Goal: Task Accomplishment & Management: Manage account settings

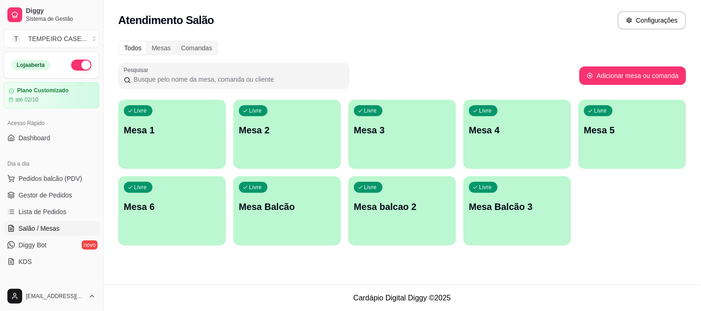
click at [298, 127] on p "Mesa 2" at bounding box center [287, 130] width 97 height 13
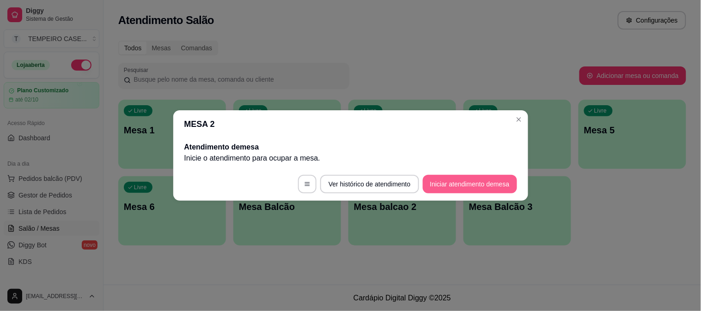
click at [472, 184] on button "Iniciar atendimento de mesa" at bounding box center [470, 184] width 94 height 18
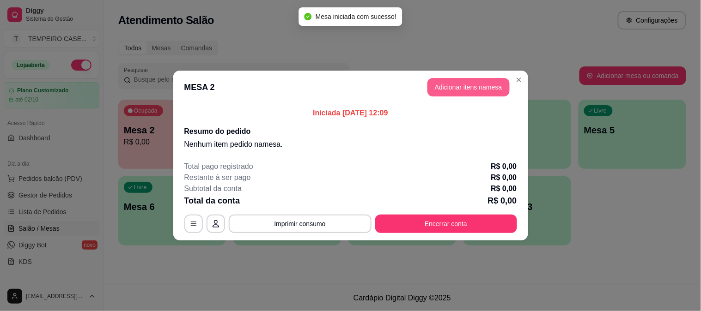
click at [475, 86] on button "Adicionar itens na mesa" at bounding box center [468, 87] width 82 height 18
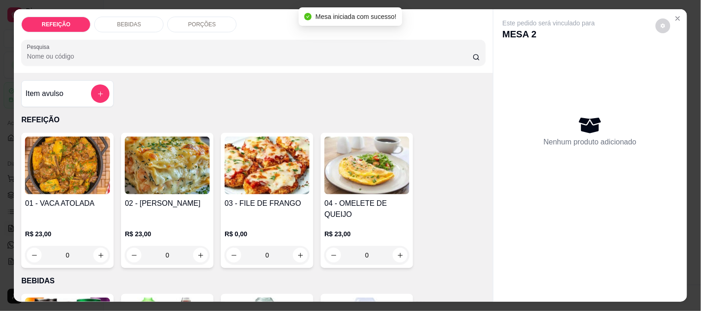
click at [163, 172] on img at bounding box center [167, 166] width 85 height 58
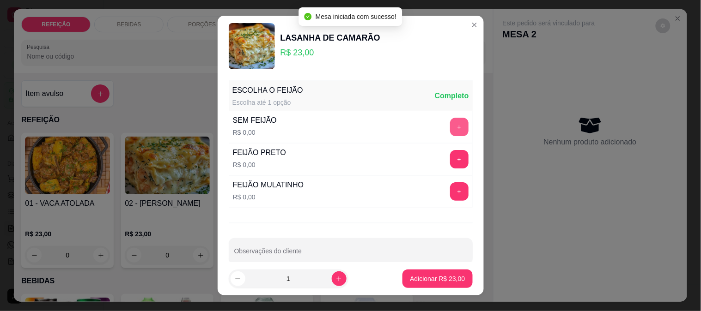
click at [450, 128] on button "+" at bounding box center [459, 127] width 18 height 18
click at [431, 294] on footer "1 Adicionar R$ 23,00" at bounding box center [351, 278] width 266 height 33
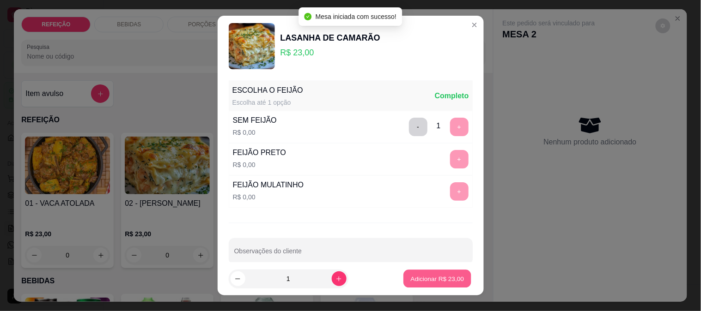
click at [434, 282] on p "Adicionar R$ 23,00" at bounding box center [438, 279] width 54 height 9
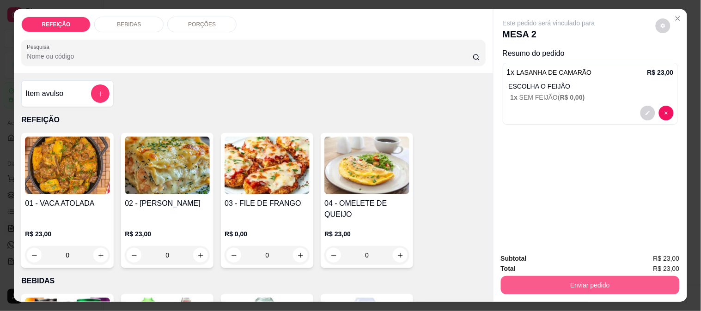
click at [590, 279] on button "Enviar pedido" at bounding box center [590, 285] width 179 height 18
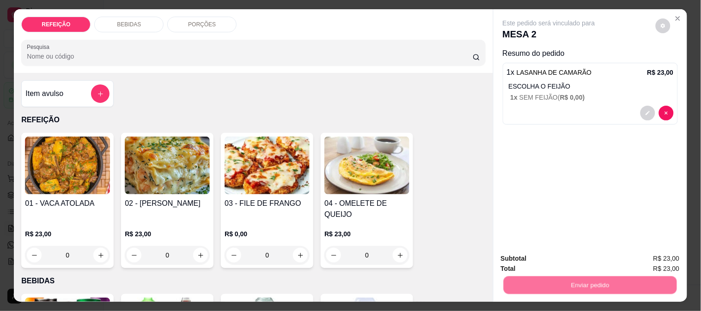
click at [558, 251] on button "Não registrar e enviar pedido" at bounding box center [559, 258] width 93 height 17
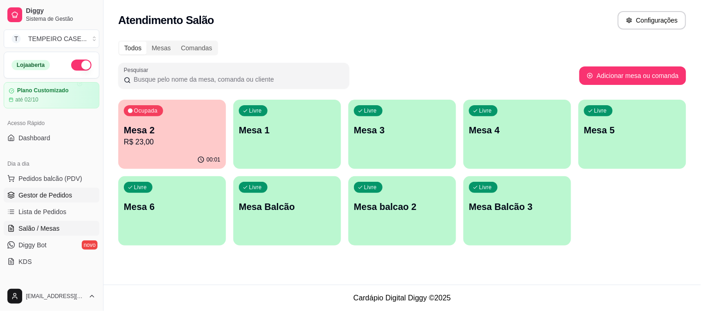
click at [45, 191] on span "Gestor de Pedidos" at bounding box center [45, 195] width 54 height 9
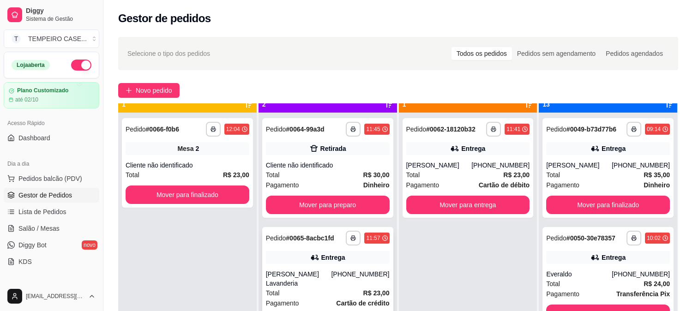
scroll to position [25, 0]
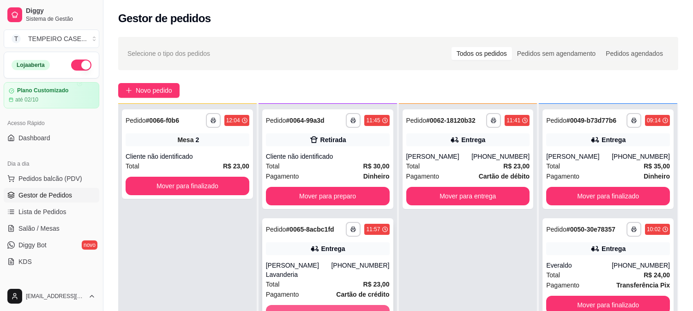
click at [311, 305] on button "Mover para preparo" at bounding box center [328, 314] width 124 height 18
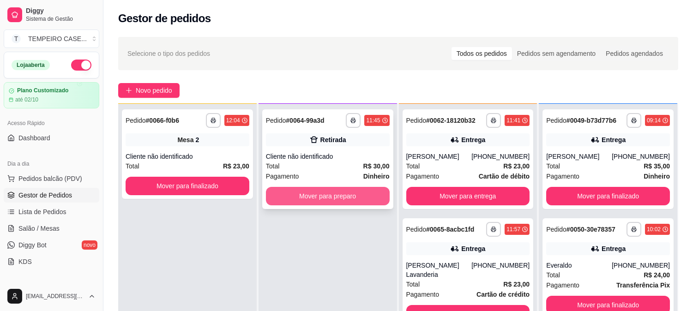
click at [339, 194] on button "Mover para preparo" at bounding box center [328, 196] width 124 height 18
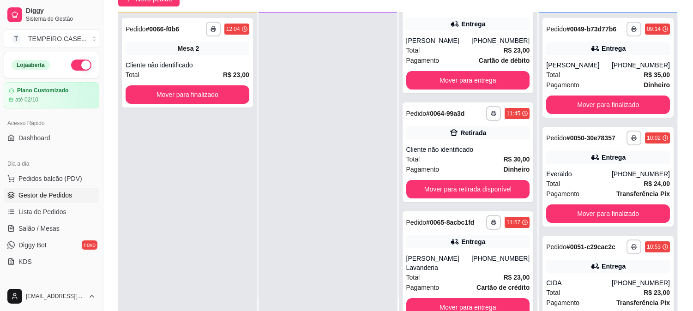
scroll to position [141, 0]
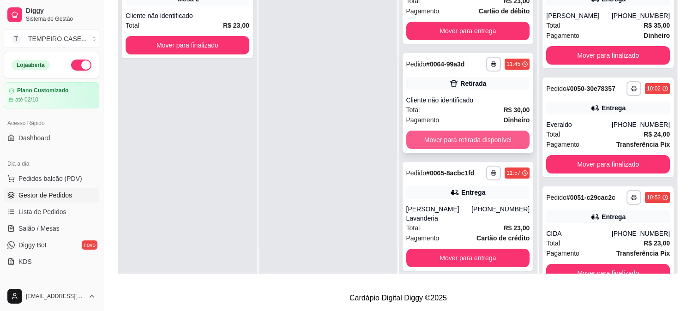
click at [465, 144] on button "Mover para retirada disponível" at bounding box center [469, 140] width 124 height 18
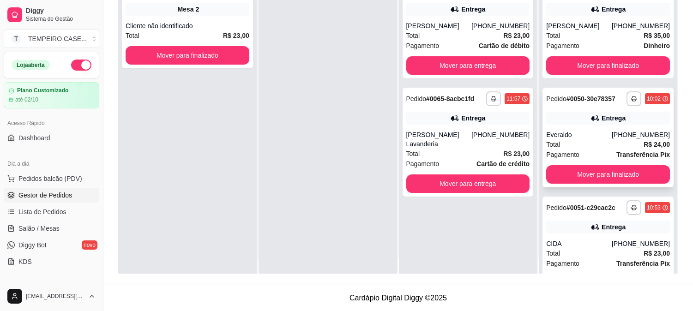
scroll to position [0, 0]
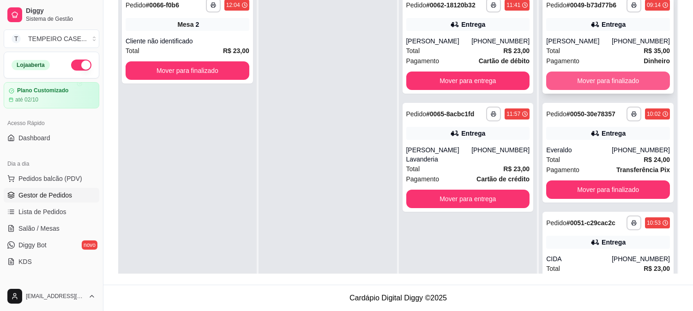
click at [598, 79] on button "Mover para finalizado" at bounding box center [609, 81] width 124 height 18
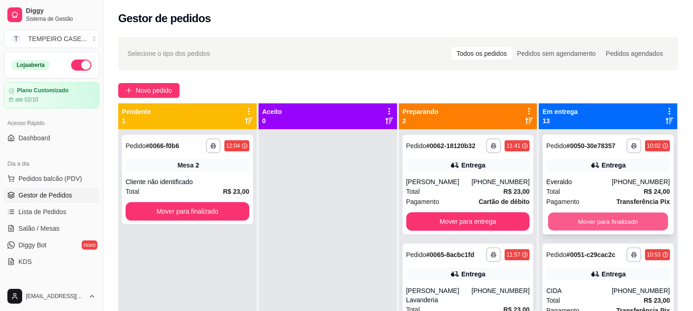
click at [575, 221] on button "Mover para finalizado" at bounding box center [608, 222] width 120 height 18
click at [575, 221] on button "Mover para finalizado" at bounding box center [609, 222] width 124 height 18
click at [586, 221] on button "Mover para finalizado" at bounding box center [609, 222] width 124 height 18
click at [594, 219] on button "Mover para finalizado" at bounding box center [608, 222] width 120 height 18
click at [602, 219] on button "Mover para finalizado" at bounding box center [609, 222] width 124 height 18
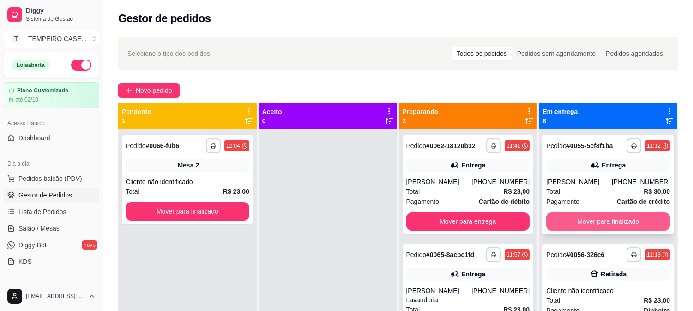
click at [609, 219] on button "Mover para finalizado" at bounding box center [609, 222] width 124 height 18
click at [614, 218] on button "Mover para finalizado" at bounding box center [609, 222] width 124 height 18
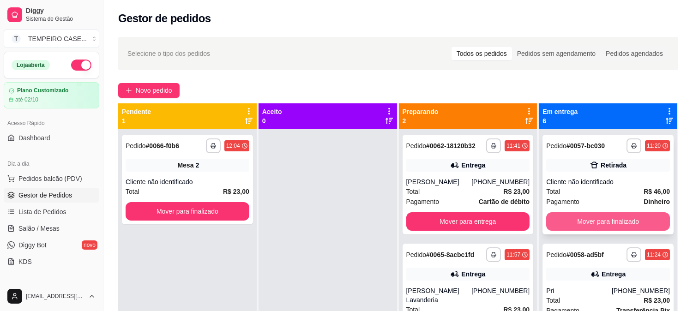
click at [624, 217] on button "Mover para finalizado" at bounding box center [609, 222] width 124 height 18
click at [626, 218] on button "Mover para finalizado" at bounding box center [609, 222] width 124 height 18
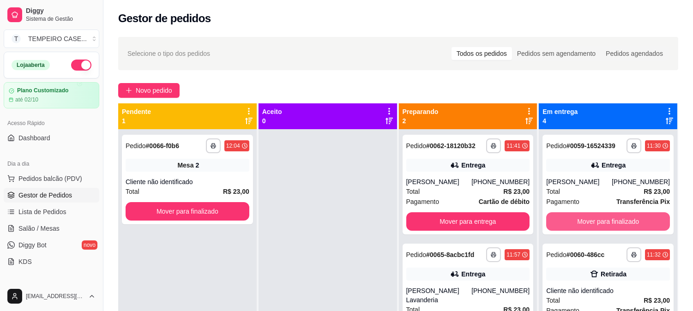
click at [626, 219] on button "Mover para finalizado" at bounding box center [609, 222] width 124 height 18
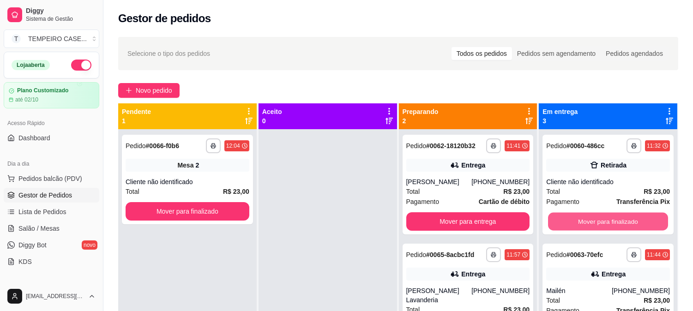
click at [626, 219] on button "Mover para finalizado" at bounding box center [608, 222] width 120 height 18
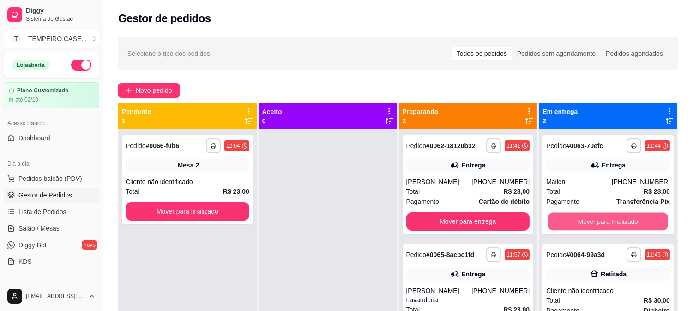
click at [626, 219] on button "Mover para finalizado" at bounding box center [608, 222] width 120 height 18
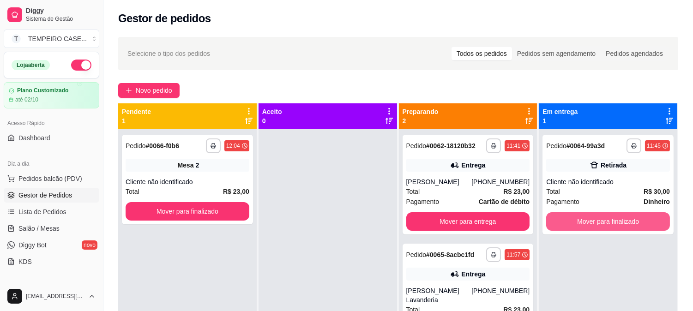
click at [626, 219] on button "Mover para finalizado" at bounding box center [609, 222] width 124 height 18
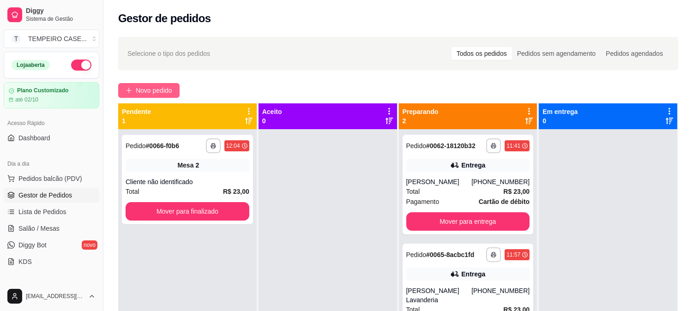
click at [152, 92] on span "Novo pedido" at bounding box center [154, 90] width 36 height 10
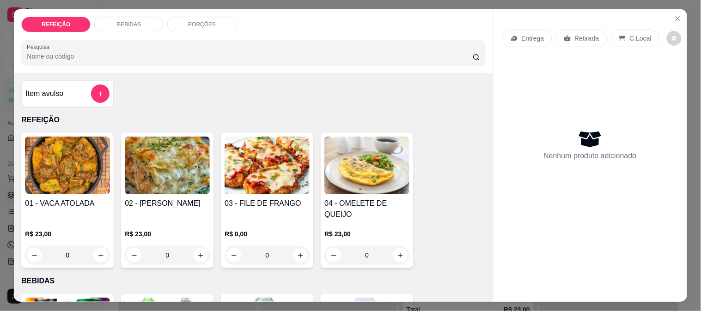
click at [238, 169] on img at bounding box center [267, 166] width 85 height 58
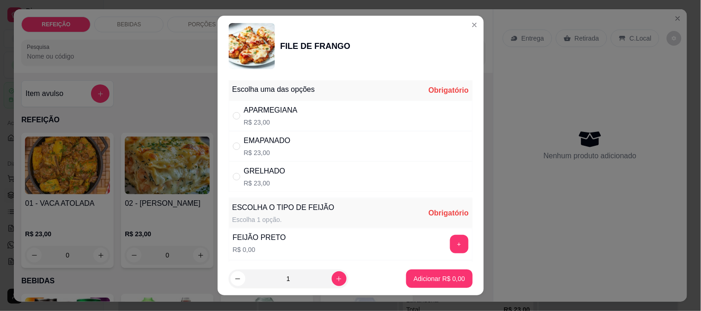
click at [278, 115] on div "APARMEGIANA" at bounding box center [271, 110] width 54 height 11
radio input "true"
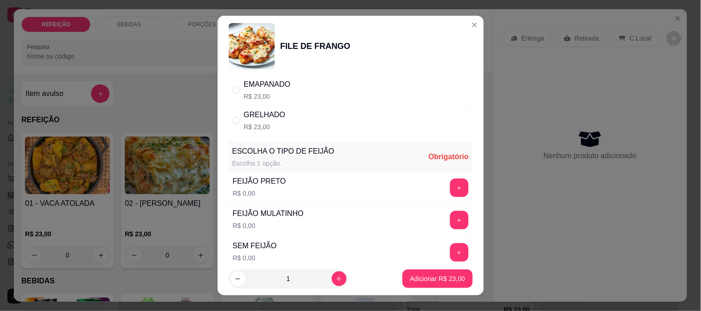
scroll to position [103, 0]
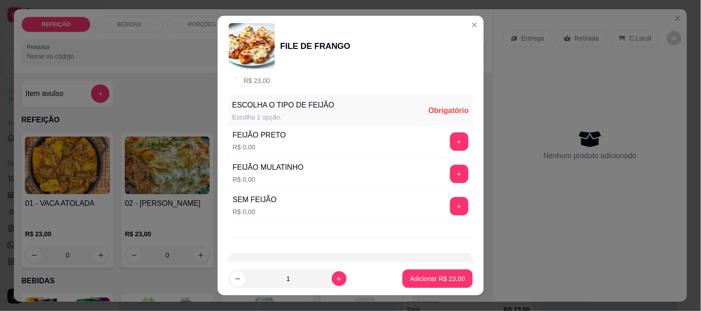
click at [445, 185] on div "FEIJÃO MULATINHO R$ 0,00 +" at bounding box center [351, 174] width 244 height 32
click at [450, 174] on button "+" at bounding box center [459, 174] width 18 height 18
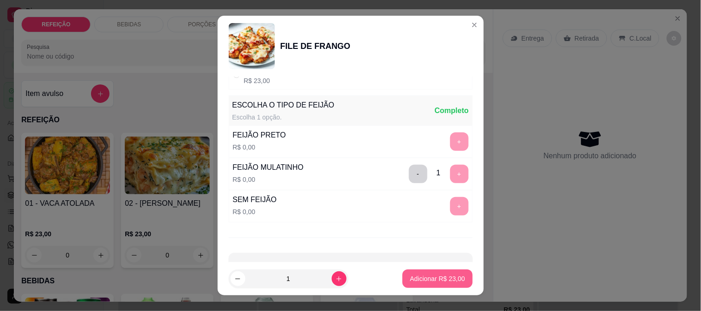
click at [424, 282] on p "Adicionar R$ 23,00" at bounding box center [437, 278] width 55 height 9
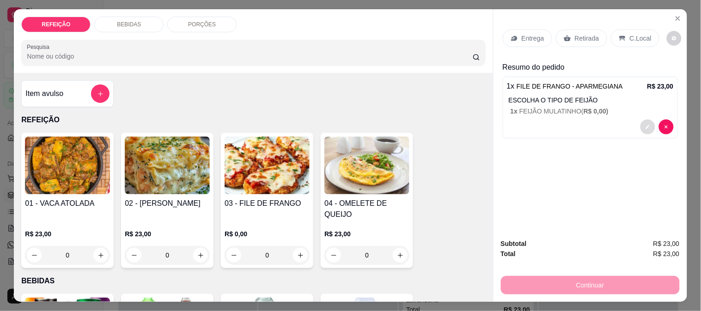
click at [640, 121] on button "decrease-product-quantity" at bounding box center [647, 127] width 15 height 15
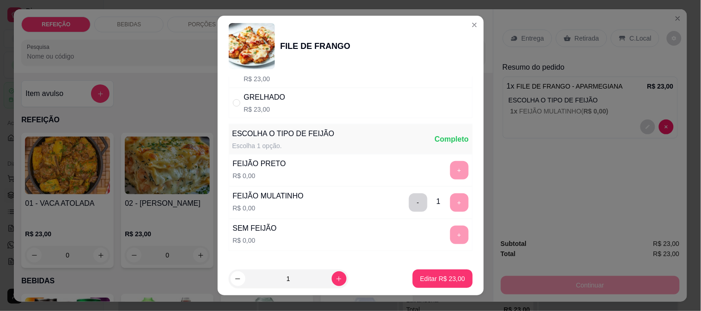
scroll to position [132, 0]
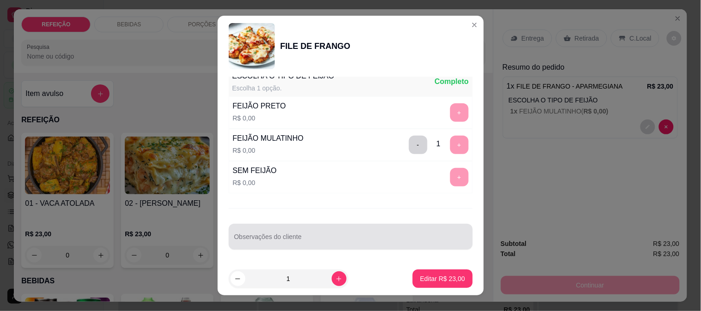
click at [288, 236] on div "Observações do cliente" at bounding box center [351, 237] width 244 height 26
type input "s"
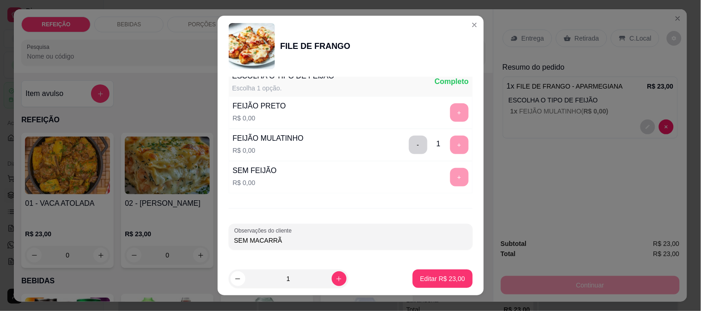
type input "SEM MACARRÃO"
click at [431, 283] on p "Editar R$ 23,00" at bounding box center [442, 278] width 45 height 9
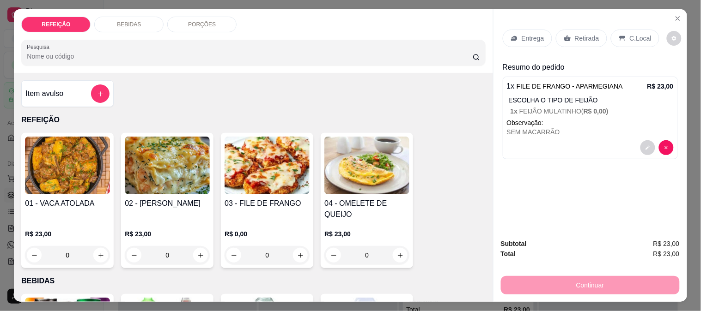
click at [522, 36] on p "Entrega" at bounding box center [533, 38] width 23 height 9
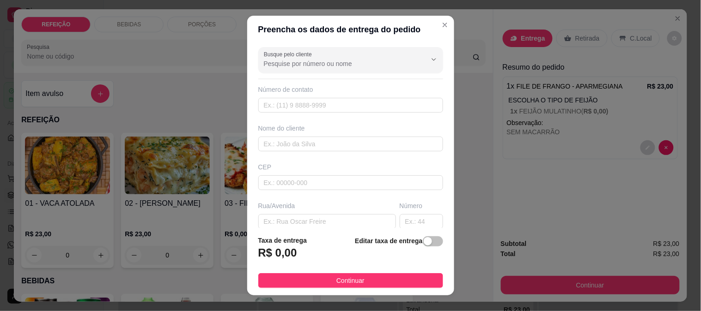
click at [283, 67] on input "Busque pelo cliente" at bounding box center [338, 63] width 148 height 9
type input "FLOR"
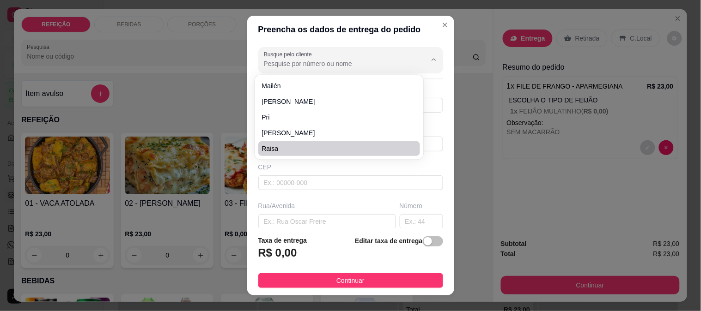
click at [299, 174] on div "CEP" at bounding box center [350, 177] width 190 height 28
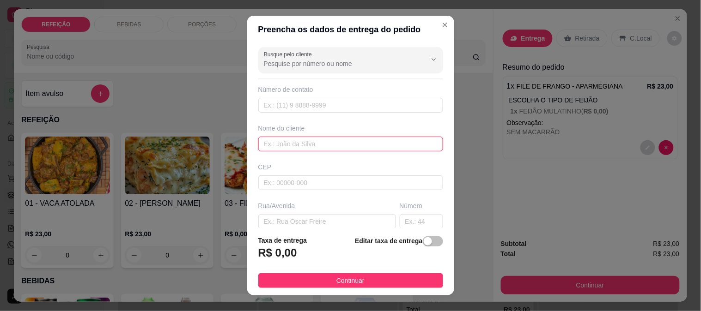
click at [298, 149] on input "text" at bounding box center [350, 144] width 185 height 15
paste input "Pousada Flor De Maraca"
type input "Pousada Flor De Maraca"
click at [302, 115] on div "Busque pelo cliente Número de contato Nome do cliente Pousada Flor De Maraca CE…" at bounding box center [350, 135] width 207 height 185
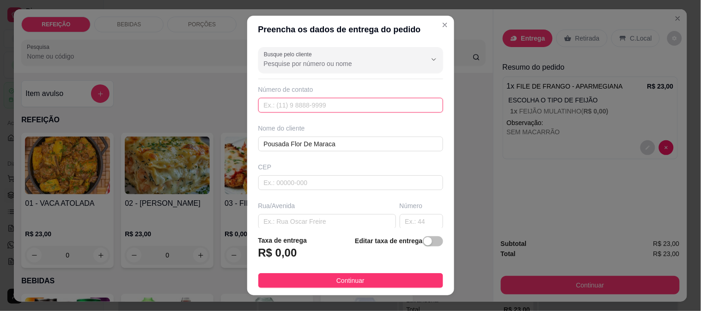
click at [306, 104] on input "text" at bounding box center [350, 105] width 185 height 15
paste input "[PHONE_NUMBER]"
type input "[PHONE_NUMBER]"
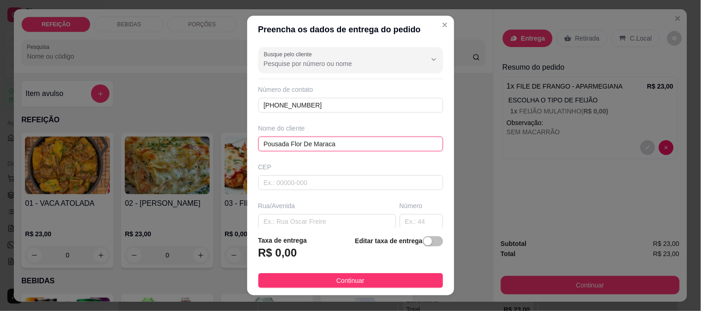
drag, startPoint x: 335, startPoint y: 144, endPoint x: 188, endPoint y: 141, distance: 146.9
click at [188, 141] on div "Preencha os dados de entrega do pedido Busque pelo cliente Número de contato [P…" at bounding box center [350, 155] width 701 height 311
type input "p"
type input "[PERSON_NAME]"
click at [280, 219] on input "text" at bounding box center [327, 221] width 138 height 15
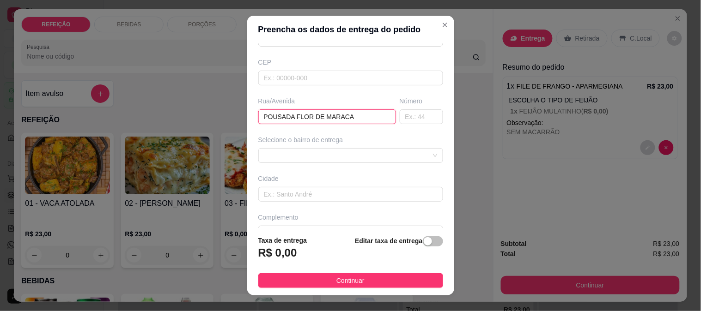
scroll to position [127, 0]
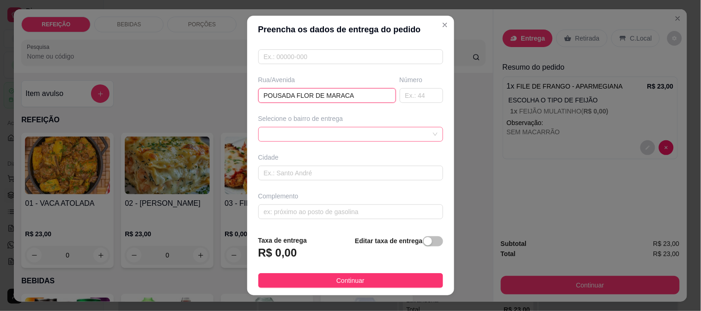
click at [330, 140] on div at bounding box center [350, 134] width 185 height 15
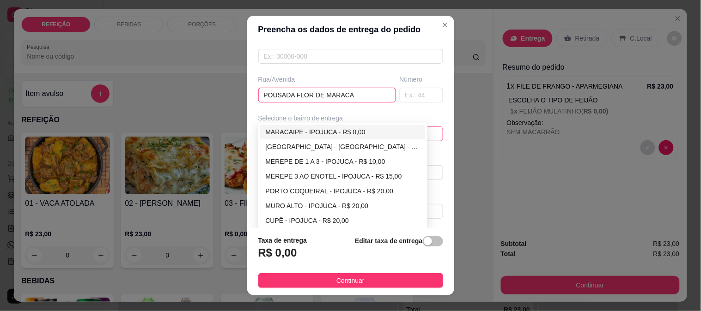
type input "POUSADA FLOR DE MARACA"
click at [286, 131] on div "MARACAIPE - IPOJUCA - R$ 0,00" at bounding box center [343, 132] width 155 height 10
type input "IPOJUCA"
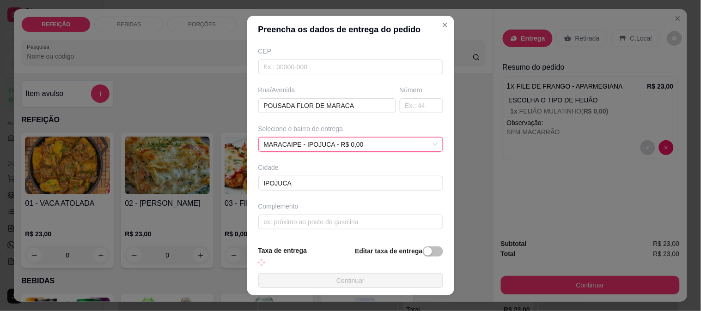
click at [336, 279] on span "Continuar" at bounding box center [350, 281] width 28 height 10
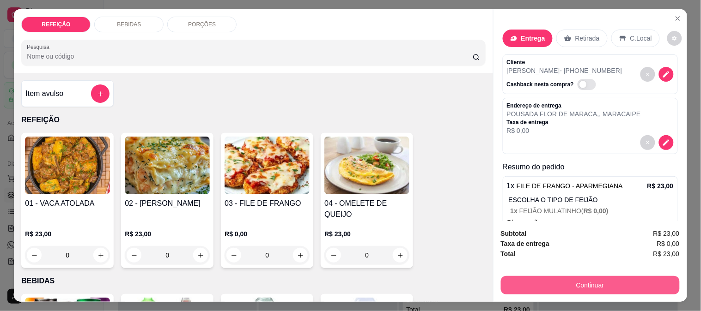
click at [580, 276] on button "Continuar" at bounding box center [590, 285] width 179 height 18
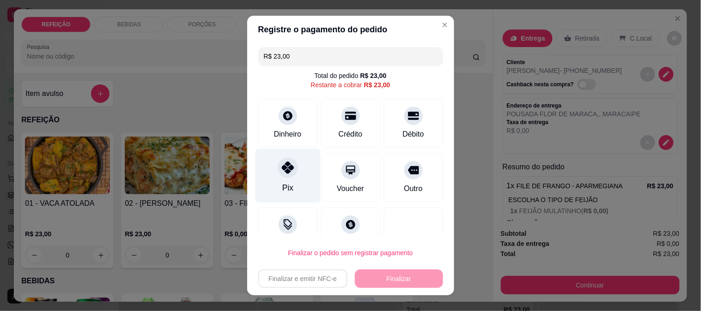
click at [278, 174] on div at bounding box center [288, 168] width 20 height 20
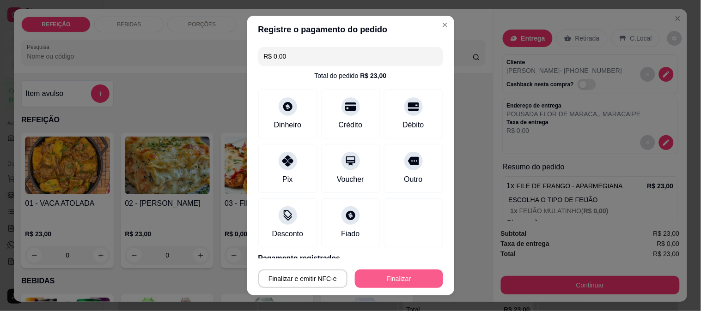
click at [407, 279] on button "Finalizar" at bounding box center [399, 279] width 88 height 18
type input "-R$ 23,00"
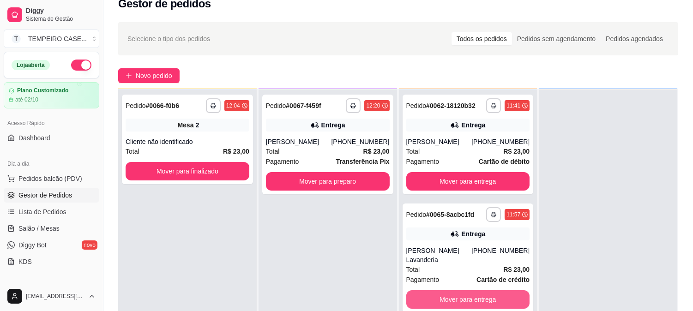
scroll to position [141, 0]
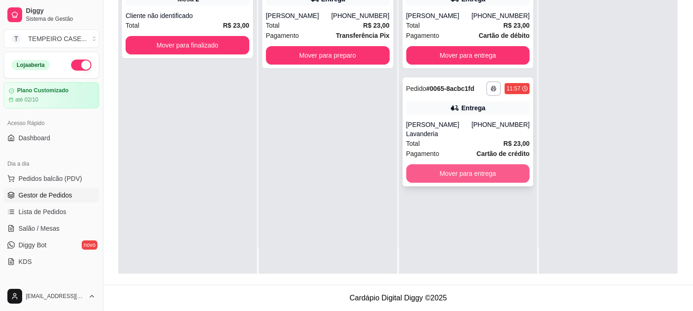
click at [460, 166] on button "Mover para entrega" at bounding box center [469, 173] width 124 height 18
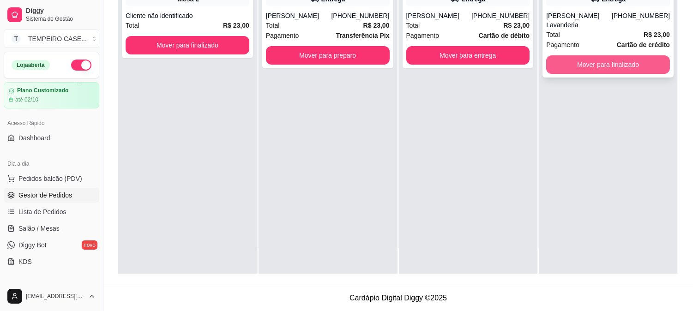
click at [613, 55] on button "Mover para finalizado" at bounding box center [609, 64] width 124 height 18
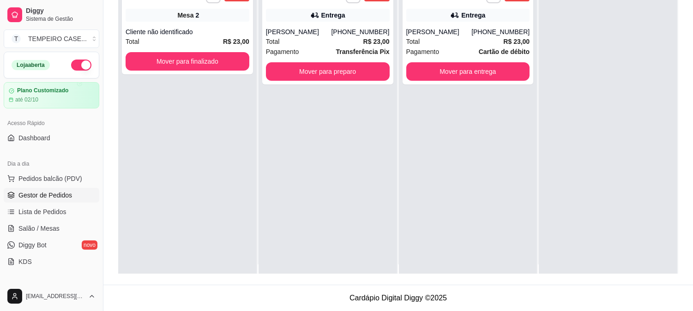
scroll to position [0, 0]
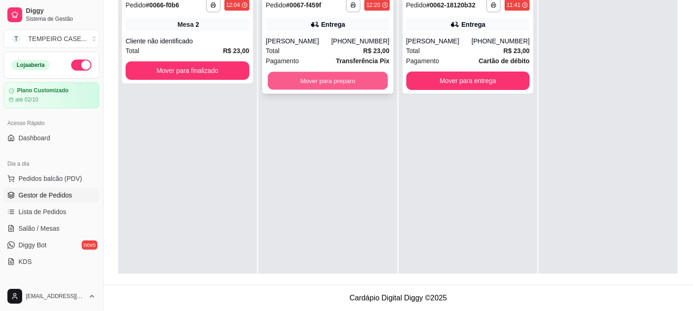
click at [361, 81] on button "Mover para preparo" at bounding box center [328, 81] width 120 height 18
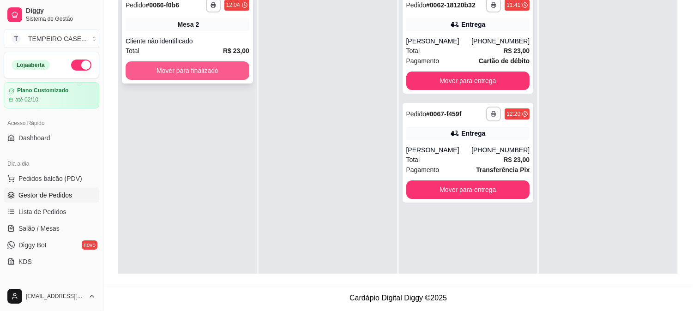
click at [200, 69] on button "Mover para finalizado" at bounding box center [188, 70] width 124 height 18
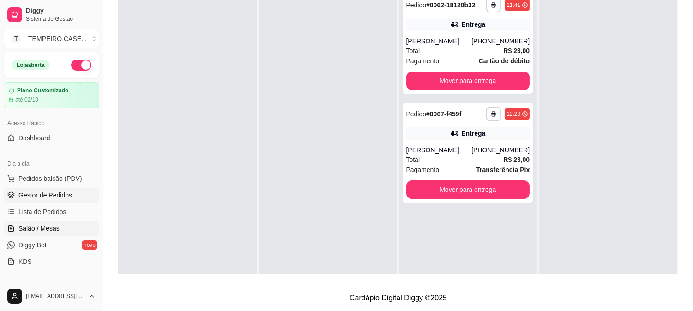
click at [47, 223] on link "Salão / Mesas" at bounding box center [52, 228] width 96 height 15
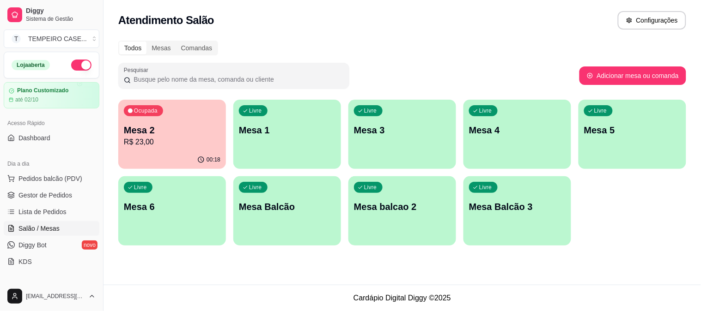
click at [188, 121] on div "Ocupada Mesa 2 R$ 23,00" at bounding box center [172, 125] width 108 height 51
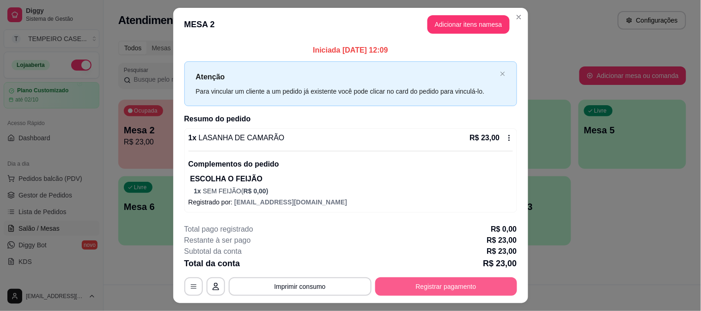
click at [459, 285] on button "Registrar pagamento" at bounding box center [446, 287] width 142 height 18
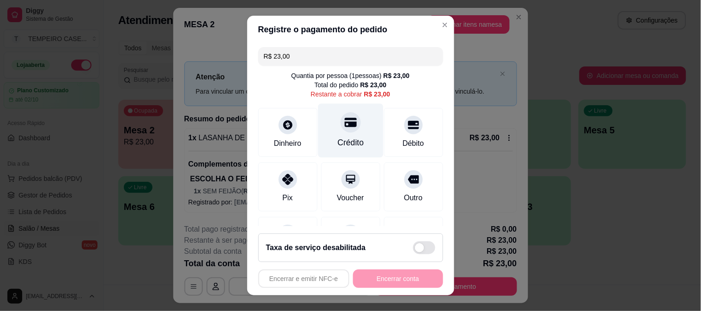
click at [328, 135] on div "Crédito" at bounding box center [350, 130] width 65 height 54
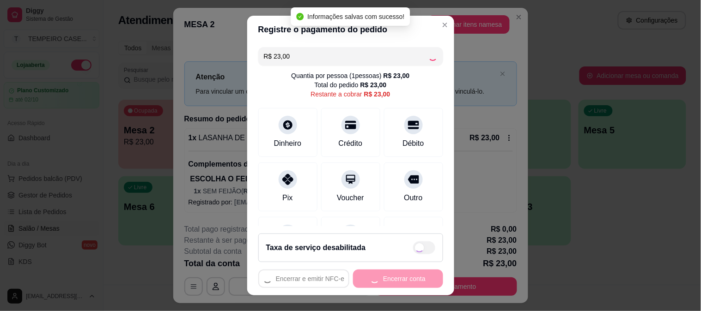
type input "R$ 0,00"
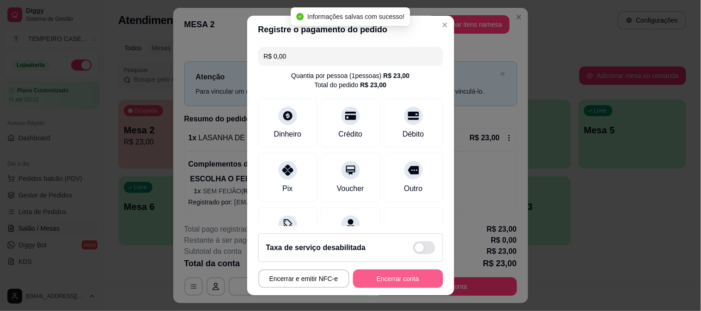
click at [381, 282] on button "Encerrar conta" at bounding box center [398, 279] width 90 height 18
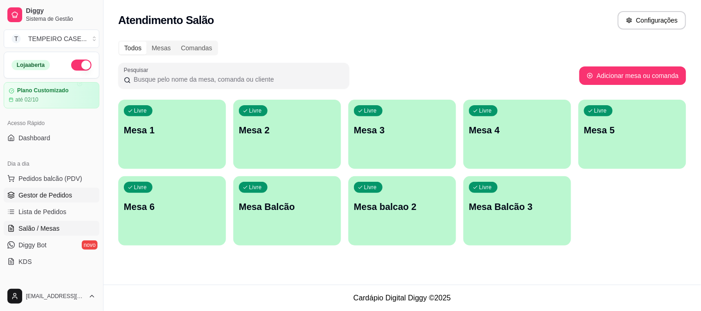
click at [34, 191] on span "Gestor de Pedidos" at bounding box center [45, 195] width 54 height 9
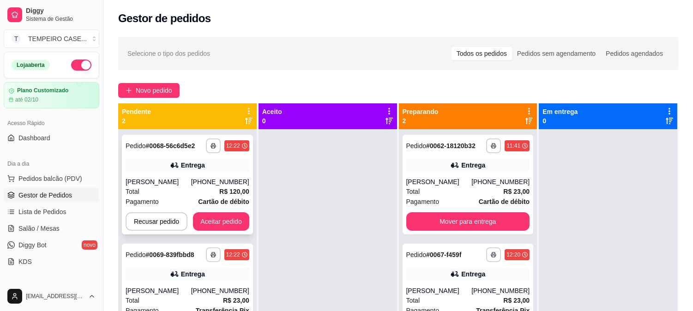
scroll to position [25, 0]
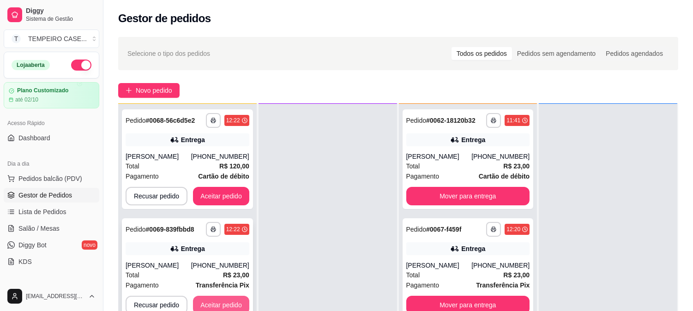
click at [215, 299] on button "Aceitar pedido" at bounding box center [221, 305] width 56 height 18
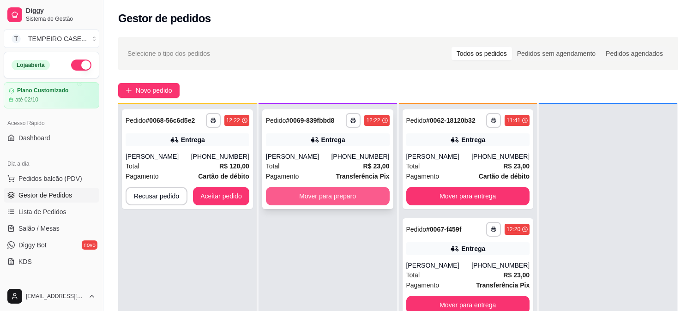
click at [340, 195] on button "Mover para preparo" at bounding box center [328, 196] width 124 height 18
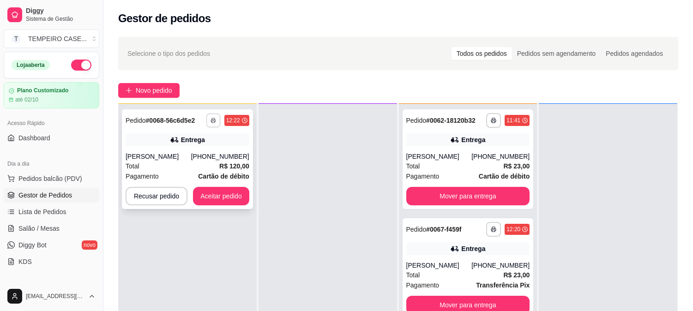
click at [207, 119] on button "button" at bounding box center [213, 120] width 14 height 14
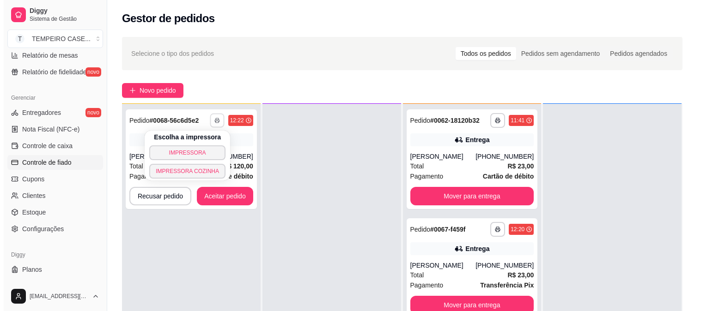
scroll to position [353, 0]
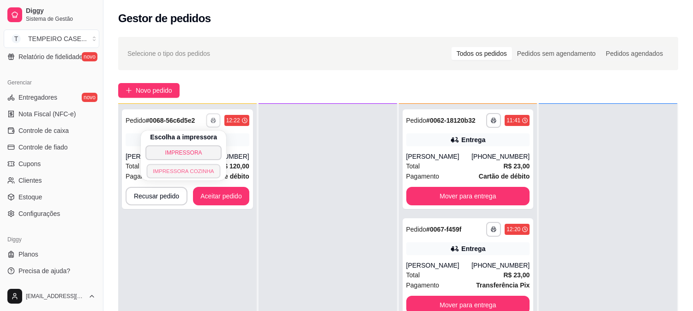
click at [172, 173] on button "IMPRESSORA COZINHA" at bounding box center [184, 171] width 74 height 14
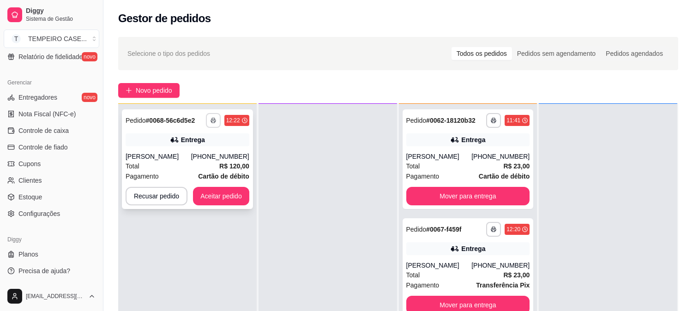
click at [214, 118] on icon "button" at bounding box center [214, 121] width 6 height 6
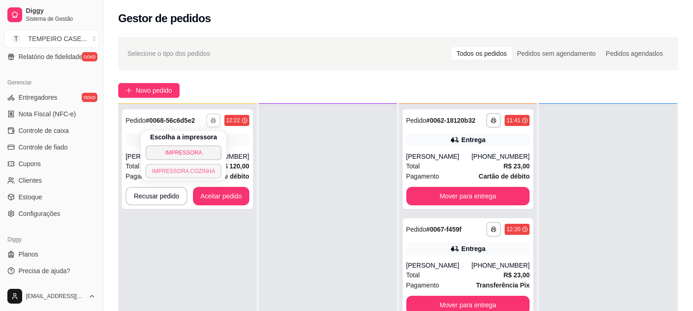
click at [201, 171] on button "IMPRESSORA COZINHA" at bounding box center [184, 171] width 76 height 15
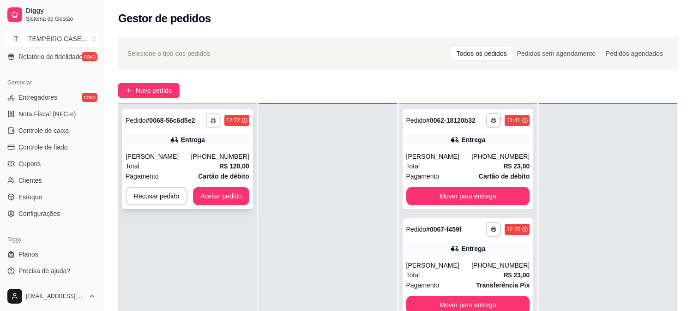
click at [209, 126] on button "button" at bounding box center [213, 120] width 15 height 15
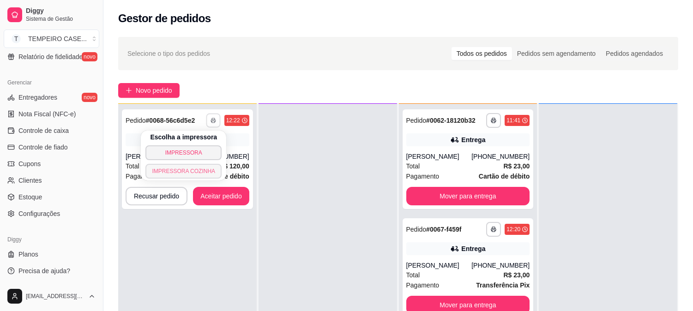
click at [200, 172] on button "IMPRESSORA COZINHA" at bounding box center [184, 171] width 76 height 15
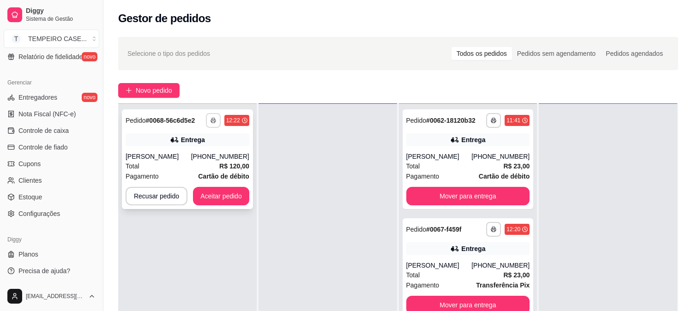
click at [211, 121] on icon "button" at bounding box center [214, 121] width 6 height 6
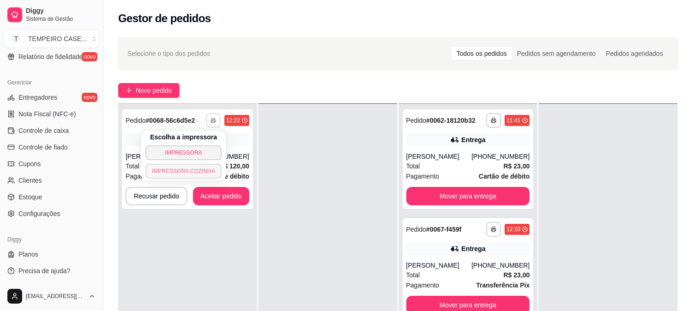
click at [191, 171] on button "IMPRESSORA COZINHA" at bounding box center [184, 171] width 76 height 15
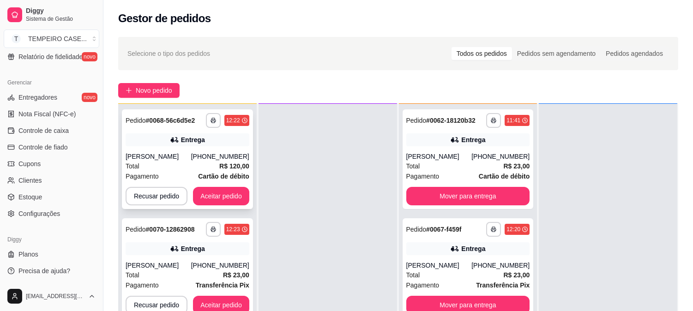
click at [184, 140] on div "Entrega" at bounding box center [193, 139] width 24 height 9
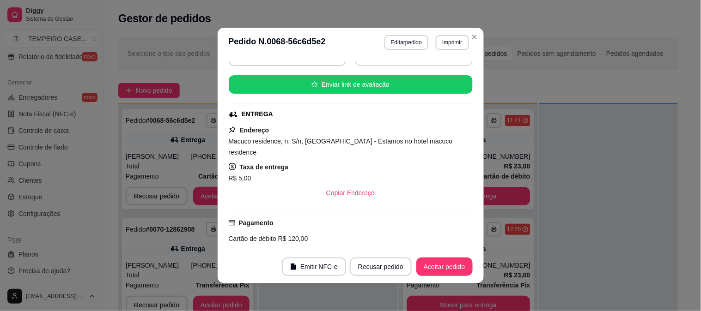
scroll to position [256, 0]
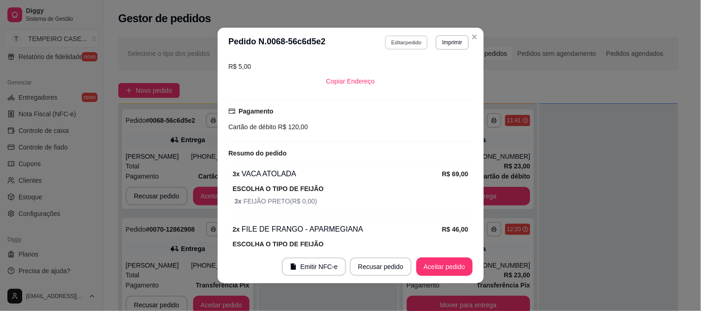
click at [402, 44] on button "Editar pedido" at bounding box center [406, 42] width 43 height 14
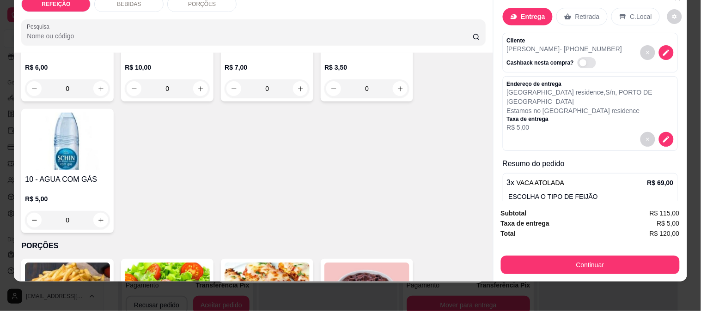
scroll to position [0, 0]
click at [662, 137] on icon "decrease-product-quantity" at bounding box center [666, 141] width 8 height 8
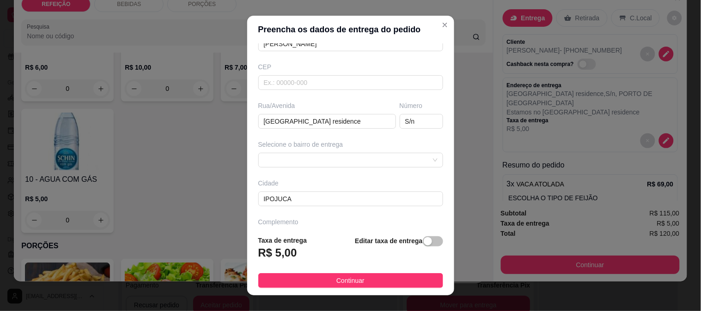
scroll to position [127, 0]
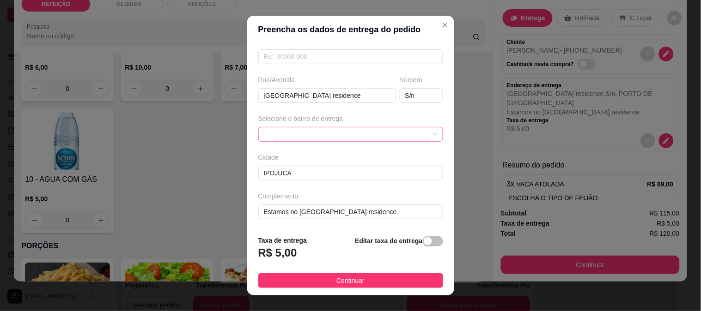
click at [319, 131] on div at bounding box center [350, 134] width 185 height 15
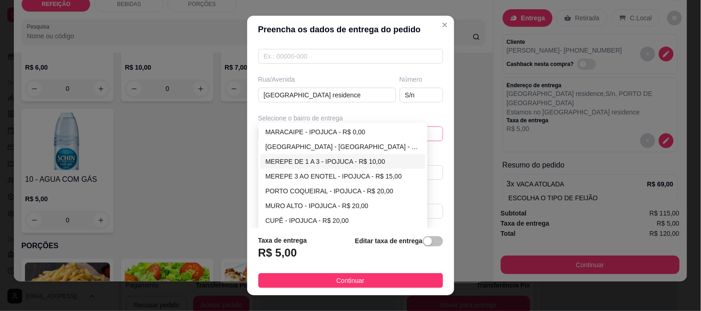
click at [379, 164] on div "MEREPE DE 1 A 3 - IPOJUCA - R$ 10,00" at bounding box center [343, 162] width 155 height 10
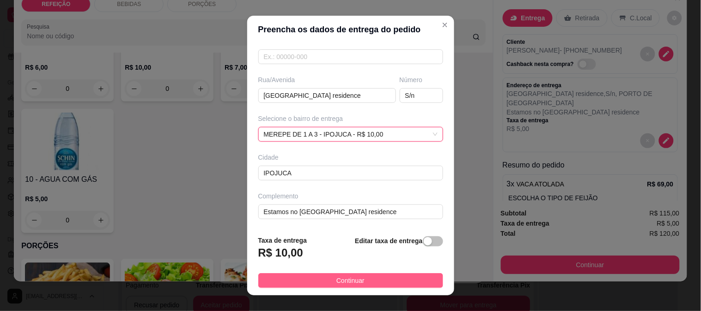
scroll to position [211, 0]
click at [336, 283] on span "Continuar" at bounding box center [350, 281] width 28 height 10
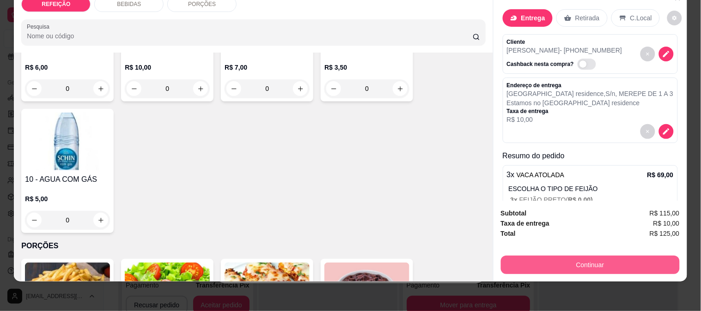
click at [565, 257] on button "Continuar" at bounding box center [590, 265] width 179 height 18
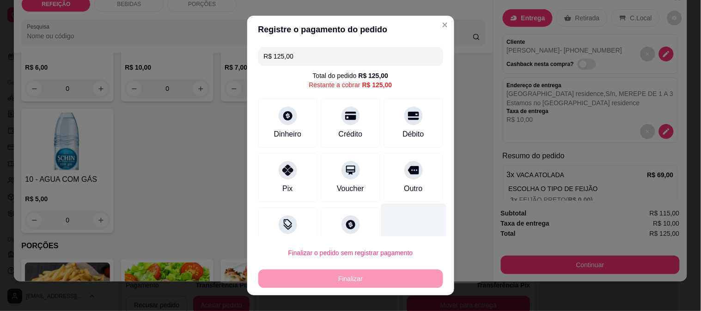
click at [390, 127] on div "Débito" at bounding box center [413, 123] width 59 height 49
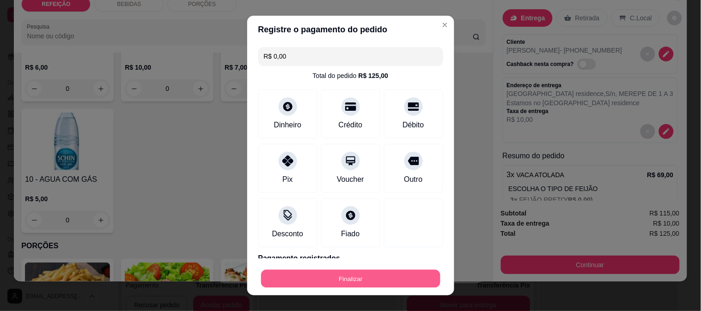
click at [352, 273] on button "Finalizar" at bounding box center [350, 279] width 179 height 18
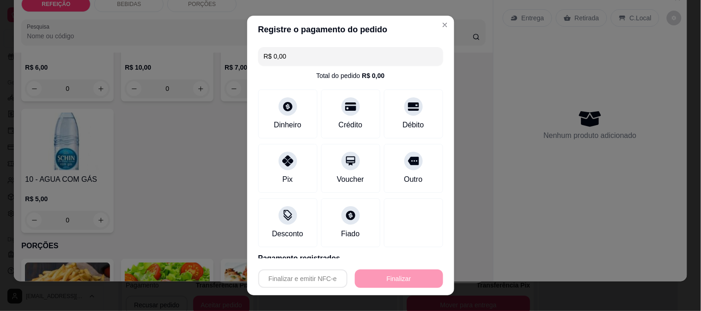
type input "-R$ 125,00"
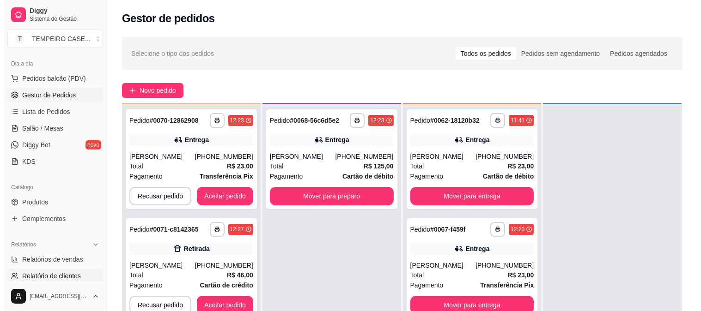
scroll to position [96, 0]
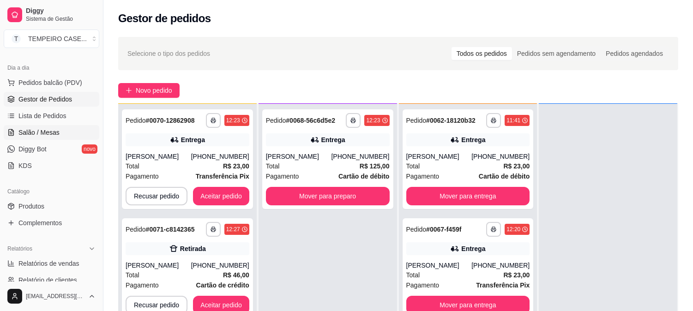
click at [54, 140] on link "Salão / Mesas" at bounding box center [52, 132] width 96 height 15
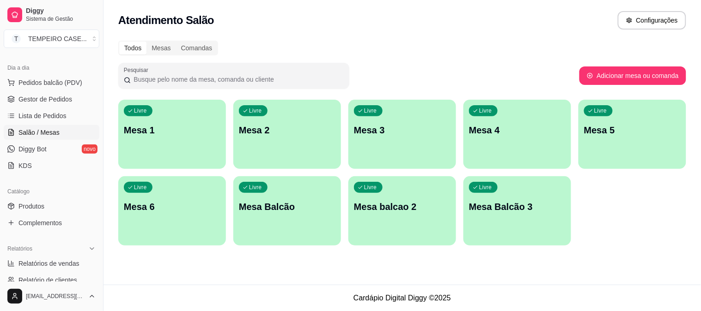
click at [189, 201] on p "Mesa 6" at bounding box center [172, 206] width 97 height 13
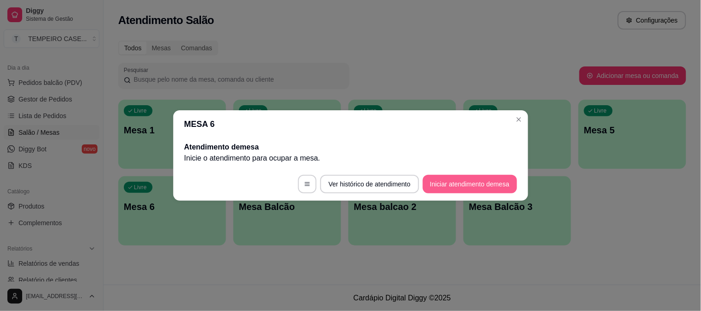
click at [461, 187] on button "Iniciar atendimento de mesa" at bounding box center [470, 184] width 94 height 18
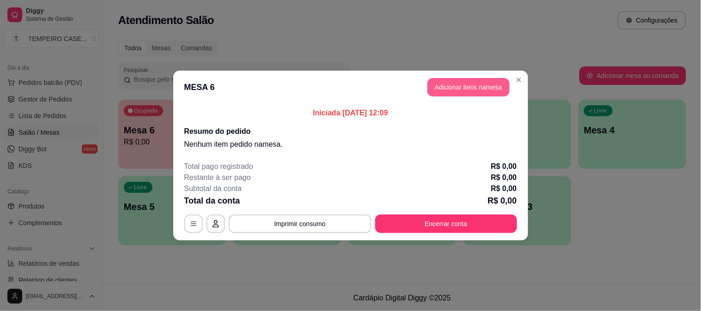
click at [468, 88] on button "Adicionar itens na mesa" at bounding box center [468, 87] width 82 height 18
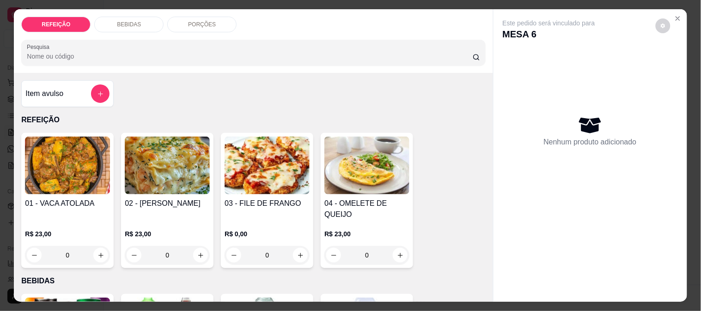
click at [62, 179] on img at bounding box center [67, 166] width 85 height 58
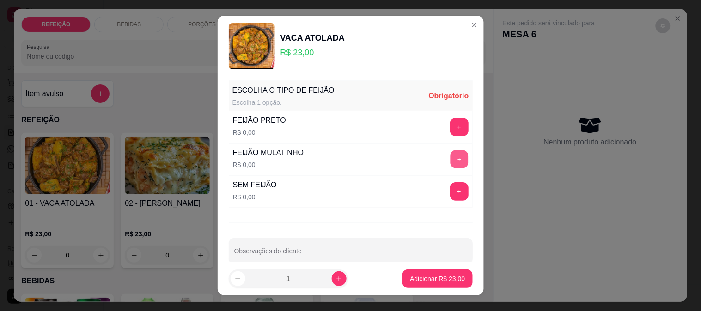
click at [450, 165] on button "+" at bounding box center [459, 159] width 18 height 18
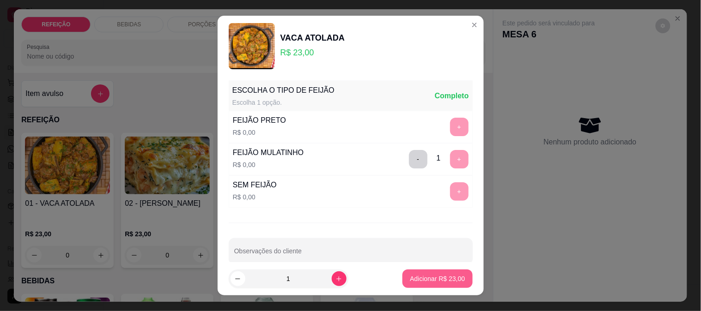
click at [443, 271] on button "Adicionar R$ 23,00" at bounding box center [437, 279] width 70 height 18
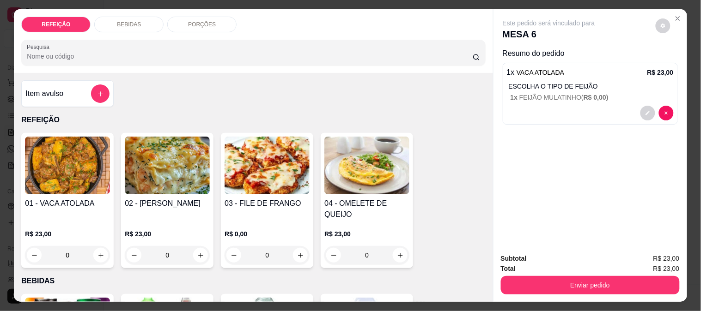
click at [264, 173] on img at bounding box center [267, 166] width 85 height 58
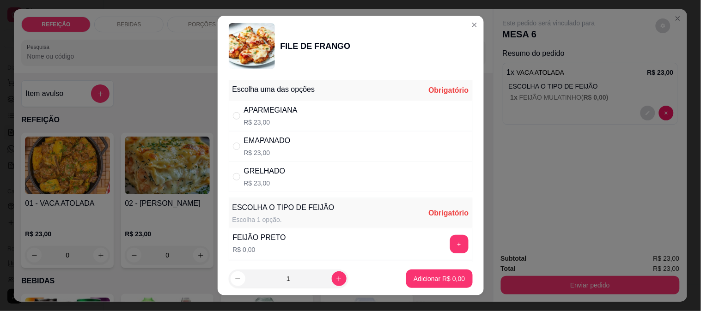
click at [310, 124] on div "APARMEGIANA R$ 23,00" at bounding box center [351, 116] width 244 height 30
radio input "true"
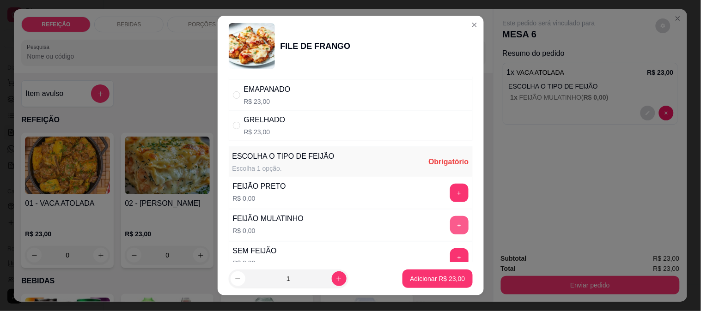
click at [450, 230] on button "+" at bounding box center [459, 225] width 18 height 18
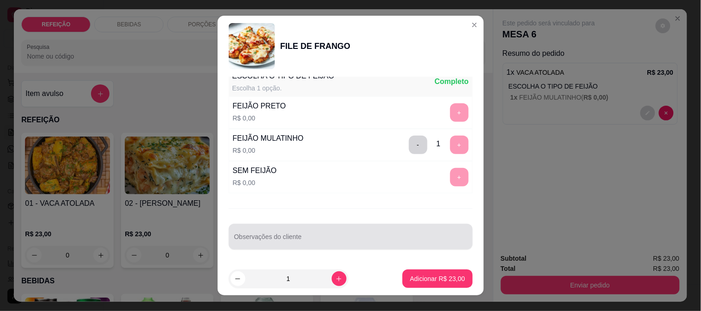
click at [317, 225] on div "Observações do cliente" at bounding box center [351, 237] width 244 height 26
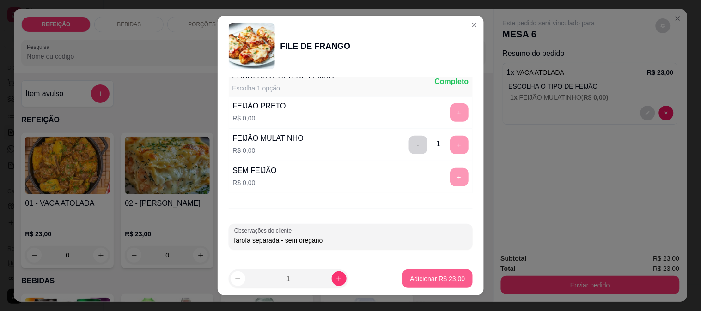
type input "farofa separada - sem oregano"
click at [437, 270] on button "Adicionar R$ 23,00" at bounding box center [437, 279] width 70 height 18
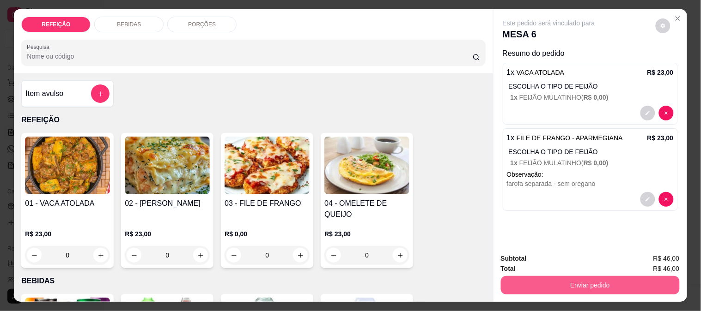
click at [541, 280] on button "Enviar pedido" at bounding box center [590, 285] width 179 height 18
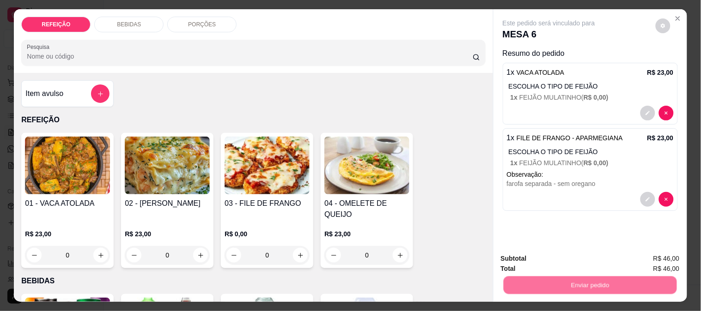
click at [520, 258] on button "Não registrar e enviar pedido" at bounding box center [559, 259] width 96 height 18
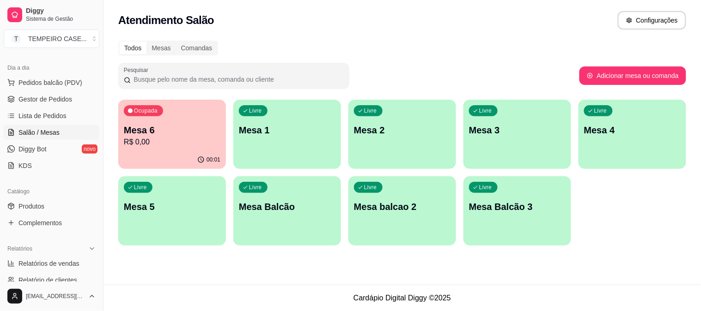
click at [409, 138] on div "Livre Mesa 2" at bounding box center [402, 129] width 108 height 58
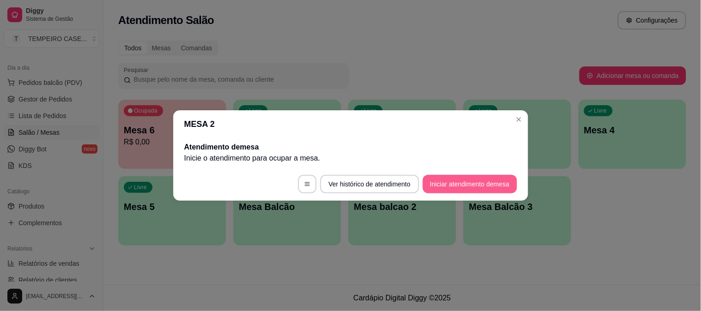
click at [456, 182] on button "Iniciar atendimento de mesa" at bounding box center [470, 184] width 94 height 18
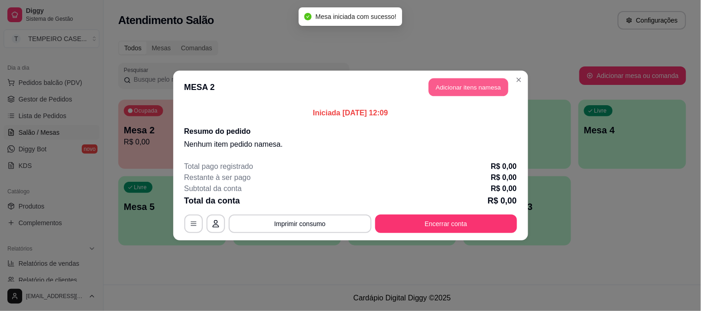
click at [440, 89] on button "Adicionar itens na mesa" at bounding box center [468, 88] width 79 height 18
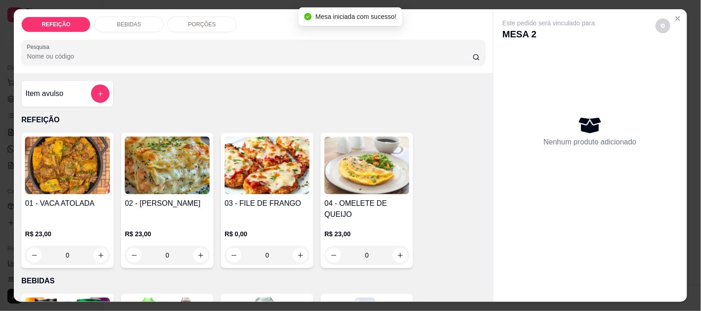
click at [53, 182] on img at bounding box center [67, 166] width 85 height 58
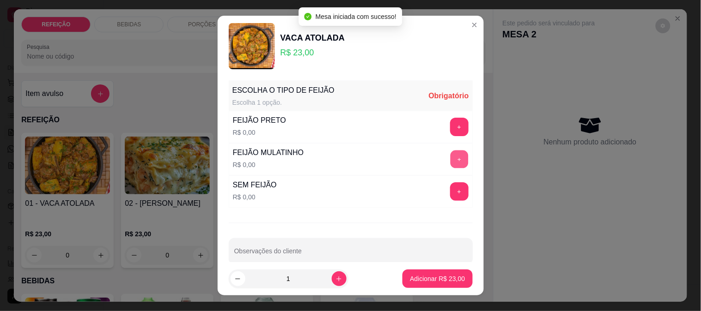
click at [450, 160] on button "+" at bounding box center [459, 159] width 18 height 18
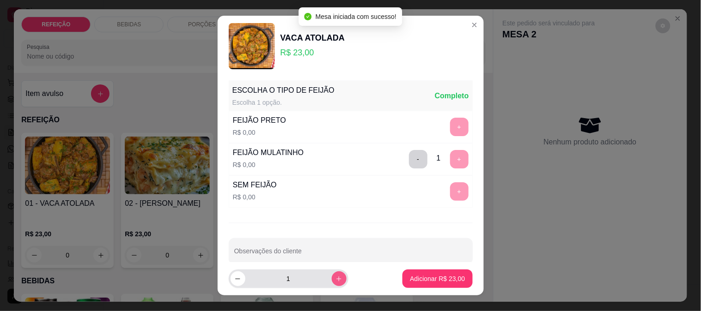
click at [335, 279] on icon "increase-product-quantity" at bounding box center [338, 279] width 7 height 7
type input "2"
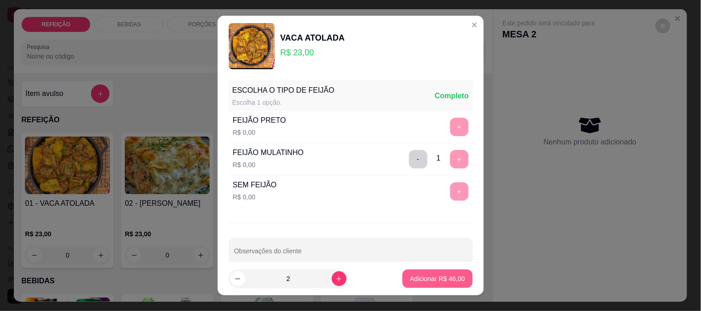
click at [440, 277] on p "Adicionar R$ 46,00" at bounding box center [437, 278] width 55 height 9
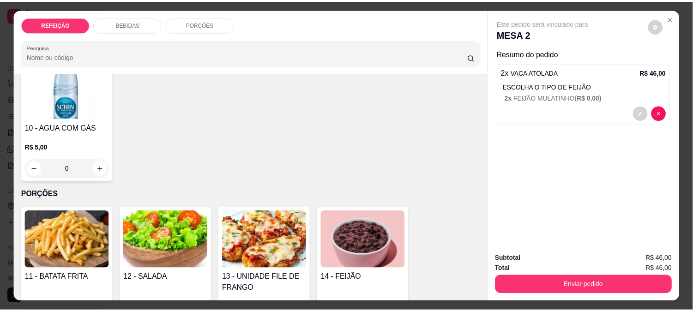
scroll to position [513, 0]
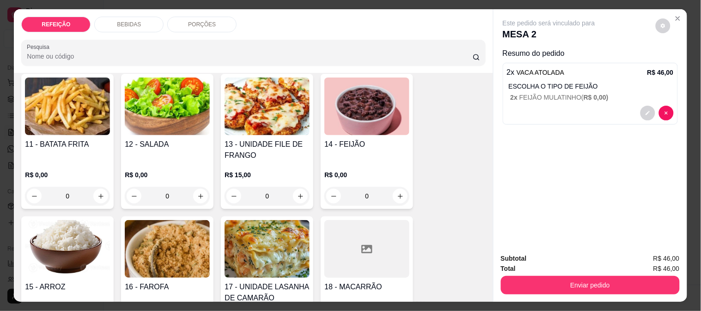
click at [254, 245] on img at bounding box center [267, 249] width 85 height 58
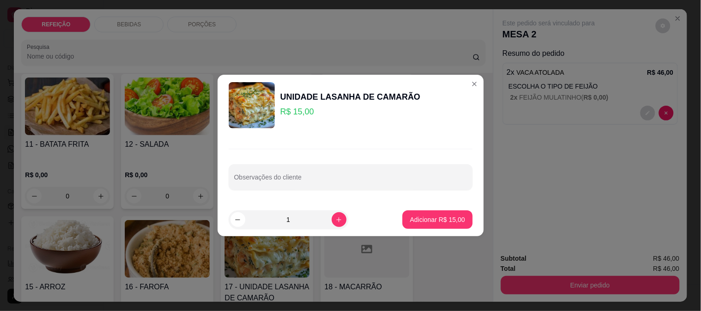
click at [440, 213] on button "Adicionar R$ 15,00" at bounding box center [437, 220] width 70 height 18
type input "1"
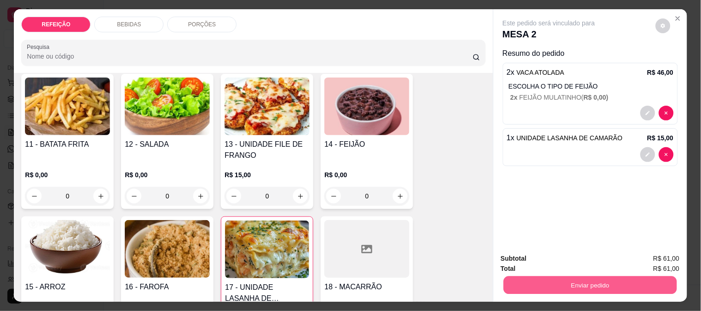
click at [548, 276] on button "Enviar pedido" at bounding box center [589, 285] width 173 height 18
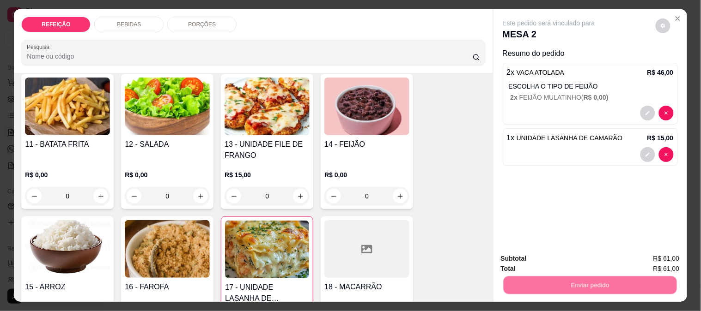
click at [548, 250] on button "Não registrar e enviar pedido" at bounding box center [559, 258] width 93 height 17
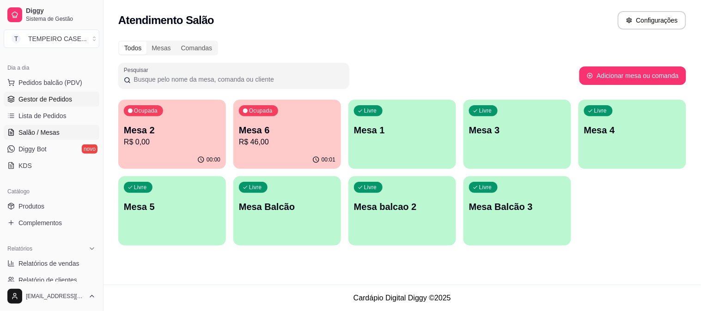
click at [59, 97] on span "Gestor de Pedidos" at bounding box center [45, 99] width 54 height 9
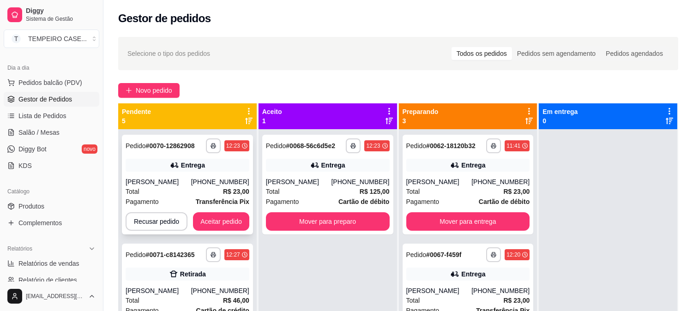
click at [217, 207] on div "**********" at bounding box center [187, 185] width 131 height 100
click at [202, 215] on button "Aceitar pedido" at bounding box center [221, 222] width 56 height 18
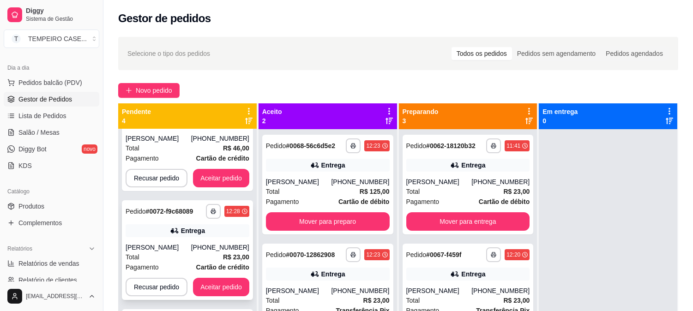
scroll to position [103, 0]
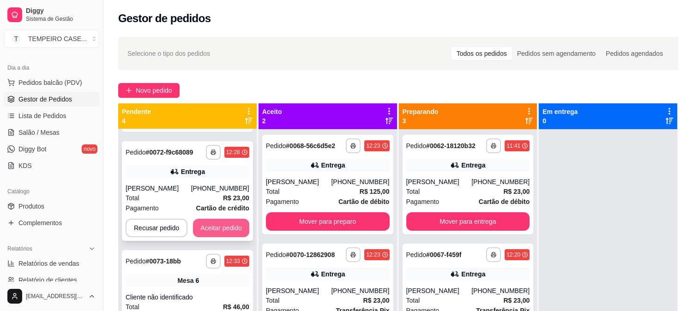
click at [218, 231] on button "Aceitar pedido" at bounding box center [221, 228] width 56 height 18
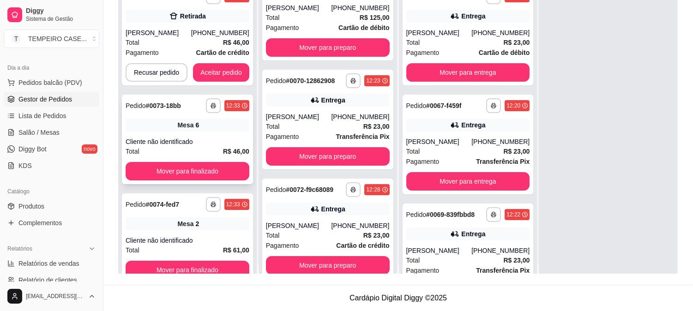
scroll to position [0, 0]
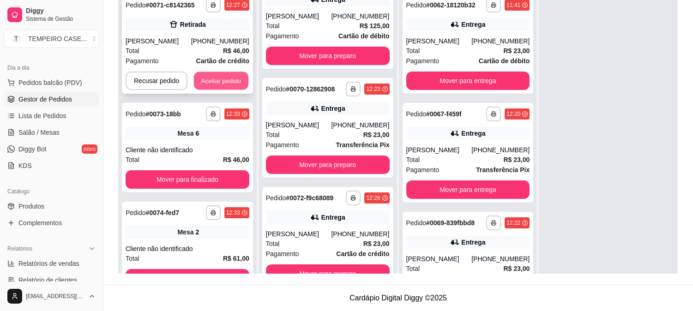
click at [213, 79] on button "Aceitar pedido" at bounding box center [221, 81] width 55 height 18
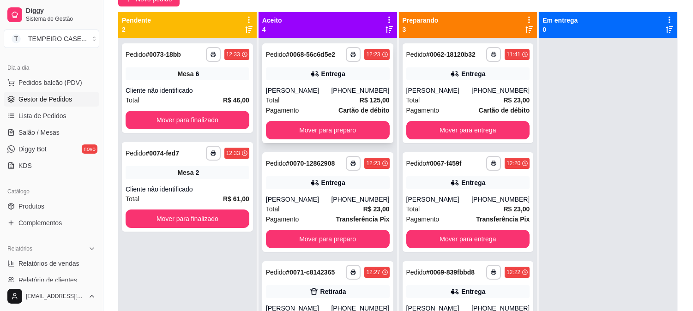
scroll to position [38, 0]
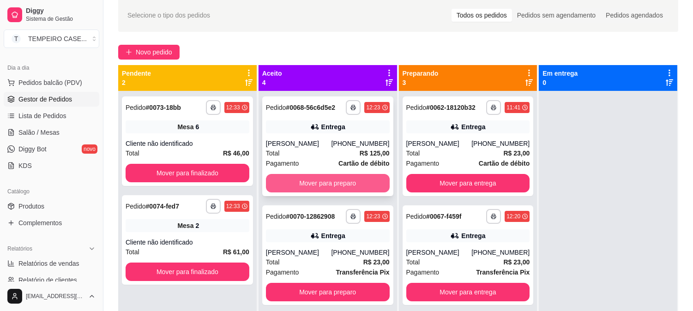
click at [323, 186] on button "Mover para preparo" at bounding box center [328, 183] width 124 height 18
click at [329, 184] on button "Mover para preparo" at bounding box center [328, 183] width 124 height 18
click at [342, 186] on button "Mover para preparo" at bounding box center [328, 184] width 120 height 18
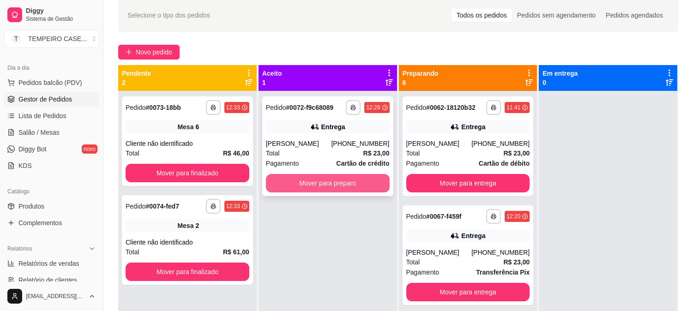
click at [334, 186] on button "Mover para preparo" at bounding box center [328, 183] width 124 height 18
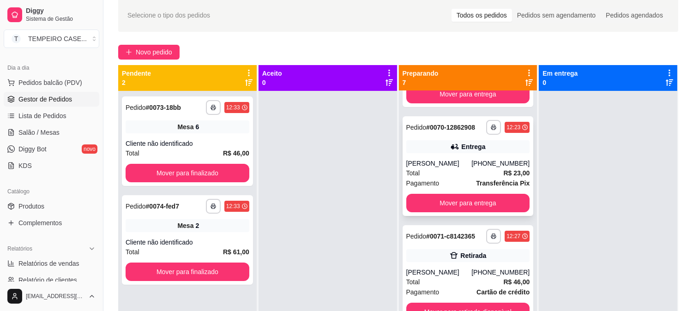
scroll to position [460, 0]
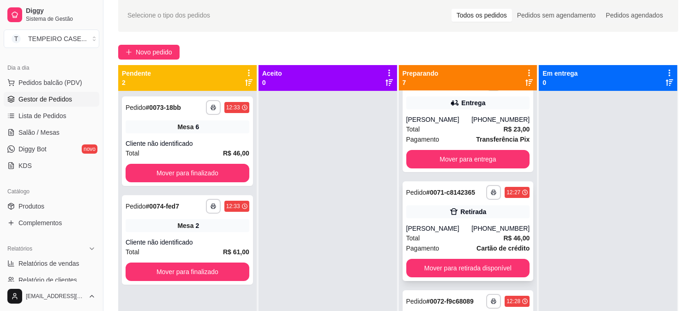
click at [449, 211] on icon at bounding box center [453, 211] width 9 height 9
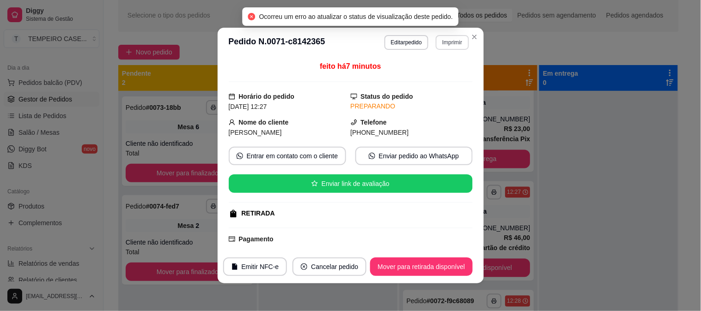
click at [442, 45] on button "Imprimir" at bounding box center [452, 42] width 33 height 15
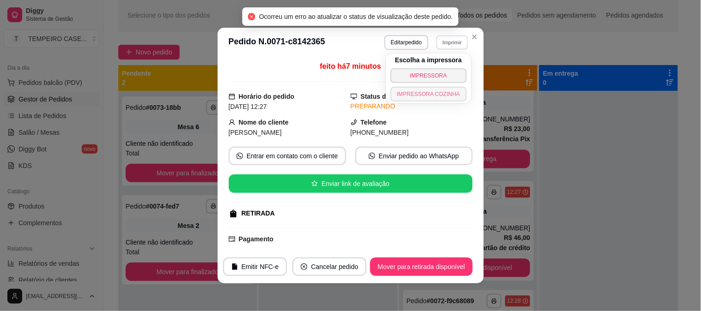
click at [413, 91] on button "IMPRESSORA COZINHA" at bounding box center [428, 94] width 76 height 15
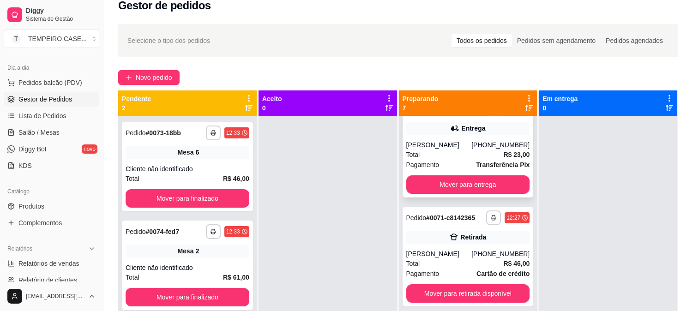
scroll to position [0, 0]
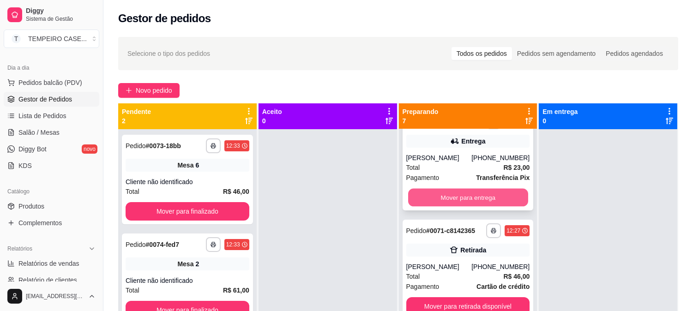
click at [453, 193] on button "Mover para entrega" at bounding box center [468, 198] width 120 height 18
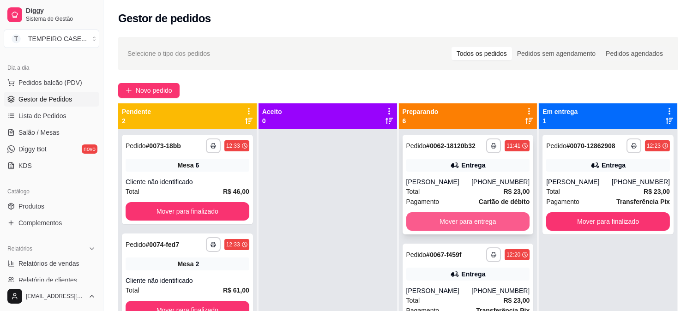
click at [459, 220] on button "Mover para entrega" at bounding box center [469, 222] width 124 height 18
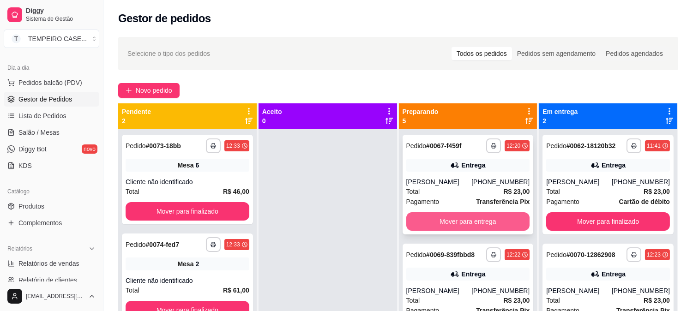
click at [451, 225] on button "Mover para entrega" at bounding box center [469, 222] width 124 height 18
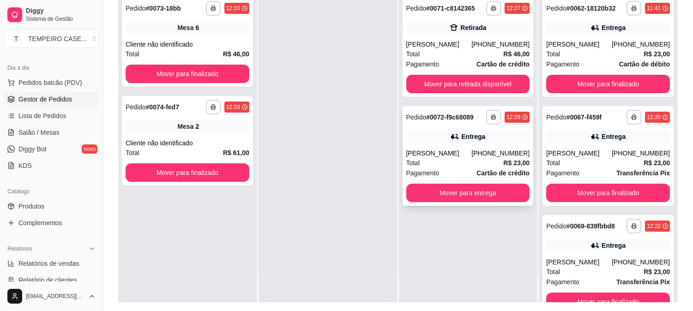
scroll to position [141, 0]
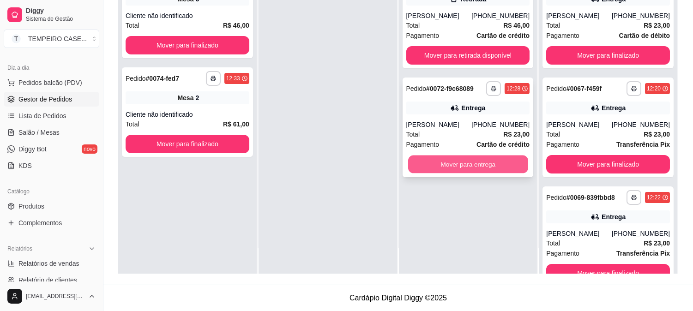
click at [450, 169] on button "Mover para entrega" at bounding box center [468, 165] width 120 height 18
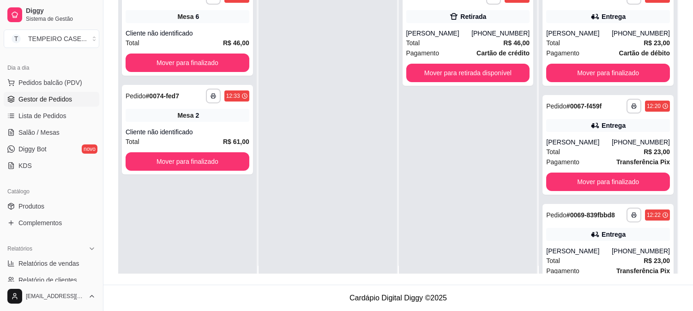
scroll to position [0, 0]
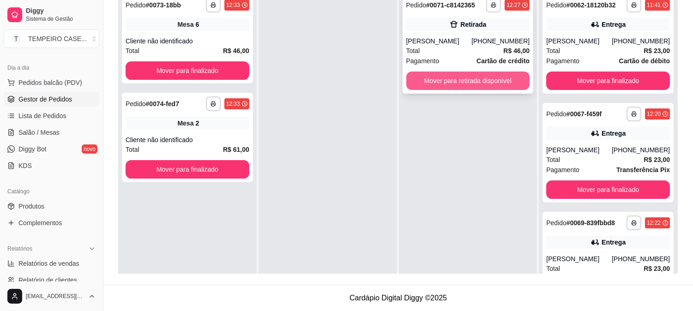
click at [455, 77] on button "Mover para retirada disponível" at bounding box center [469, 81] width 124 height 18
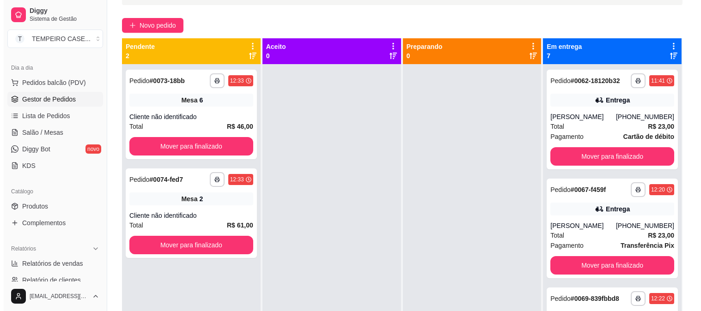
scroll to position [38, 0]
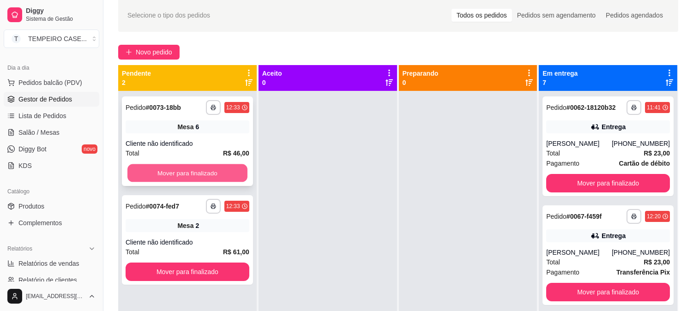
click at [217, 176] on button "Mover para finalizado" at bounding box center [188, 173] width 120 height 18
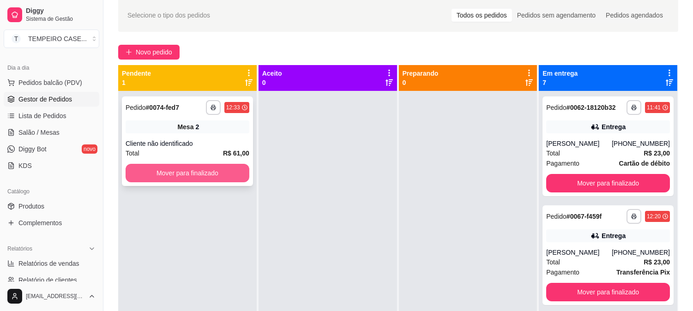
click at [216, 176] on button "Mover para finalizado" at bounding box center [188, 173] width 124 height 18
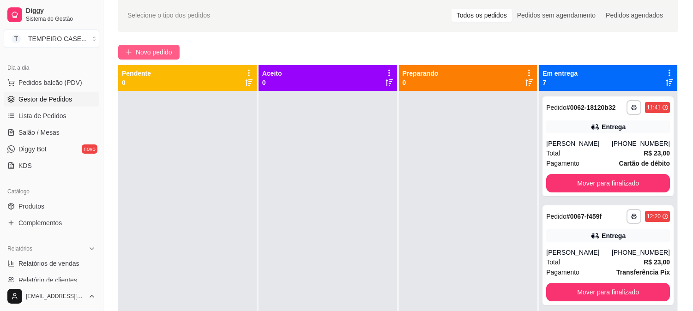
click at [155, 49] on span "Novo pedido" at bounding box center [154, 52] width 36 height 10
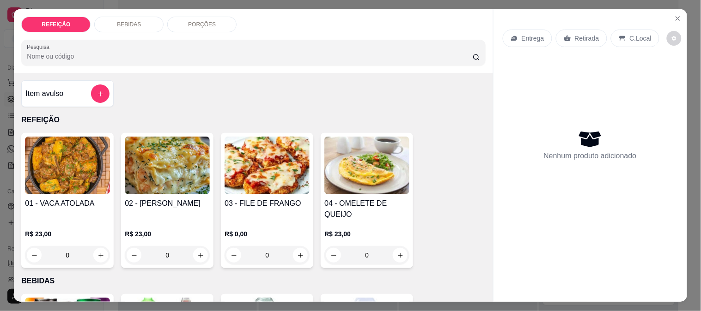
click at [282, 202] on h4 "03 - FILE DE FRANGO" at bounding box center [267, 203] width 85 height 11
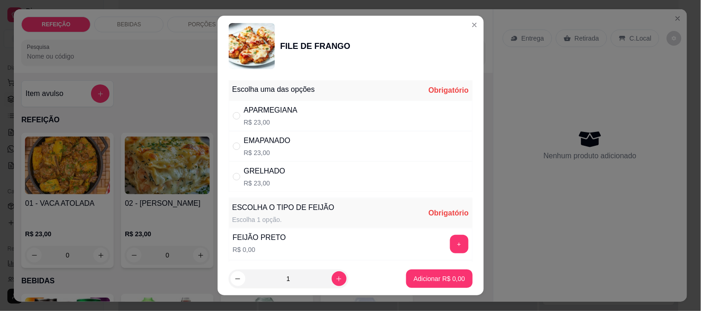
click at [255, 137] on div "EMAPANADO" at bounding box center [267, 140] width 47 height 11
radio input "true"
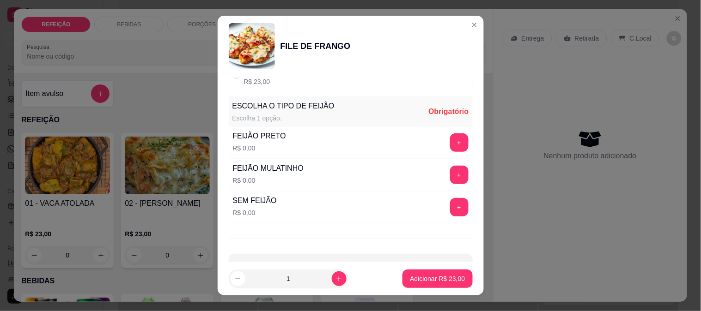
scroll to position [103, 0]
click at [450, 166] on button "+" at bounding box center [459, 174] width 18 height 18
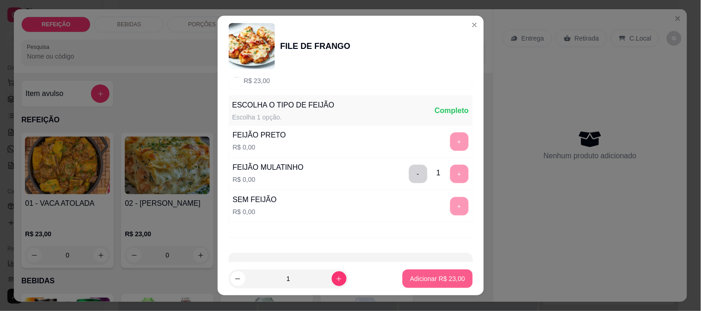
click at [437, 279] on p "Adicionar R$ 23,00" at bounding box center [437, 278] width 55 height 9
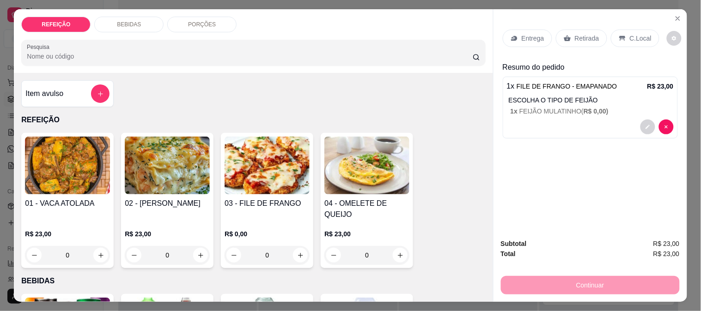
click at [117, 27] on div "BEBIDAS" at bounding box center [128, 25] width 69 height 16
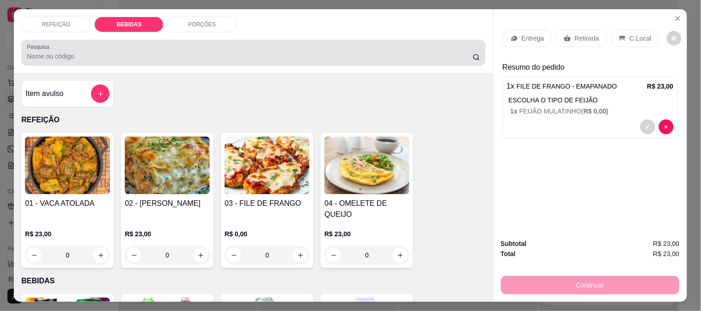
scroll to position [24, 0]
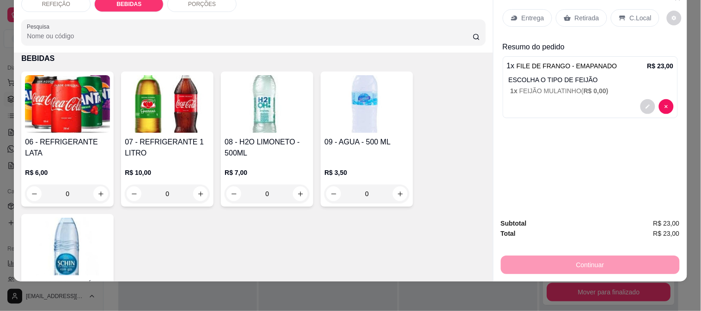
click at [83, 137] on h4 "06 - REFRIGERANTE LATA" at bounding box center [67, 148] width 85 height 22
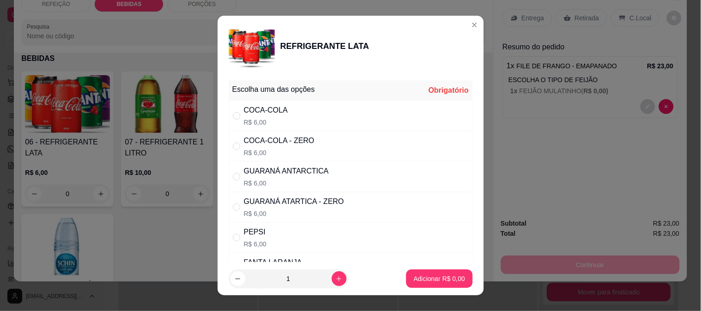
click at [322, 108] on div "COCA-COLA R$ 6,00" at bounding box center [351, 116] width 244 height 30
radio input "true"
click at [422, 275] on p "Adicionar R$ 6,00" at bounding box center [439, 279] width 50 height 9
type input "1"
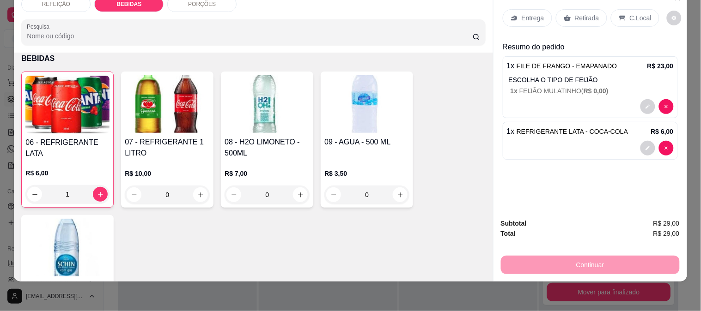
click at [530, 9] on div "Entrega" at bounding box center [527, 18] width 49 height 18
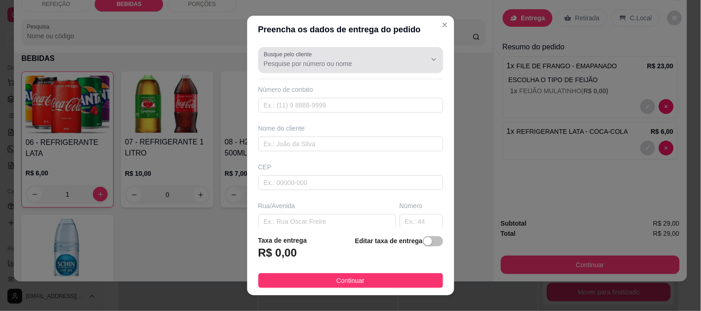
click at [321, 70] on div "Busque pelo cliente" at bounding box center [350, 60] width 185 height 26
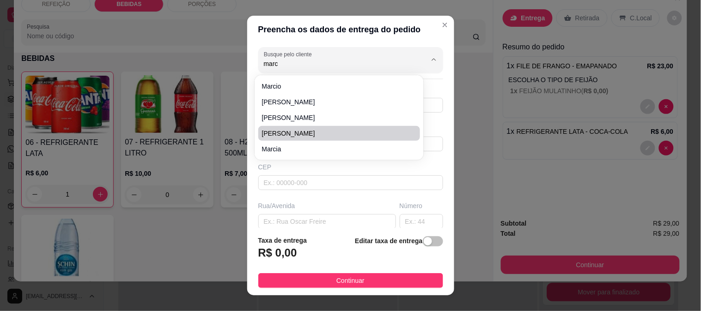
click at [310, 135] on span "[PERSON_NAME]" at bounding box center [335, 133] width 146 height 9
type input "[PERSON_NAME]"
type input "81999720654"
type input "[PERSON_NAME]"
type input "55159000"
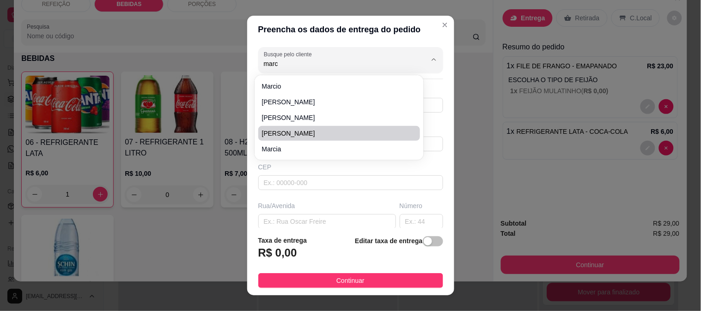
type input "[GEOGRAPHIC_DATA]"
type input "100"
type input "IPOJUCA"
type input "Ao lado da [DEMOGRAPHIC_DATA] assembléia"
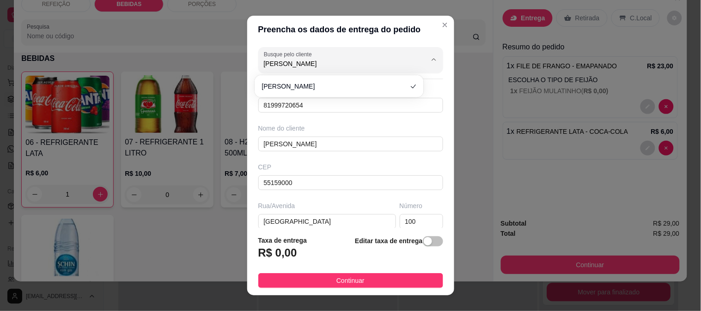
drag, startPoint x: 256, startPoint y: 64, endPoint x: 244, endPoint y: 64, distance: 12.0
click at [247, 64] on div "Busque pelo cliente [PERSON_NAME] Número de contato 81999720654 Nome do cliente…" at bounding box center [350, 135] width 207 height 185
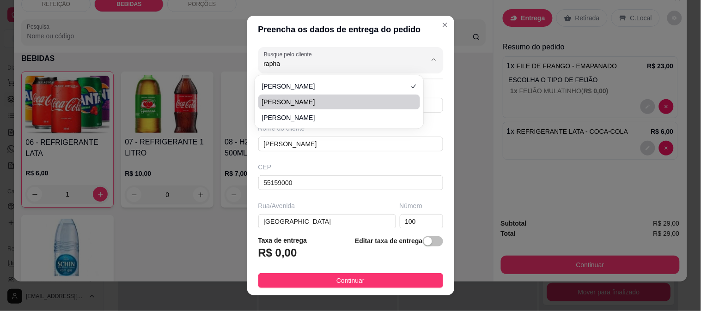
click at [296, 98] on span "[PERSON_NAME]" at bounding box center [335, 101] width 146 height 9
type input "[PERSON_NAME]"
type input "81997392633"
type input "[PERSON_NAME]"
type input "[GEOGRAPHIC_DATA], [GEOGRAPHIC_DATA]"
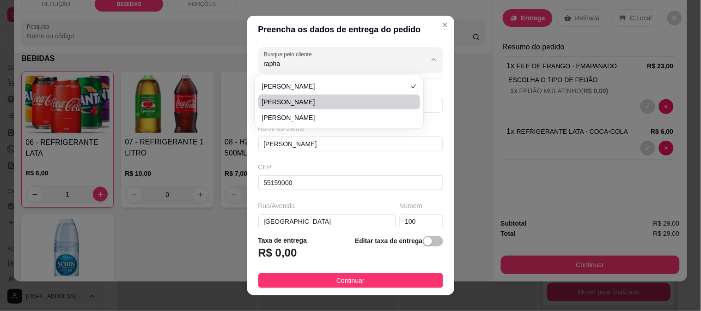
type input "81 99739-2633"
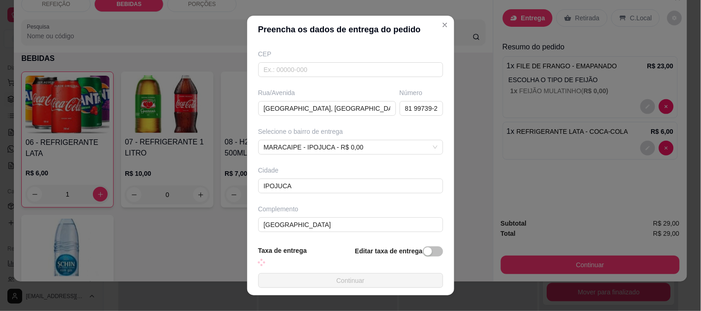
type input "[GEOGRAPHIC_DATA]"
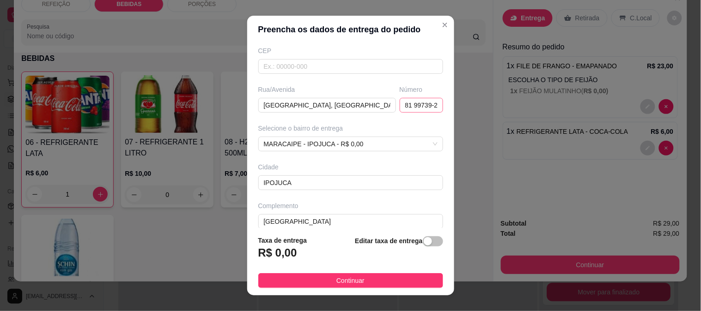
type input "[PERSON_NAME]"
click at [400, 107] on input "81 99739-2633" at bounding box center [421, 105] width 43 height 15
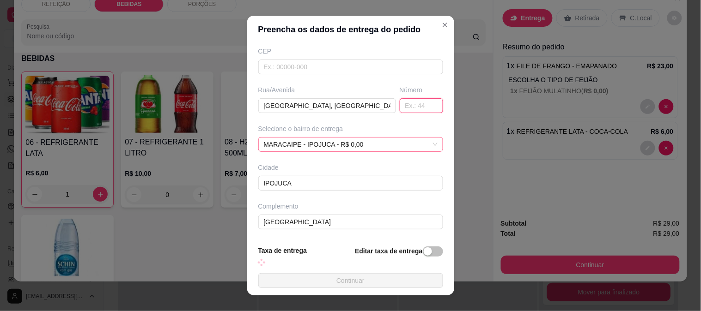
type input "[GEOGRAPHIC_DATA]"
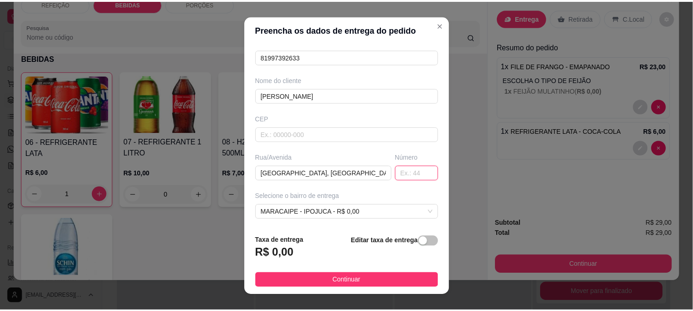
scroll to position [65, 0]
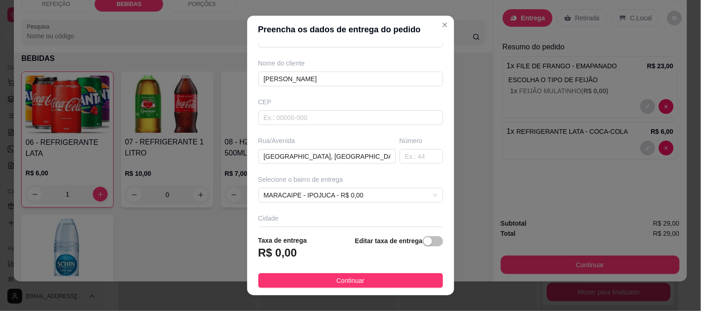
click at [351, 279] on span "Continuar" at bounding box center [350, 281] width 28 height 10
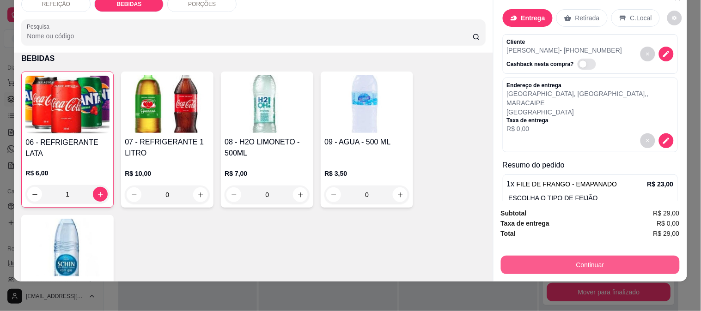
click at [585, 259] on button "Continuar" at bounding box center [590, 265] width 179 height 18
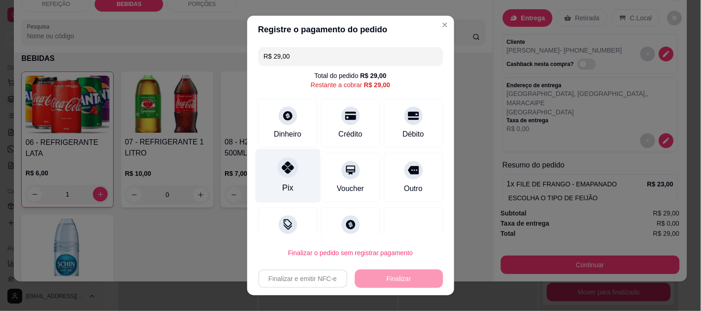
click at [268, 185] on div "Pix" at bounding box center [287, 176] width 65 height 54
type input "R$ 0,00"
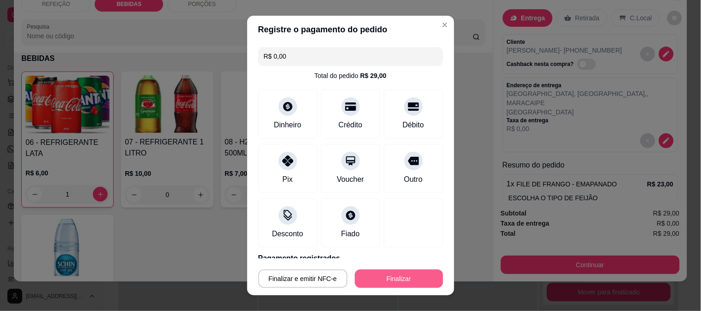
click at [377, 277] on button "Finalizar" at bounding box center [399, 279] width 88 height 18
type input "0"
type input "-R$ 29,00"
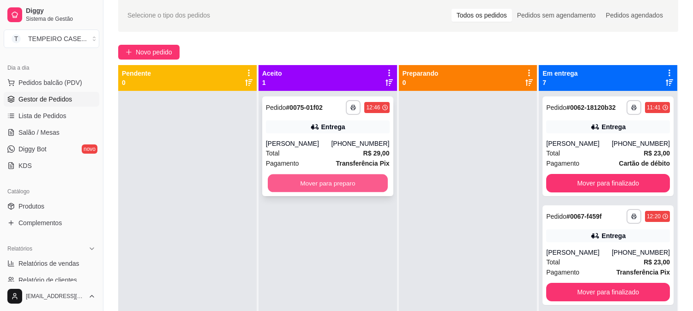
click at [315, 180] on button "Mover para preparo" at bounding box center [328, 184] width 120 height 18
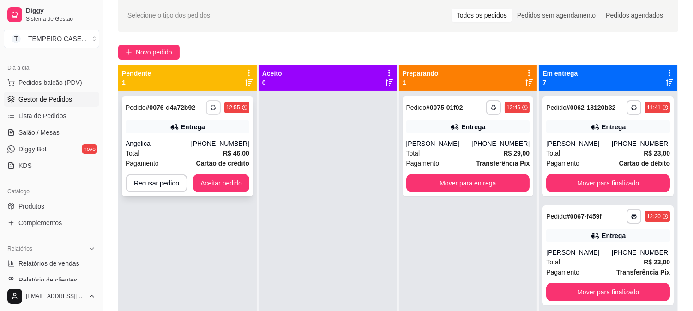
click at [214, 107] on icon "button" at bounding box center [213, 108] width 5 height 2
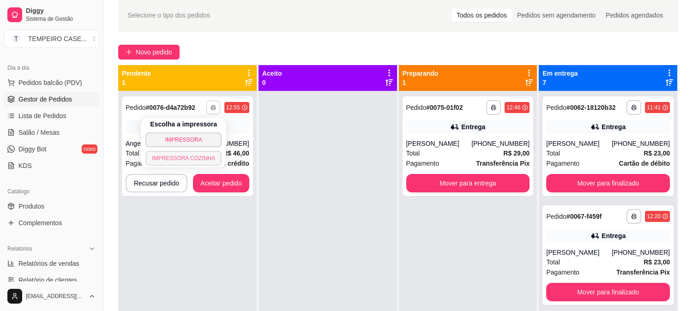
click at [201, 158] on button "IMPRESSORA COZINHA" at bounding box center [184, 158] width 76 height 15
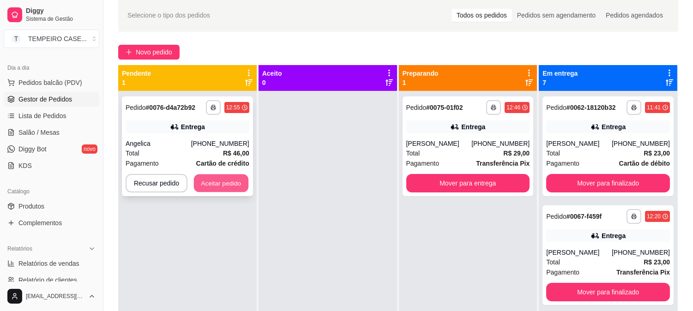
click at [229, 176] on button "Aceitar pedido" at bounding box center [221, 184] width 55 height 18
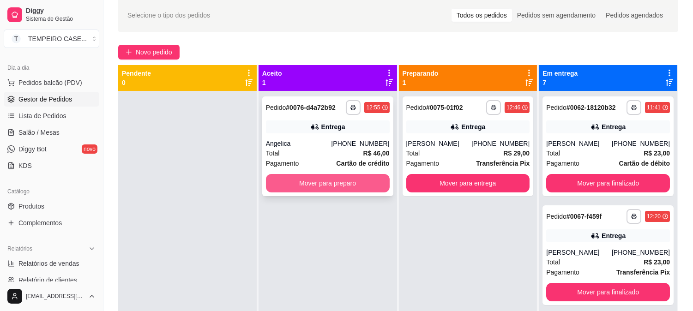
click at [332, 185] on button "Mover para preparo" at bounding box center [328, 183] width 124 height 18
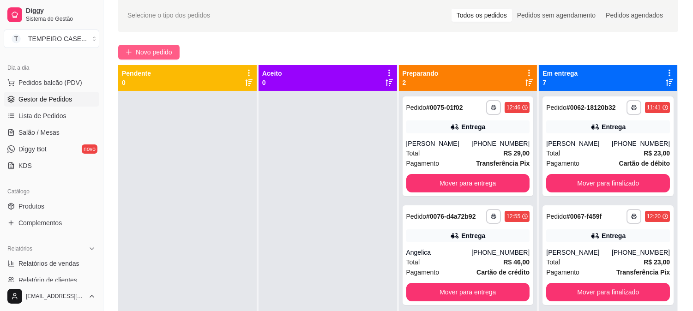
click at [159, 54] on span "Novo pedido" at bounding box center [154, 52] width 36 height 10
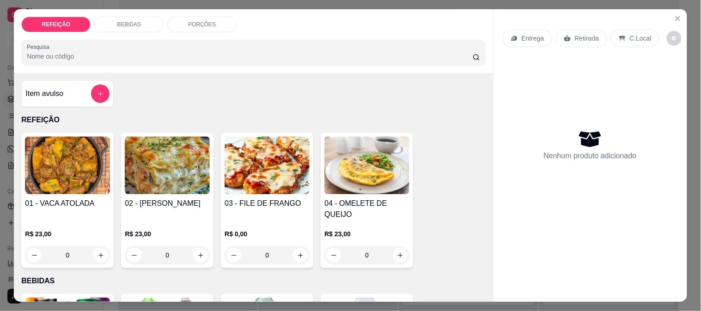
click at [384, 200] on h4 "04 - OMELETE DE QUEIJO" at bounding box center [366, 209] width 85 height 22
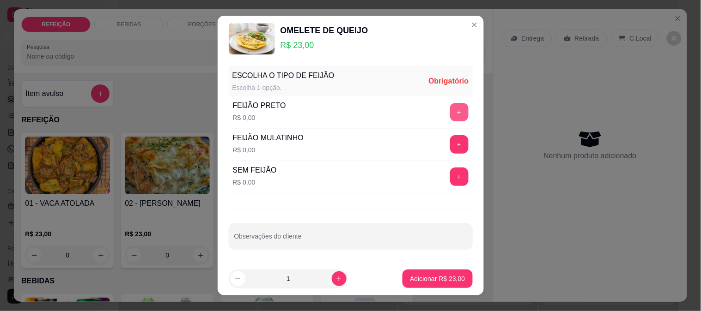
click at [450, 111] on button "+" at bounding box center [459, 112] width 18 height 18
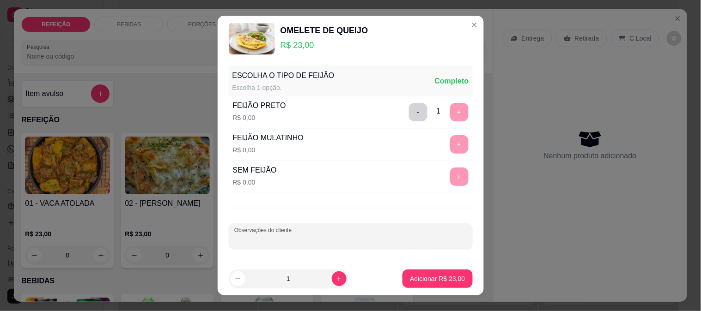
click at [409, 239] on input "Observações do cliente" at bounding box center [350, 240] width 233 height 9
type input "SEM MACARRÃO E FAROFA"
click at [410, 275] on p "Adicionar R$ 23,00" at bounding box center [437, 278] width 55 height 9
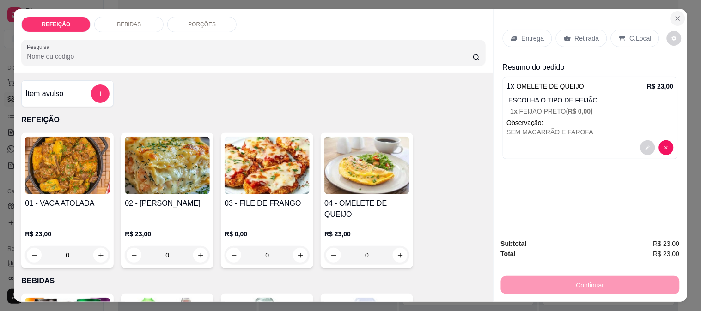
click at [673, 21] on button "Close" at bounding box center [677, 18] width 15 height 15
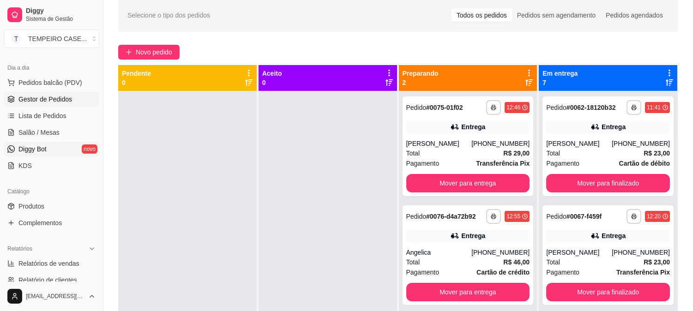
drag, startPoint x: 58, startPoint y: 128, endPoint x: 87, endPoint y: 146, distance: 33.8
click at [58, 128] on link "Salão / Mesas" at bounding box center [52, 132] width 96 height 15
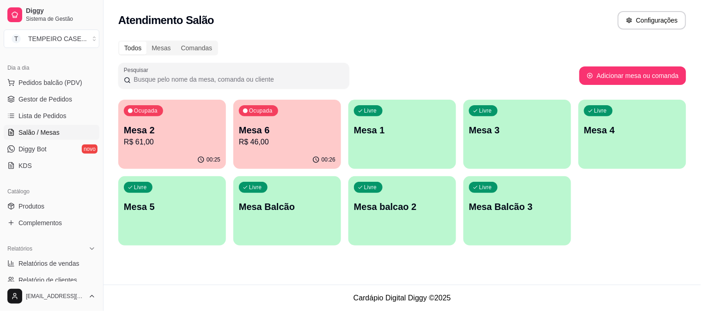
click at [624, 137] on div "Livre Mesa 4" at bounding box center [632, 129] width 108 height 58
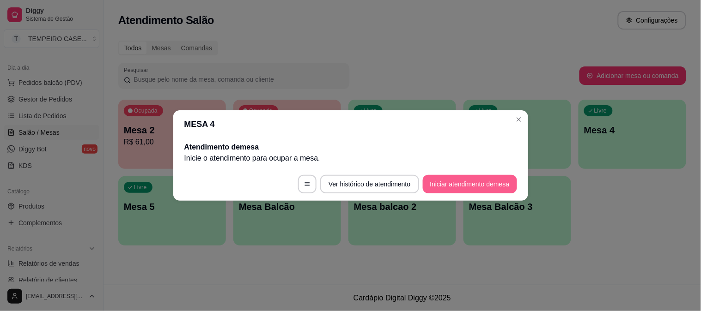
click at [463, 179] on button "Iniciar atendimento de mesa" at bounding box center [470, 184] width 94 height 18
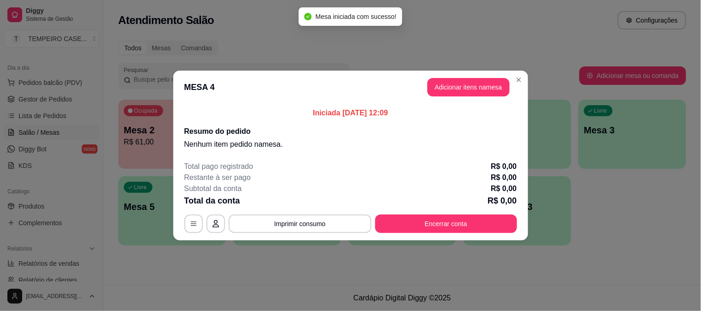
click at [422, 84] on header "MESA 4 Adicionar itens na mesa" at bounding box center [350, 87] width 355 height 33
click at [432, 80] on button "Adicionar itens na mesa" at bounding box center [468, 87] width 82 height 18
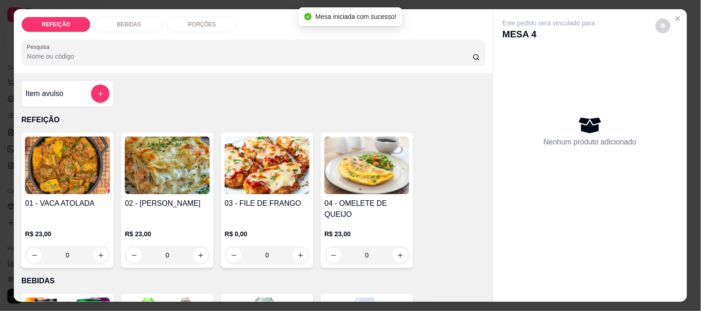
click at [370, 176] on img at bounding box center [366, 166] width 85 height 58
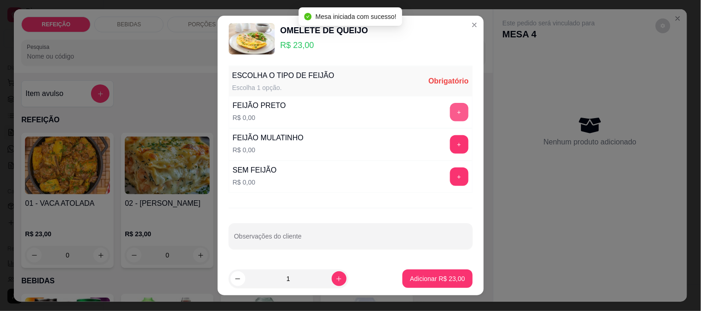
click at [450, 113] on button "+" at bounding box center [459, 112] width 18 height 18
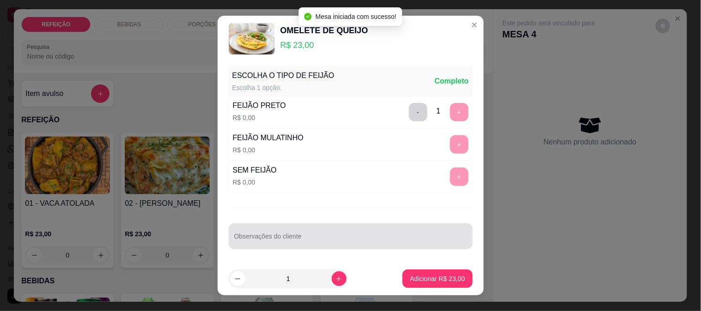
click at [362, 234] on div at bounding box center [350, 236] width 233 height 18
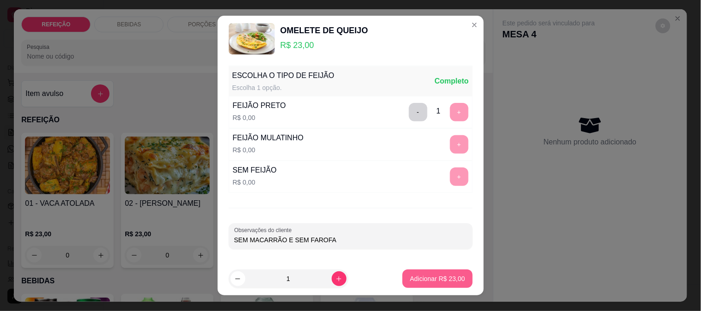
type input "SEM MACARRÃO E SEM FAROFA"
click at [417, 272] on button "Adicionar R$ 23,00" at bounding box center [437, 279] width 70 height 18
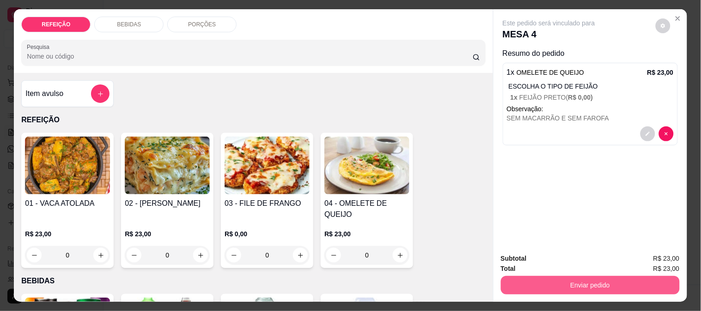
click at [528, 282] on button "Enviar pedido" at bounding box center [590, 285] width 179 height 18
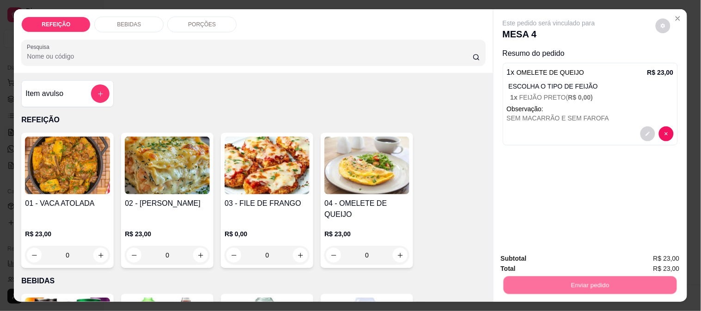
click at [525, 263] on button "Não registrar e enviar pedido" at bounding box center [559, 259] width 96 height 18
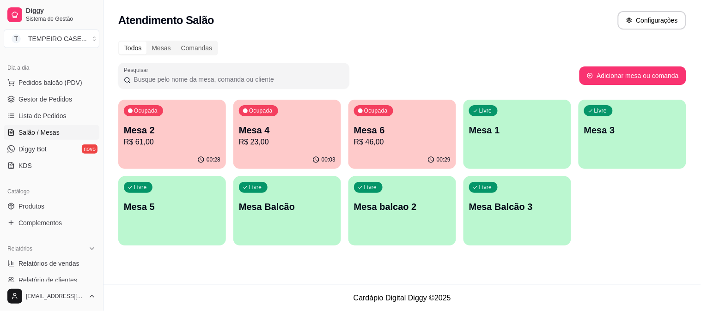
click at [493, 150] on div "Livre Mesa 1" at bounding box center [517, 129] width 108 height 58
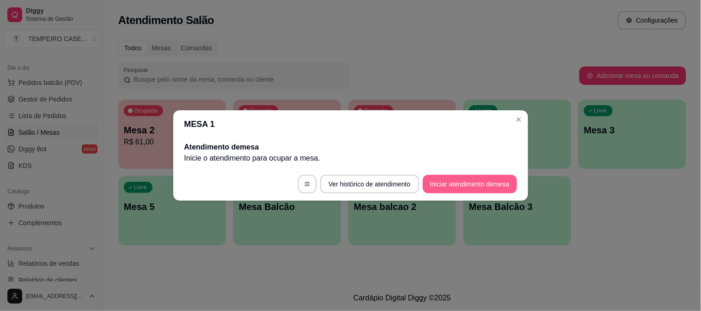
click at [492, 182] on button "Iniciar atendimento de mesa" at bounding box center [470, 184] width 94 height 18
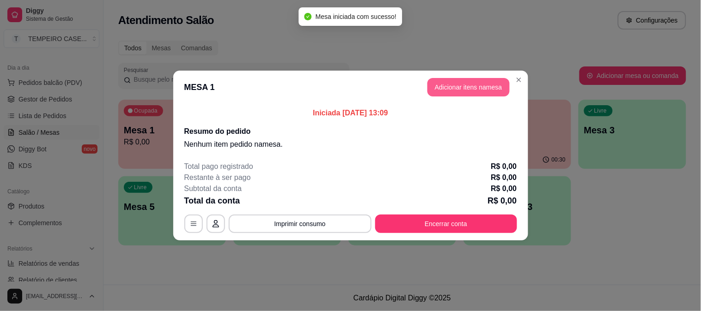
click at [463, 91] on button "Adicionar itens na mesa" at bounding box center [468, 87] width 82 height 18
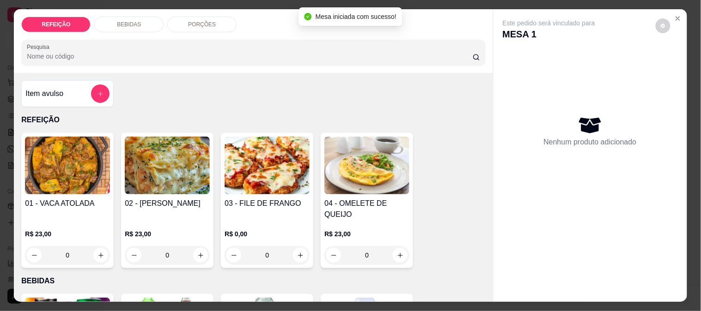
click at [170, 179] on img at bounding box center [167, 166] width 85 height 58
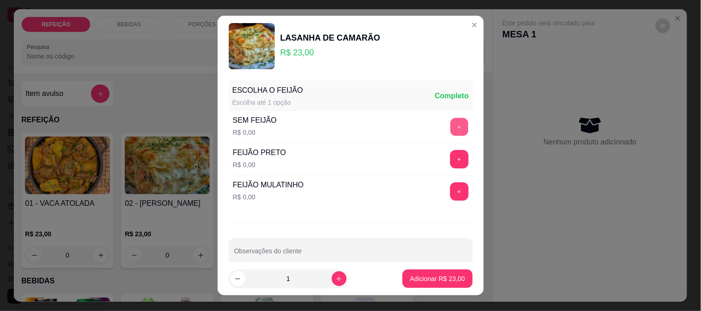
click at [450, 122] on button "+" at bounding box center [459, 127] width 18 height 18
click at [320, 238] on div "ESCOLHA O FEIJÃO Escolha até 1 opção Completo SEM FEIJÃO R$ 0,00 - 1 + FEIJÃO P…" at bounding box center [351, 170] width 266 height 186
click at [316, 255] on input "Observações do cliente" at bounding box center [350, 254] width 233 height 9
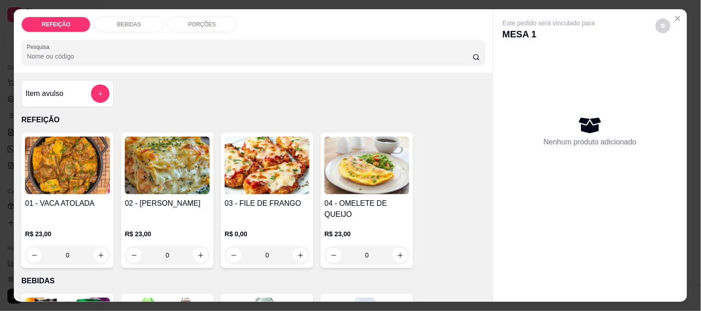
click at [243, 162] on img at bounding box center [267, 166] width 85 height 58
click at [298, 96] on div "Escolha uma das opções Obrigatório" at bounding box center [350, 90] width 244 height 20
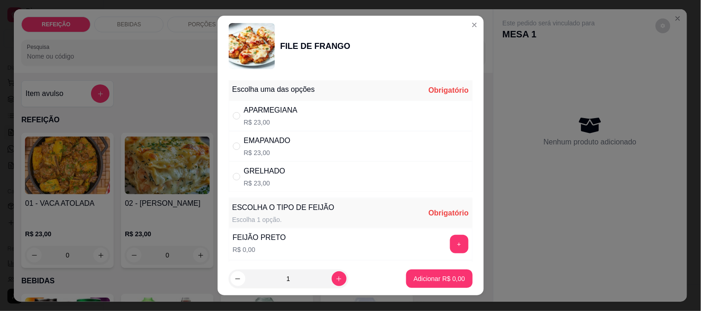
click at [288, 113] on div "APARMEGIANA" at bounding box center [271, 110] width 54 height 11
radio input "true"
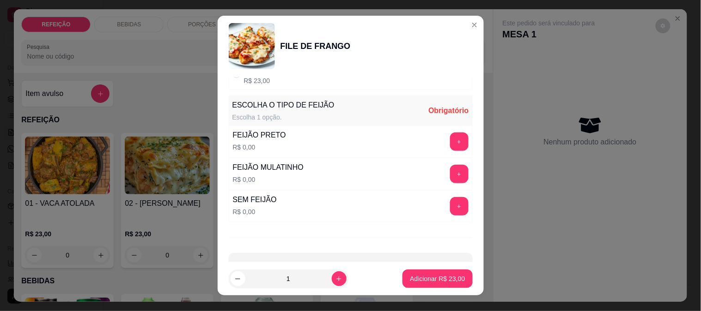
scroll to position [132, 0]
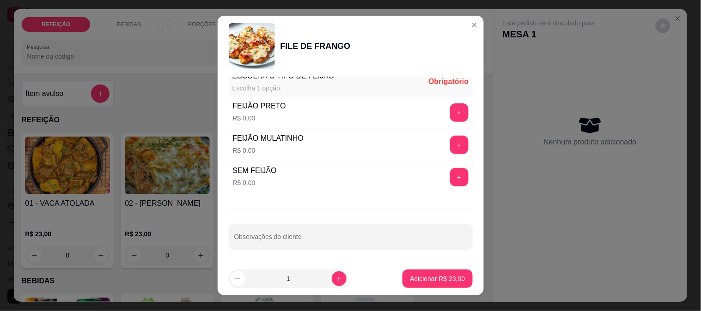
click at [450, 109] on button "+" at bounding box center [459, 112] width 18 height 18
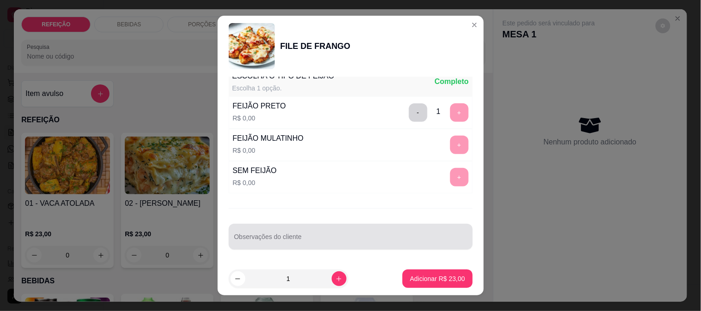
click at [393, 231] on div at bounding box center [350, 237] width 233 height 18
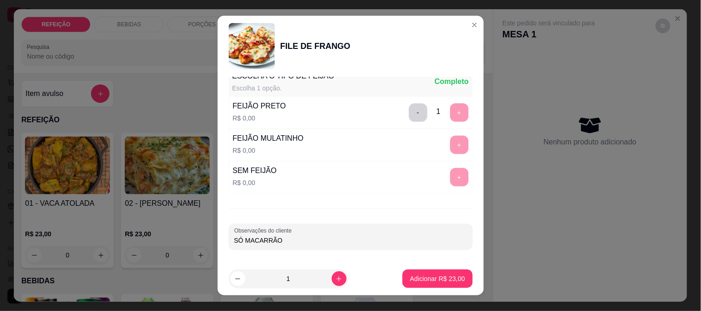
type input "SÓ MACARRÃO"
click at [439, 275] on p "Adicionar R$ 23,00" at bounding box center [438, 279] width 54 height 9
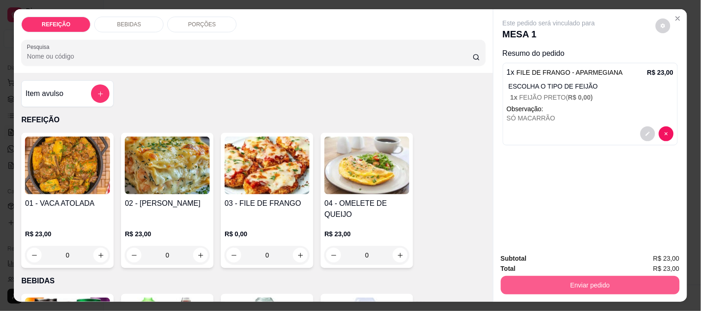
click at [562, 284] on button "Enviar pedido" at bounding box center [590, 285] width 179 height 18
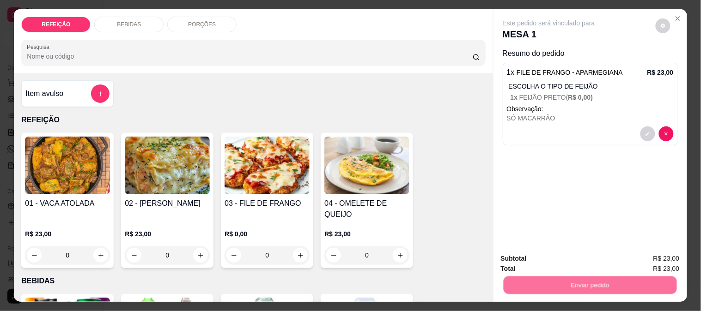
click at [543, 255] on button "Não registrar e enviar pedido" at bounding box center [559, 259] width 96 height 18
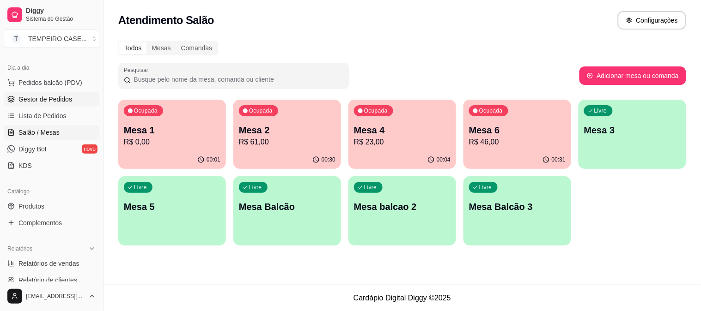
click at [49, 102] on span "Gestor de Pedidos" at bounding box center [45, 99] width 54 height 9
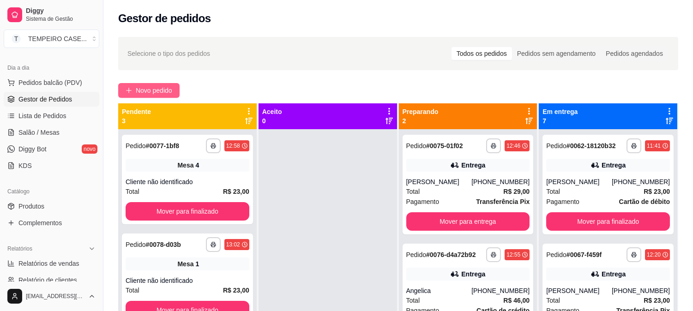
click at [165, 86] on span "Novo pedido" at bounding box center [154, 90] width 36 height 10
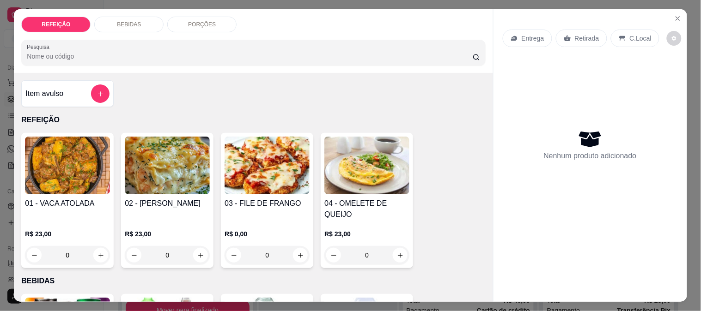
click at [265, 182] on img at bounding box center [267, 166] width 85 height 58
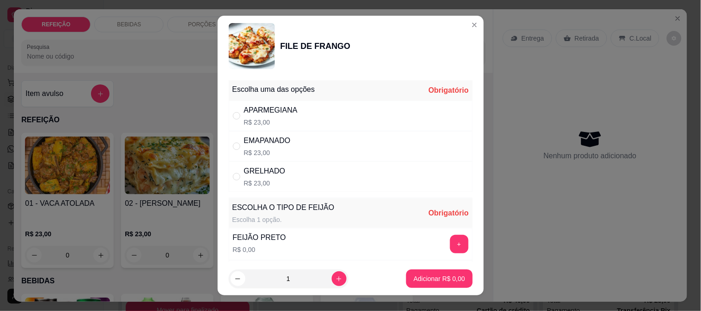
click at [308, 119] on div "APARMEGIANA R$ 23,00" at bounding box center [351, 116] width 244 height 30
radio input "true"
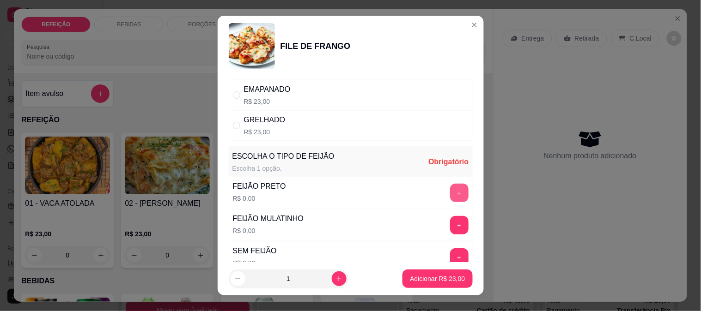
click at [450, 195] on button "+" at bounding box center [459, 193] width 18 height 18
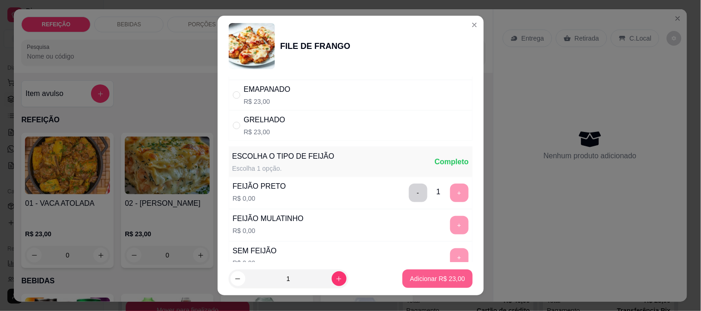
click at [419, 280] on p "Adicionar R$ 23,00" at bounding box center [437, 278] width 55 height 9
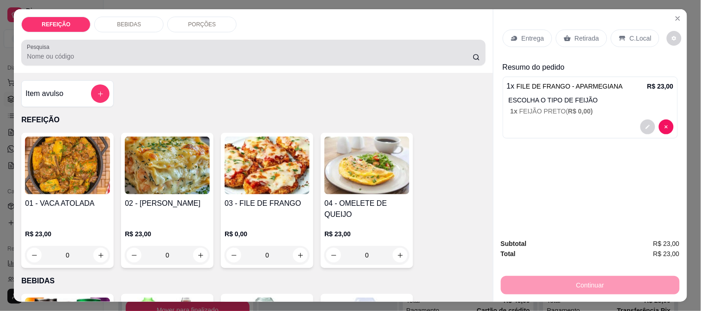
click at [140, 22] on div "BEBIDAS" at bounding box center [128, 25] width 69 height 16
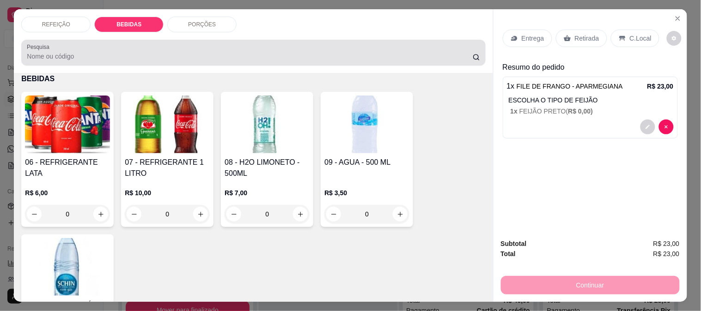
scroll to position [24, 0]
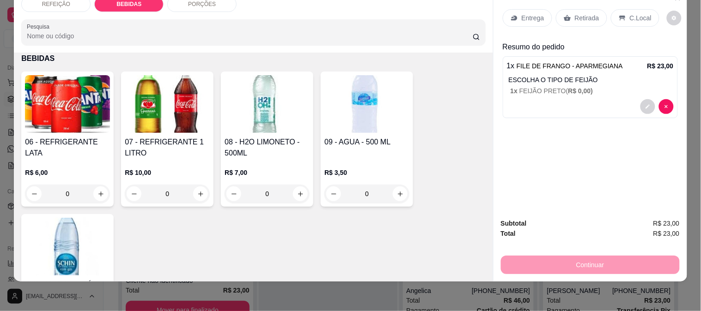
click at [89, 107] on img at bounding box center [67, 104] width 85 height 58
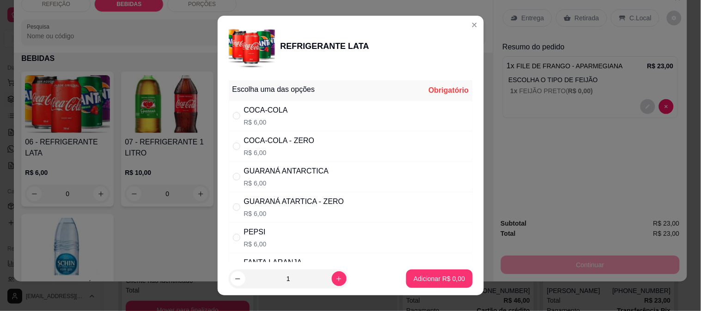
click at [293, 149] on p "R$ 6,00" at bounding box center [279, 152] width 71 height 9
radio input "true"
click at [419, 274] on p "Adicionar R$ 6,00" at bounding box center [438, 278] width 51 height 9
type input "1"
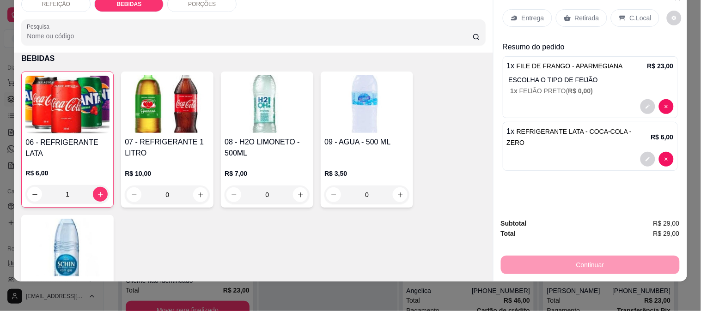
click at [534, 15] on div "Entrega" at bounding box center [527, 18] width 49 height 18
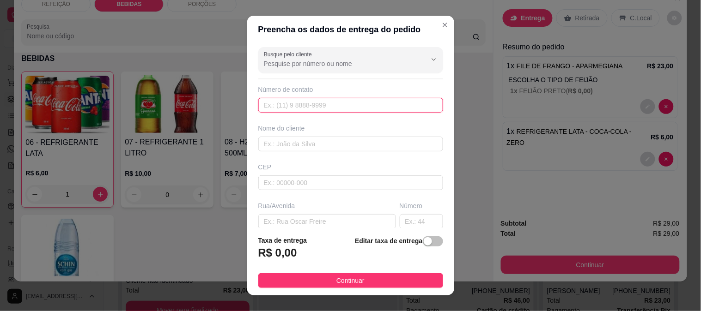
click at [349, 102] on input "text" at bounding box center [350, 105] width 185 height 15
type input "[PHONE_NUMBER]"
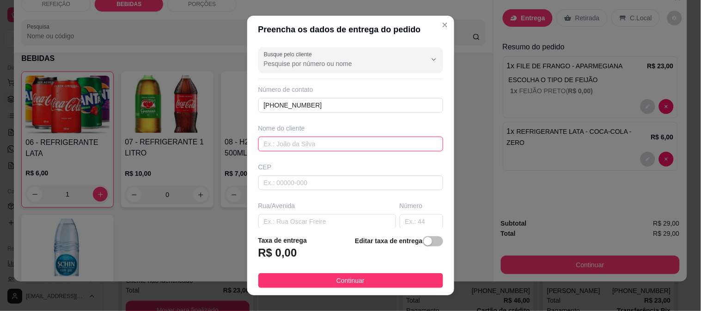
click at [327, 148] on input "text" at bounding box center [350, 144] width 185 height 15
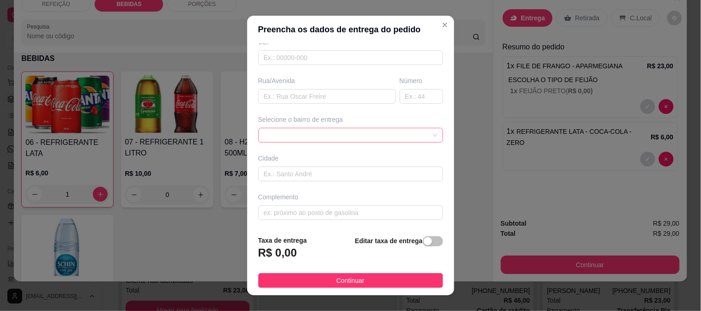
scroll to position [127, 0]
type input "[PERSON_NAME]"
click at [293, 99] on input "text" at bounding box center [327, 95] width 138 height 15
click at [301, 134] on div "6884ebf38fcb1afd617874ac 6884ec0e8fcb1afd617874af MARACAIPE - [GEOGRAPHIC_DATA]…" at bounding box center [350, 134] width 185 height 15
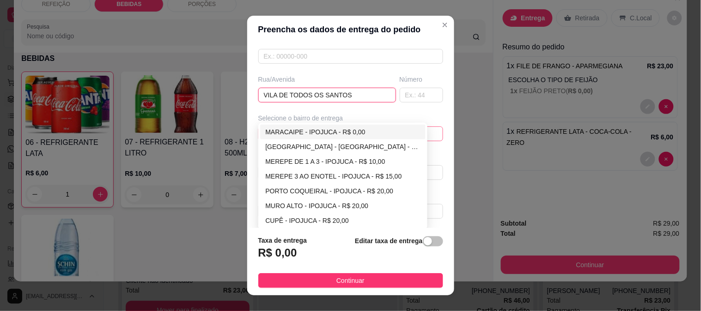
type input "VILA DE TODOS OS SANTOS"
drag, startPoint x: 299, startPoint y: 130, endPoint x: 298, endPoint y: 140, distance: 10.3
click at [298, 130] on div "MARACAIPE - IPOJUCA - R$ 0,00" at bounding box center [343, 132] width 155 height 10
type input "IPOJUCA"
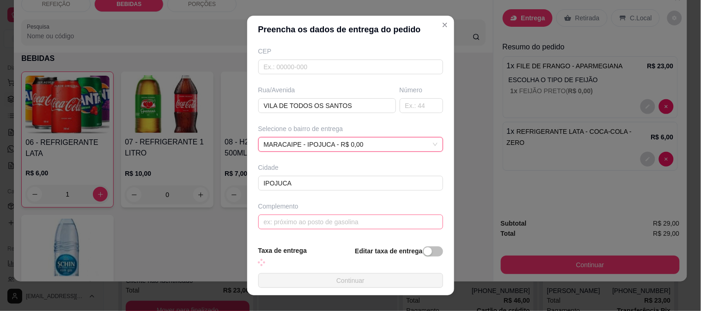
click at [296, 209] on div "Complemento" at bounding box center [350, 206] width 185 height 9
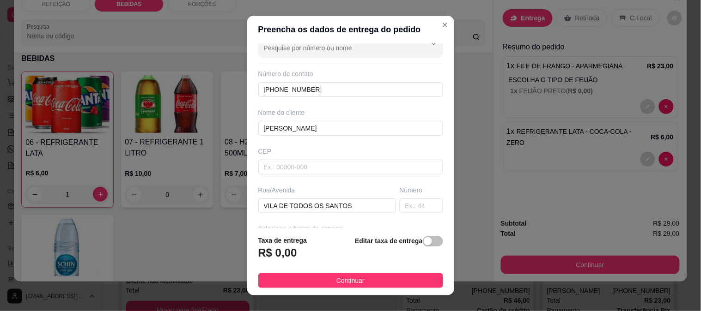
scroll to position [14, 0]
click at [298, 136] on input "[PERSON_NAME]" at bounding box center [350, 130] width 185 height 15
type input "[PERSON_NAME]"
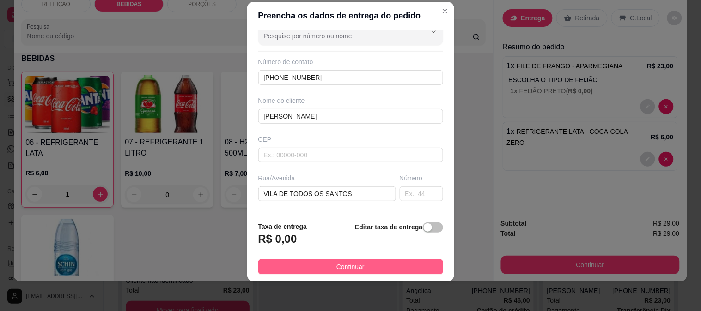
click at [296, 273] on button "Continuar" at bounding box center [350, 267] width 185 height 15
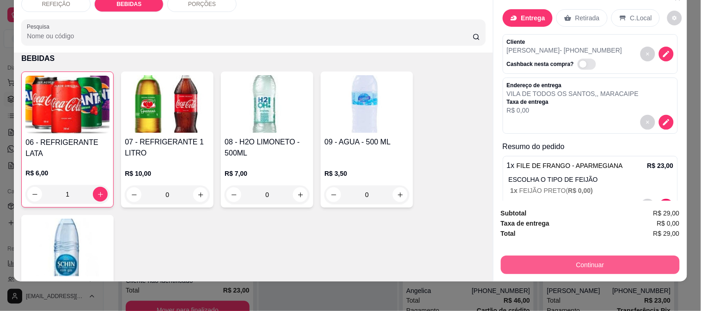
click at [579, 256] on button "Continuar" at bounding box center [590, 265] width 179 height 18
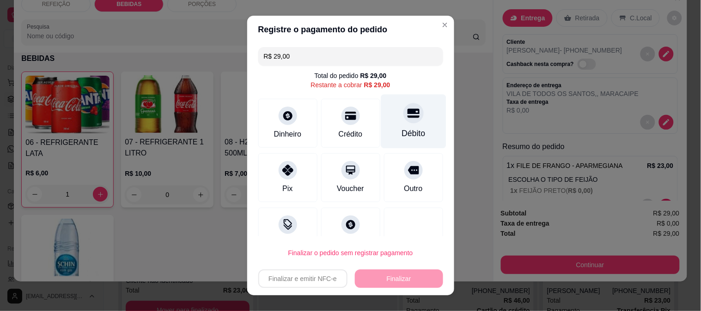
click at [381, 113] on div "Débito" at bounding box center [413, 121] width 65 height 54
type input "R$ 0,00"
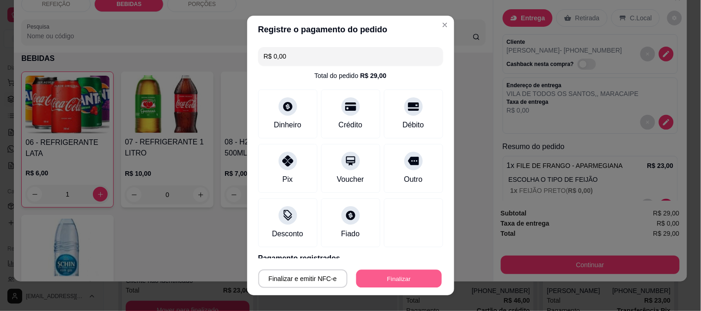
click at [368, 282] on button "Finalizar" at bounding box center [398, 279] width 85 height 18
type input "0"
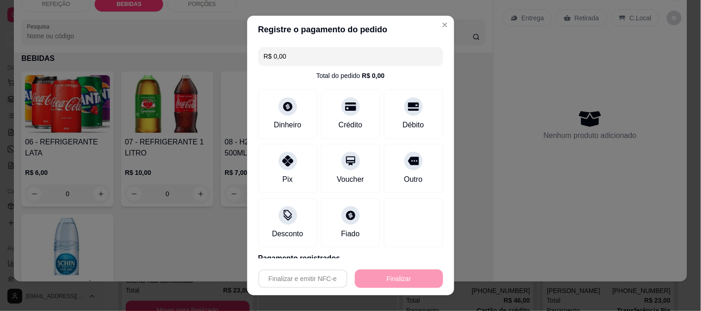
type input "-R$ 29,00"
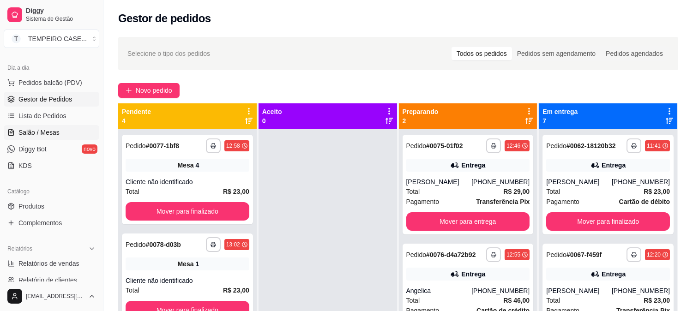
click at [55, 133] on span "Salão / Mesas" at bounding box center [38, 132] width 41 height 9
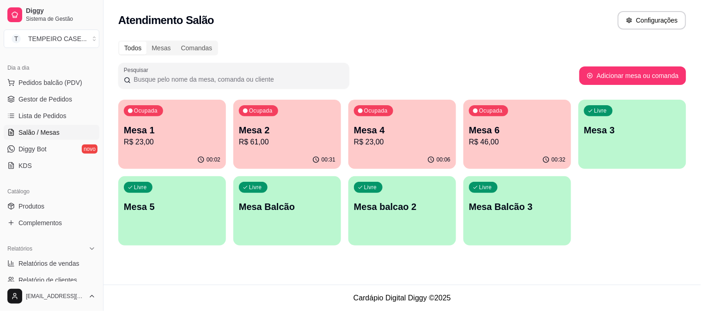
click at [279, 145] on p "R$ 61,00" at bounding box center [287, 142] width 97 height 11
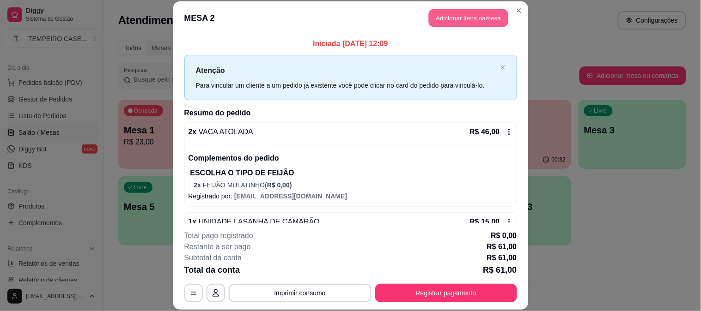
click at [468, 19] on button "Adicionar itens na mesa" at bounding box center [468, 18] width 79 height 18
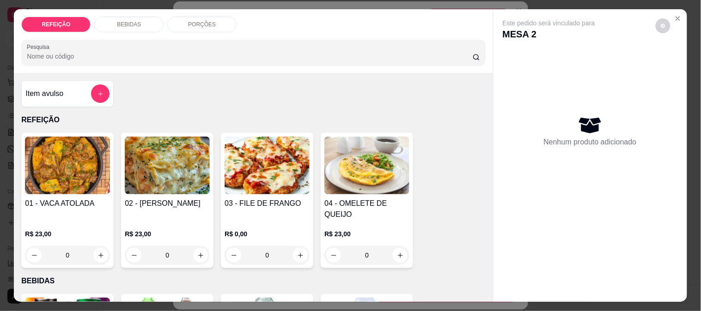
click at [123, 24] on p "BEBIDAS" at bounding box center [129, 24] width 24 height 7
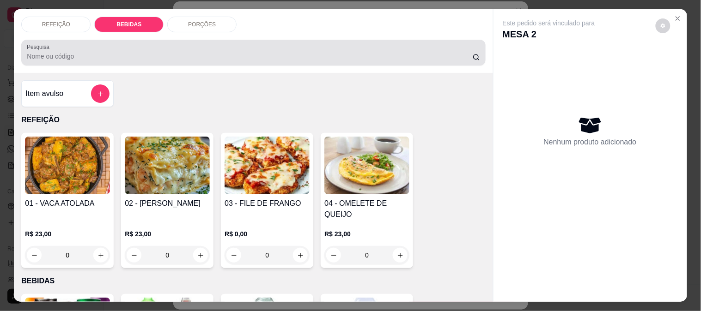
scroll to position [24, 0]
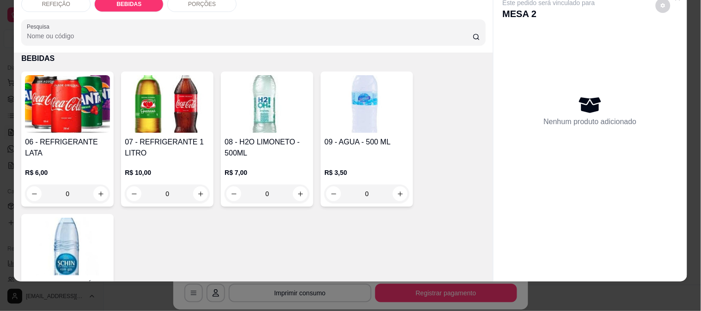
click at [89, 99] on img at bounding box center [67, 104] width 85 height 58
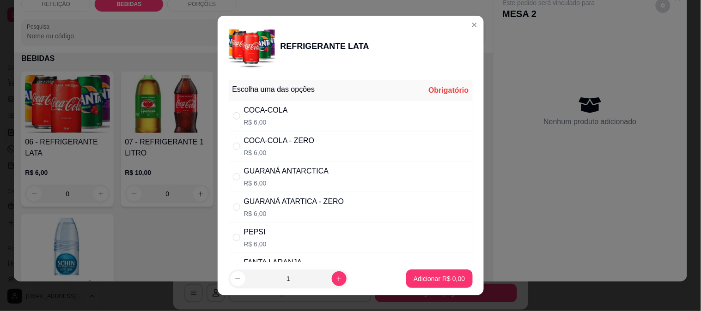
click at [246, 139] on div "COCA-COLA - ZERO" at bounding box center [279, 140] width 71 height 11
radio input "true"
click at [413, 273] on button "Adicionar R$ 6,00" at bounding box center [439, 279] width 64 height 18
type input "1"
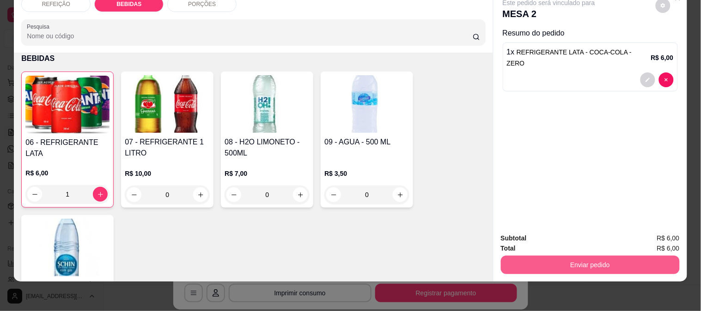
click at [544, 256] on button "Enviar pedido" at bounding box center [590, 265] width 179 height 18
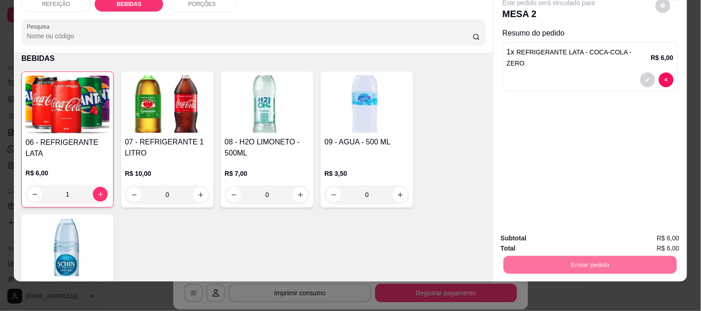
click at [528, 237] on button "Não registrar e enviar pedido" at bounding box center [559, 235] width 96 height 18
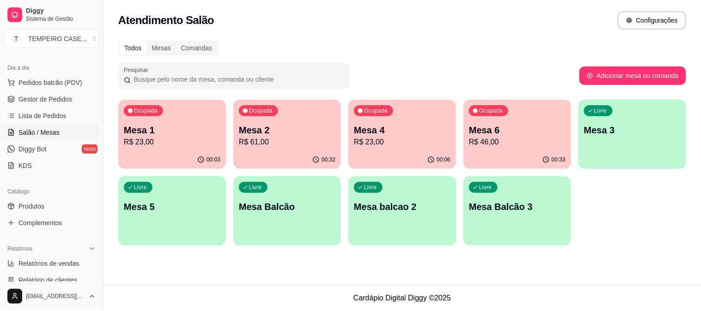
click at [509, 141] on p "R$ 46,00" at bounding box center [517, 142] width 97 height 11
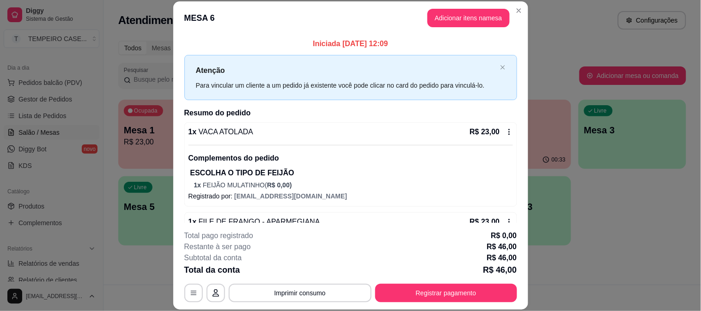
click at [456, 20] on button "Adicionar itens na mesa" at bounding box center [468, 18] width 82 height 18
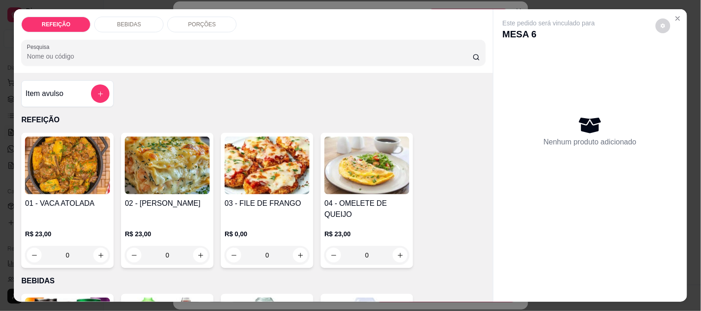
click at [131, 21] on p "BEBIDAS" at bounding box center [129, 24] width 24 height 7
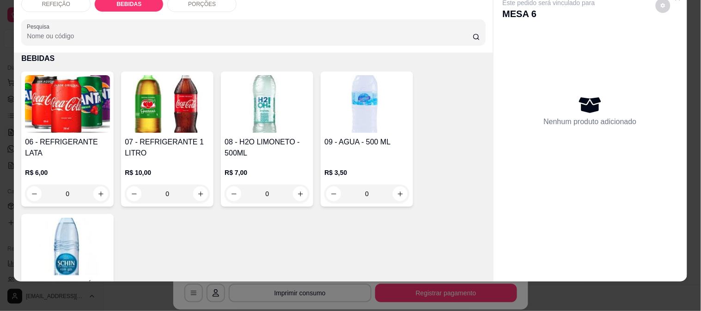
click at [159, 97] on img at bounding box center [167, 104] width 85 height 58
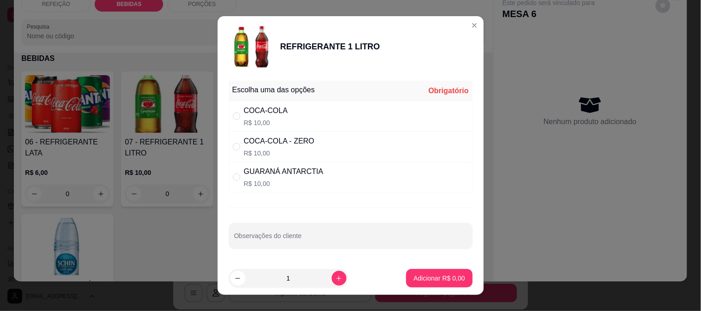
click at [286, 136] on div "COCA-COLA - ZERO" at bounding box center [279, 141] width 71 height 11
radio input "true"
click at [423, 281] on p "Adicionar R$ 10,00" at bounding box center [438, 278] width 54 height 9
type input "1"
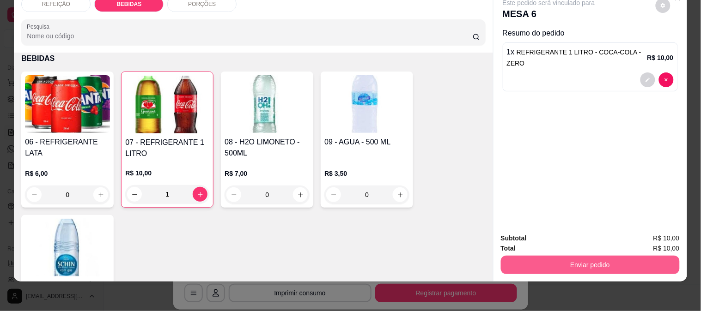
click at [520, 260] on button "Enviar pedido" at bounding box center [590, 265] width 179 height 18
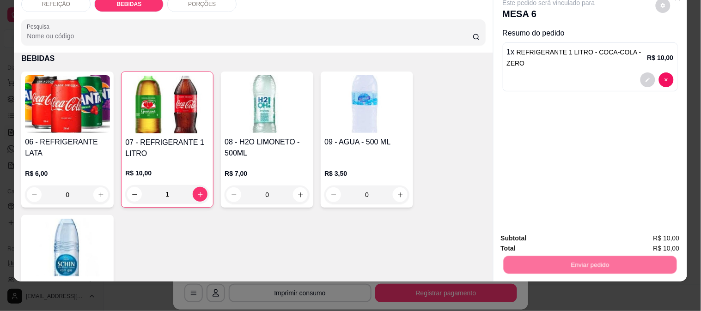
click at [523, 233] on button "Não registrar e enviar pedido" at bounding box center [559, 234] width 93 height 17
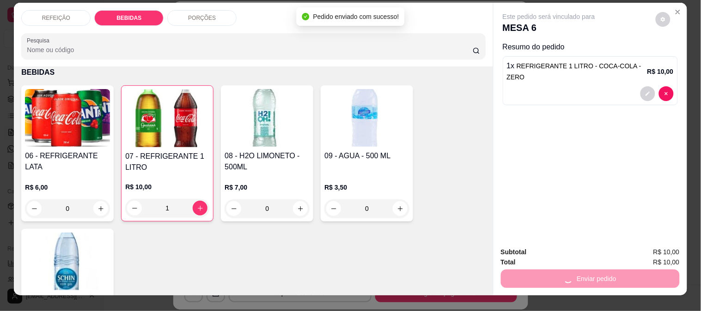
scroll to position [0, 0]
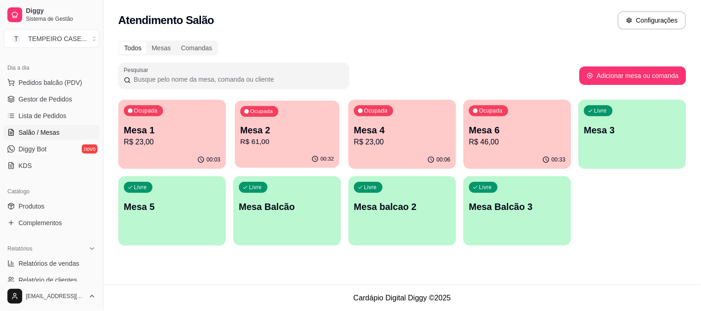
click at [285, 139] on p "R$ 61,00" at bounding box center [287, 142] width 94 height 11
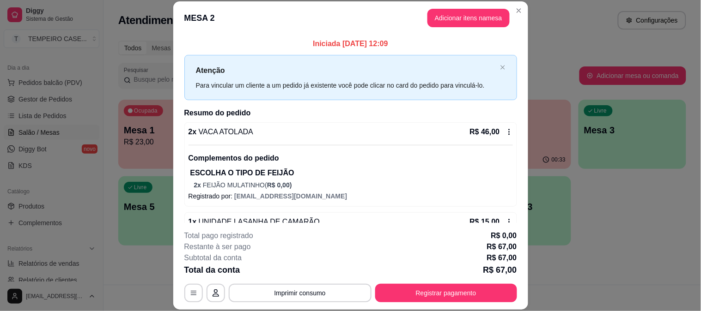
scroll to position [63, 0]
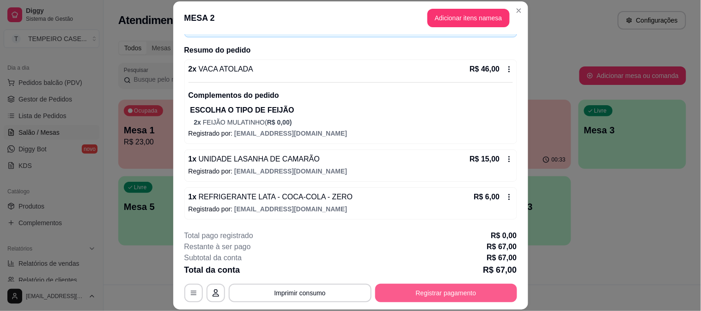
click at [439, 292] on button "Registrar pagamento" at bounding box center [446, 293] width 142 height 18
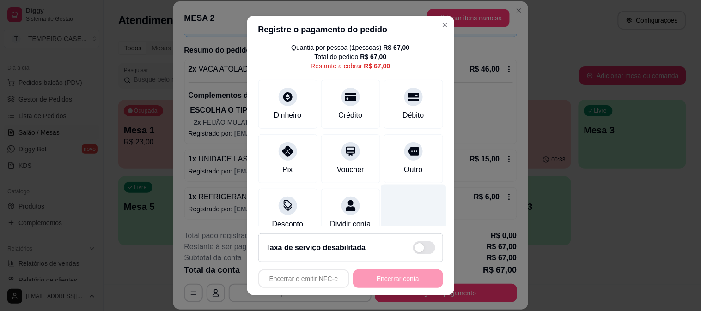
scroll to position [54, 0]
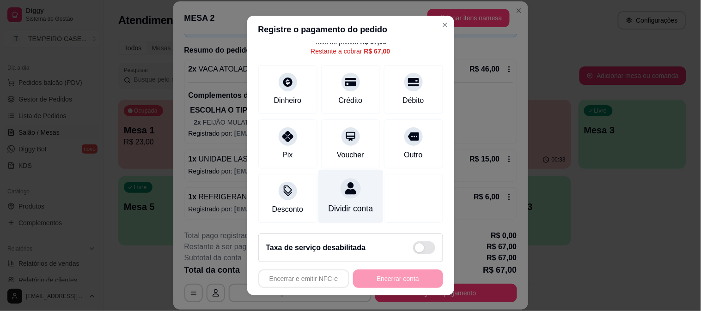
click at [347, 184] on div at bounding box center [350, 188] width 20 height 20
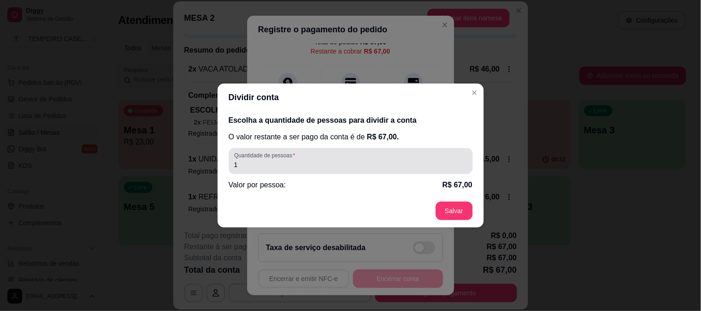
click at [305, 164] on input "1" at bounding box center [350, 164] width 233 height 9
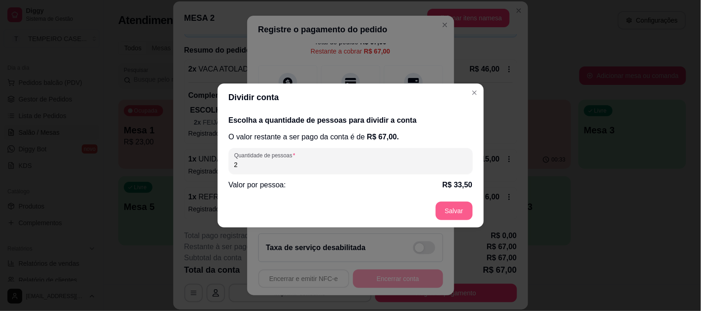
type input "2"
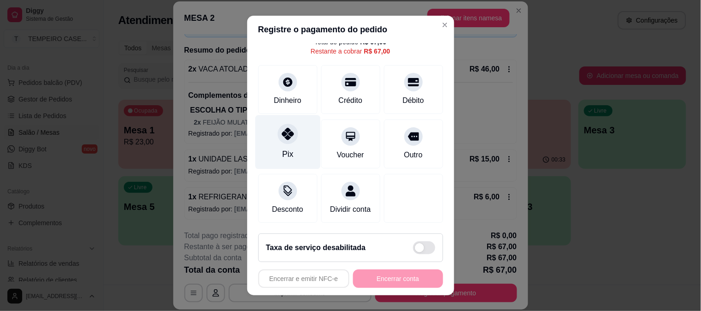
scroll to position [0, 0]
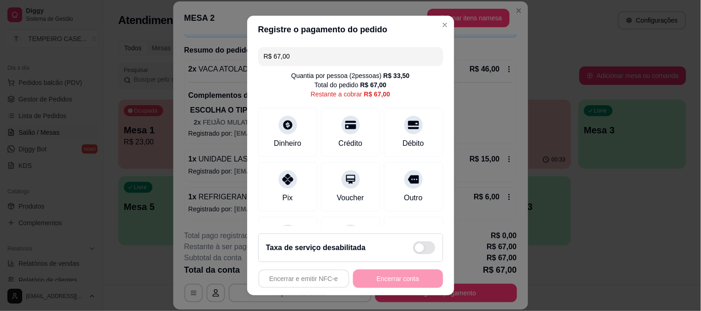
drag, startPoint x: 289, startPoint y: 57, endPoint x: 204, endPoint y: 56, distance: 84.5
click at [204, 56] on div "Registre o pagamento do pedido R$ 67,00 Quantia por pessoa ( 2 pessoas) R$ 33,5…" at bounding box center [350, 155] width 701 height 311
click at [340, 133] on div "Crédito" at bounding box center [350, 130] width 65 height 54
click at [340, 129] on div at bounding box center [350, 122] width 20 height 20
type input "R$ 0,00"
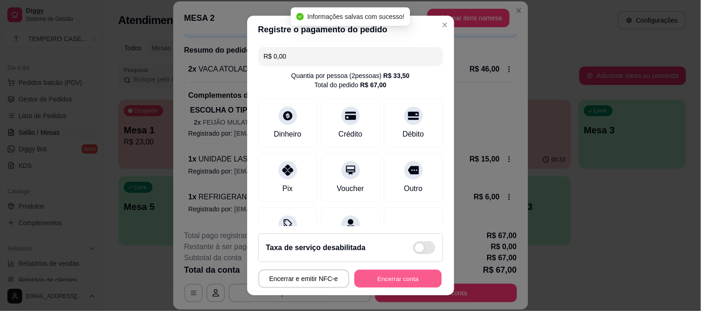
click at [393, 276] on button "Encerrar conta" at bounding box center [397, 279] width 87 height 18
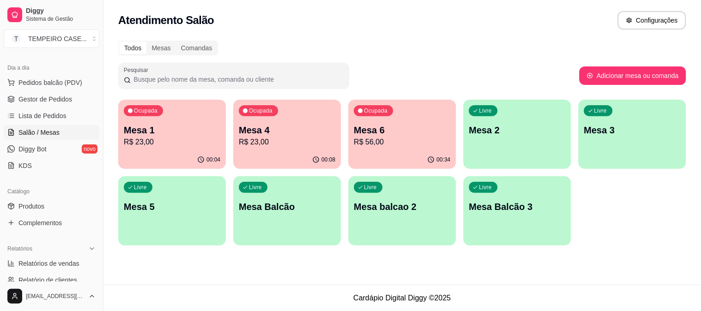
click at [380, 144] on p "R$ 56,00" at bounding box center [402, 142] width 97 height 11
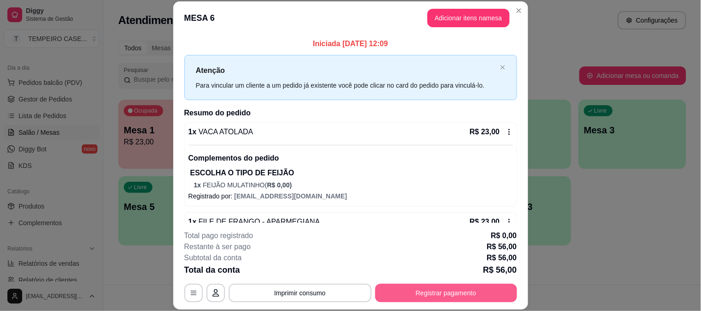
click at [426, 292] on button "Registrar pagamento" at bounding box center [446, 293] width 142 height 18
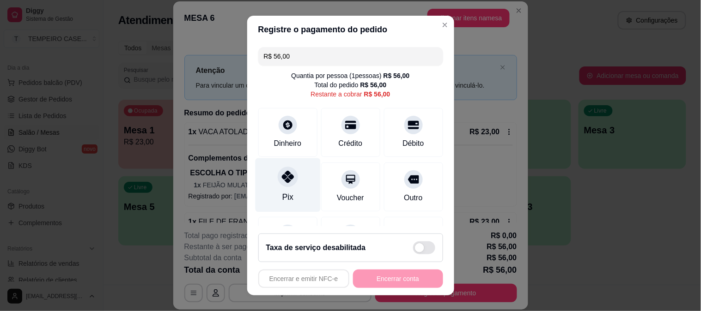
click at [282, 193] on div "Pix" at bounding box center [287, 197] width 11 height 12
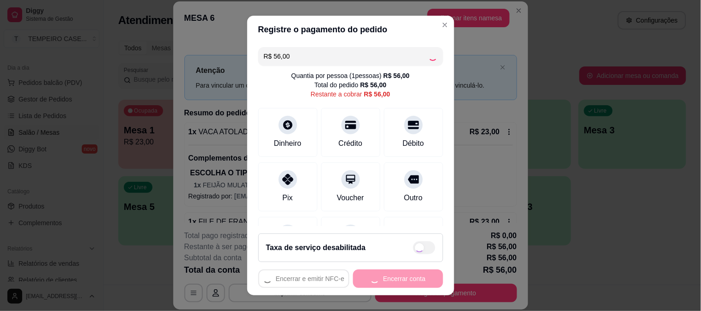
type input "R$ 0,00"
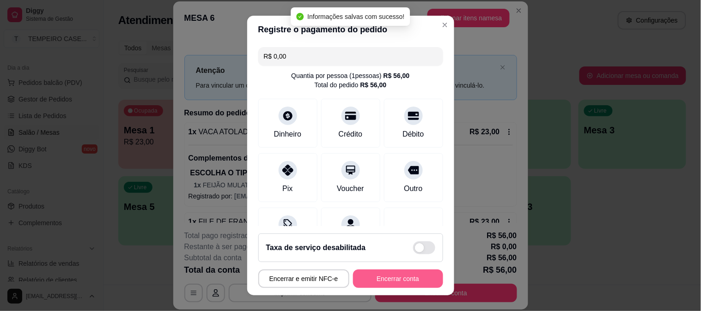
click at [392, 279] on button "Encerrar conta" at bounding box center [398, 279] width 90 height 18
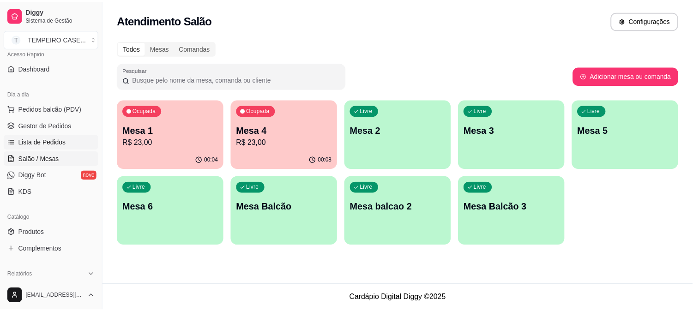
scroll to position [45, 0]
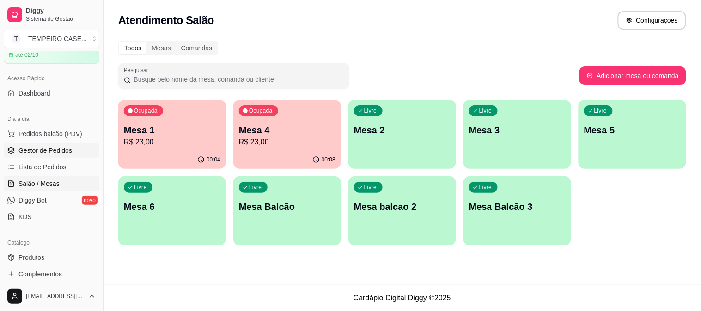
click at [59, 146] on span "Gestor de Pedidos" at bounding box center [45, 150] width 54 height 9
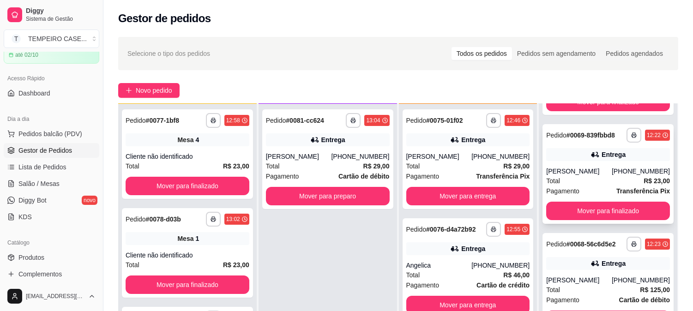
scroll to position [154, 0]
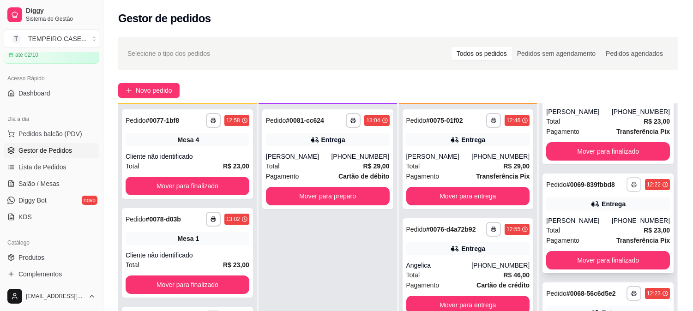
click at [632, 185] on icon "button" at bounding box center [635, 185] width 6 height 6
click at [596, 219] on button "IMPRESSORA" at bounding box center [591, 220] width 74 height 14
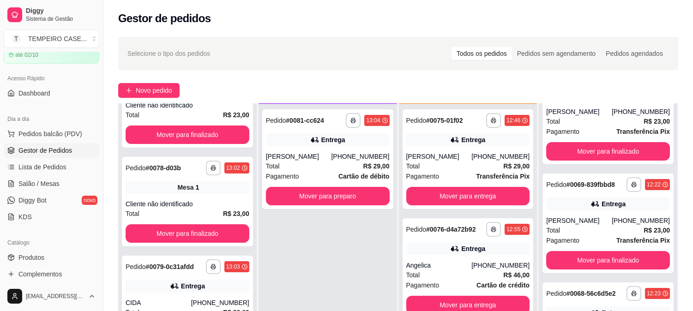
scroll to position [113, 0]
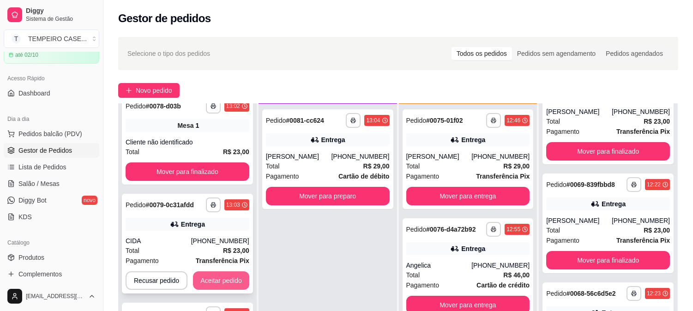
click at [204, 275] on button "Aceitar pedido" at bounding box center [221, 281] width 56 height 18
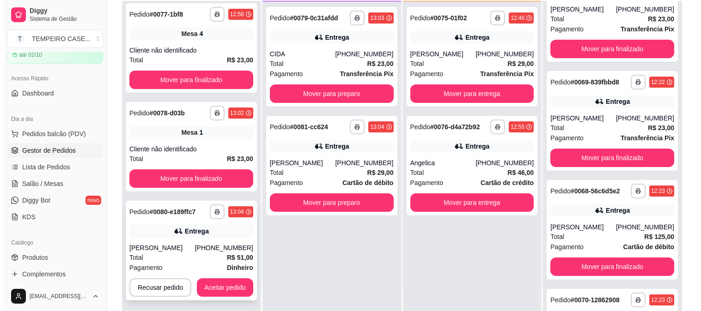
scroll to position [141, 0]
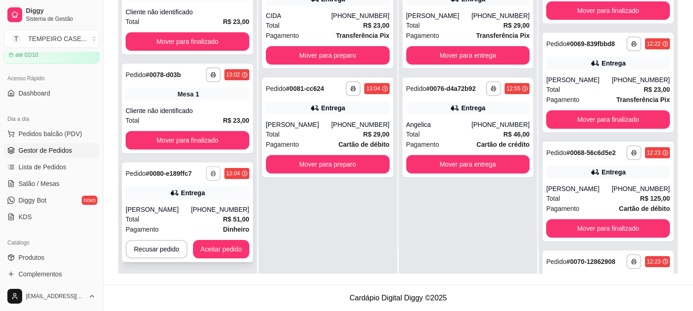
click at [210, 177] on button "button" at bounding box center [213, 173] width 15 height 15
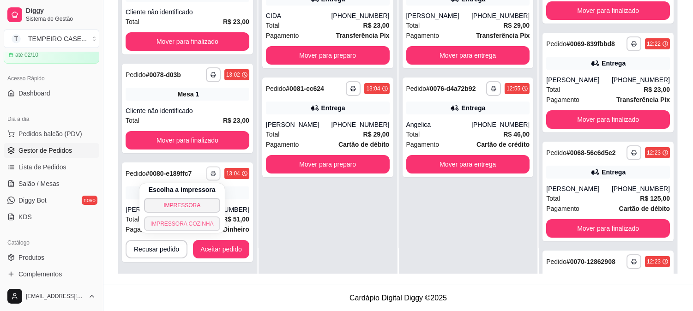
click at [200, 225] on button "IMPRESSORA COZINHA" at bounding box center [182, 224] width 76 height 15
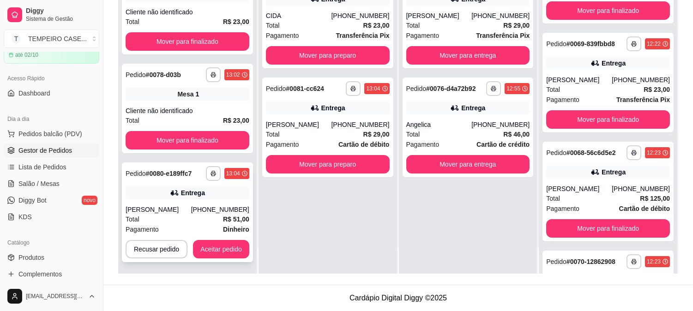
click at [166, 213] on div "[PERSON_NAME]" at bounding box center [159, 209] width 66 height 9
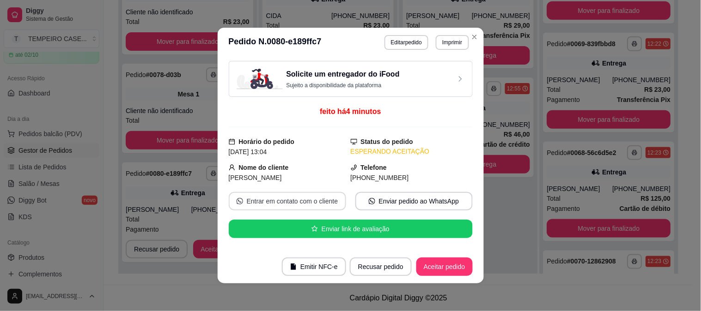
click at [288, 202] on button "Entrar em contato com o cliente" at bounding box center [287, 201] width 117 height 18
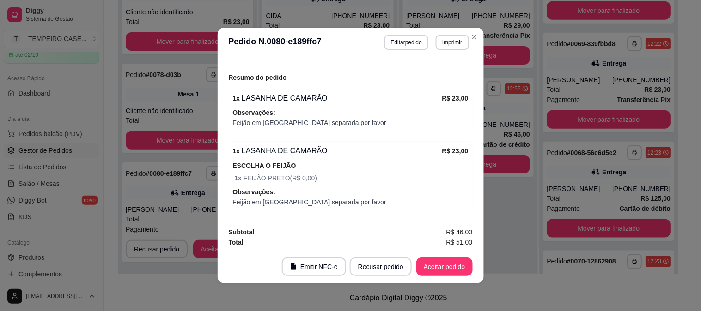
scroll to position [310, 0]
click at [395, 45] on button "Editar pedido" at bounding box center [406, 42] width 43 height 14
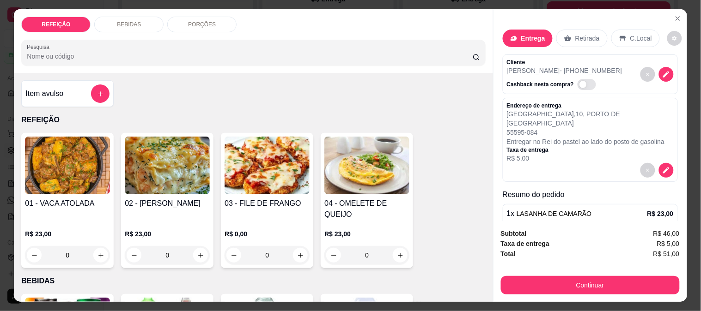
click at [83, 87] on div "Item avulso" at bounding box center [67, 94] width 84 height 18
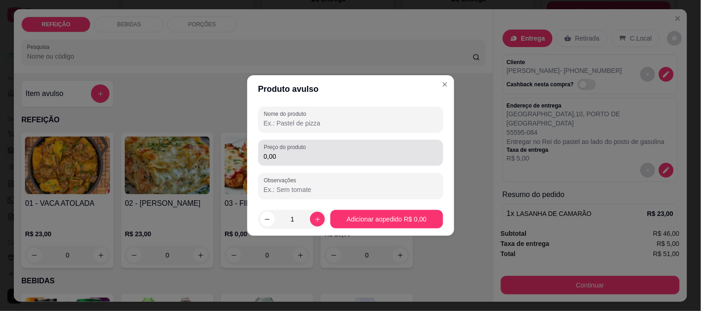
click at [326, 121] on input "Nome do produto" at bounding box center [351, 123] width 174 height 9
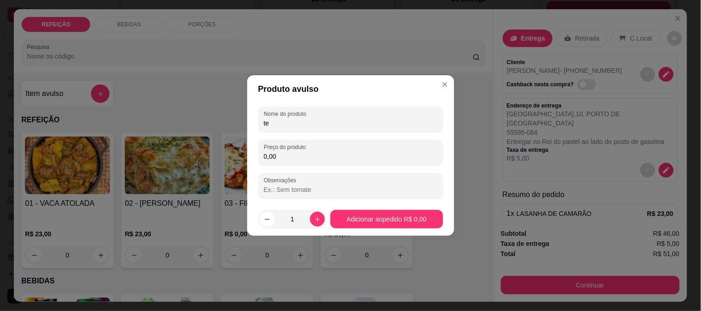
type input "t"
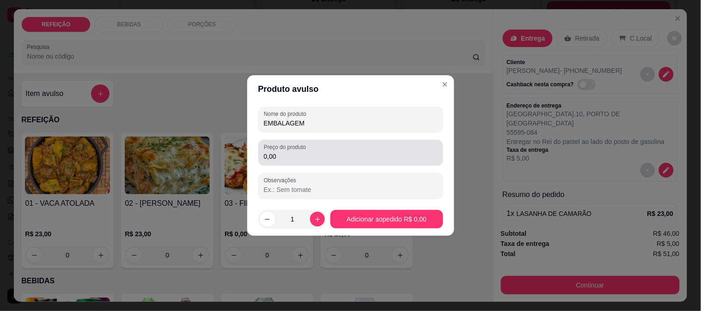
type input "EMBALAGEM"
click at [340, 160] on input "0,00" at bounding box center [351, 156] width 174 height 9
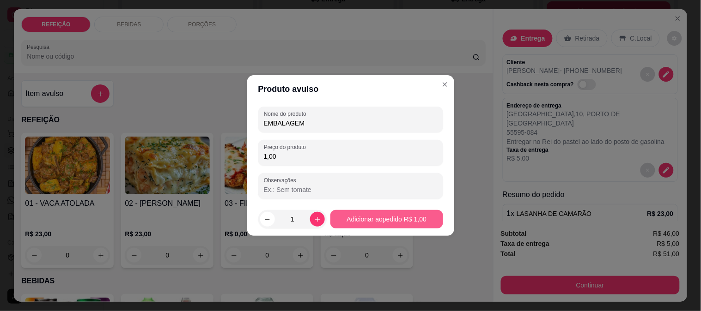
type input "1,00"
click at [380, 210] on footer "1 Adicionar ao pedido R$ 1,00" at bounding box center [350, 219] width 207 height 33
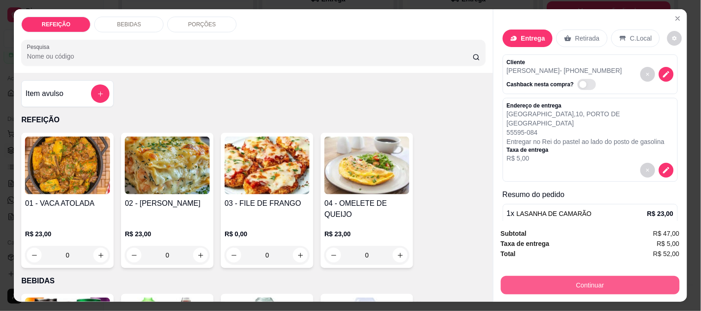
click at [587, 279] on button "Continuar" at bounding box center [590, 285] width 179 height 18
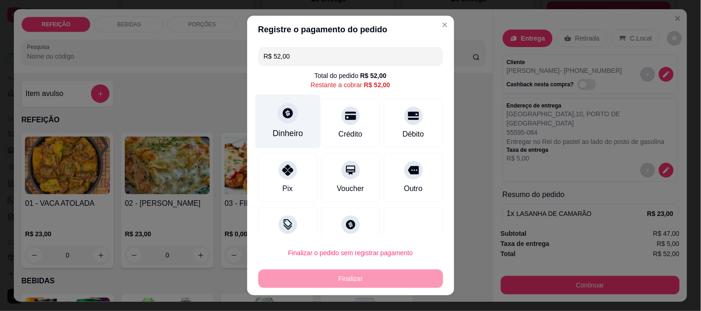
click at [284, 130] on div "Dinheiro" at bounding box center [288, 134] width 30 height 12
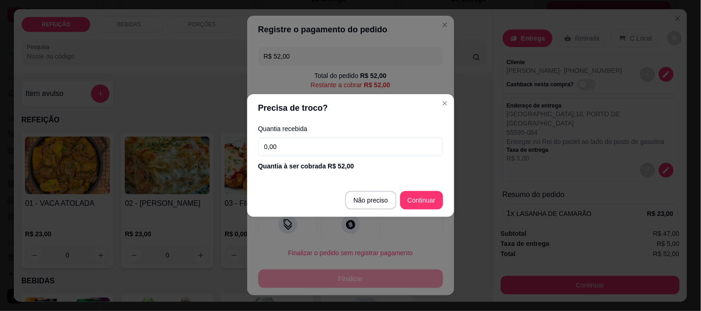
click at [297, 139] on input "0,00" at bounding box center [350, 147] width 185 height 18
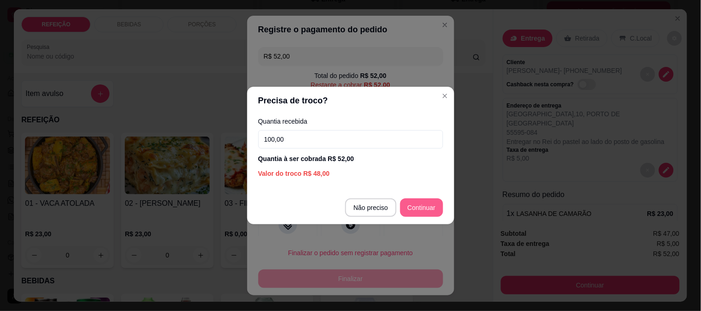
type input "100,00"
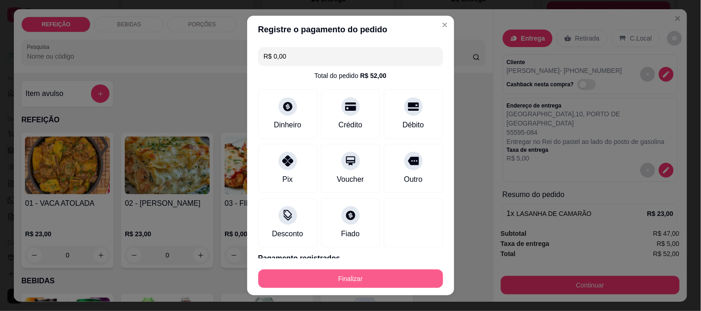
click at [358, 282] on button "Finalizar" at bounding box center [350, 279] width 185 height 18
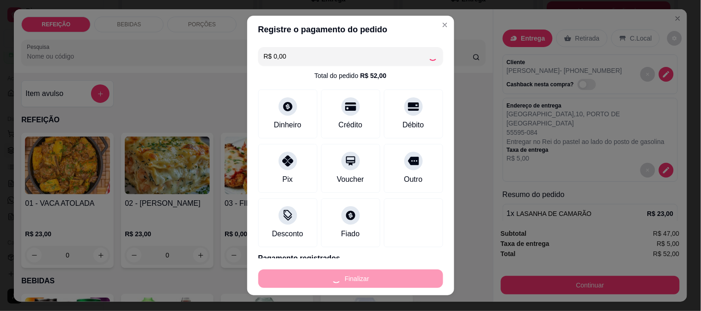
type input "-R$ 52,00"
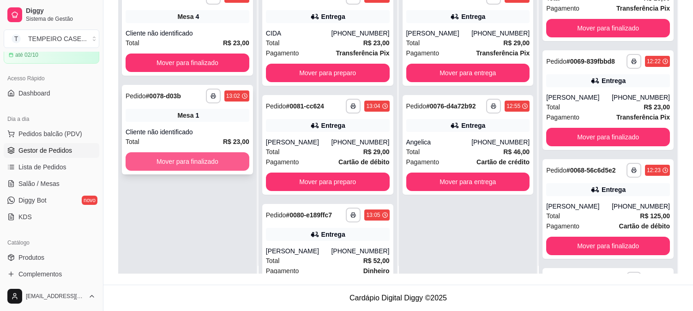
scroll to position [0, 0]
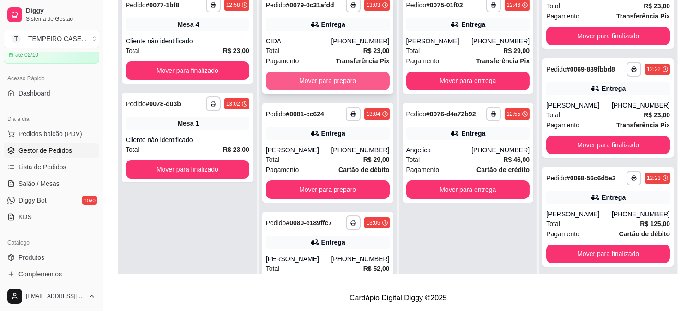
click at [343, 82] on button "Mover para preparo" at bounding box center [328, 81] width 124 height 18
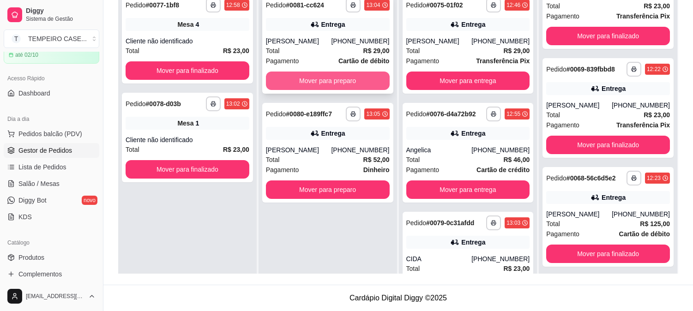
click at [335, 82] on button "Mover para preparo" at bounding box center [328, 81] width 124 height 18
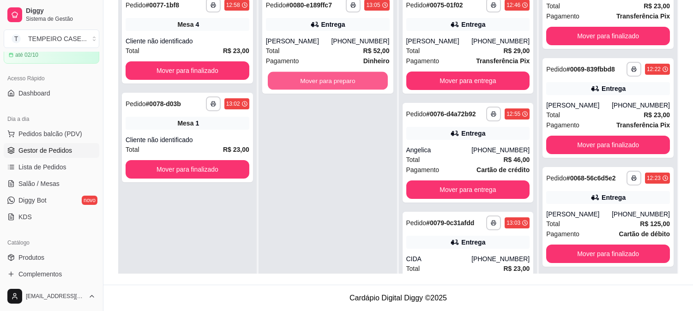
click at [334, 83] on button "Mover para preparo" at bounding box center [328, 81] width 120 height 18
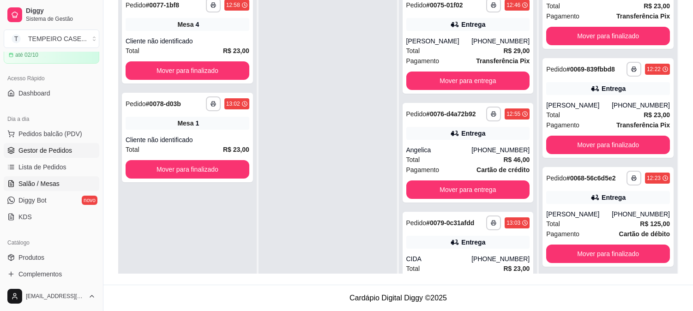
click at [49, 181] on span "Salão / Mesas" at bounding box center [38, 183] width 41 height 9
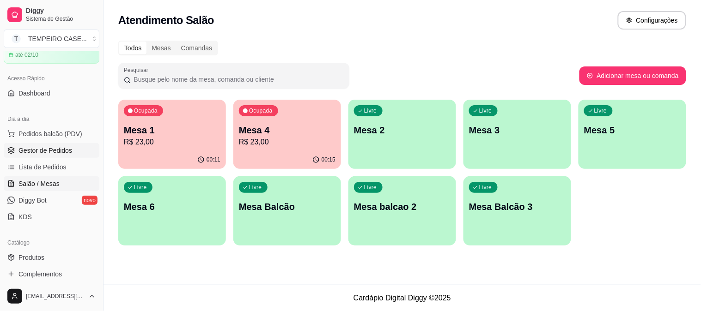
click at [35, 155] on link "Gestor de Pedidos" at bounding box center [52, 150] width 96 height 15
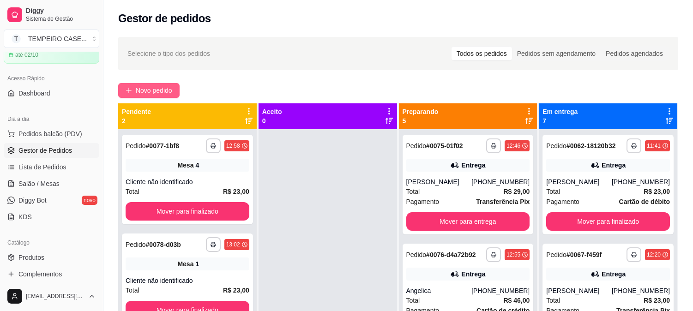
click at [151, 86] on span "Novo pedido" at bounding box center [154, 90] width 36 height 10
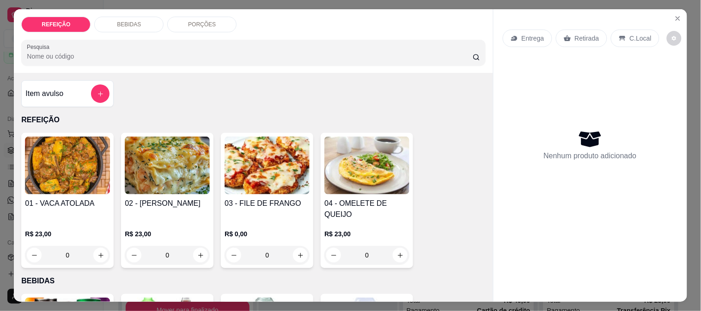
click at [173, 200] on h4 "02 - [PERSON_NAME]" at bounding box center [167, 203] width 85 height 11
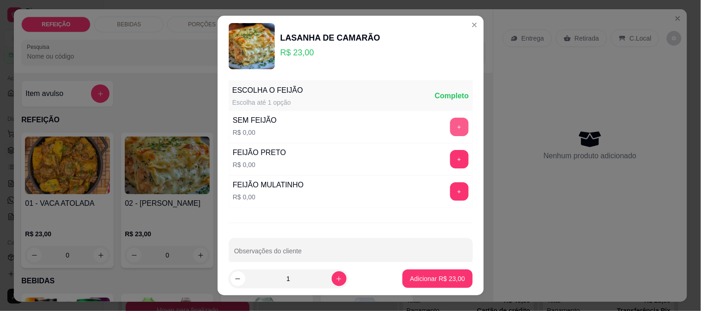
click at [450, 127] on button "+" at bounding box center [459, 127] width 18 height 18
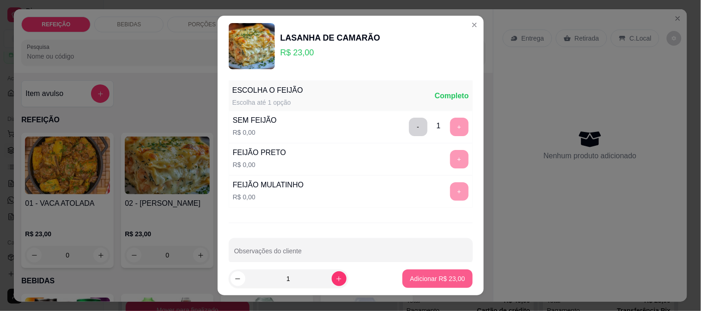
click at [413, 276] on p "Adicionar R$ 23,00" at bounding box center [437, 278] width 55 height 9
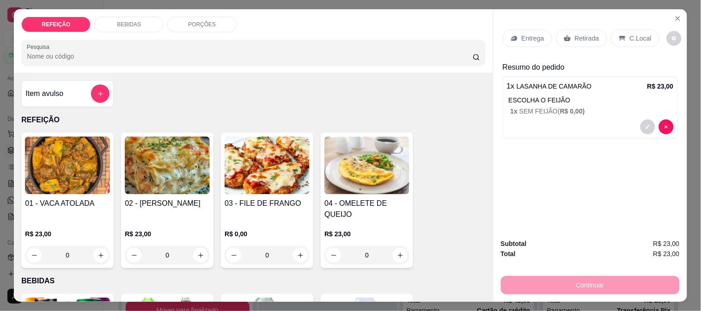
click at [522, 36] on p "Entrega" at bounding box center [533, 38] width 23 height 9
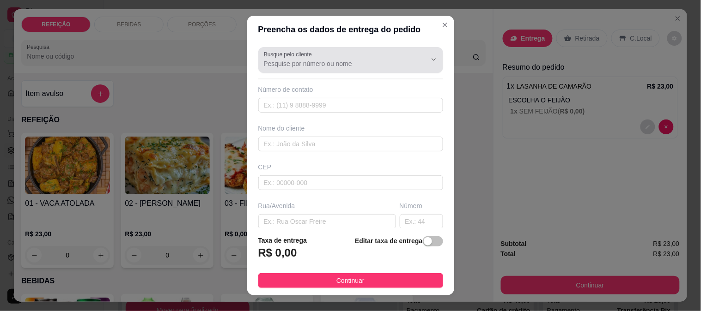
click at [339, 69] on div "Busque pelo cliente" at bounding box center [350, 60] width 185 height 26
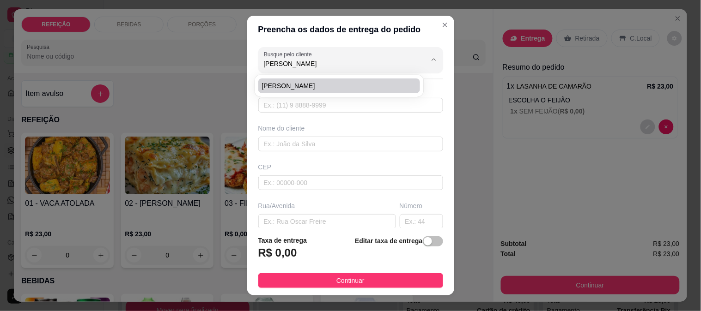
click at [336, 81] on span "[PERSON_NAME]" at bounding box center [335, 85] width 146 height 9
type input "[PERSON_NAME]"
type input "6195095656"
type input "[PERSON_NAME]"
type input "RUA 5"
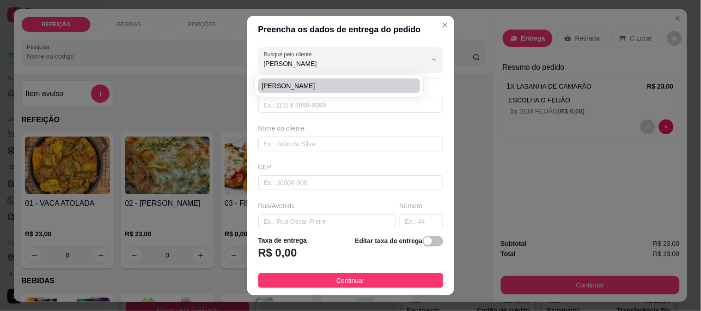
type input "IPOJUCA"
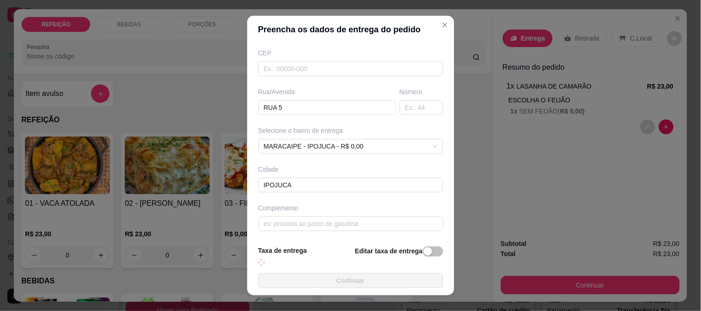
scroll to position [116, 0]
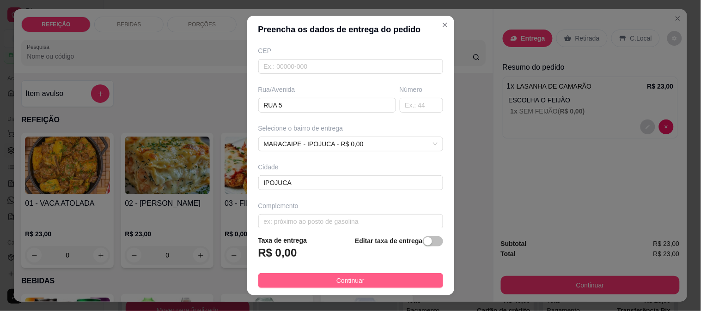
type input "[PERSON_NAME]"
click at [354, 282] on span "Continuar" at bounding box center [350, 281] width 28 height 10
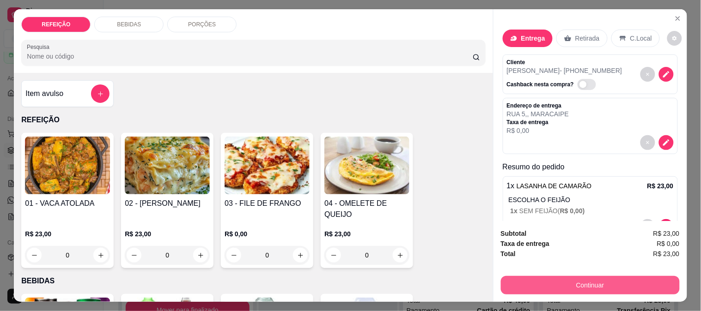
click at [578, 279] on button "Continuar" at bounding box center [590, 285] width 179 height 18
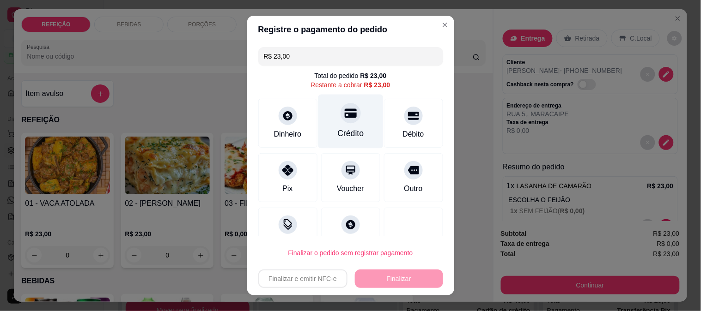
click at [347, 125] on div "Crédito" at bounding box center [350, 121] width 65 height 54
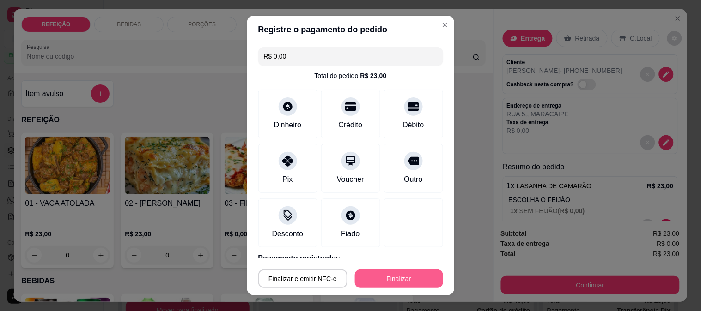
click at [395, 285] on button "Finalizar" at bounding box center [399, 279] width 88 height 18
type input "-R$ 23,00"
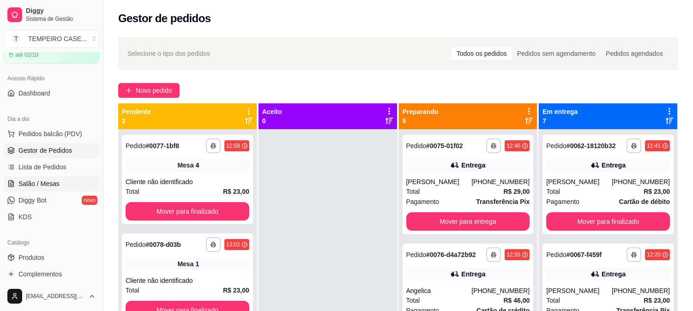
click at [65, 182] on link "Salão / Mesas" at bounding box center [52, 183] width 96 height 15
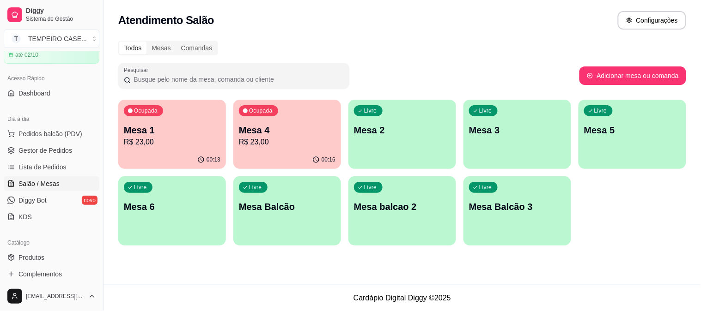
click at [260, 127] on p "Mesa 4" at bounding box center [287, 130] width 97 height 13
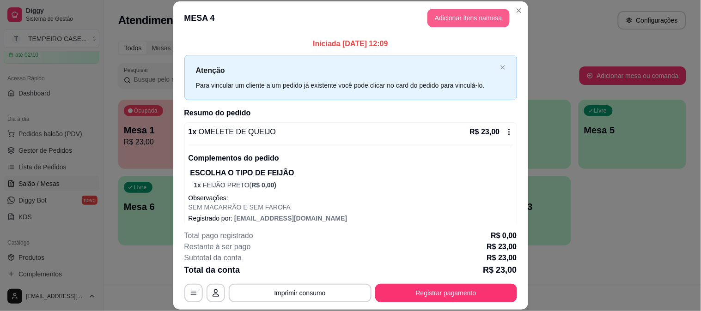
click at [453, 12] on button "Adicionar itens na mesa" at bounding box center [468, 18] width 82 height 18
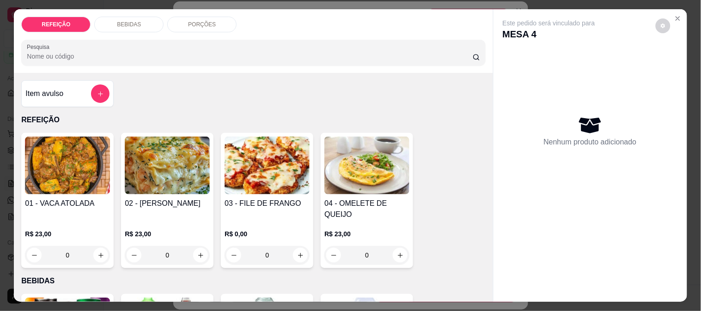
click at [144, 18] on div "BEBIDAS" at bounding box center [128, 25] width 69 height 16
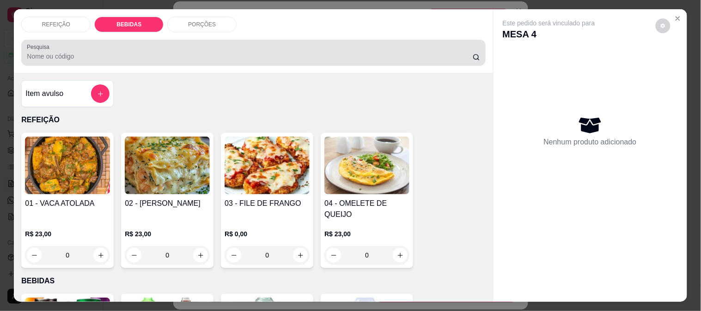
scroll to position [24, 0]
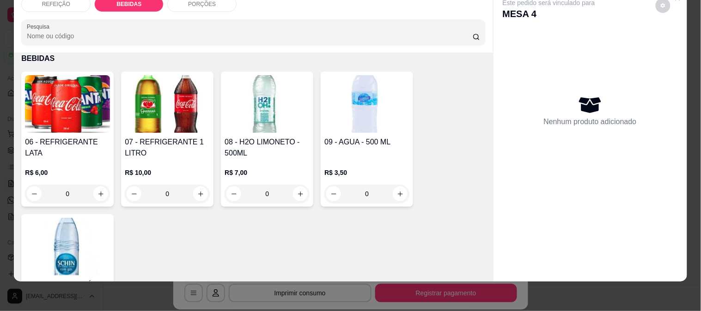
click at [74, 118] on img at bounding box center [67, 104] width 85 height 58
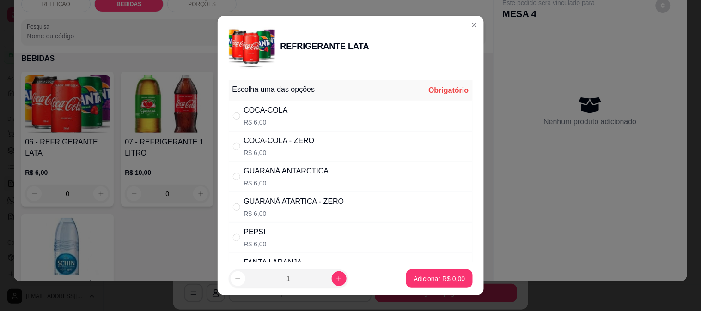
click at [299, 145] on div "COCA-COLA - ZERO" at bounding box center [279, 140] width 71 height 11
radio input "true"
click at [427, 275] on p "Adicionar R$ 6,00" at bounding box center [438, 278] width 51 height 9
type input "1"
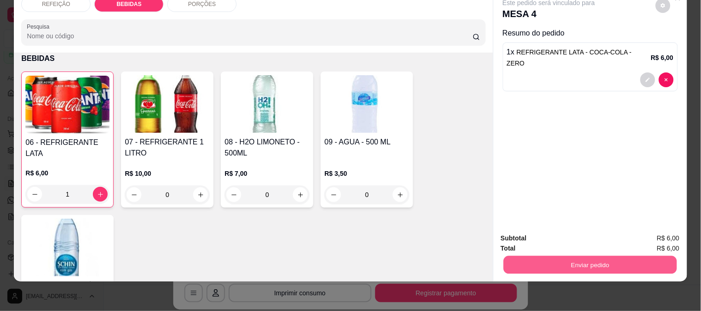
click at [624, 264] on button "Enviar pedido" at bounding box center [589, 265] width 173 height 18
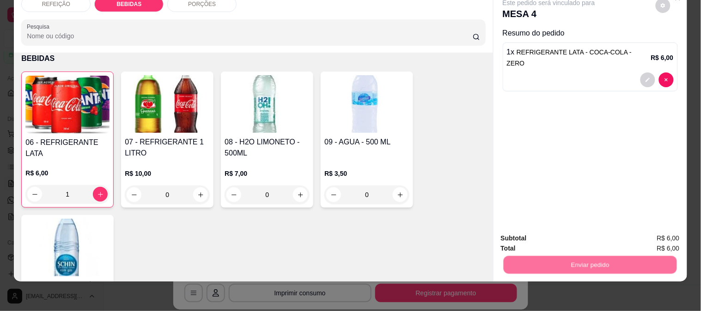
click at [538, 254] on div "Enviar pedido" at bounding box center [590, 264] width 179 height 21
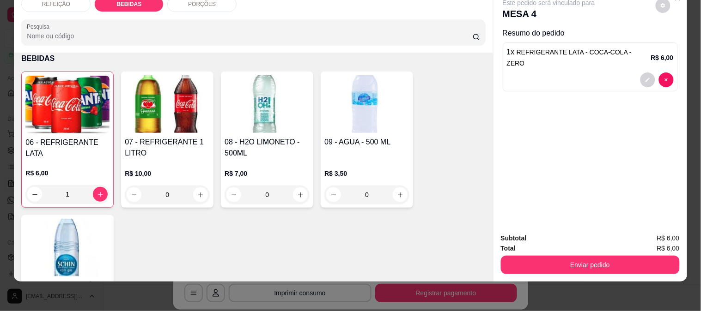
click at [549, 243] on div "Total R$ 6,00" at bounding box center [590, 248] width 179 height 10
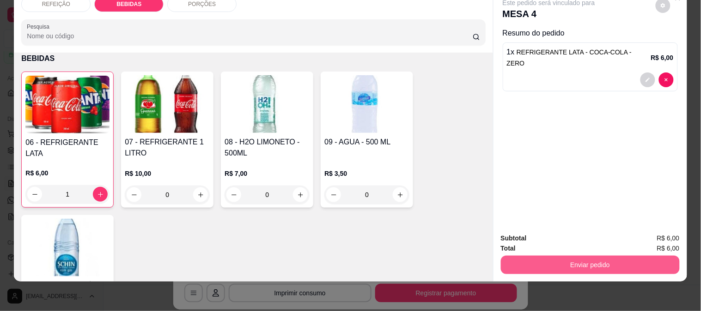
click at [549, 267] on div "Subtotal R$ 6,00 Total R$ 6,00 Enviar pedido" at bounding box center [590, 254] width 194 height 56
click at [547, 243] on div "Total R$ 6,00" at bounding box center [590, 248] width 179 height 10
click at [546, 256] on button "Enviar pedido" at bounding box center [589, 265] width 173 height 18
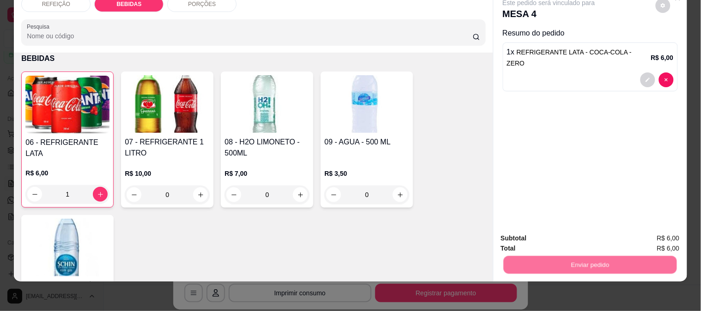
click at [547, 240] on button "Não registrar e enviar pedido" at bounding box center [559, 234] width 93 height 17
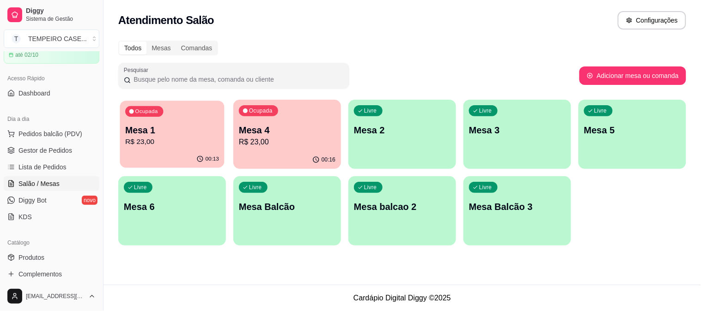
click at [200, 140] on p "R$ 23,00" at bounding box center [172, 142] width 94 height 11
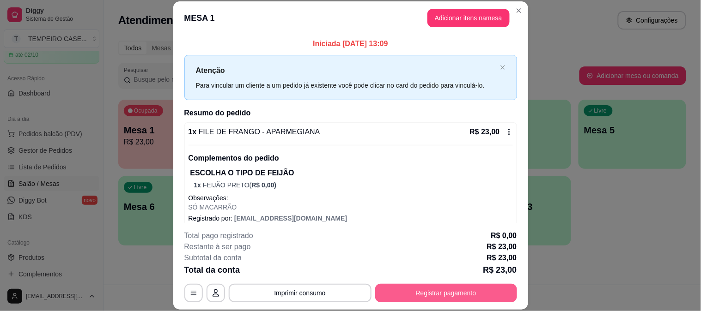
click at [419, 298] on button "Registrar pagamento" at bounding box center [446, 293] width 142 height 18
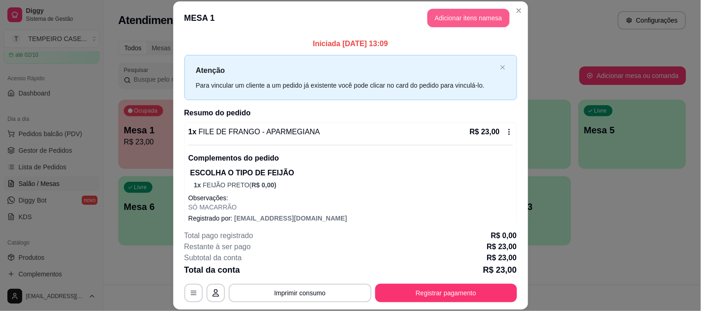
click at [449, 19] on button "Adicionar itens na mesa" at bounding box center [468, 18] width 82 height 18
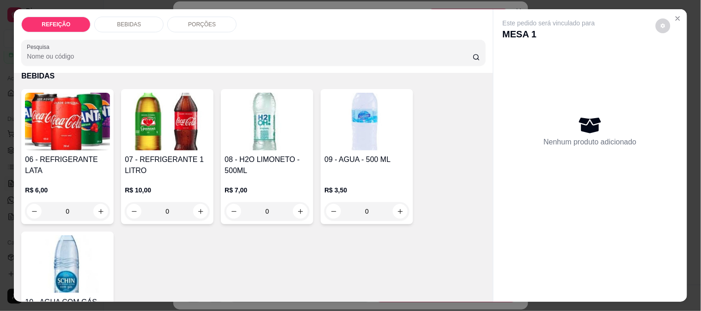
click at [125, 25] on div "BEBIDAS" at bounding box center [128, 25] width 69 height 16
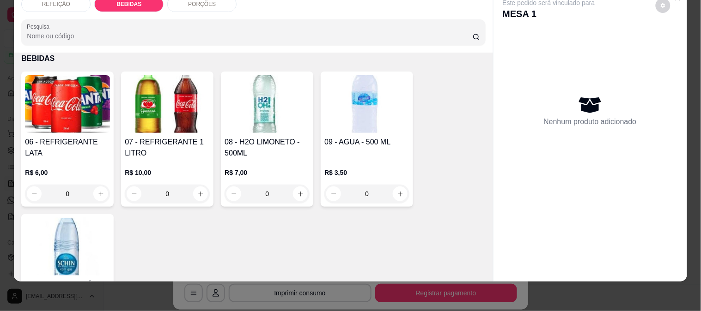
click at [61, 128] on div "06 - REFRIGERANTE LATA R$ 6,00 0" at bounding box center [67, 139] width 92 height 135
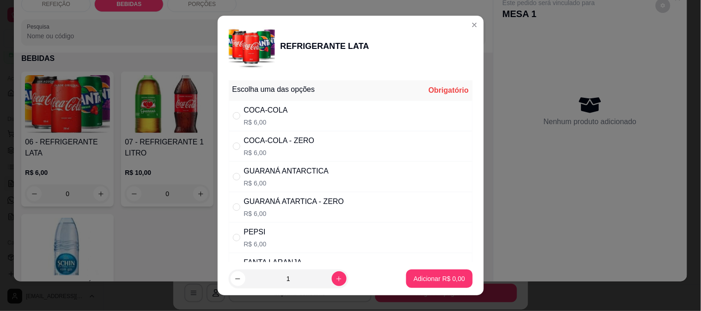
click at [322, 195] on div "GUARANÁ ATARTICA - ZERO R$ 6,00" at bounding box center [351, 207] width 244 height 30
radio input "true"
click at [432, 271] on button "Adicionar R$ 6,00" at bounding box center [439, 279] width 64 height 18
type input "1"
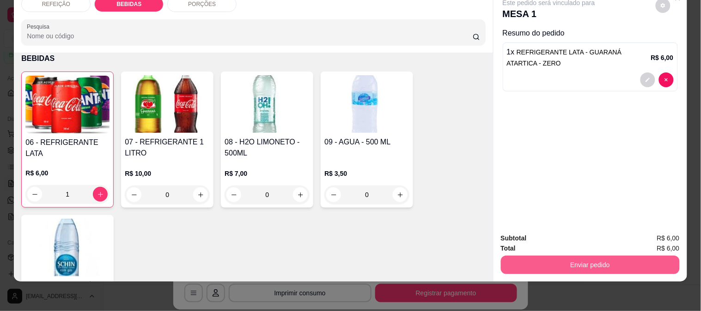
click at [528, 256] on button "Enviar pedido" at bounding box center [590, 265] width 179 height 18
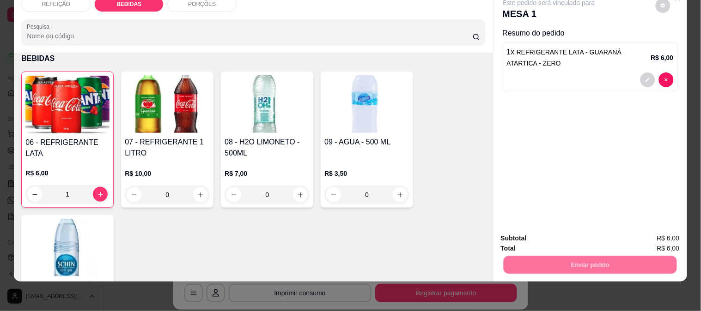
click at [528, 242] on button "Não registrar e enviar pedido" at bounding box center [559, 235] width 96 height 18
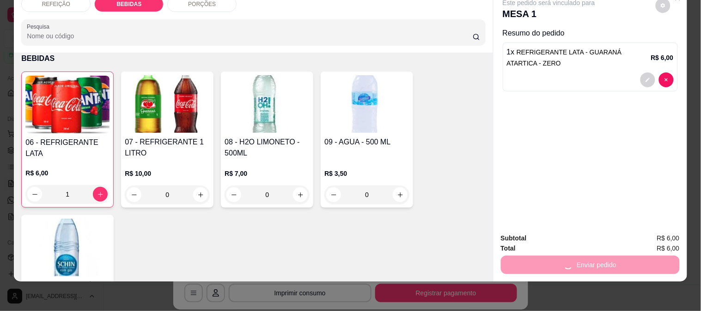
click at [528, 236] on button "Não registrar e enviar pedido" at bounding box center [559, 234] width 93 height 17
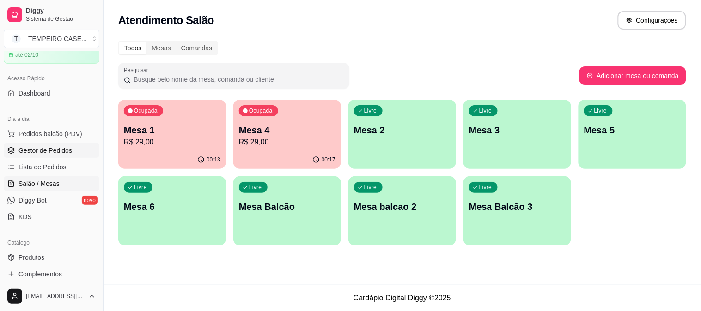
click at [31, 150] on span "Gestor de Pedidos" at bounding box center [45, 150] width 54 height 9
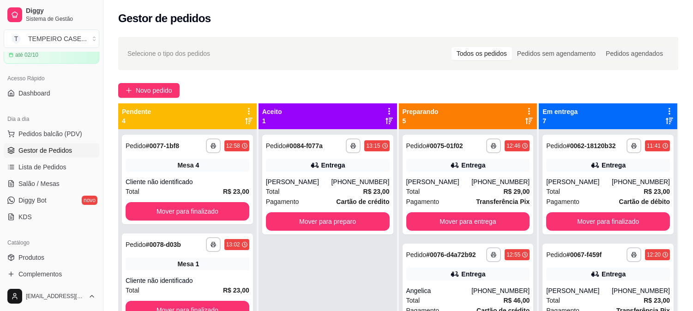
click at [139, 81] on div "**********" at bounding box center [398, 228] width 590 height 395
click at [141, 88] on span "Novo pedido" at bounding box center [154, 90] width 36 height 10
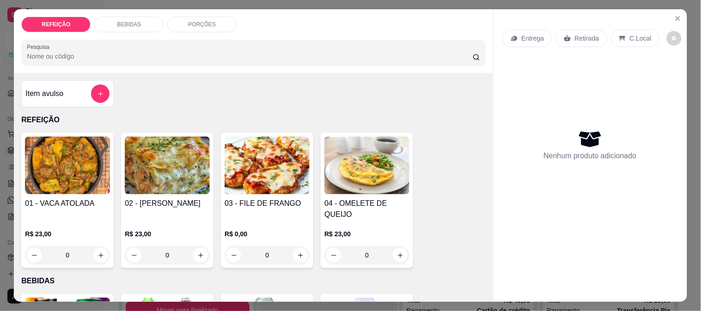
click at [237, 158] on img at bounding box center [267, 166] width 85 height 58
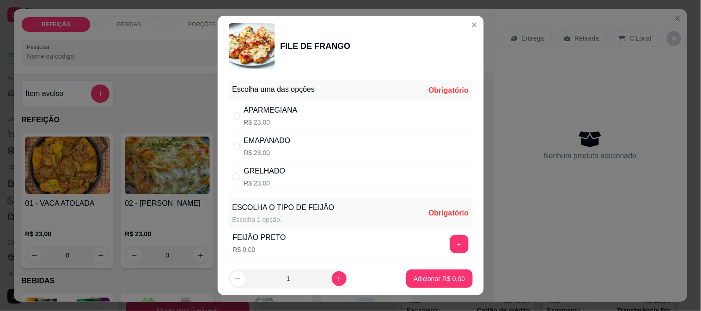
click at [341, 102] on div "APARMEGIANA R$ 23,00" at bounding box center [351, 116] width 244 height 30
radio input "true"
click at [450, 244] on button "+" at bounding box center [459, 244] width 18 height 18
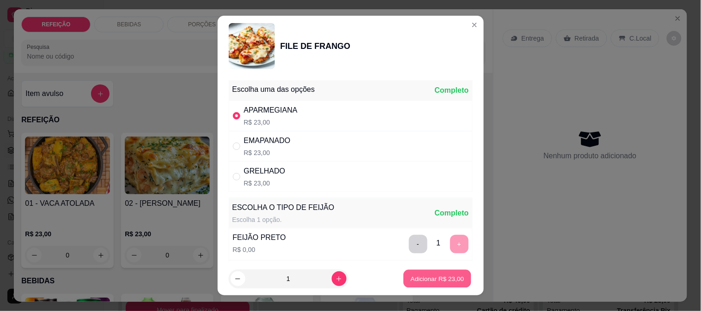
click at [428, 274] on button "Adicionar R$ 23,00" at bounding box center [438, 279] width 68 height 18
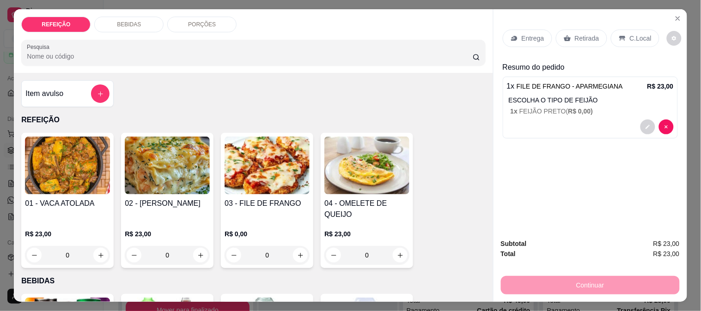
click at [529, 34] on p "Entrega" at bounding box center [533, 38] width 23 height 9
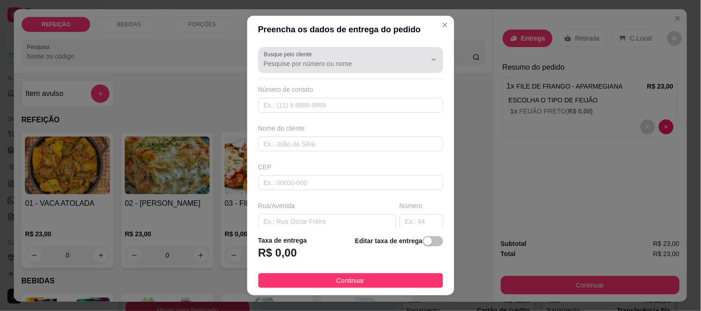
click at [334, 62] on input "Busque pelo cliente" at bounding box center [338, 63] width 148 height 9
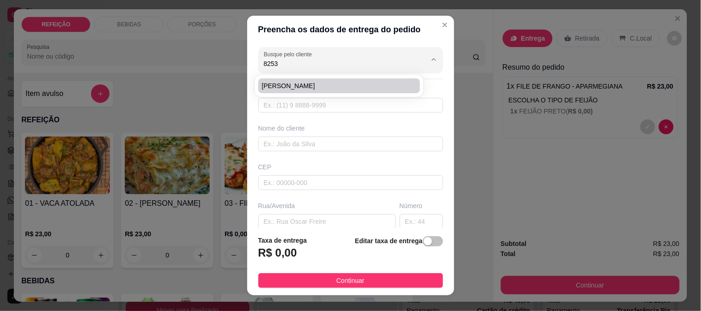
click at [338, 84] on span "[PERSON_NAME]" at bounding box center [335, 85] width 146 height 9
type input "[PERSON_NAME]"
type input "8182533409"
type input "[PERSON_NAME]"
type input "Casa de [PERSON_NAME] rua [GEOGRAPHIC_DATA]"
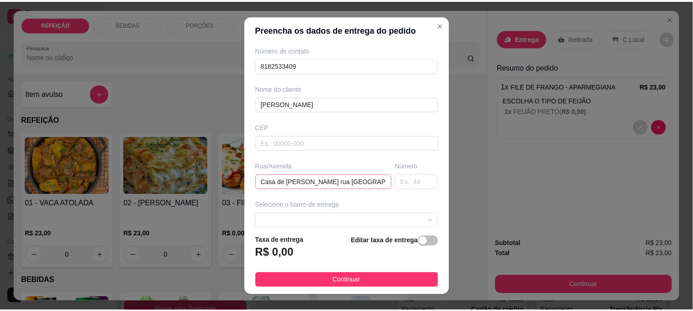
scroll to position [103, 0]
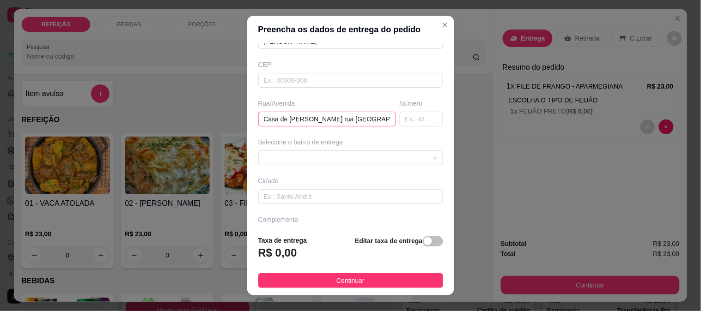
type input "[PERSON_NAME]"
click at [340, 122] on input "Casa de [PERSON_NAME] rua [GEOGRAPHIC_DATA]" at bounding box center [327, 119] width 138 height 15
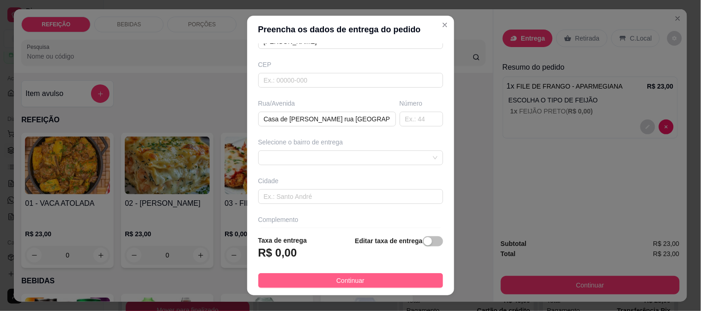
click at [340, 281] on span "Continuar" at bounding box center [350, 281] width 28 height 10
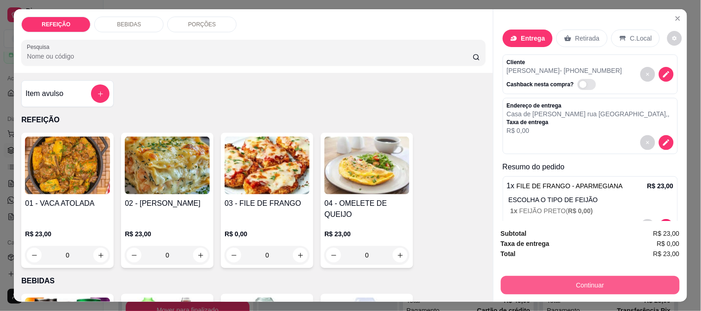
click at [555, 286] on button "Continuar" at bounding box center [590, 285] width 179 height 18
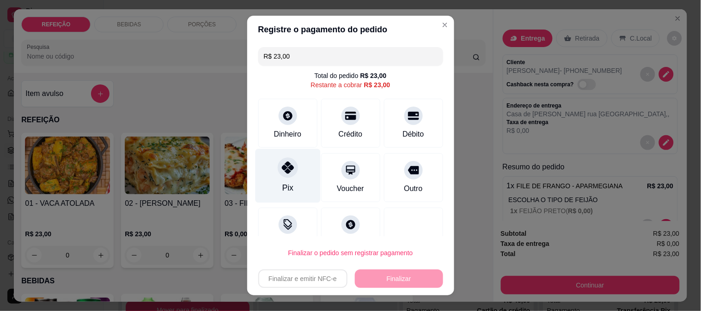
click at [285, 181] on div "Pix" at bounding box center [287, 176] width 65 height 54
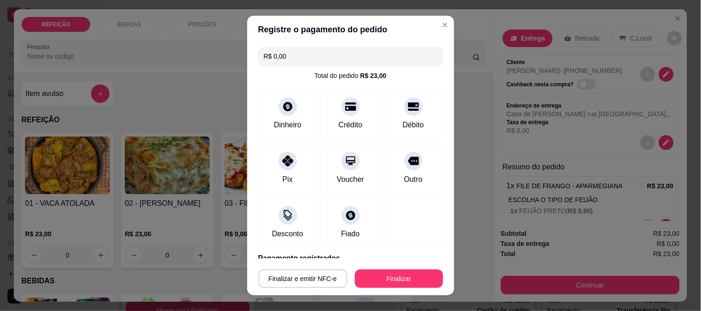
click at [390, 279] on button "Finalizar" at bounding box center [399, 279] width 88 height 18
type input "-R$ 23,00"
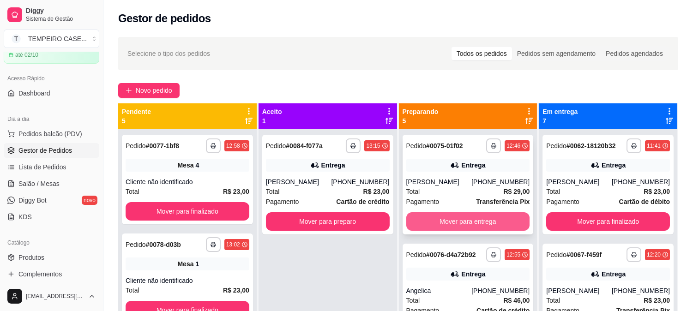
click at [459, 221] on button "Mover para entrega" at bounding box center [469, 222] width 124 height 18
click at [463, 230] on button "Mover para entrega" at bounding box center [469, 222] width 124 height 18
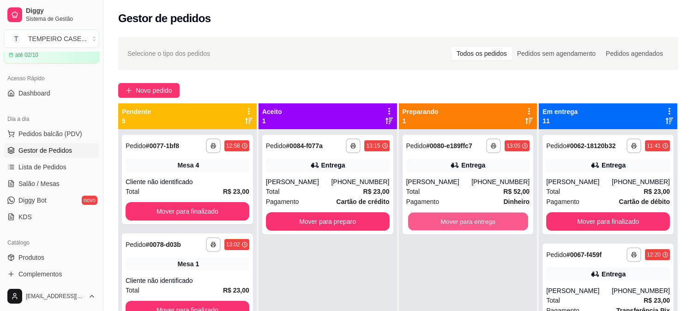
click at [463, 230] on button "Mover para entrega" at bounding box center [468, 222] width 120 height 18
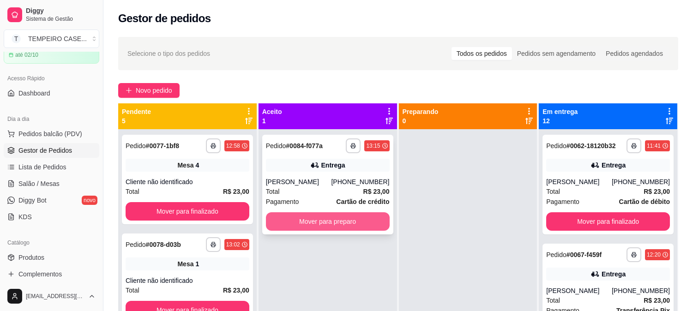
click at [343, 226] on button "Mover para preparo" at bounding box center [328, 222] width 124 height 18
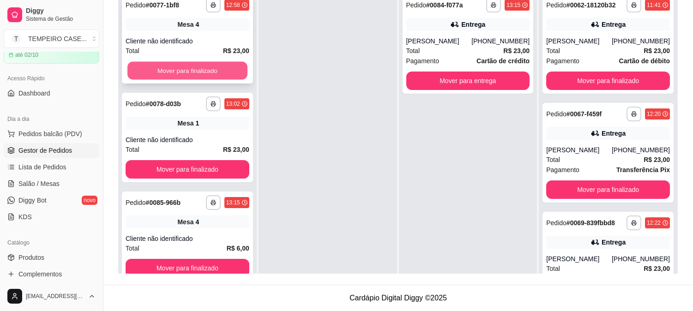
click at [190, 67] on button "Mover para finalizado" at bounding box center [188, 71] width 120 height 18
click at [190, 67] on button "Mover para finalizado" at bounding box center [188, 70] width 124 height 18
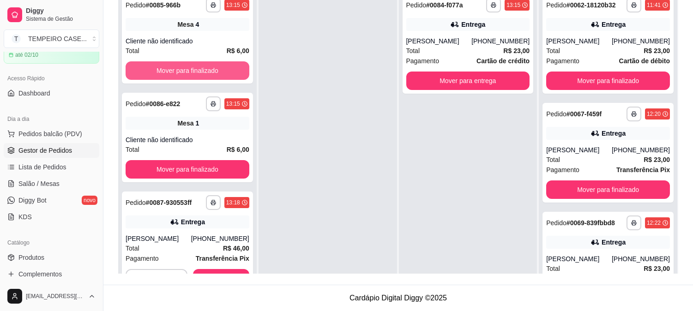
click at [190, 67] on button "Mover para finalizado" at bounding box center [188, 70] width 124 height 18
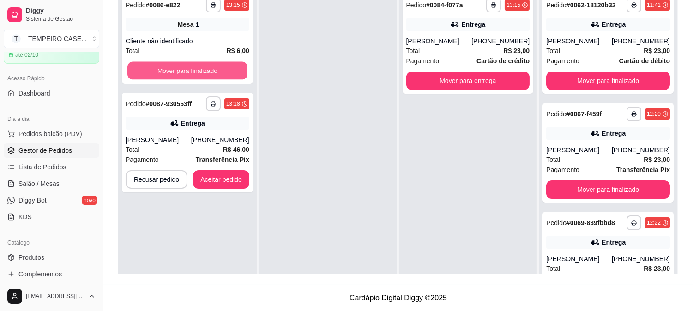
click at [190, 67] on button "Mover para finalizado" at bounding box center [188, 71] width 120 height 18
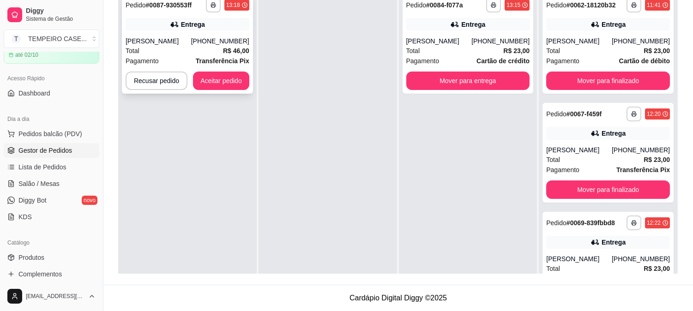
click at [211, 6] on icon "button" at bounding box center [213, 6] width 5 height 2
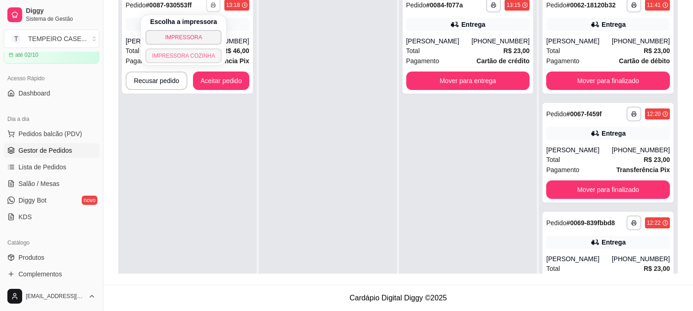
click at [200, 57] on button "IMPRESSORA COZINHA" at bounding box center [184, 56] width 76 height 15
click at [213, 74] on button "Aceitar pedido" at bounding box center [221, 81] width 56 height 18
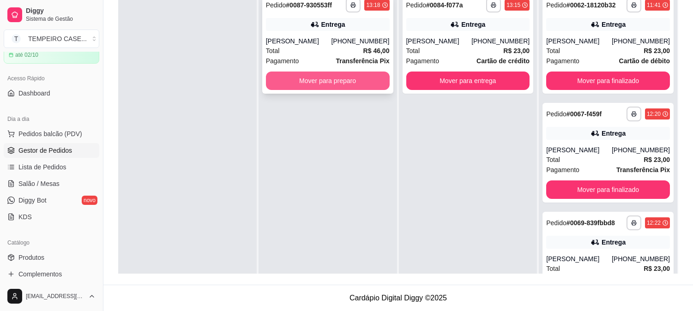
click at [303, 85] on button "Mover para preparo" at bounding box center [328, 81] width 124 height 18
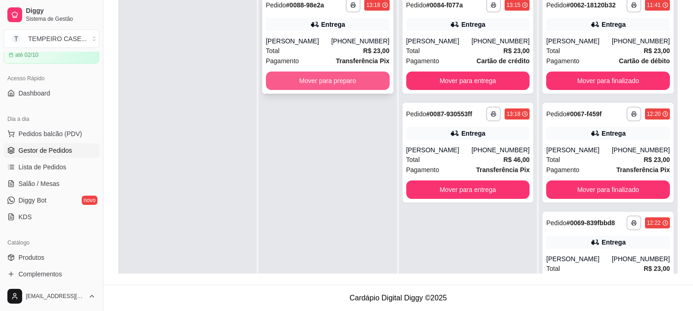
click at [322, 84] on button "Mover para preparo" at bounding box center [328, 81] width 124 height 18
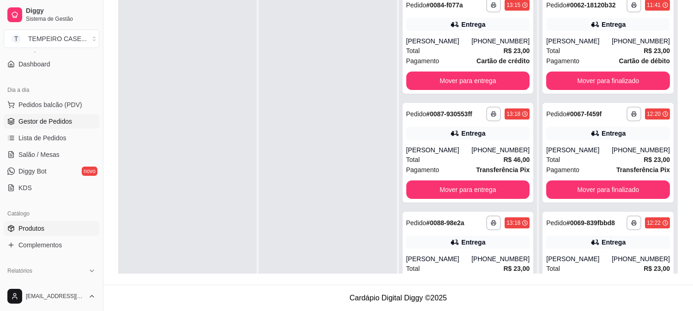
scroll to position [96, 0]
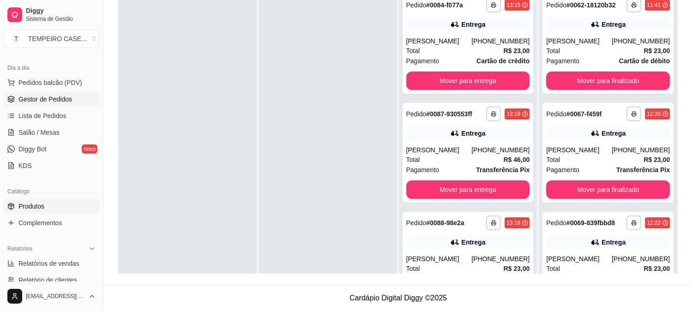
click at [36, 209] on span "Produtos" at bounding box center [31, 206] width 26 height 9
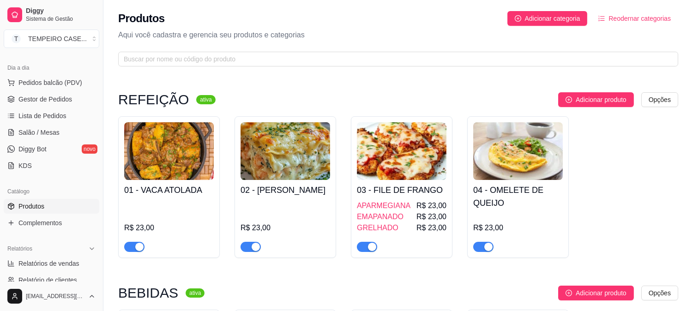
click at [275, 192] on h4 "02 - [PERSON_NAME]" at bounding box center [286, 190] width 90 height 13
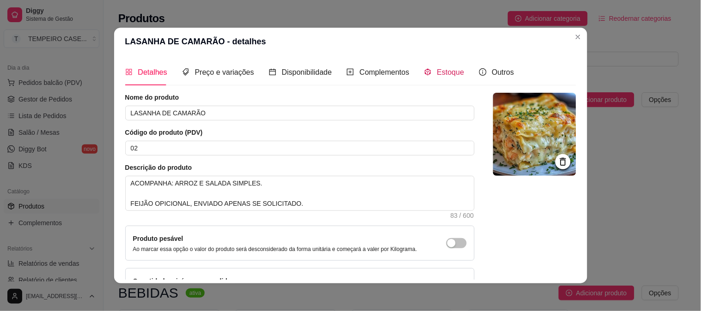
click at [440, 75] on span "Estoque" at bounding box center [450, 72] width 27 height 8
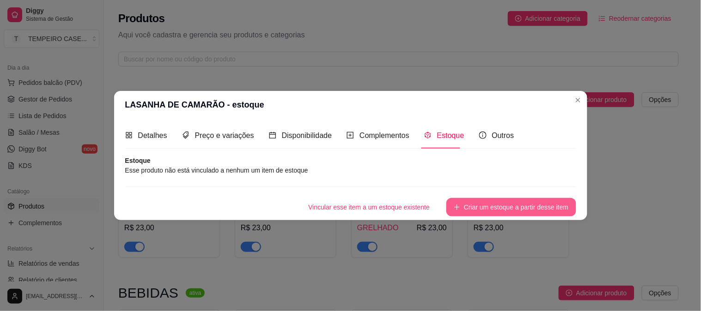
click at [468, 207] on button "Criar um estoque a partir desse item" at bounding box center [510, 207] width 129 height 18
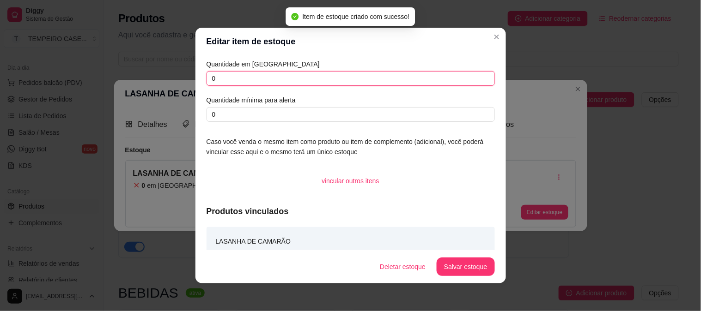
click at [251, 84] on input "0" at bounding box center [351, 78] width 288 height 15
type input "4"
click at [455, 260] on button "Salvar estoque" at bounding box center [466, 267] width 58 height 18
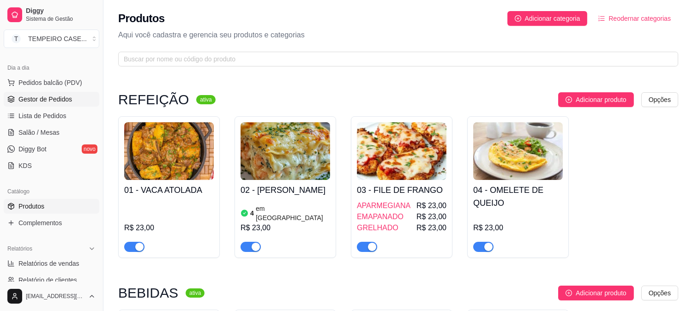
click at [39, 103] on span "Gestor de Pedidos" at bounding box center [45, 99] width 54 height 9
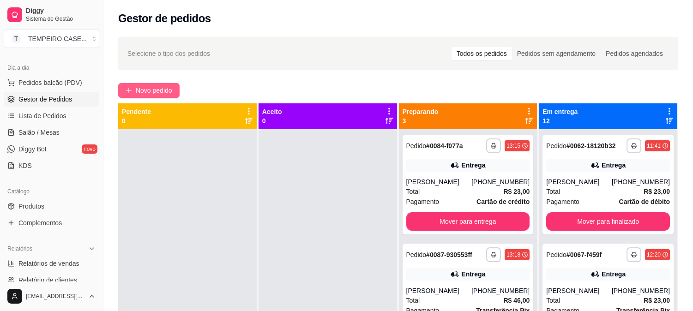
click at [146, 90] on span "Novo pedido" at bounding box center [154, 90] width 36 height 10
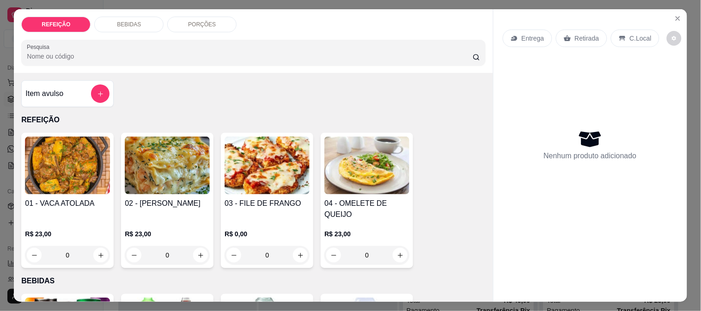
click at [243, 161] on img at bounding box center [267, 166] width 85 height 58
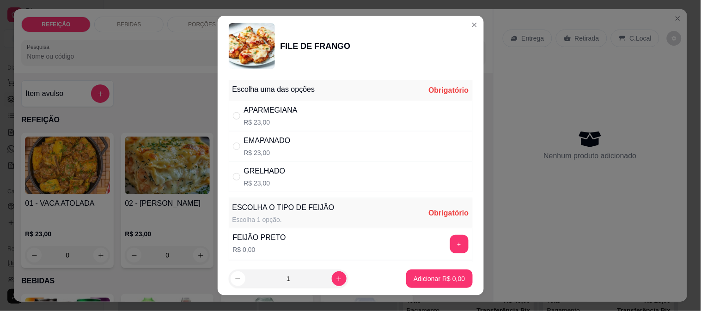
click at [315, 110] on div "APARMEGIANA R$ 23,00" at bounding box center [351, 116] width 244 height 30
radio input "true"
click at [450, 246] on button "+" at bounding box center [459, 244] width 18 height 18
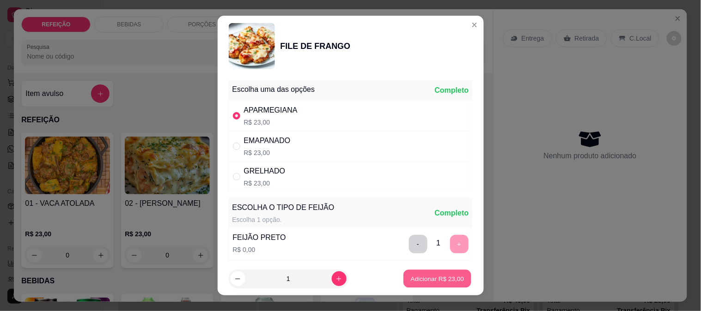
click at [430, 275] on p "Adicionar R$ 23,00" at bounding box center [438, 279] width 54 height 9
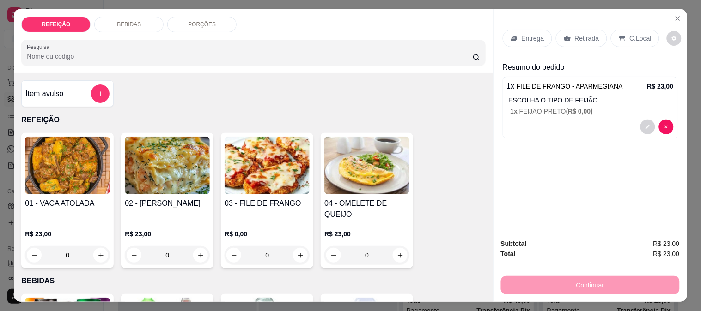
click at [523, 37] on p "Entrega" at bounding box center [533, 38] width 23 height 9
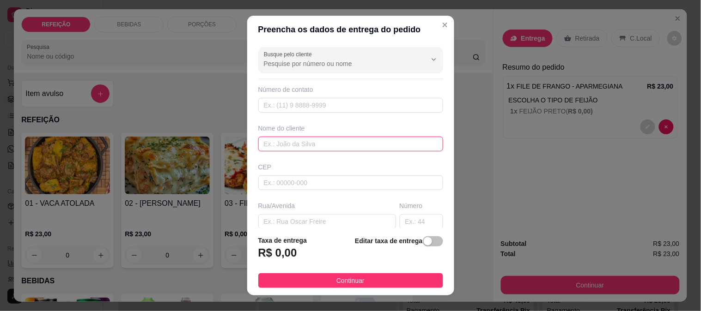
click at [298, 137] on input "text" at bounding box center [350, 144] width 185 height 15
type input "[PERSON_NAME]"
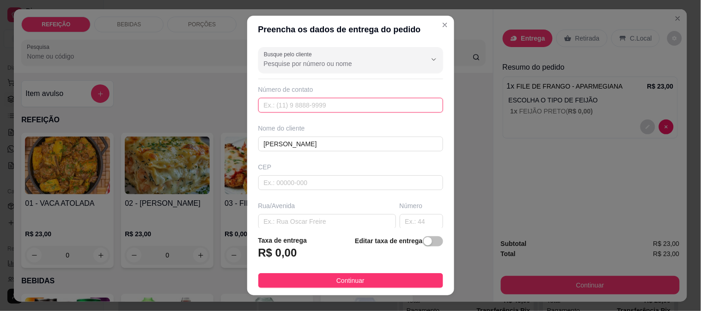
click at [298, 107] on input "text" at bounding box center [350, 105] width 185 height 15
paste input "[PHONE_NUMBER]"
type input "[PHONE_NUMBER]"
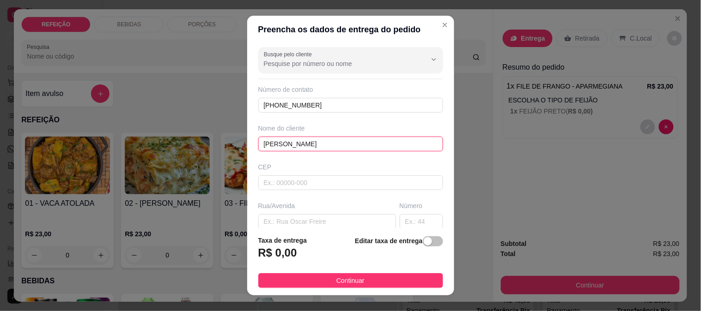
click at [259, 145] on input "[PERSON_NAME]" at bounding box center [350, 144] width 185 height 15
click at [262, 146] on input "[PERSON_NAME]" at bounding box center [350, 144] width 185 height 15
type input "[PERSON_NAME]"
click at [274, 216] on input "text" at bounding box center [327, 221] width 138 height 15
paste input "maraca beach 1 na recepção"
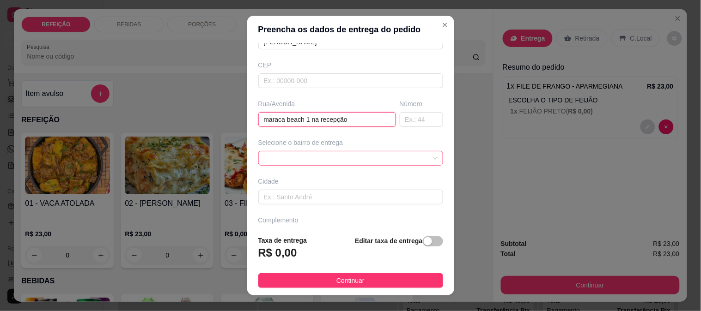
scroll to position [103, 0]
click at [303, 162] on span at bounding box center [351, 158] width 174 height 14
type input "maraca beach 1 na recepção"
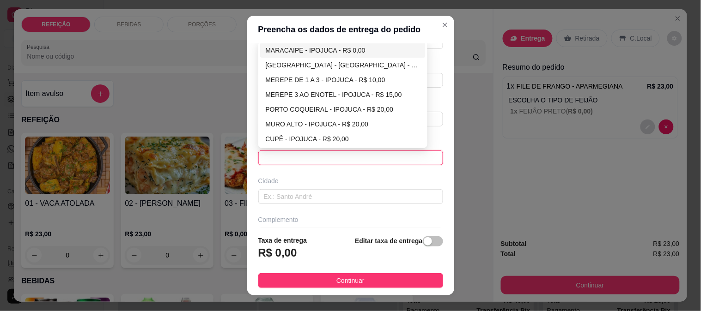
click at [296, 52] on div "MARACAIPE - IPOJUCA - R$ 0,00" at bounding box center [343, 50] width 155 height 10
type input "IPOJUCA"
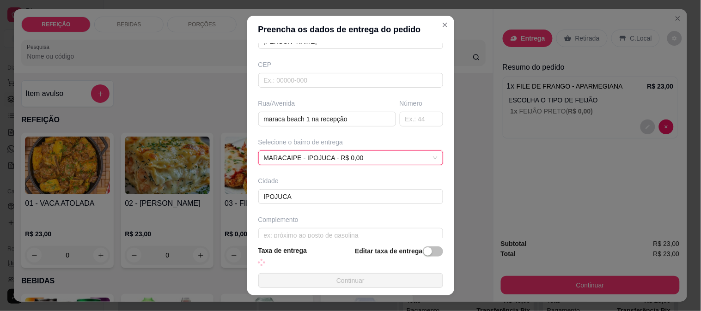
click at [315, 273] on button "Continuar" at bounding box center [350, 280] width 185 height 15
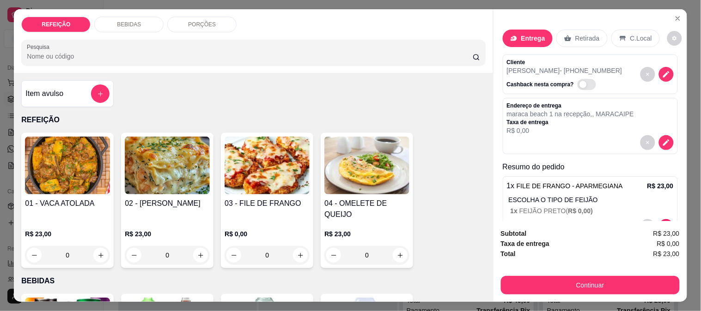
click at [576, 283] on button "Continuar" at bounding box center [590, 285] width 179 height 18
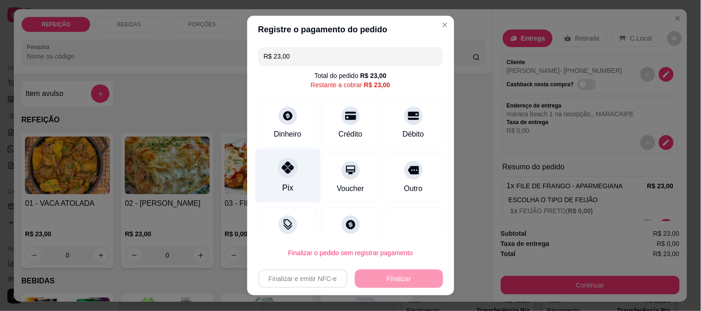
click at [284, 175] on div at bounding box center [288, 168] width 20 height 20
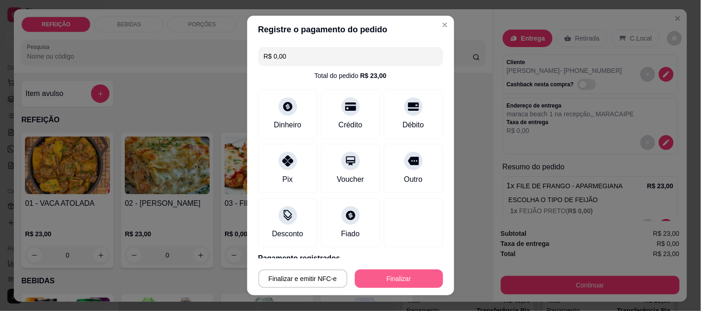
click at [373, 277] on button "Finalizar" at bounding box center [399, 279] width 88 height 18
type input "-R$ 23,00"
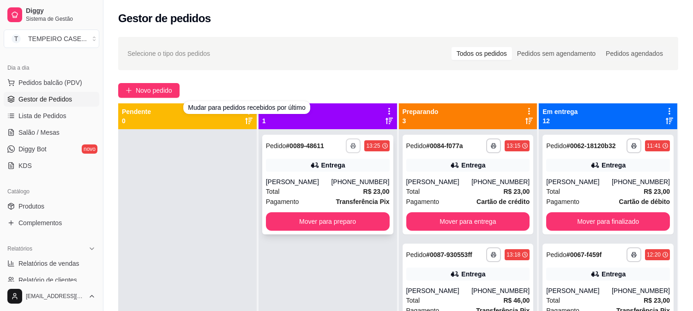
click at [347, 147] on button "button" at bounding box center [353, 146] width 15 height 15
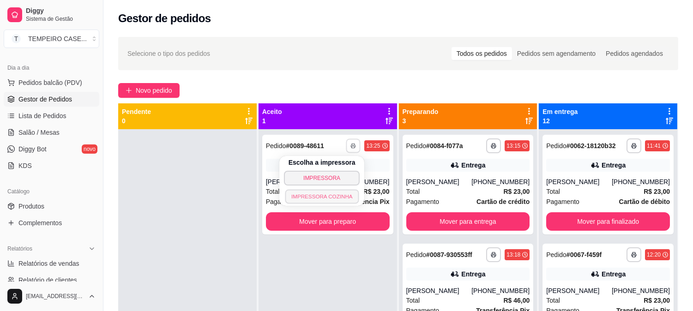
click at [339, 197] on button "IMPRESSORA COZINHA" at bounding box center [322, 196] width 74 height 14
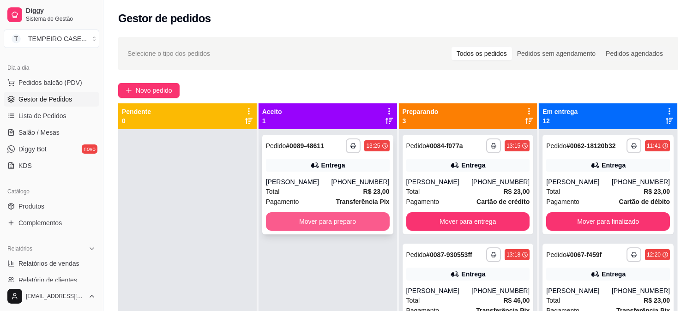
click at [288, 218] on button "Mover para preparo" at bounding box center [328, 222] width 124 height 18
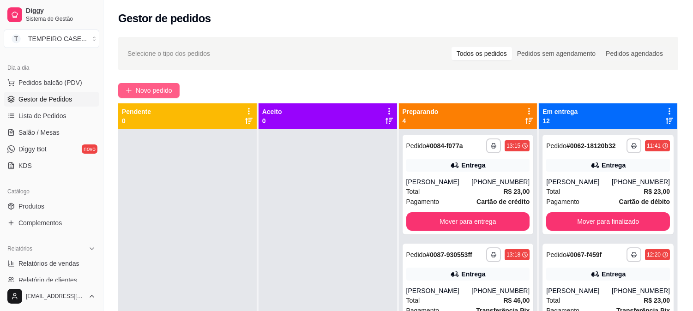
click at [172, 93] on span "Novo pedido" at bounding box center [154, 90] width 36 height 10
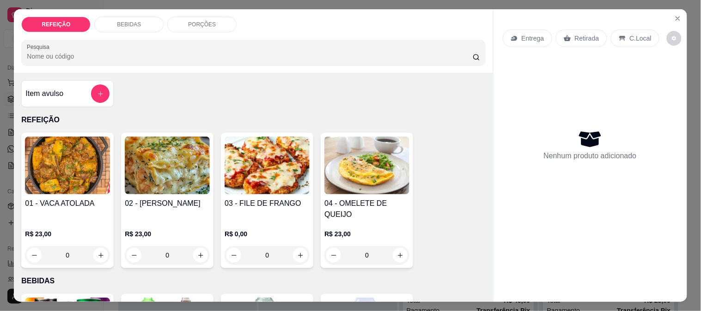
click at [232, 155] on img at bounding box center [267, 166] width 85 height 58
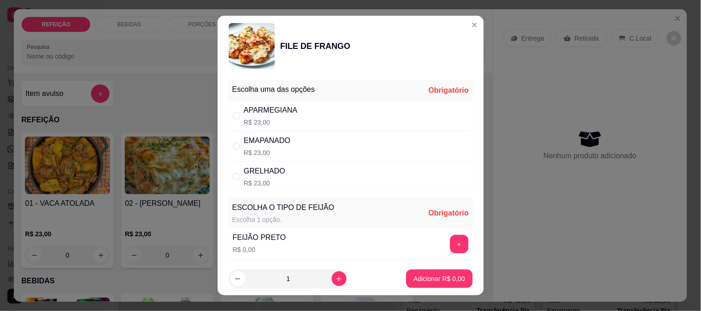
click at [284, 119] on p "R$ 23,00" at bounding box center [271, 122] width 54 height 9
radio input "true"
click at [450, 238] on button "+" at bounding box center [459, 244] width 18 height 18
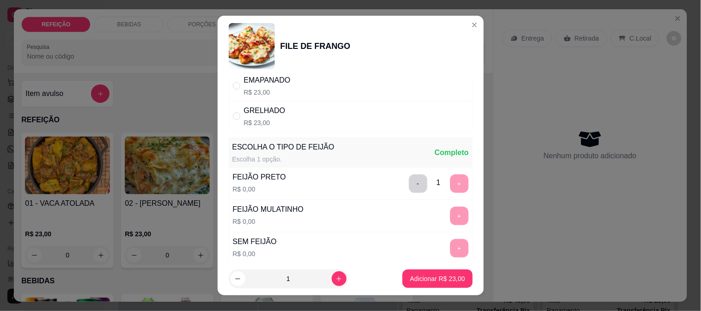
scroll to position [132, 0]
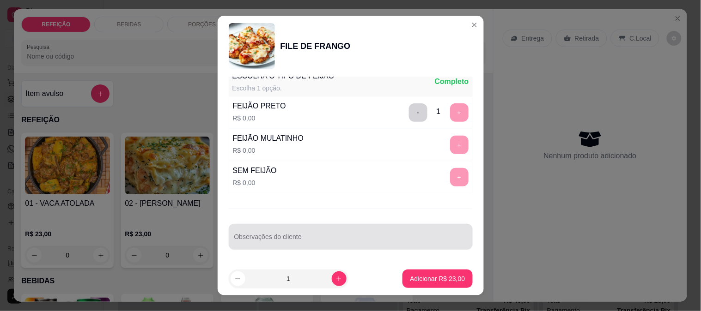
click at [289, 237] on div "Observações do cliente" at bounding box center [351, 237] width 244 height 26
type input "s"
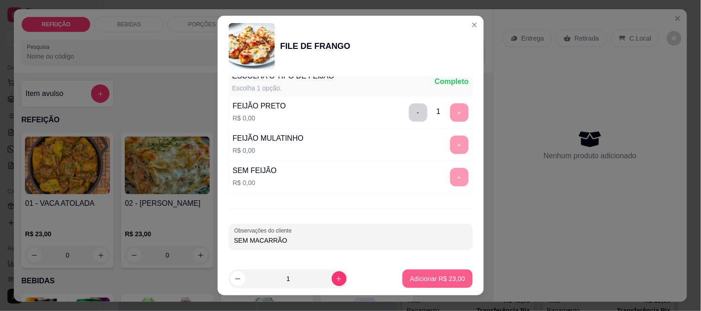
type input "SEM MACARRÃO"
click at [438, 285] on button "Adicionar R$ 23,00" at bounding box center [437, 279] width 70 height 18
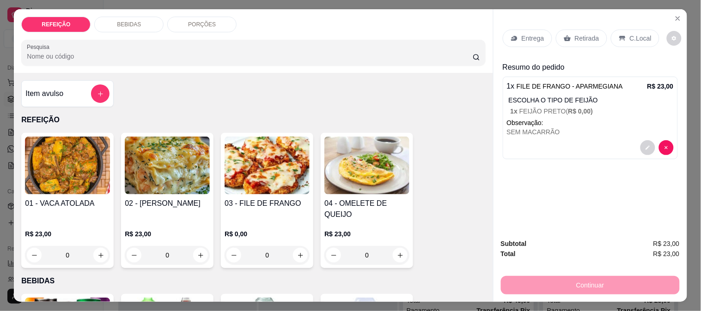
click at [159, 190] on img at bounding box center [167, 166] width 85 height 58
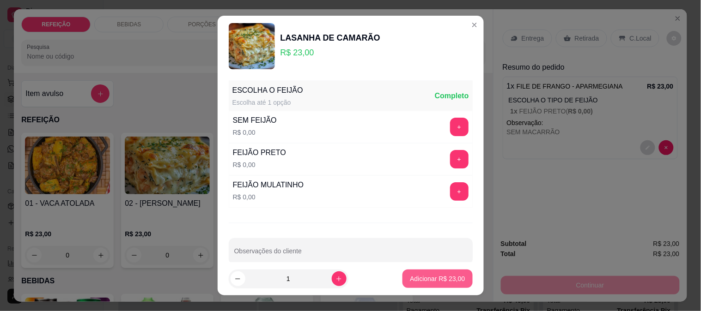
click at [440, 282] on p "Adicionar R$ 23,00" at bounding box center [437, 278] width 55 height 9
type input "1"
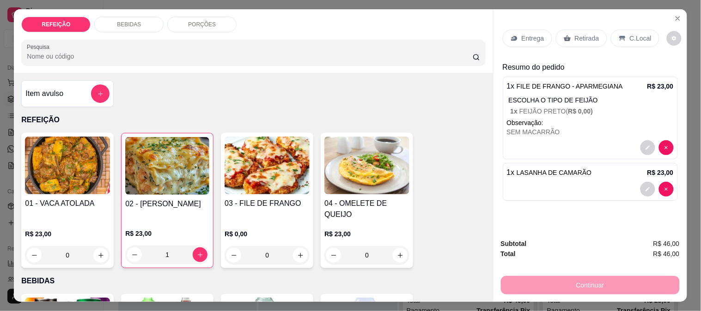
click at [525, 30] on div "Entrega" at bounding box center [527, 39] width 49 height 18
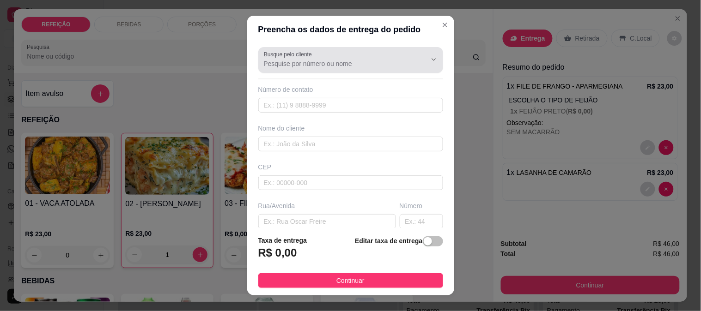
click at [307, 67] on input "Busque pelo cliente" at bounding box center [338, 63] width 148 height 9
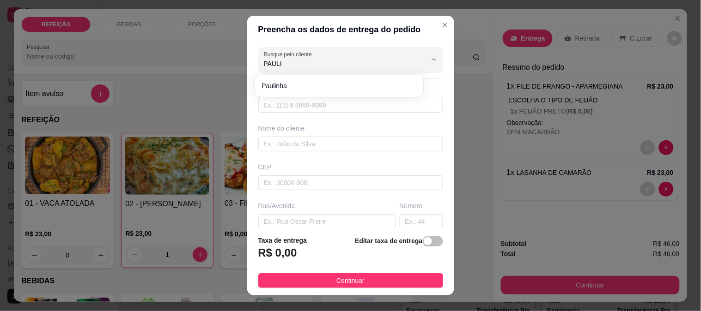
click at [302, 81] on span "Paulinha" at bounding box center [335, 85] width 146 height 9
type input "Paulinha"
type input "81995488433"
type input "Paulinha"
type input "55595193"
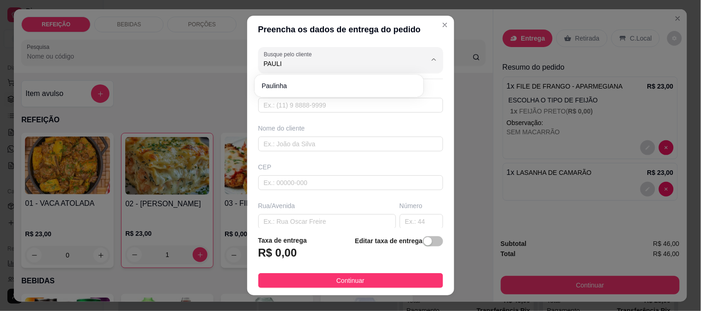
type input "Rua [PERSON_NAME]"
type input "Sn"
type input "Predio marrom do lado esquerdo da rua, fica quase chegando na praia"
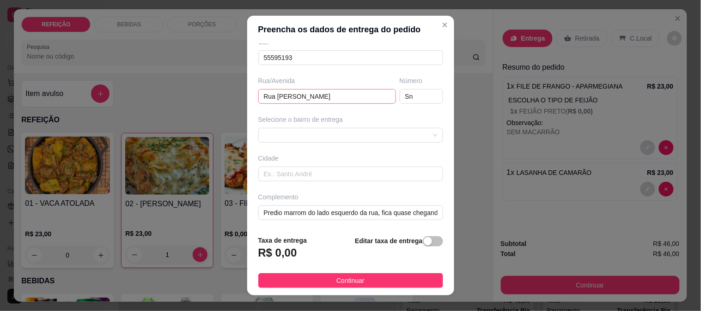
scroll to position [127, 0]
click at [312, 133] on div at bounding box center [350, 134] width 185 height 15
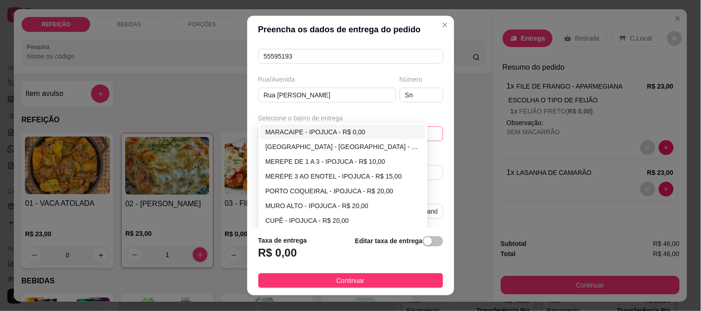
type input "Paulinha"
click at [312, 133] on div "MARACAIPE - IPOJUCA - R$ 0,00" at bounding box center [343, 132] width 155 height 10
type input "IPOJUCA"
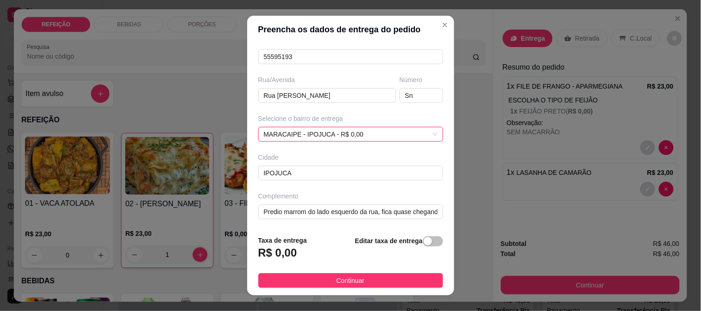
scroll to position [116, 0]
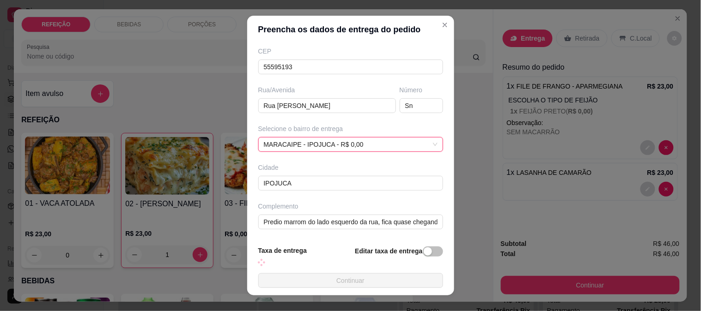
click at [336, 212] on div "Complemento Predio marrom do lado esquerdo da rua, fica quase chegando na praia" at bounding box center [350, 216] width 188 height 28
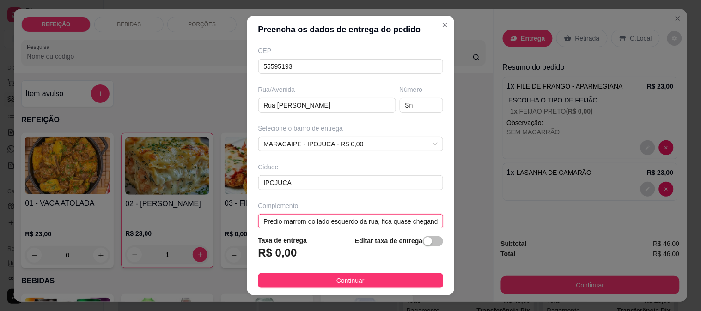
click at [335, 218] on input "Predio marrom do lado esquerdo da rua, fica quase chegando na praia" at bounding box center [350, 221] width 185 height 15
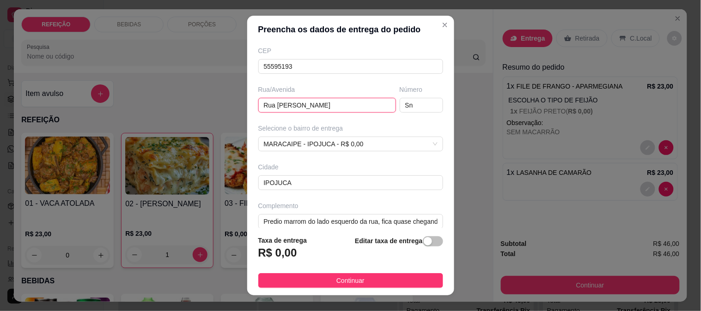
drag, startPoint x: 366, startPoint y: 109, endPoint x: 225, endPoint y: 108, distance: 140.9
click at [225, 108] on div "Preencha os dados de entrega do pedido Busque pelo cliente Paulinha Número de c…" at bounding box center [350, 155] width 701 height 311
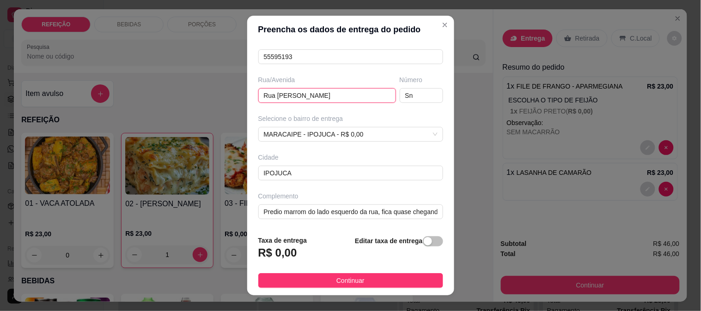
scroll to position [14, 0]
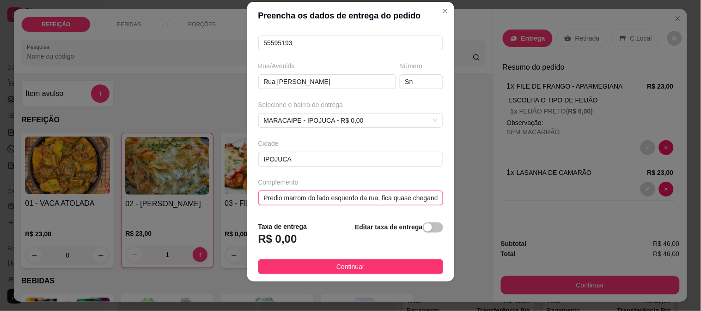
click at [316, 199] on input "Predio marrom do lado esquerdo da rua, fica quase chegando na praia" at bounding box center [350, 198] width 185 height 15
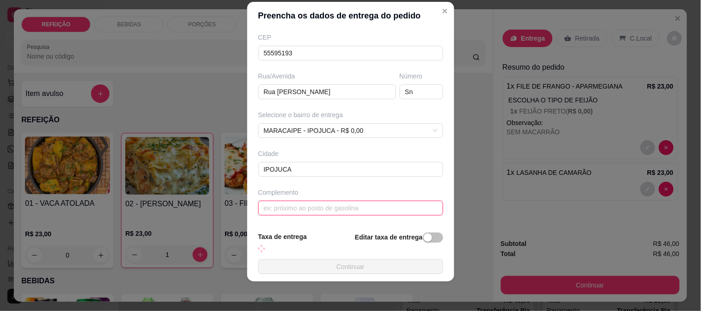
scroll to position [127, 0]
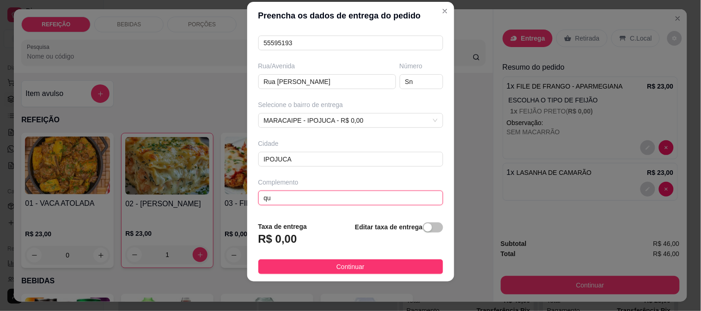
type input "q"
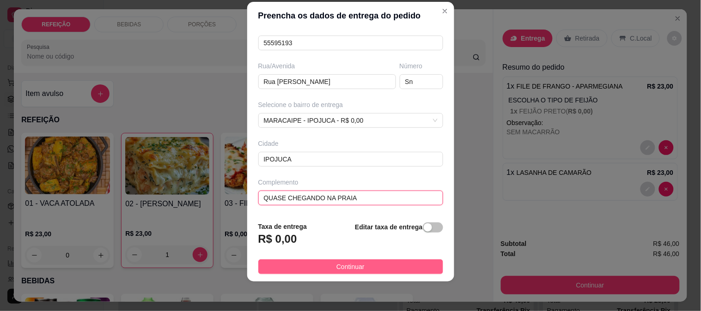
type input "QUASE CHEGANDO NA PRAIA"
click at [407, 265] on button "Continuar" at bounding box center [350, 267] width 185 height 15
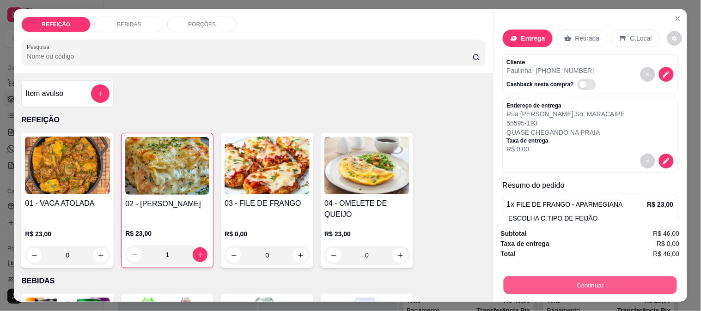
click at [556, 281] on button "Continuar" at bounding box center [589, 285] width 173 height 18
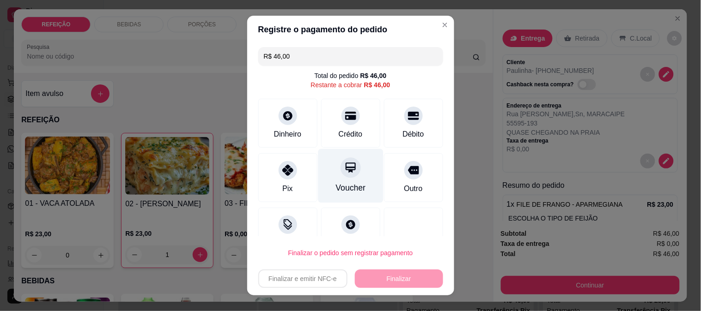
drag, startPoint x: 285, startPoint y: 167, endPoint x: 331, endPoint y: 190, distance: 51.4
click at [285, 168] on icon at bounding box center [287, 170] width 11 height 11
type input "R$ 0,00"
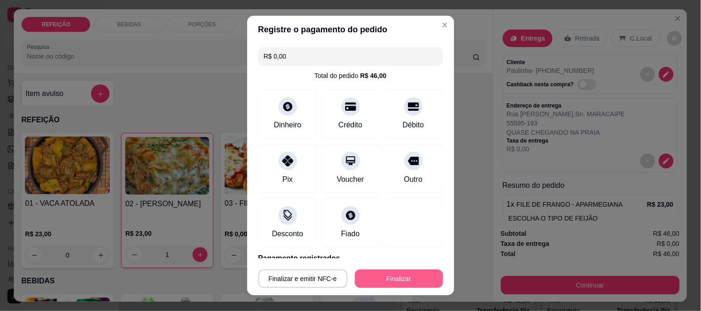
click at [396, 273] on button "Finalizar" at bounding box center [399, 279] width 88 height 18
type input "0"
type input "-R$ 46,00"
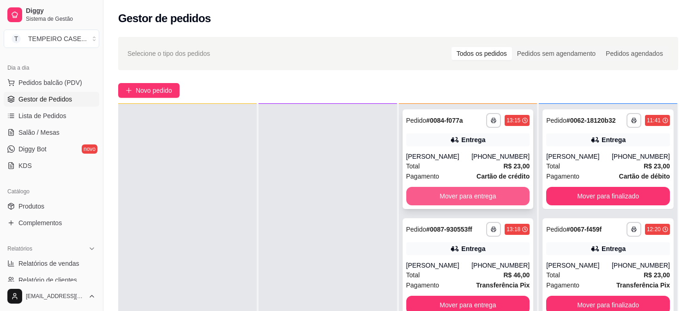
click at [445, 195] on button "Mover para entrega" at bounding box center [469, 196] width 124 height 18
click at [446, 194] on button "Mover para entrega" at bounding box center [469, 196] width 124 height 18
click at [447, 194] on button "Mover para entrega" at bounding box center [469, 196] width 124 height 18
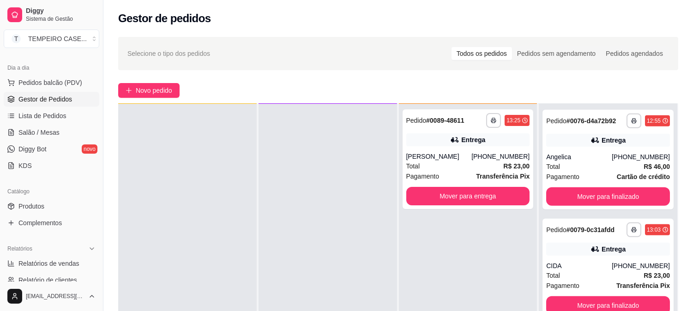
scroll to position [872, 0]
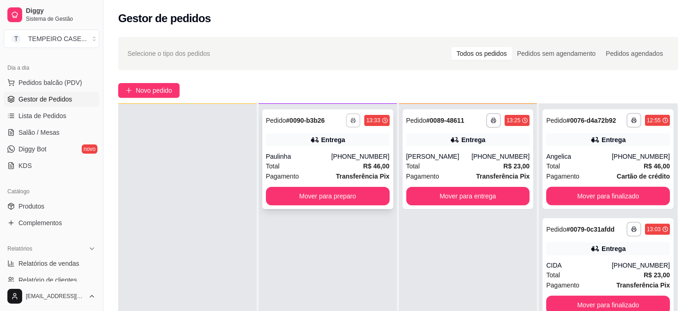
click at [352, 120] on icon "button" at bounding box center [354, 121] width 5 height 2
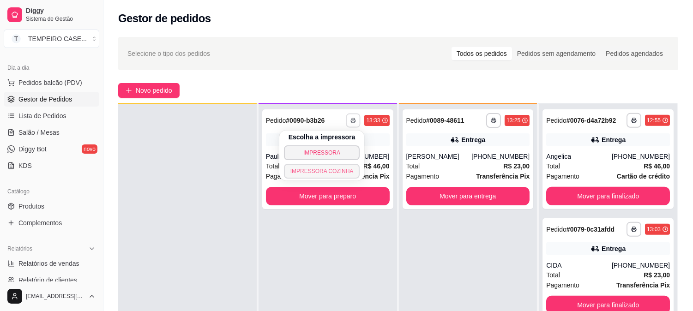
click at [307, 170] on button "IMPRESSORA COZINHA" at bounding box center [322, 171] width 76 height 15
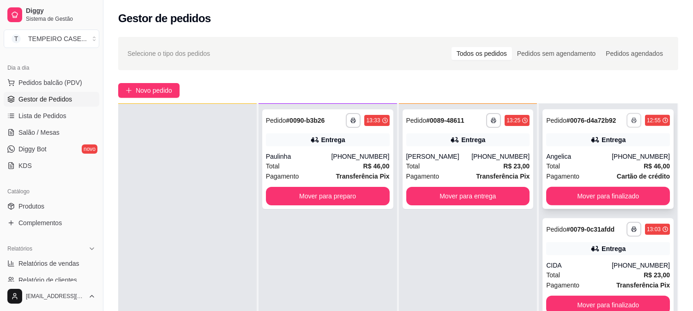
click at [627, 122] on button "button" at bounding box center [634, 120] width 15 height 15
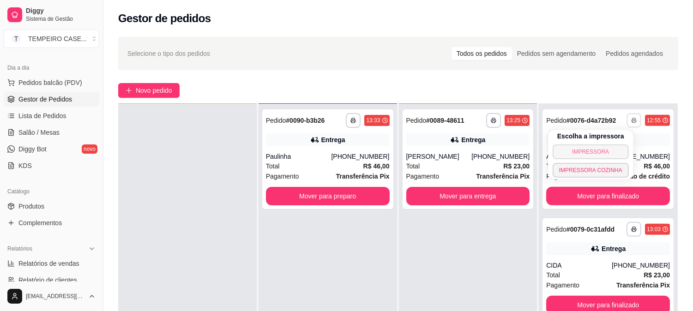
click at [591, 148] on button "IMPRESSORA" at bounding box center [591, 152] width 76 height 15
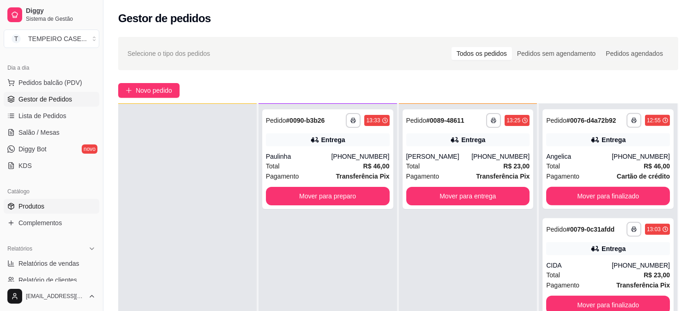
click at [66, 209] on link "Produtos" at bounding box center [52, 206] width 96 height 15
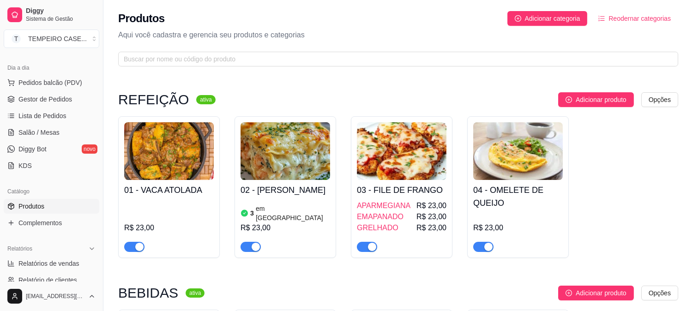
click at [283, 215] on article "em [GEOGRAPHIC_DATA]" at bounding box center [293, 213] width 74 height 18
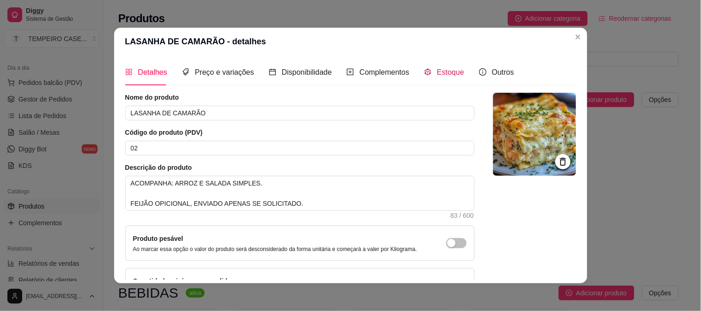
click at [425, 74] on div "Estoque" at bounding box center [444, 73] width 40 height 12
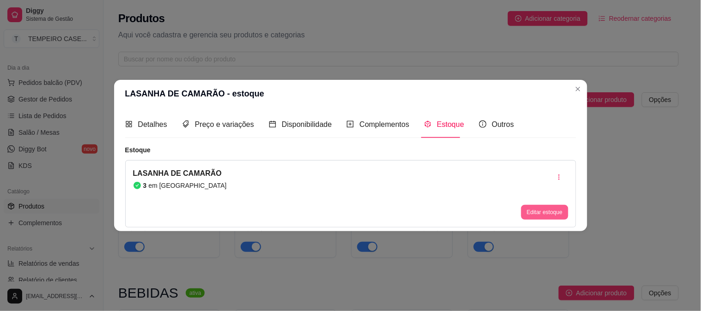
click at [536, 215] on button "Editar estoque" at bounding box center [544, 212] width 47 height 15
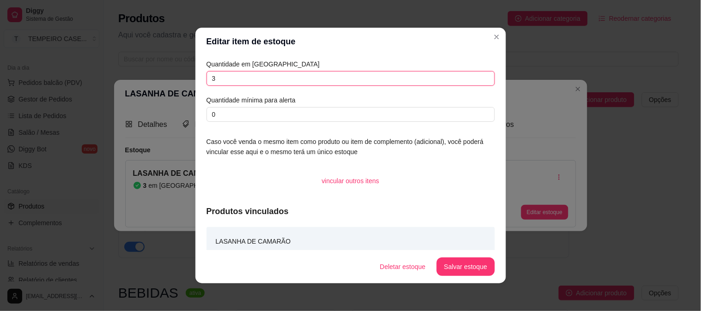
drag, startPoint x: 224, startPoint y: 77, endPoint x: 201, endPoint y: 76, distance: 23.1
click at [201, 76] on div "Quantidade em estoque 3 Quantidade mínima para alerta 0 Caso você venda o mesmo…" at bounding box center [350, 152] width 310 height 195
type input "2"
click at [465, 266] on button "Salvar estoque" at bounding box center [465, 267] width 56 height 18
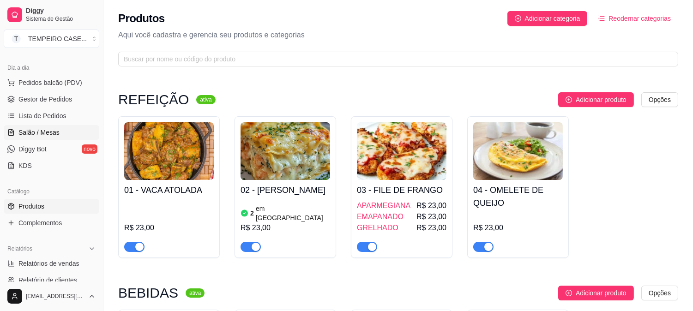
click at [43, 130] on span "Salão / Mesas" at bounding box center [38, 132] width 41 height 9
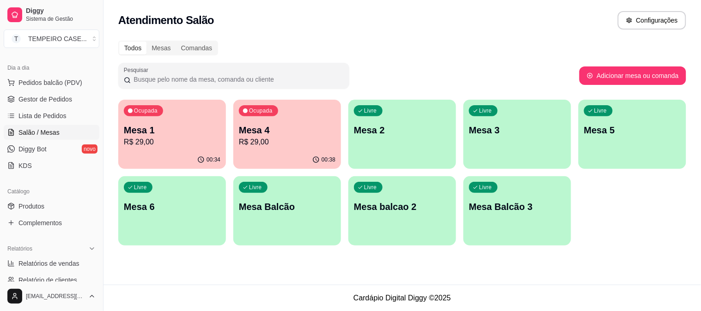
click at [271, 132] on p "Mesa 4" at bounding box center [287, 130] width 97 height 13
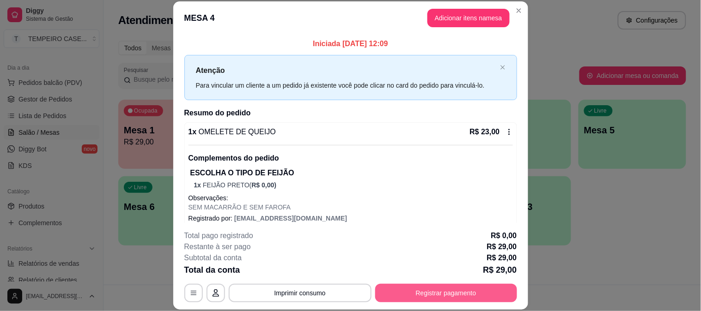
click at [449, 293] on button "Registrar pagamento" at bounding box center [446, 293] width 142 height 18
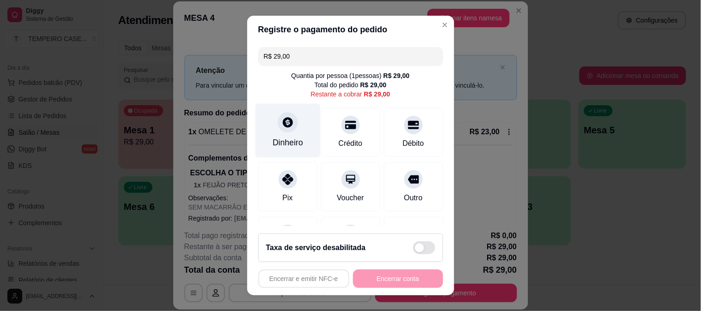
click at [273, 134] on div "Dinheiro" at bounding box center [287, 130] width 65 height 54
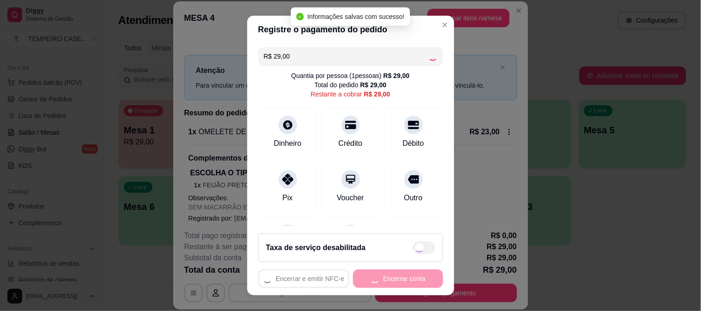
type input "R$ 0,00"
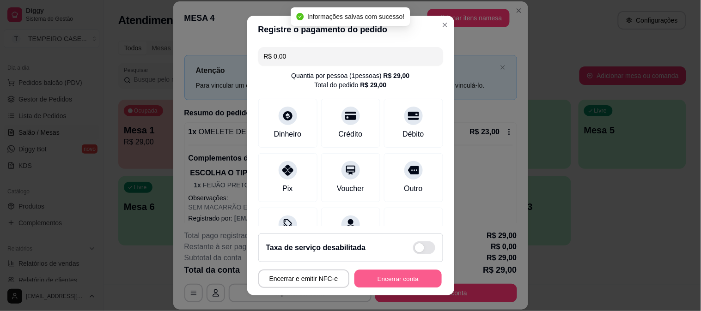
click at [394, 275] on button "Encerrar conta" at bounding box center [397, 279] width 87 height 18
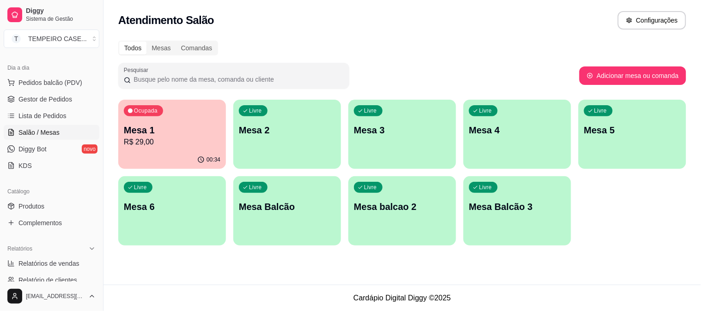
click at [138, 146] on p "R$ 29,00" at bounding box center [172, 142] width 97 height 11
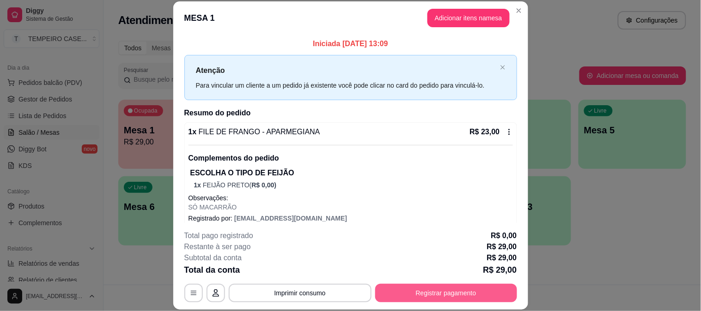
click at [449, 286] on button "Registrar pagamento" at bounding box center [446, 293] width 142 height 18
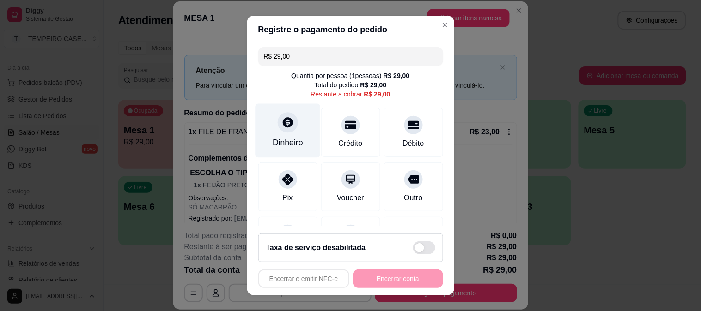
click at [278, 129] on div at bounding box center [288, 122] width 20 height 20
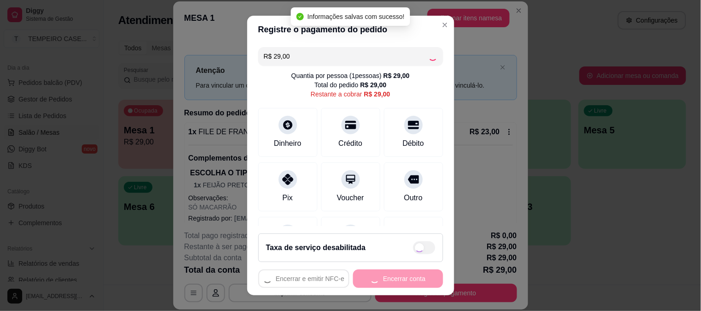
type input "R$ 0,00"
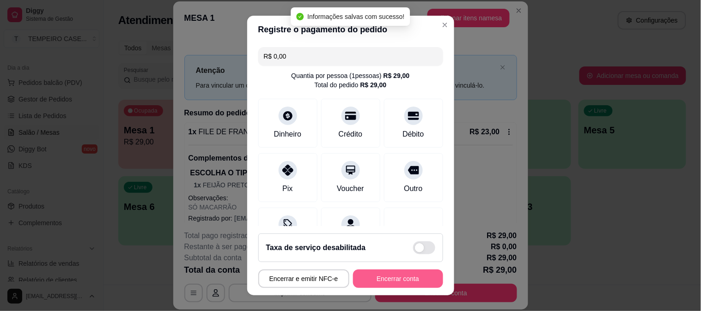
click at [400, 280] on button "Encerrar conta" at bounding box center [398, 279] width 90 height 18
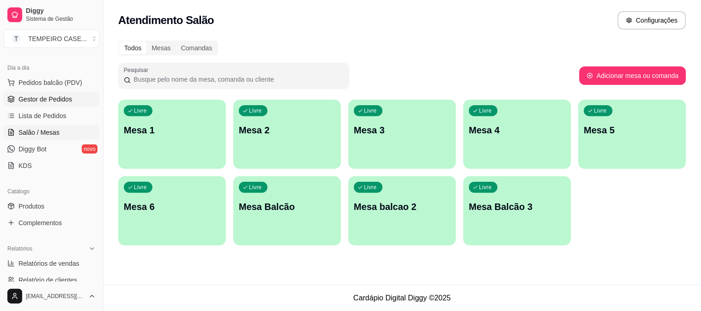
click at [32, 98] on span "Gestor de Pedidos" at bounding box center [45, 99] width 54 height 9
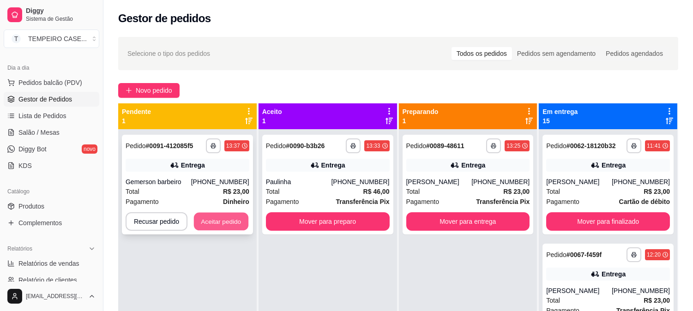
click at [220, 225] on button "Aceitar pedido" at bounding box center [221, 222] width 55 height 18
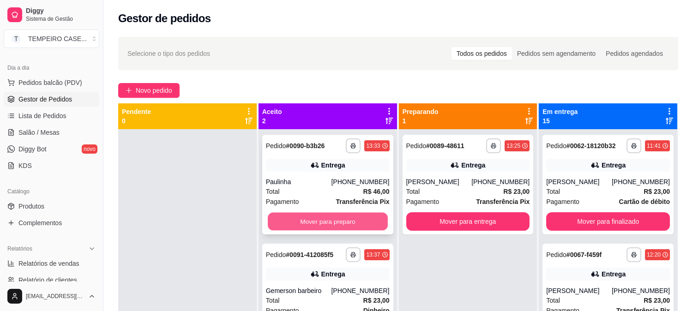
click at [316, 222] on button "Mover para preparo" at bounding box center [328, 222] width 120 height 18
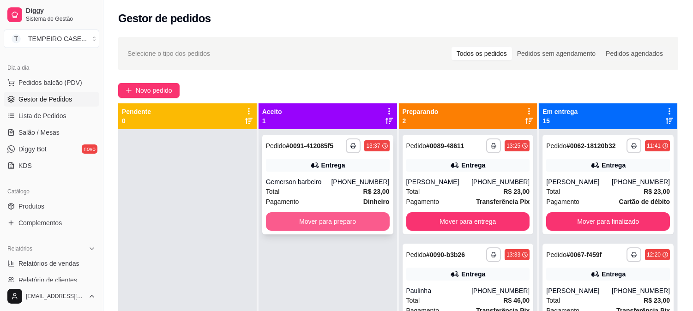
click at [349, 226] on button "Mover para preparo" at bounding box center [328, 222] width 124 height 18
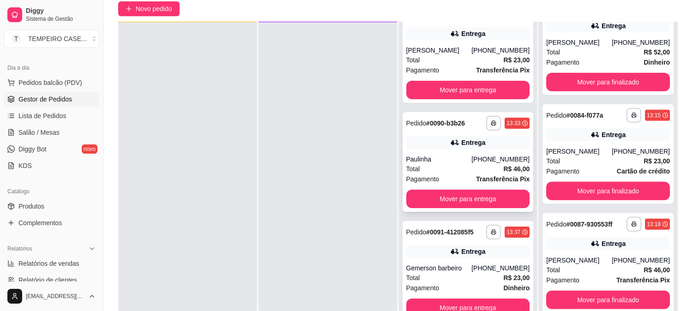
scroll to position [141, 0]
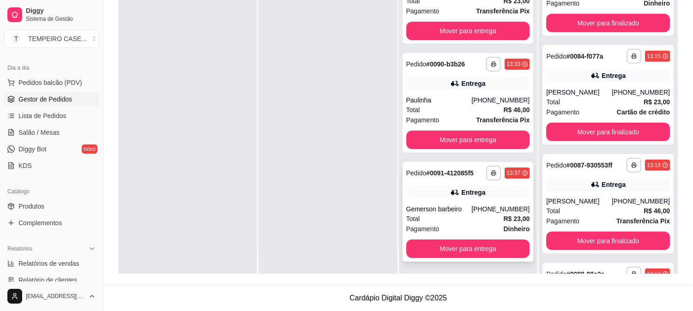
click at [477, 193] on div "Entrega" at bounding box center [469, 192] width 124 height 13
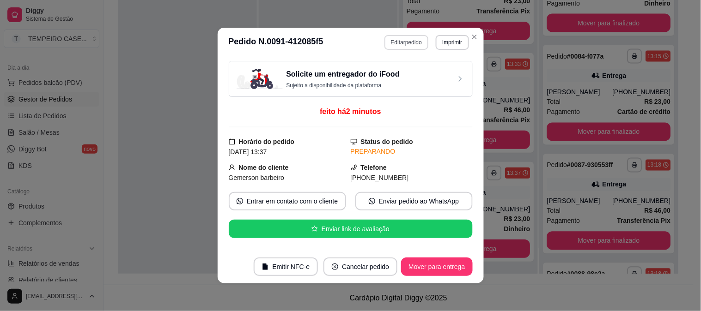
click at [405, 44] on button "Editar pedido" at bounding box center [406, 42] width 44 height 15
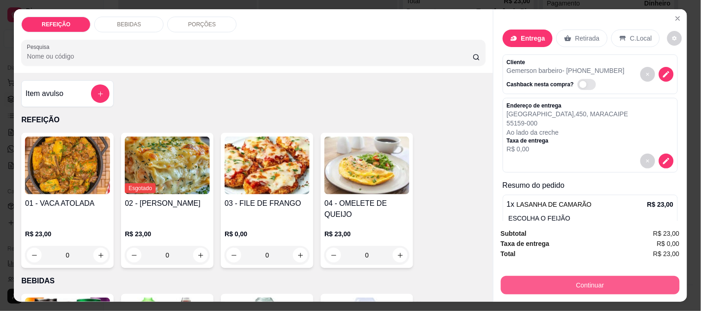
click at [565, 277] on button "Continuar" at bounding box center [590, 285] width 179 height 18
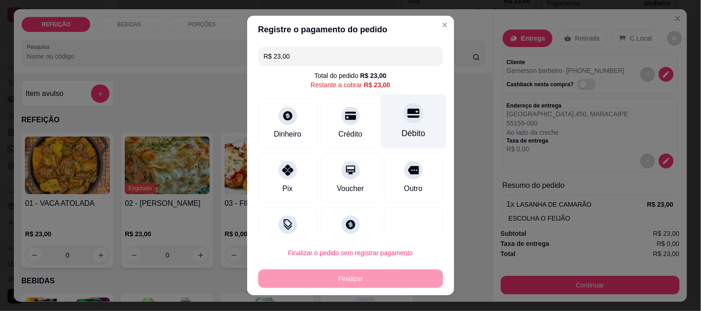
click at [381, 138] on div "Débito" at bounding box center [413, 121] width 65 height 54
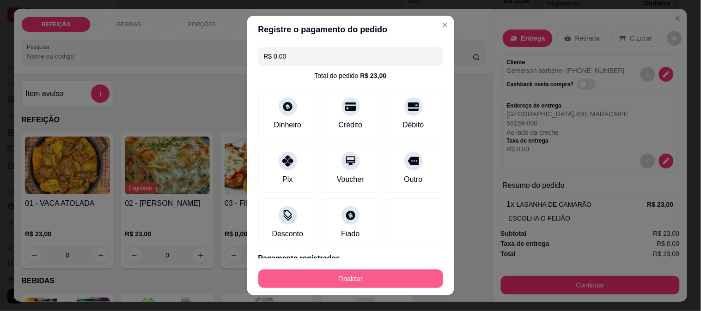
click at [368, 285] on button "Finalizar" at bounding box center [350, 279] width 185 height 18
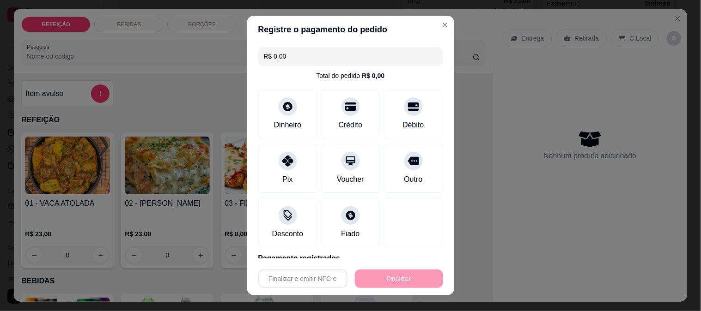
type input "-R$ 23,00"
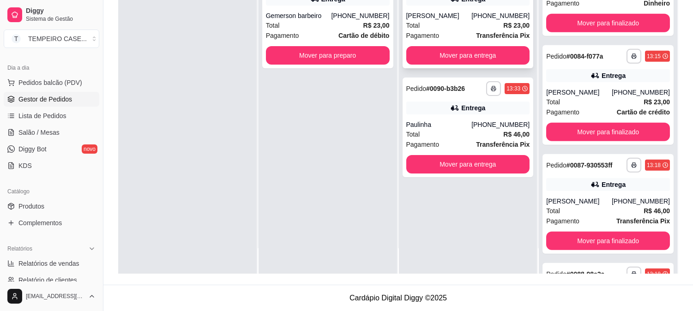
scroll to position [0, 0]
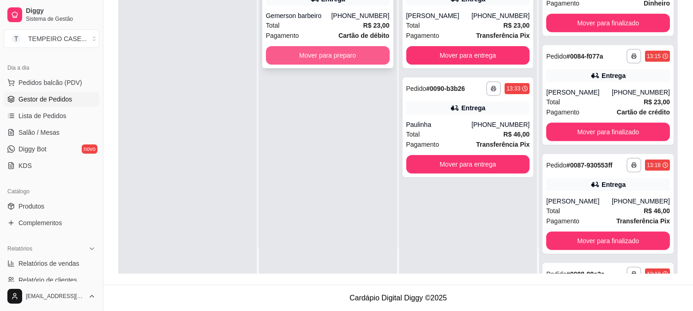
click at [350, 53] on button "Mover para preparo" at bounding box center [328, 55] width 124 height 18
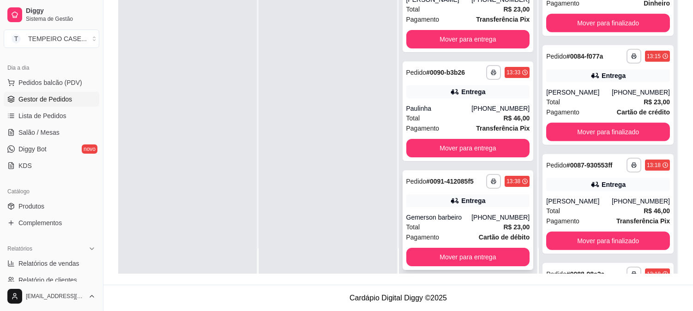
scroll to position [24, 0]
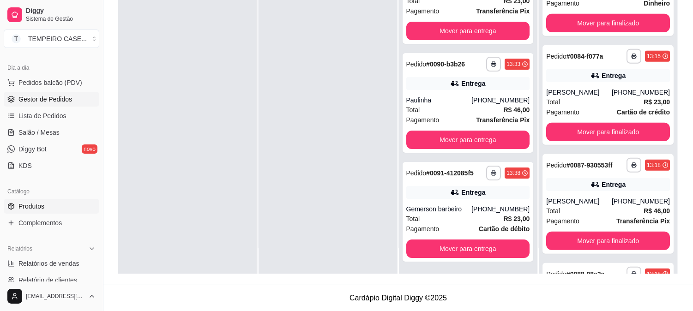
click at [35, 209] on span "Produtos" at bounding box center [31, 206] width 26 height 9
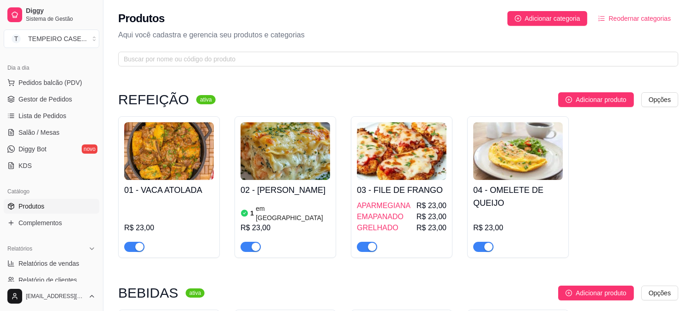
click at [300, 214] on div "1 em estoque R$ 23,00" at bounding box center [286, 226] width 90 height 52
click at [656, 193] on div "01 - VACA ATOLADA R$ 23,00 02 - LASANHA DE CAMARÃO 1 em estoque R$ 23,00 03 - F…" at bounding box center [398, 187] width 560 height 142
click at [268, 197] on h4 "02 - [PERSON_NAME]" at bounding box center [286, 190] width 90 height 13
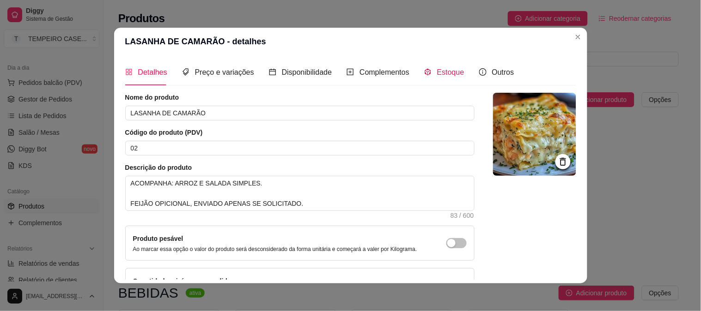
click at [437, 68] on span "Estoque" at bounding box center [450, 72] width 27 height 8
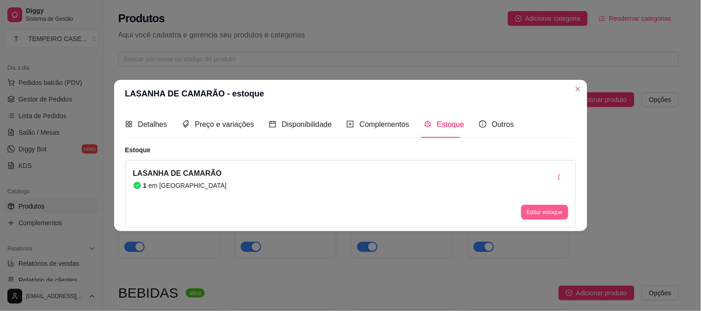
click at [538, 210] on button "Editar estoque" at bounding box center [544, 212] width 47 height 15
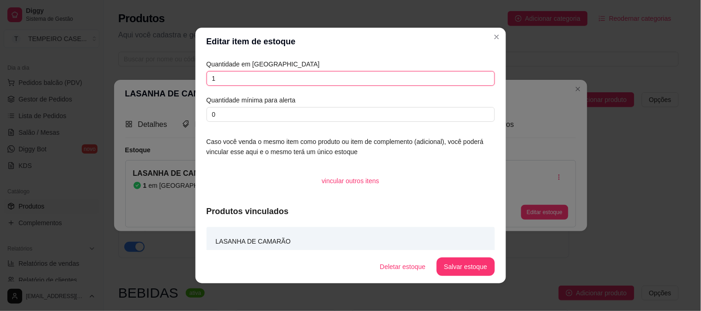
drag, startPoint x: 225, startPoint y: 84, endPoint x: 206, endPoint y: 80, distance: 18.8
click at [207, 80] on input "1" at bounding box center [351, 78] width 288 height 15
type input "0"
click at [476, 260] on button "Salvar estoque" at bounding box center [466, 267] width 58 height 18
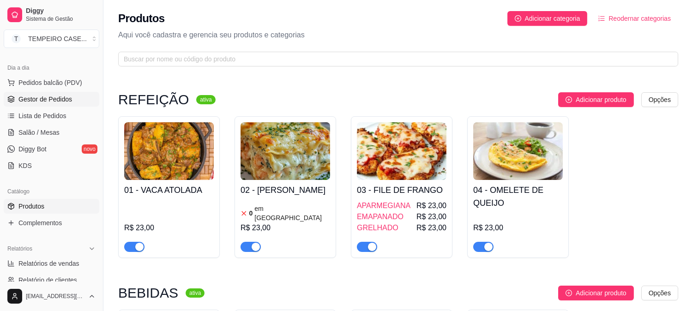
click at [53, 92] on link "Gestor de Pedidos" at bounding box center [52, 99] width 96 height 15
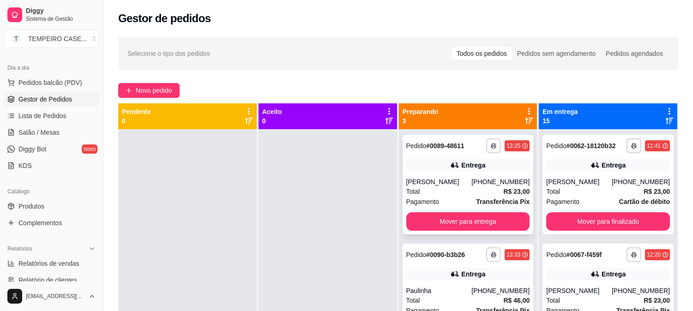
scroll to position [24, 0]
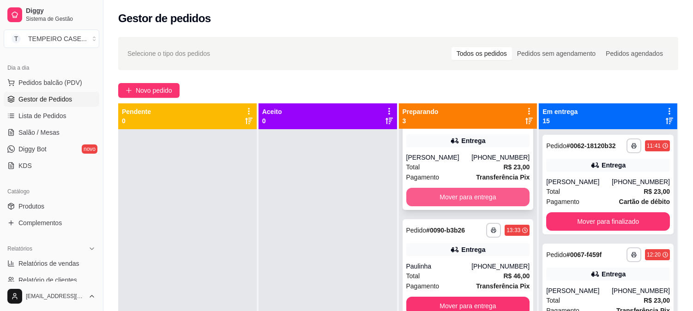
click at [465, 193] on button "Mover para entrega" at bounding box center [469, 197] width 124 height 18
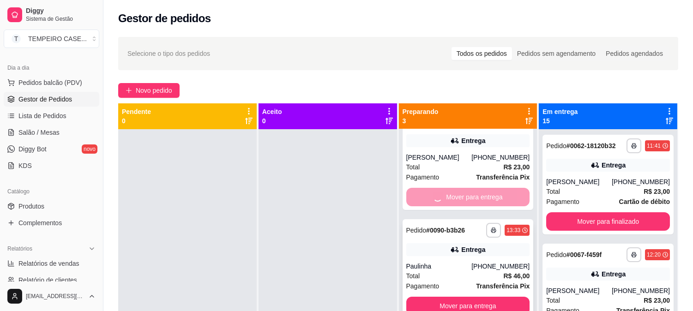
scroll to position [0, 0]
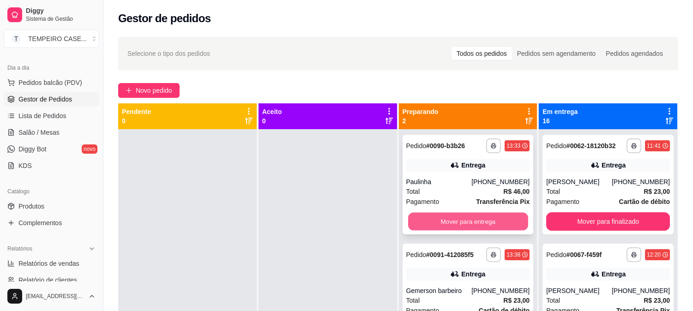
click at [463, 222] on button "Mover para entrega" at bounding box center [468, 222] width 120 height 18
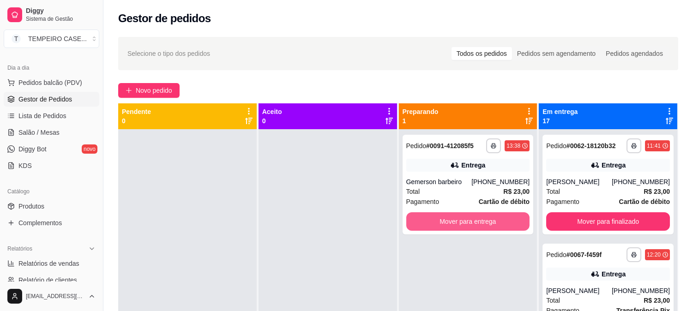
scroll to position [25, 0]
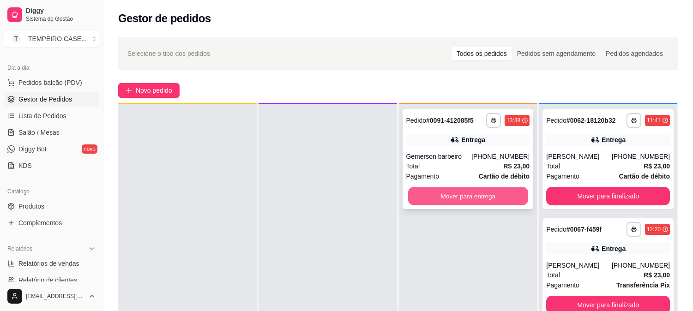
click at [462, 195] on button "Mover para entrega" at bounding box center [468, 197] width 120 height 18
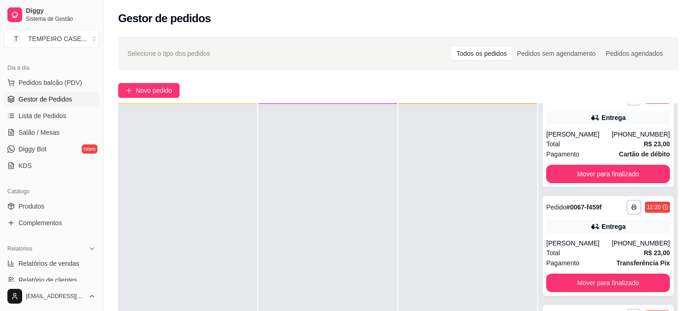
scroll to position [0, 0]
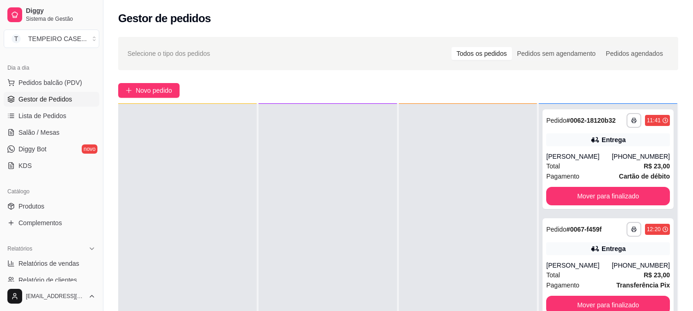
click at [572, 194] on button "Mover para finalizado" at bounding box center [609, 196] width 124 height 18
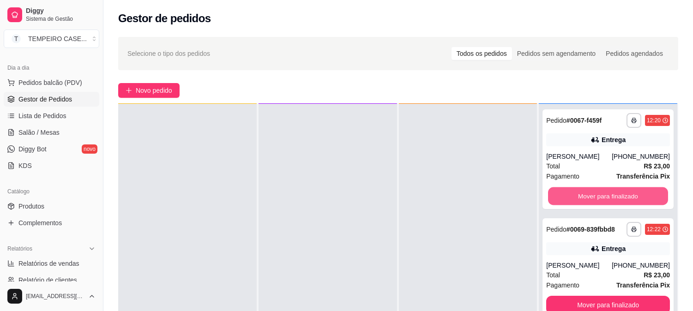
click at [572, 194] on button "Mover para finalizado" at bounding box center [608, 197] width 120 height 18
click at [572, 194] on button "Mover para finalizado" at bounding box center [609, 196] width 124 height 18
click at [572, 194] on button "Mover para finalizado" at bounding box center [608, 197] width 120 height 18
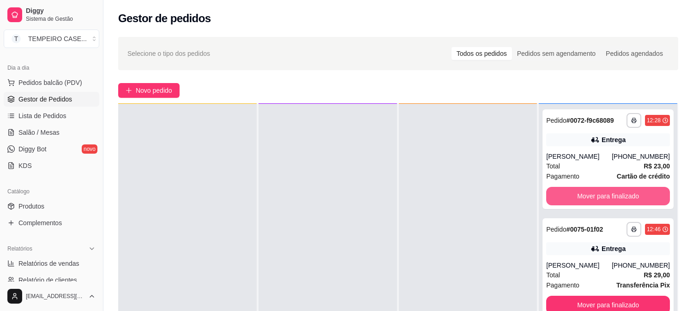
click at [572, 194] on button "Mover para finalizado" at bounding box center [609, 196] width 124 height 18
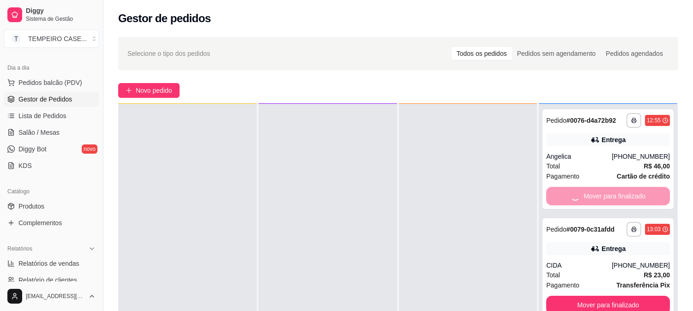
click at [572, 296] on button "Mover para finalizado" at bounding box center [609, 305] width 124 height 18
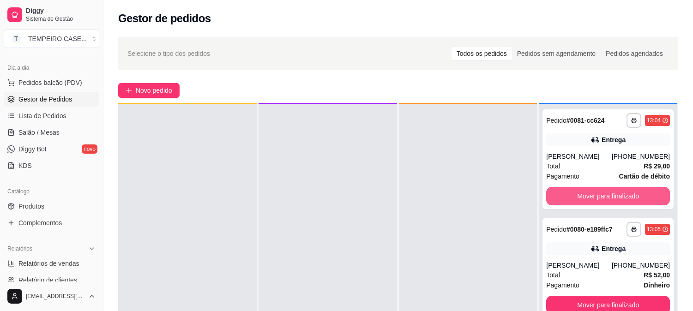
click at [572, 194] on button "Mover para finalizado" at bounding box center [609, 196] width 124 height 18
click at [572, 194] on button "Mover para finalizado" at bounding box center [608, 197] width 120 height 18
click at [572, 194] on button "Mover para finalizado" at bounding box center [609, 196] width 124 height 18
click at [572, 194] on button "Mover para finalizado" at bounding box center [608, 197] width 120 height 18
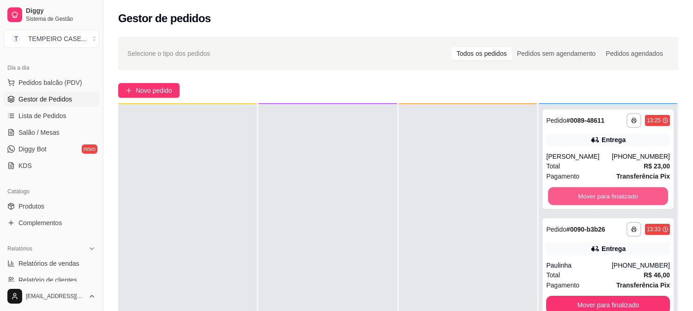
click at [572, 194] on button "Mover para finalizado" at bounding box center [608, 197] width 120 height 18
click at [572, 194] on button "Mover para finalizado" at bounding box center [609, 196] width 124 height 18
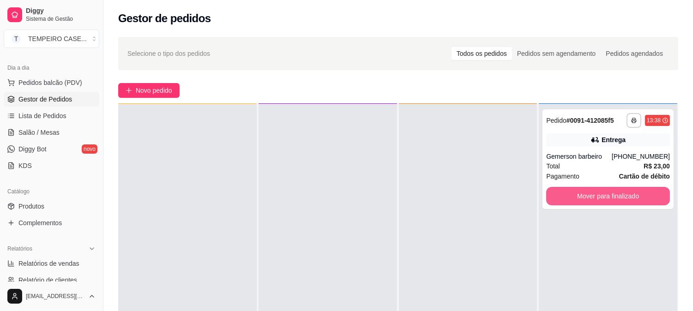
click at [572, 194] on button "Mover para finalizado" at bounding box center [609, 196] width 124 height 18
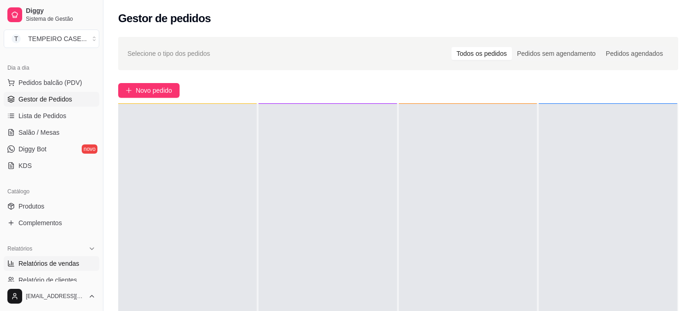
scroll to position [148, 0]
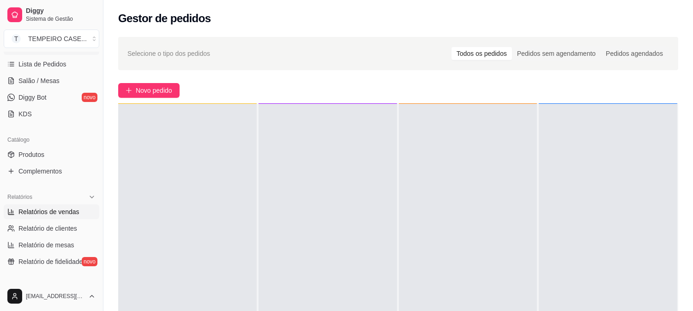
click at [50, 215] on span "Relatórios de vendas" at bounding box center [48, 211] width 61 height 9
select select "ALL"
select select "0"
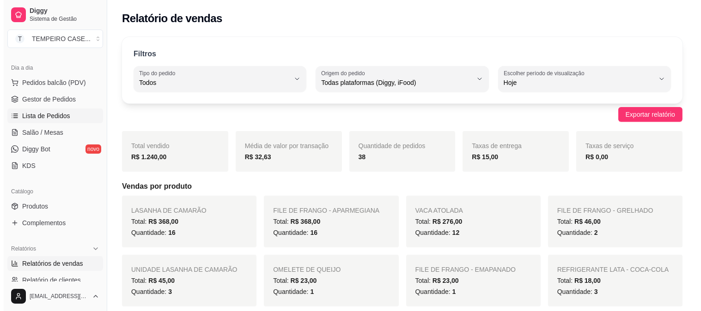
scroll to position [45, 0]
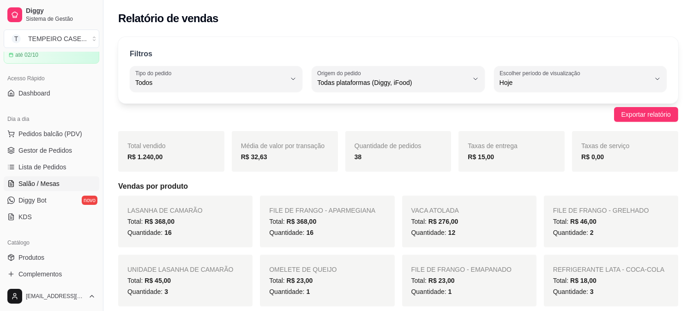
click at [54, 182] on span "Salão / Mesas" at bounding box center [38, 183] width 41 height 9
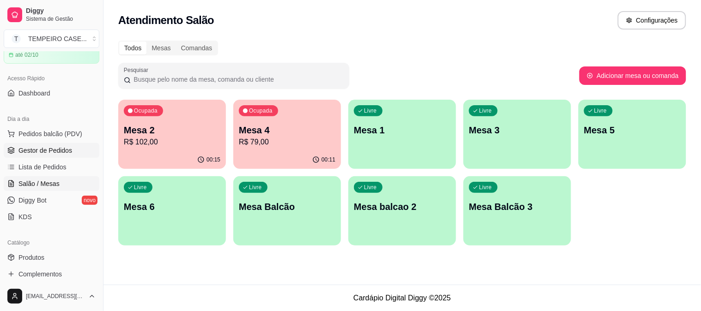
click at [30, 146] on span "Gestor de Pedidos" at bounding box center [45, 150] width 54 height 9
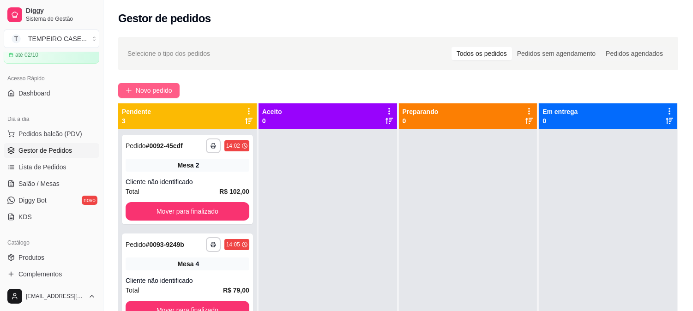
click at [162, 94] on span "Novo pedido" at bounding box center [154, 90] width 36 height 10
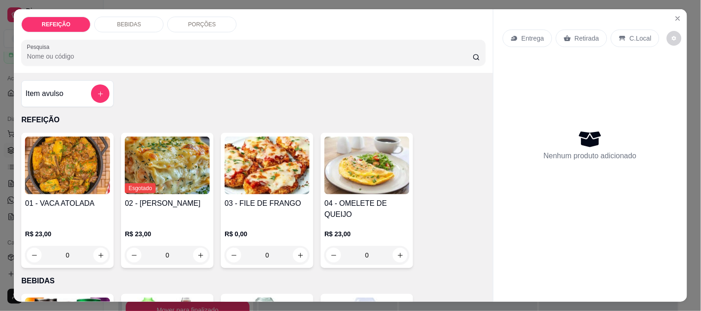
click at [261, 191] on div "03 - FILE DE FRANGO R$ 0,00 0" at bounding box center [267, 200] width 92 height 135
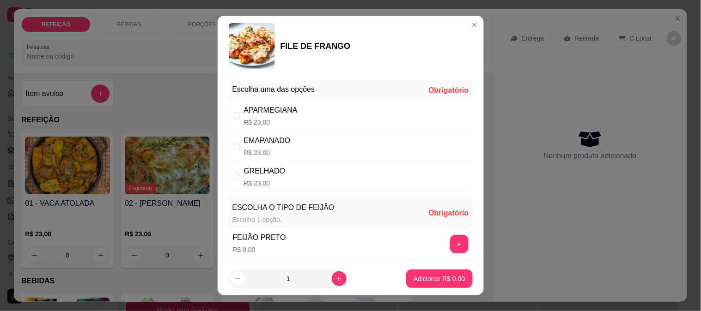
click at [279, 174] on div "GRELHADO R$ 23,00" at bounding box center [351, 177] width 244 height 30
radio input "true"
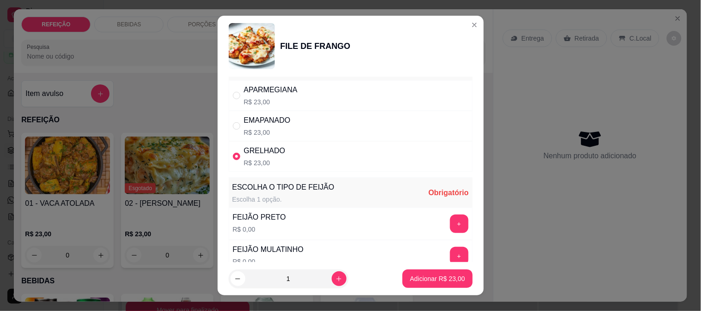
scroll to position [51, 0]
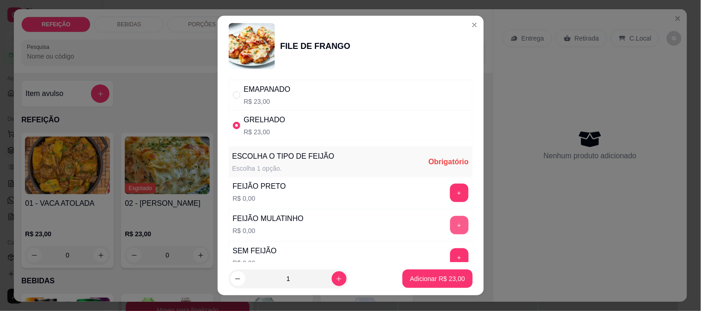
click at [450, 230] on button "+" at bounding box center [459, 225] width 18 height 18
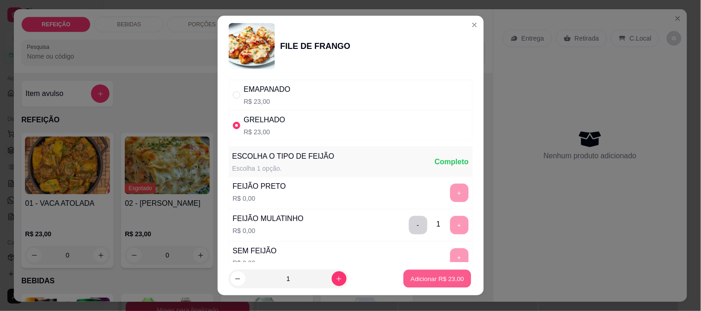
click at [435, 281] on p "Adicionar R$ 23,00" at bounding box center [438, 279] width 54 height 9
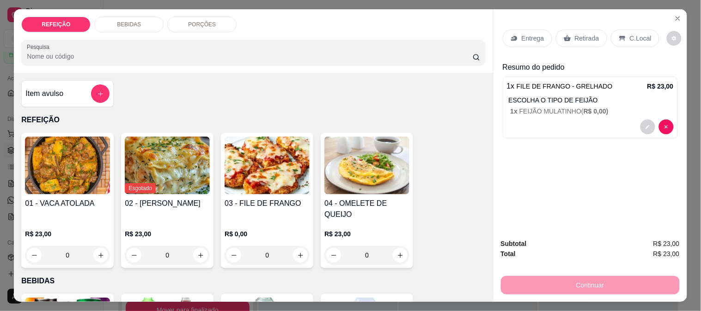
click at [569, 38] on div "Retirada" at bounding box center [581, 39] width 51 height 18
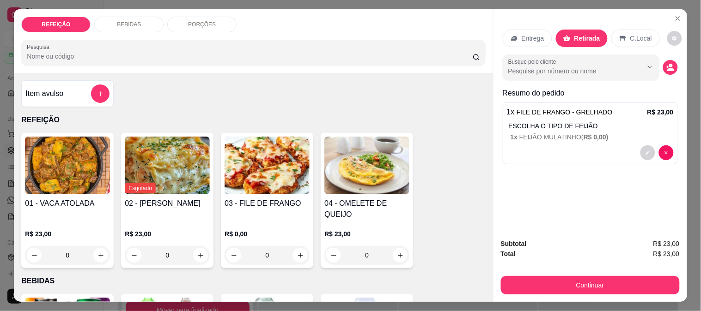
click at [552, 276] on button "Continuar" at bounding box center [590, 285] width 179 height 18
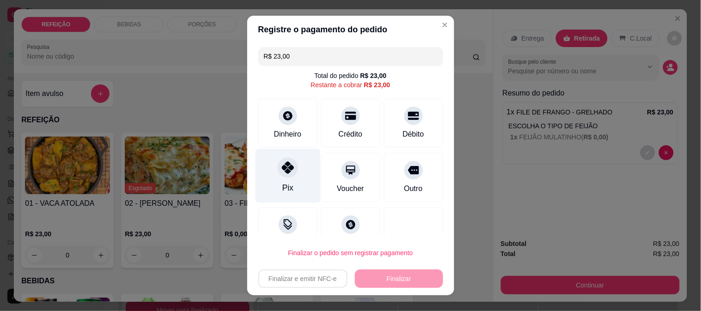
click at [283, 171] on icon at bounding box center [287, 168] width 12 height 12
type input "R$ 0,00"
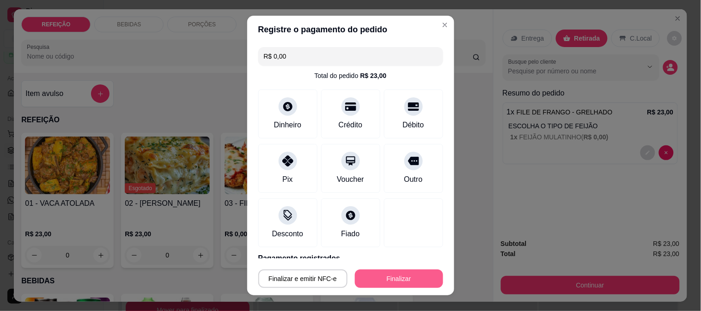
click at [419, 276] on button "Finalizar" at bounding box center [399, 279] width 88 height 18
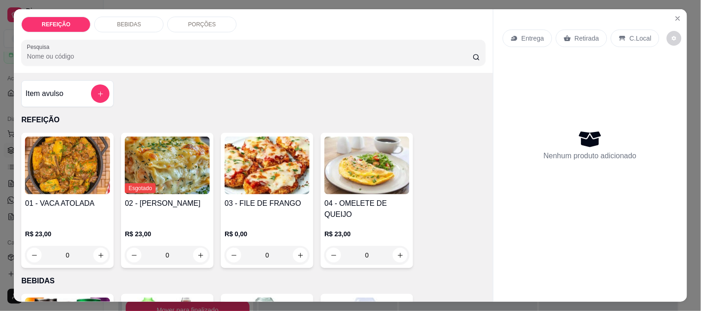
click at [547, 287] on div at bounding box center [590, 294] width 194 height 15
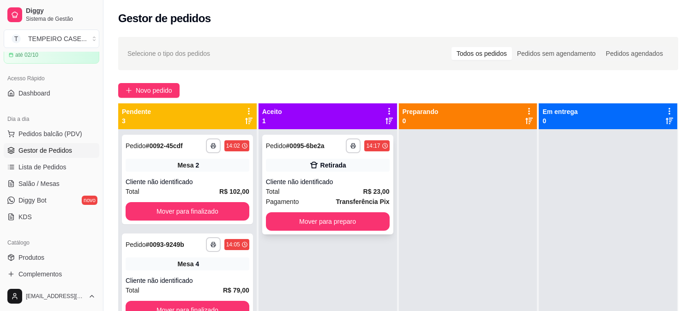
click at [310, 187] on div "Total R$ 23,00" at bounding box center [328, 192] width 124 height 10
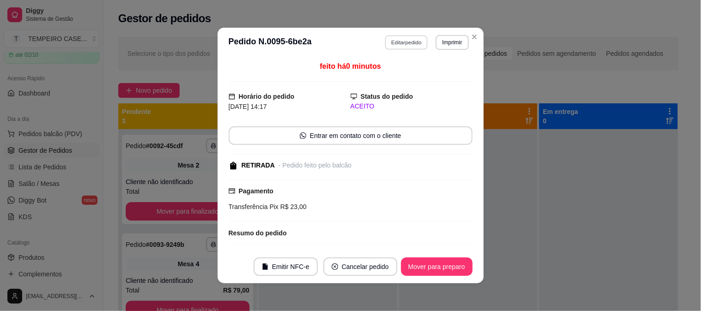
click at [405, 45] on button "Editar pedido" at bounding box center [406, 42] width 43 height 14
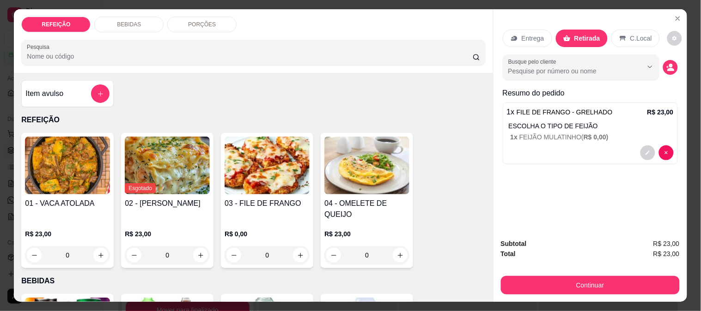
click at [74, 172] on img at bounding box center [67, 166] width 85 height 58
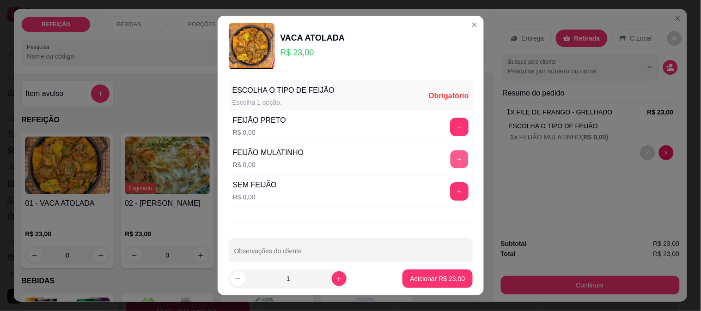
click at [450, 158] on button "+" at bounding box center [459, 159] width 18 height 18
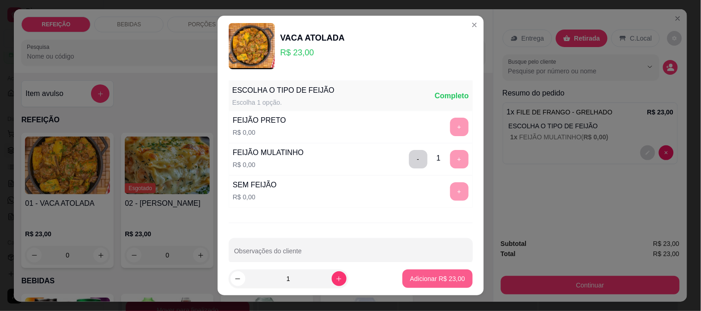
click at [432, 271] on button "Adicionar R$ 23,00" at bounding box center [437, 279] width 70 height 18
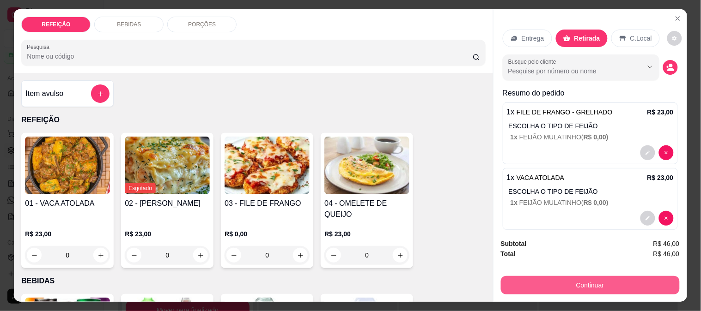
click at [575, 283] on button "Continuar" at bounding box center [590, 285] width 179 height 18
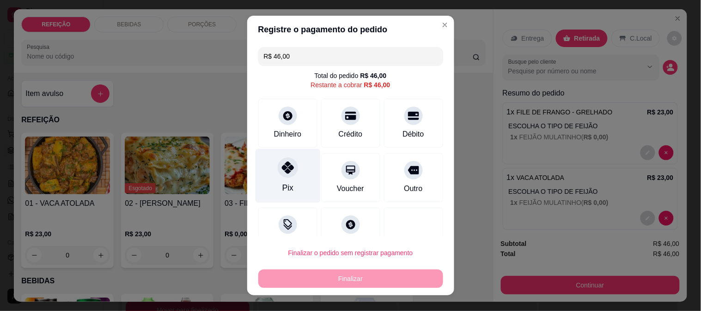
click at [283, 185] on div "Pix" at bounding box center [287, 188] width 11 height 12
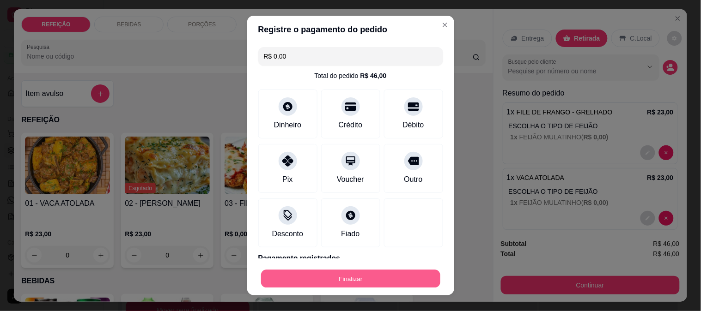
click at [353, 284] on button "Finalizar" at bounding box center [350, 279] width 179 height 18
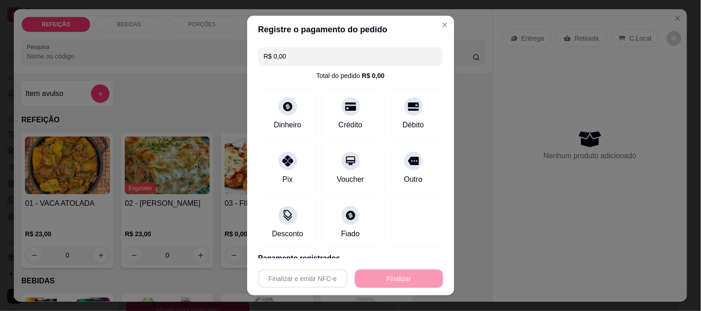
type input "-R$ 46,00"
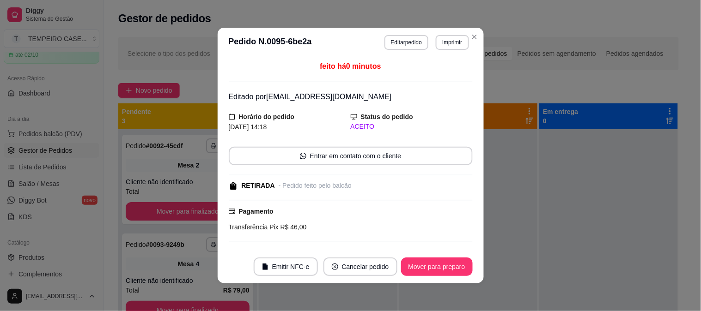
click at [447, 39] on button "Imprimir" at bounding box center [452, 42] width 33 height 15
click at [421, 91] on button "IMPRESSORA COZINHA" at bounding box center [437, 86] width 61 height 12
click at [456, 30] on header "**********" at bounding box center [351, 43] width 266 height 30
click at [450, 44] on button "Imprimir" at bounding box center [452, 42] width 33 height 15
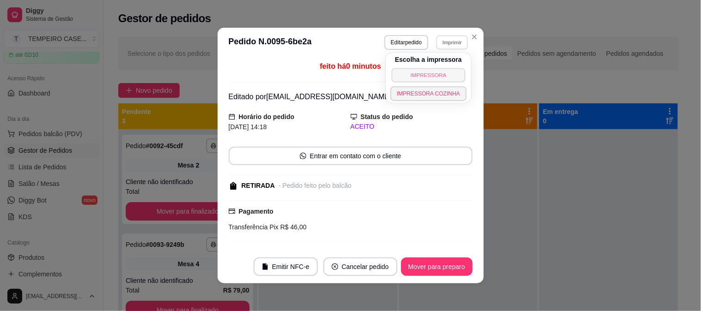
click at [436, 76] on button "IMPRESSORA" at bounding box center [428, 75] width 74 height 14
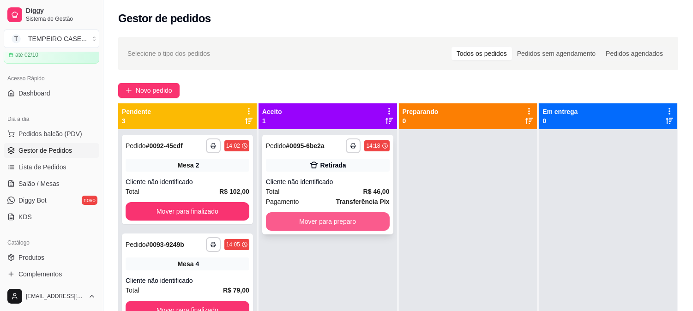
click at [345, 219] on button "Mover para preparo" at bounding box center [328, 222] width 124 height 18
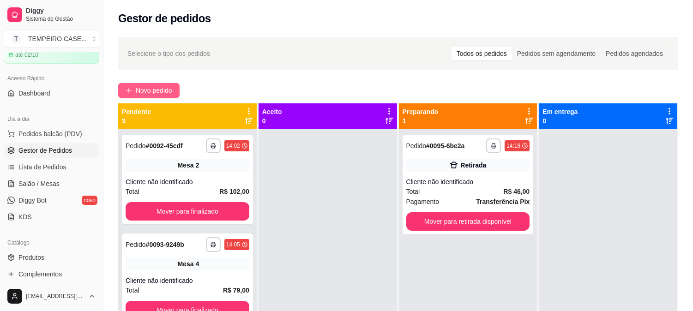
click at [145, 88] on span "Novo pedido" at bounding box center [154, 90] width 36 height 10
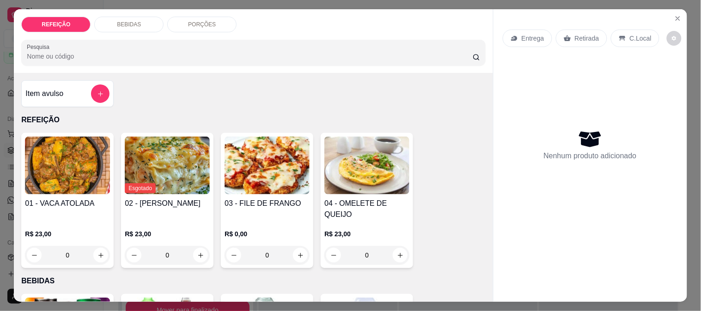
click at [79, 200] on h4 "01 - VACA ATOLADA" at bounding box center [67, 203] width 85 height 11
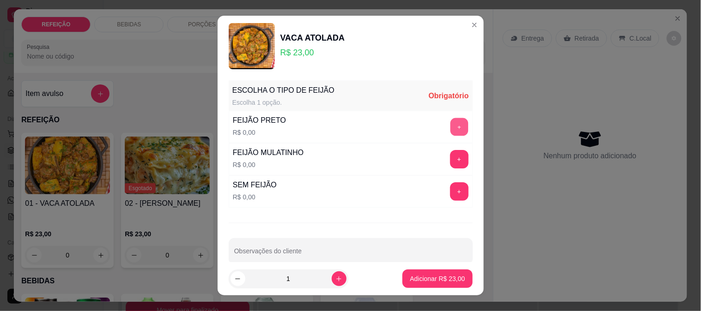
click at [450, 123] on button "+" at bounding box center [459, 127] width 18 height 18
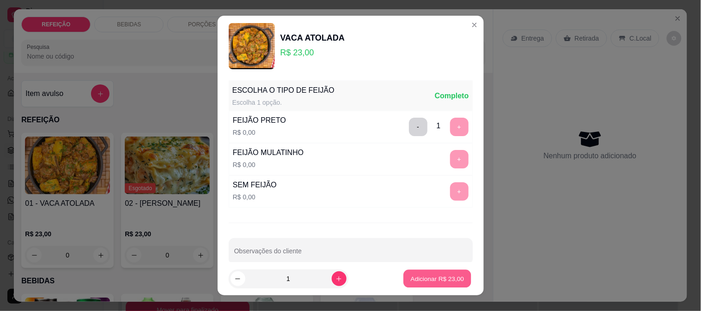
click at [440, 280] on p "Adicionar R$ 23,00" at bounding box center [438, 279] width 54 height 9
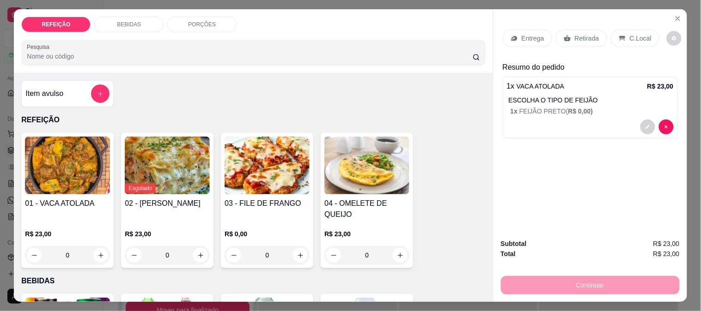
click at [80, 183] on img at bounding box center [67, 166] width 85 height 58
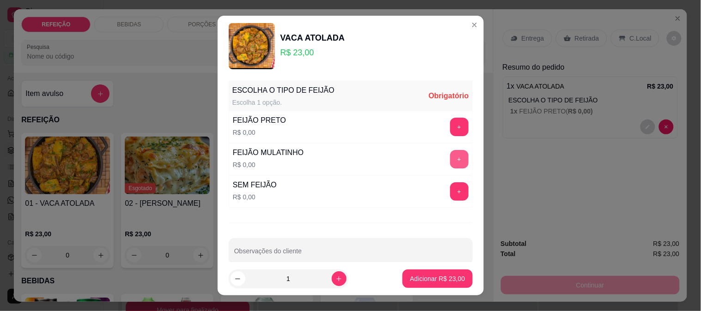
click at [450, 152] on button "+" at bounding box center [459, 159] width 18 height 18
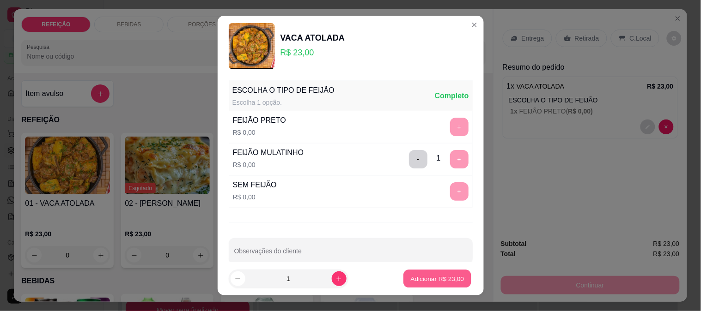
click at [444, 275] on p "Adicionar R$ 23,00" at bounding box center [438, 279] width 54 height 9
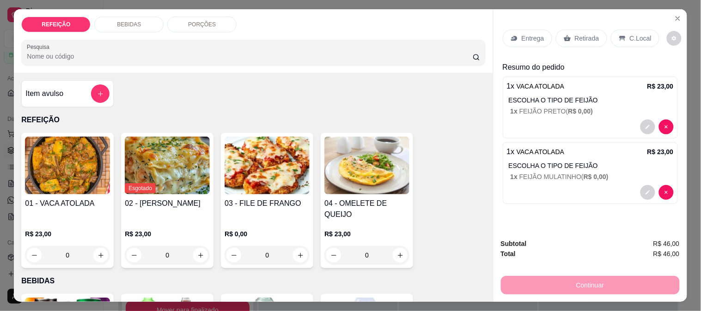
click at [534, 30] on div "Entrega" at bounding box center [527, 39] width 49 height 18
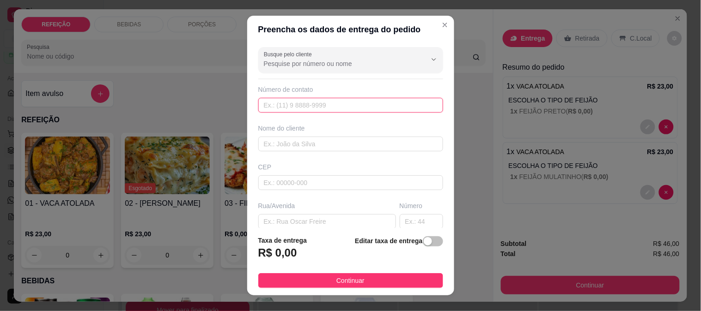
click at [338, 100] on input "text" at bounding box center [350, 105] width 185 height 15
paste input "[PHONE_NUMBER]"
type input "[PHONE_NUMBER]"
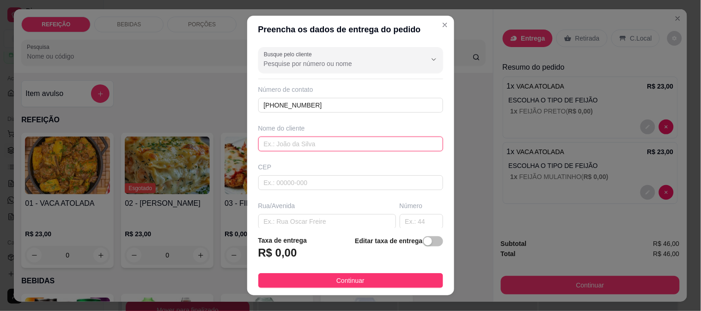
click at [277, 141] on input "text" at bounding box center [350, 144] width 185 height 15
paste input "[PERSON_NAME]"
type input "[PERSON_NAME]"
click at [296, 214] on input "text" at bounding box center [327, 221] width 138 height 15
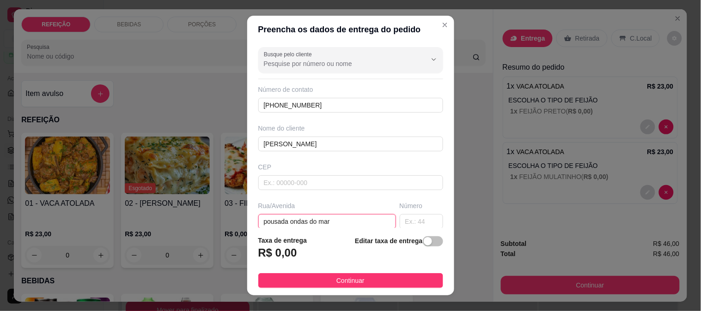
type input "pousada ondas do mar"
click at [346, 195] on div "Busque pelo cliente Número de contato [PHONE_NUMBER] Nome do cliente [PERSON_NA…" at bounding box center [350, 135] width 207 height 185
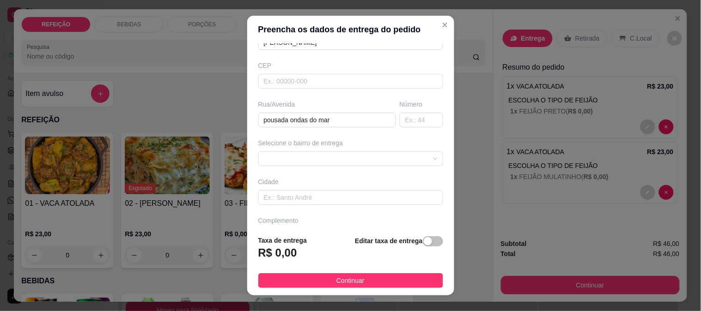
scroll to position [127, 0]
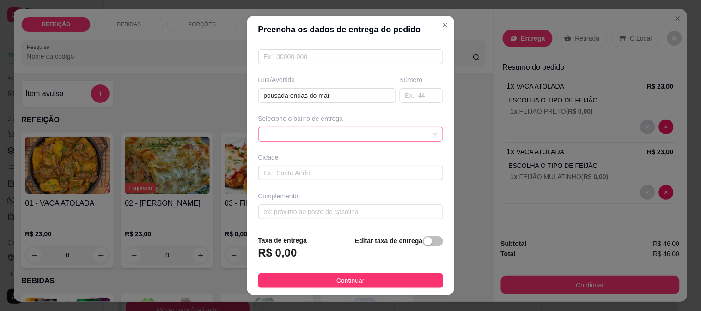
click at [332, 137] on span at bounding box center [351, 135] width 174 height 14
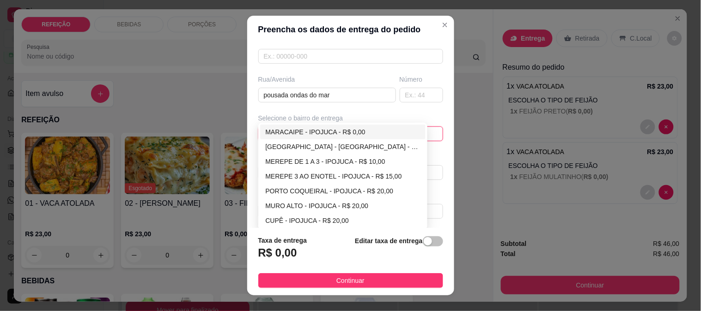
click at [286, 133] on div "MARACAIPE - IPOJUCA - R$ 0,00" at bounding box center [343, 132] width 155 height 10
type input "IPOJUCA"
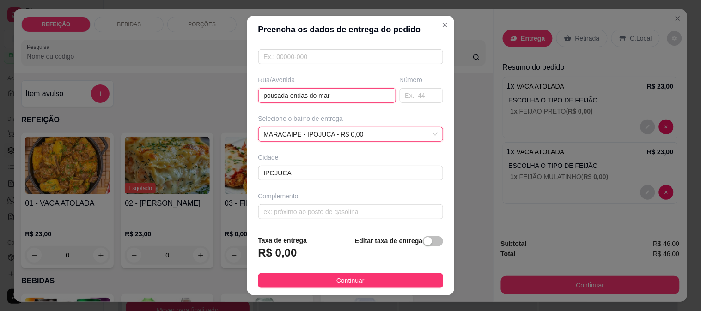
click at [304, 93] on input "pousada ondas do mar" at bounding box center [327, 95] width 138 height 15
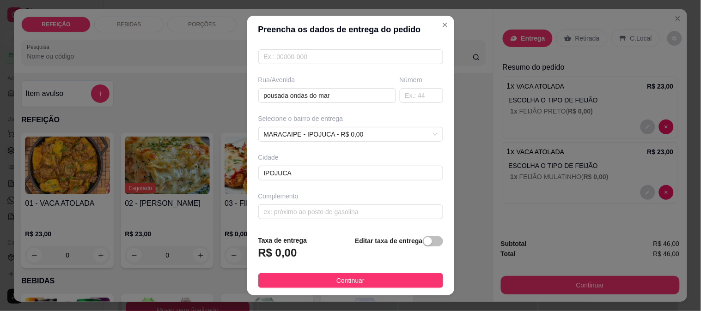
click at [358, 200] on div "Complemento" at bounding box center [350, 196] width 185 height 9
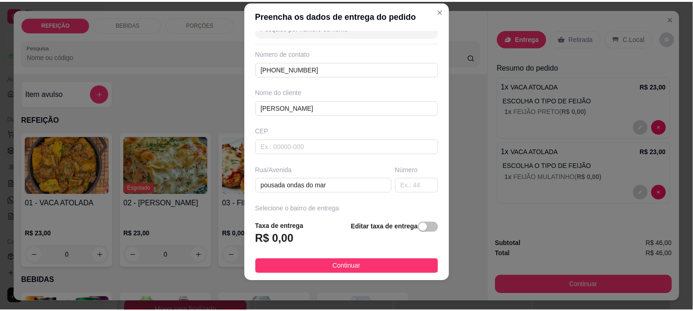
scroll to position [0, 0]
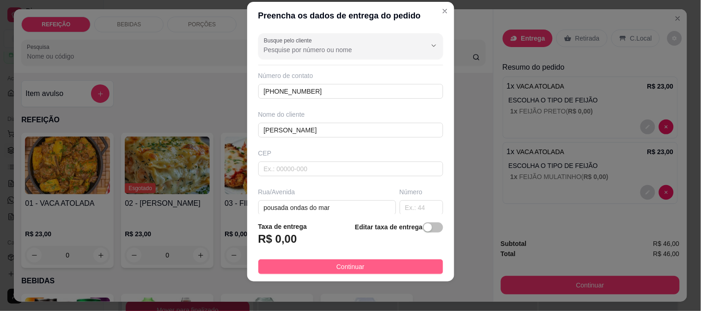
click at [338, 261] on button "Continuar" at bounding box center [350, 267] width 185 height 15
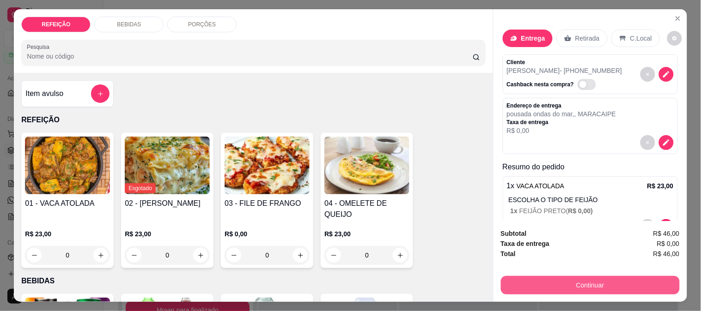
click at [537, 287] on button "Continuar" at bounding box center [590, 285] width 179 height 18
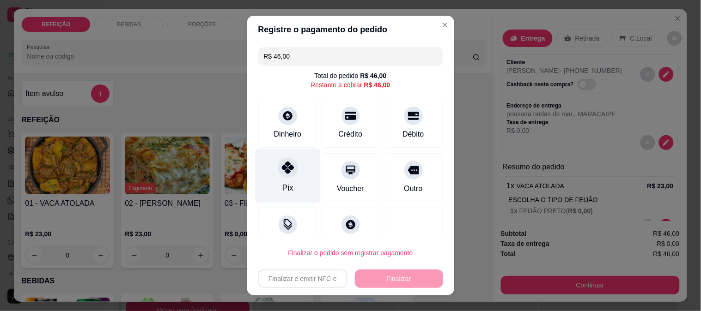
click at [281, 172] on icon at bounding box center [287, 168] width 12 height 12
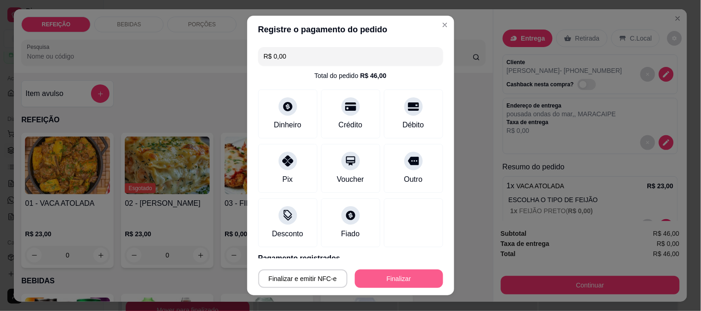
click at [385, 279] on button "Finalizar" at bounding box center [399, 279] width 88 height 18
type input "-R$ 46,00"
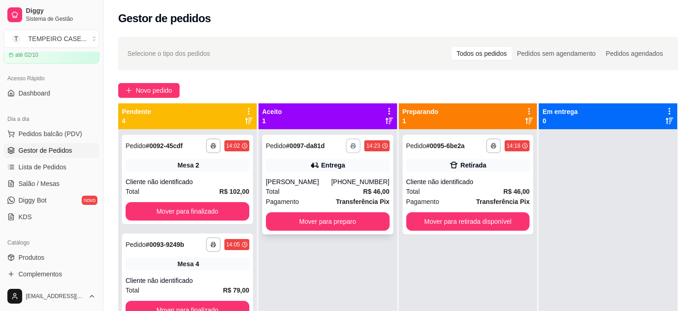
click at [352, 146] on button "button" at bounding box center [353, 146] width 15 height 15
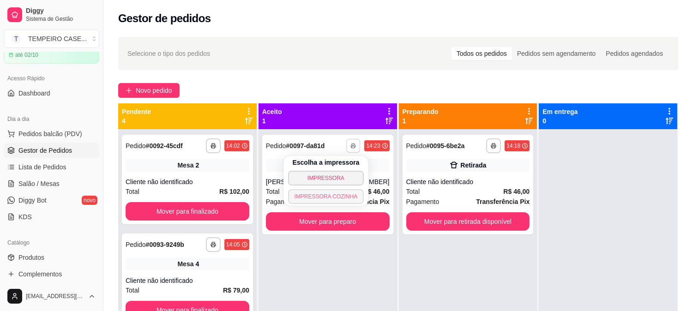
click at [336, 199] on button "IMPRESSORA COZINHA" at bounding box center [326, 196] width 76 height 15
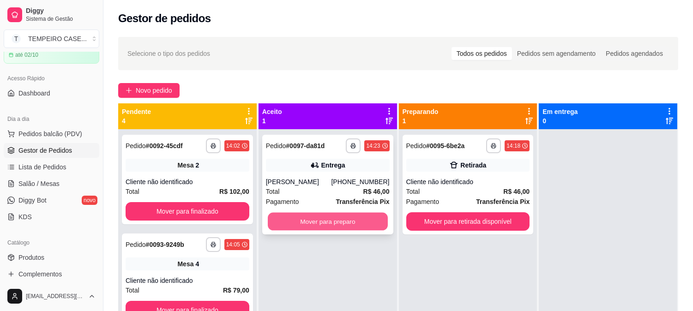
click at [350, 223] on button "Mover para preparo" at bounding box center [328, 222] width 120 height 18
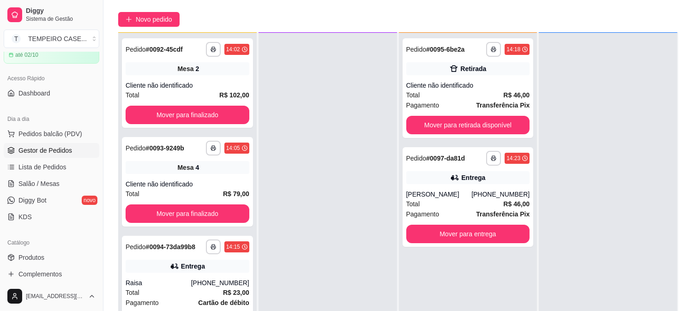
scroll to position [141, 0]
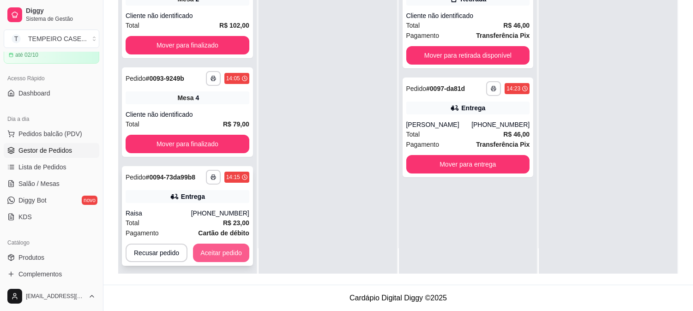
click at [210, 247] on button "Aceitar pedido" at bounding box center [221, 253] width 56 height 18
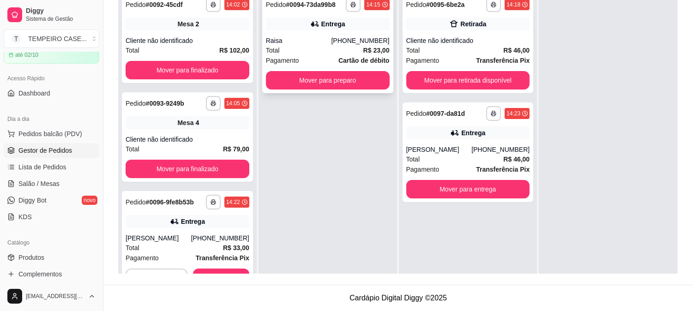
scroll to position [0, 0]
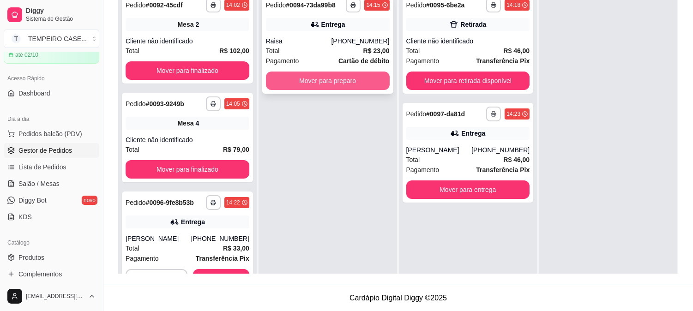
click at [358, 79] on button "Mover para preparo" at bounding box center [328, 81] width 124 height 18
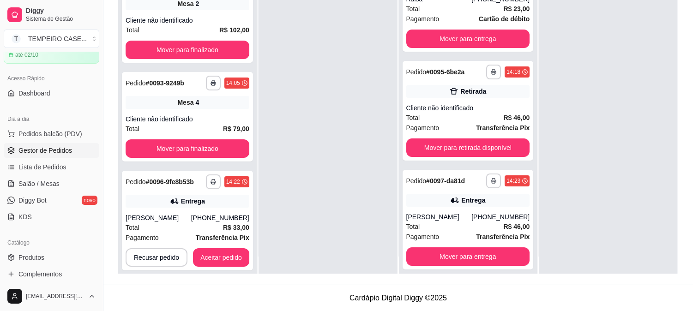
scroll to position [25, 0]
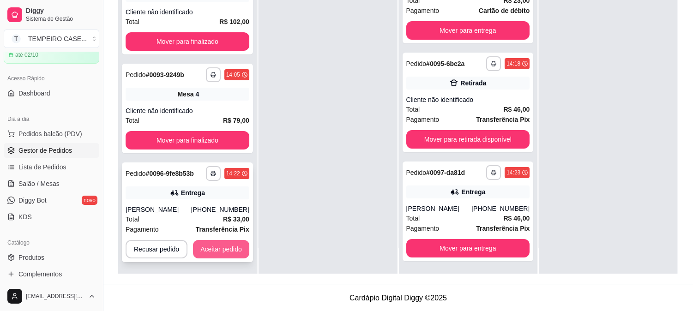
click at [232, 246] on button "Aceitar pedido" at bounding box center [221, 249] width 56 height 18
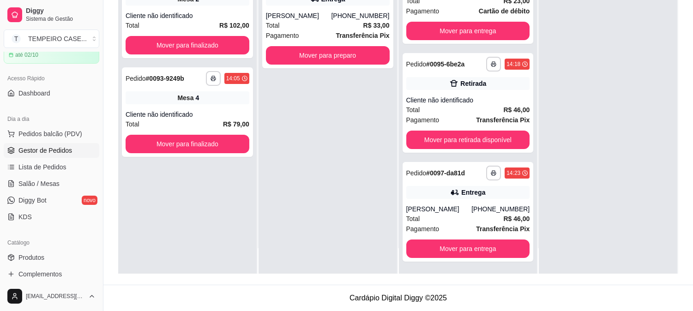
scroll to position [0, 0]
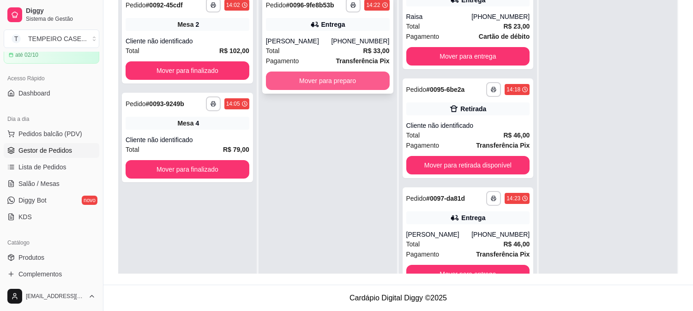
click at [342, 79] on button "Mover para preparo" at bounding box center [328, 81] width 124 height 18
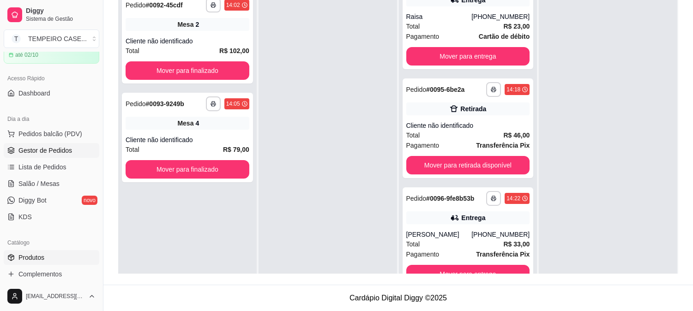
click at [44, 260] on link "Produtos" at bounding box center [52, 257] width 96 height 15
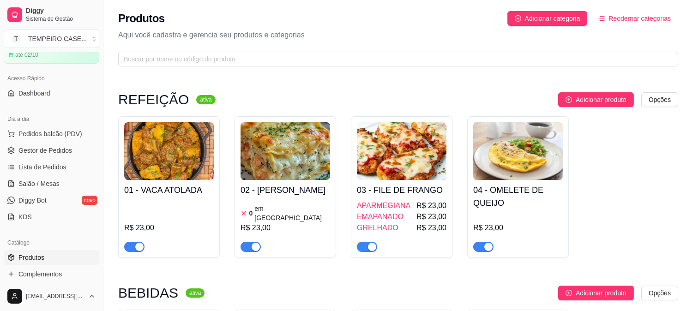
click at [181, 204] on div "R$ 23,00" at bounding box center [169, 226] width 90 height 52
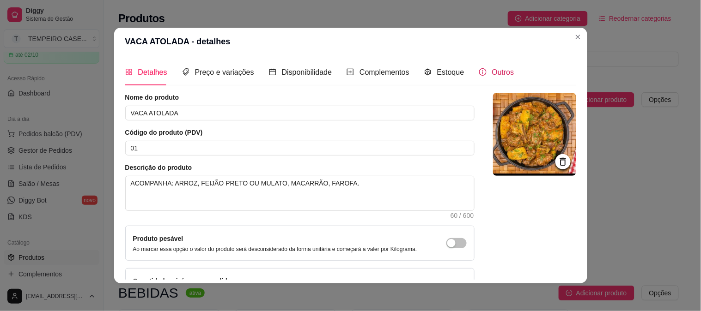
click at [492, 72] on span "Outros" at bounding box center [503, 72] width 22 height 8
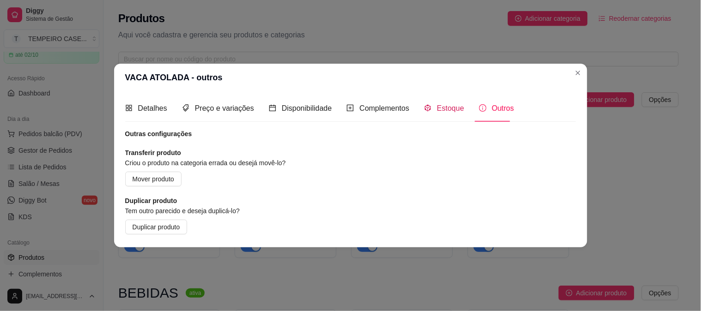
click at [437, 105] on span "Estoque" at bounding box center [450, 108] width 27 height 8
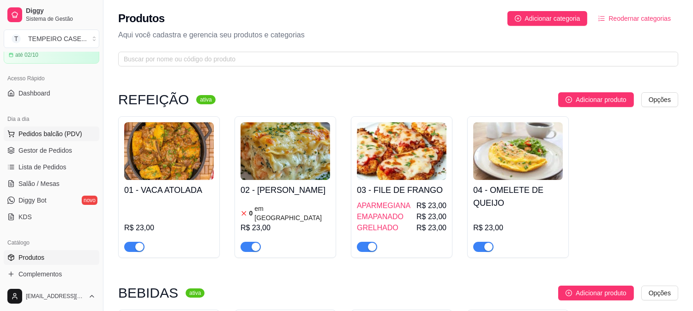
click at [43, 133] on span "Pedidos balcão (PDV)" at bounding box center [50, 133] width 64 height 9
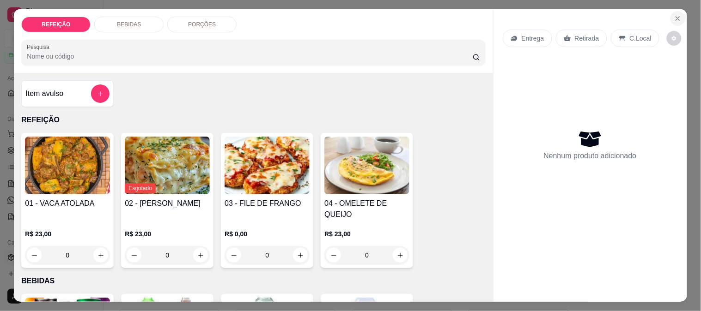
click at [676, 15] on icon "Close" at bounding box center [677, 18] width 7 height 7
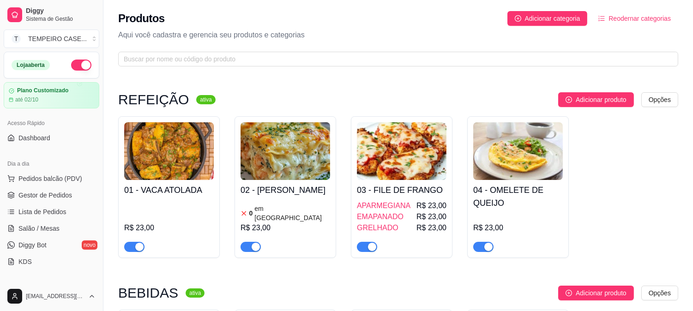
click at [80, 62] on button "button" at bounding box center [81, 65] width 20 height 11
click at [457, 157] on div "01 - VACA ATOLADA R$ 23,00 02 - LASANHA DE CAMARÃO 0 em estoque R$ 23,00 03 - F…" at bounding box center [398, 187] width 560 height 142
drag, startPoint x: 176, startPoint y: 99, endPoint x: 178, endPoint y: 104, distance: 5.4
click at [178, 104] on div "REFEIÇÃO ativa" at bounding box center [166, 99] width 97 height 11
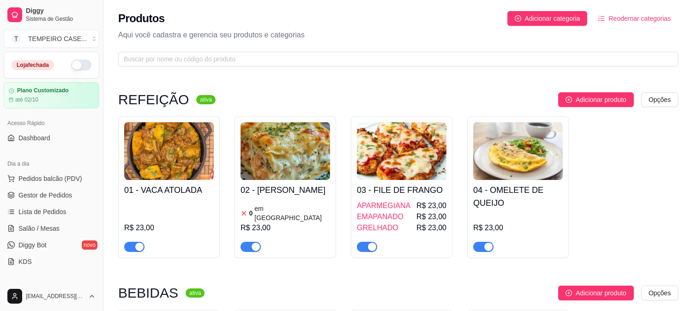
click at [178, 104] on div "REFEIÇÃO ativa" at bounding box center [166, 99] width 97 height 11
click at [172, 103] on h3 "REFEIÇÃO" at bounding box center [153, 99] width 71 height 11
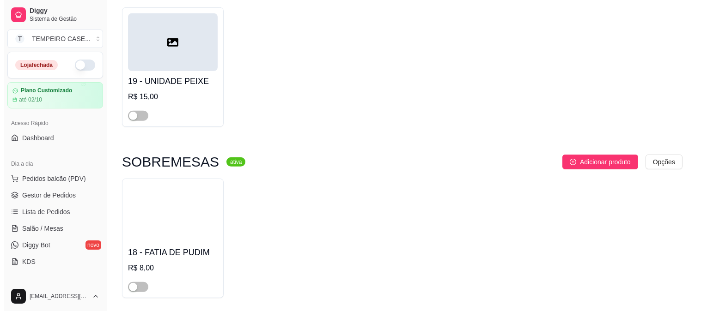
scroll to position [1052, 0]
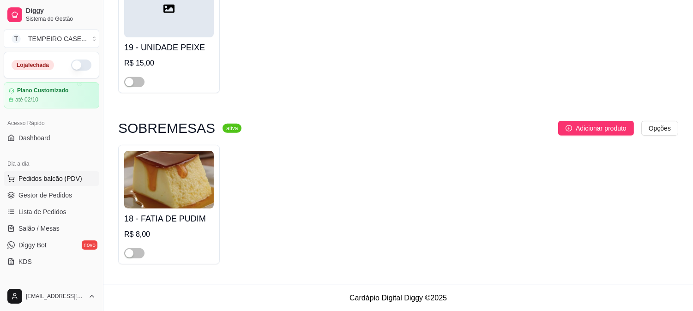
click at [30, 181] on span "Pedidos balcão (PDV)" at bounding box center [50, 178] width 64 height 9
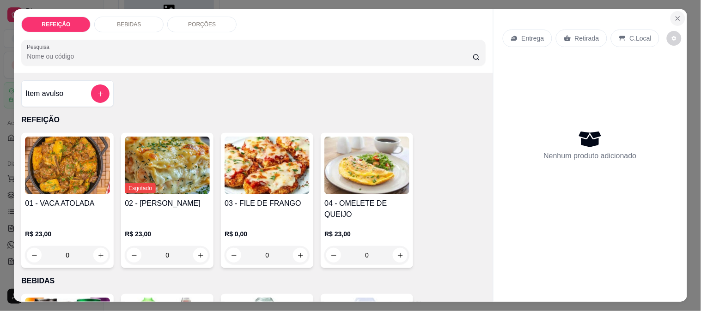
click at [674, 16] on icon "Close" at bounding box center [677, 18] width 7 height 7
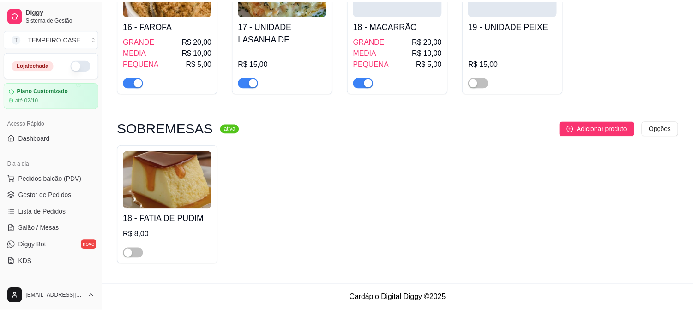
scroll to position [783, 0]
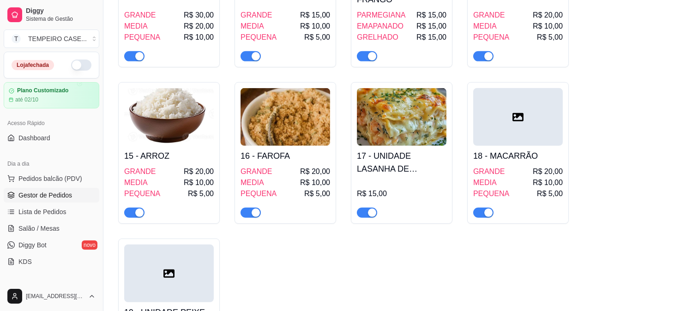
click at [55, 191] on span "Gestor de Pedidos" at bounding box center [45, 195] width 54 height 9
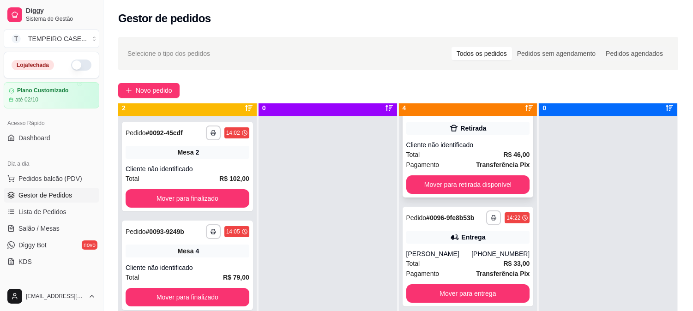
scroll to position [25, 0]
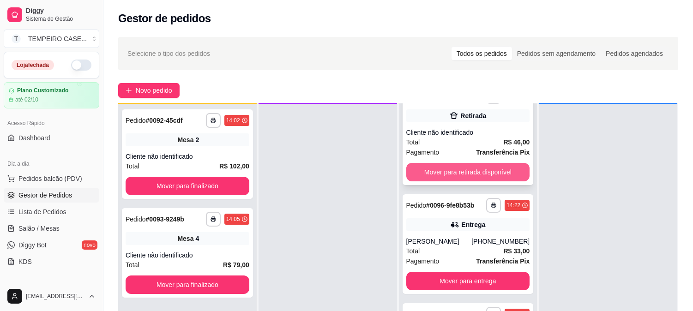
click at [447, 173] on button "Mover para retirada disponível" at bounding box center [469, 172] width 124 height 18
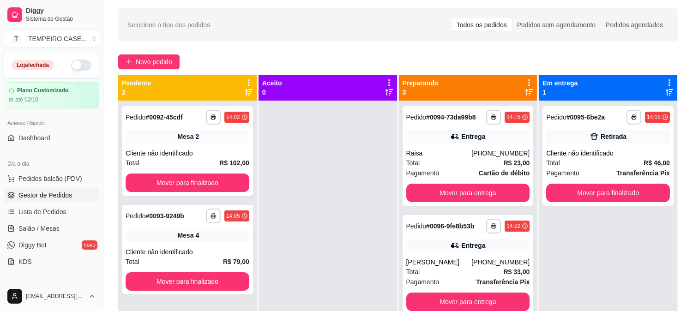
scroll to position [0, 0]
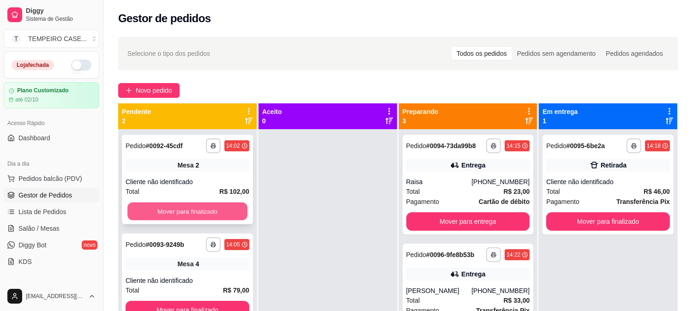
click at [199, 208] on button "Mover para finalizado" at bounding box center [188, 212] width 120 height 18
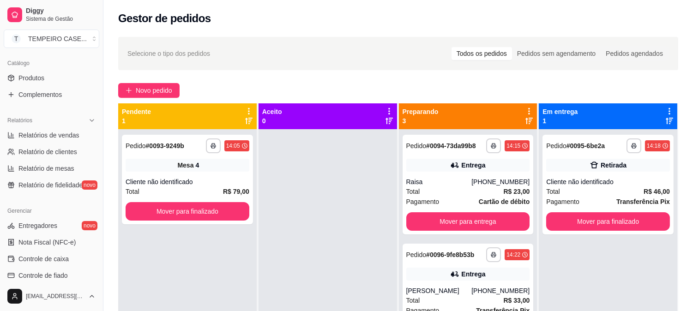
scroll to position [256, 0]
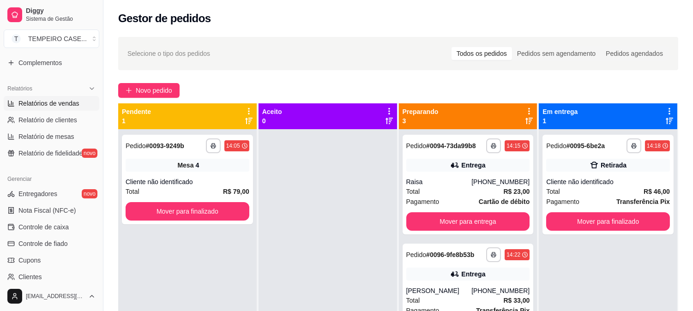
click at [58, 104] on span "Relatórios de vendas" at bounding box center [48, 103] width 61 height 9
select select "ALL"
select select "0"
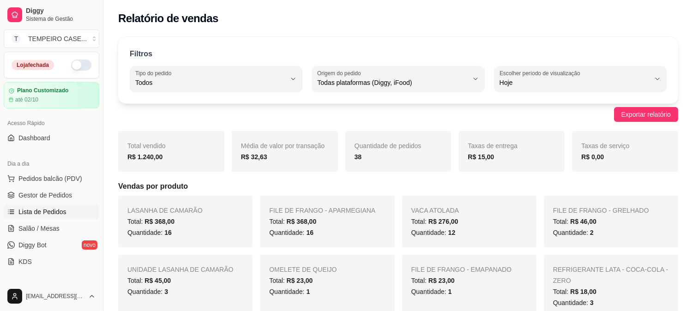
click at [39, 207] on span "Lista de Pedidos" at bounding box center [42, 211] width 48 height 9
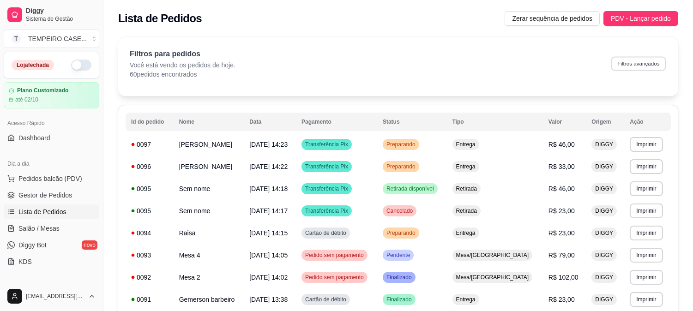
click at [619, 63] on button "Filtros avançados" at bounding box center [639, 63] width 55 height 14
select select "0"
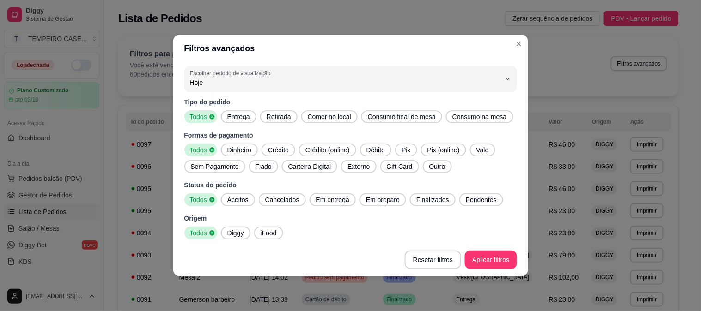
click at [236, 121] on span "Entrega" at bounding box center [239, 116] width 30 height 9
click at [308, 113] on span "Comer no local" at bounding box center [329, 116] width 51 height 9
click at [282, 118] on span "Retirada" at bounding box center [279, 116] width 32 height 9
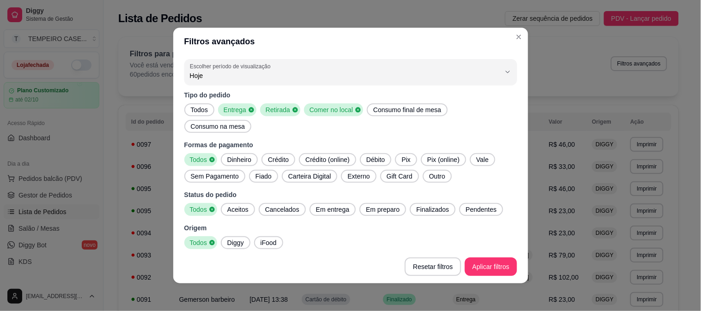
click at [355, 112] on icon at bounding box center [357, 109] width 5 height 5
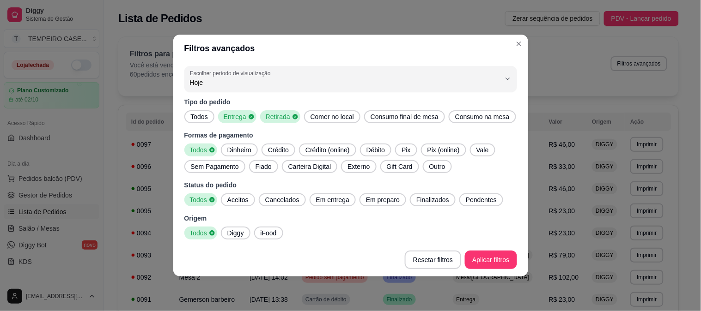
click at [292, 115] on icon at bounding box center [294, 116] width 5 height 5
click at [237, 201] on span "Aceitos" at bounding box center [238, 199] width 29 height 9
click at [332, 201] on span "Em entrega" at bounding box center [332, 199] width 41 height 9
click at [365, 204] on span "Em preparo" at bounding box center [385, 199] width 41 height 9
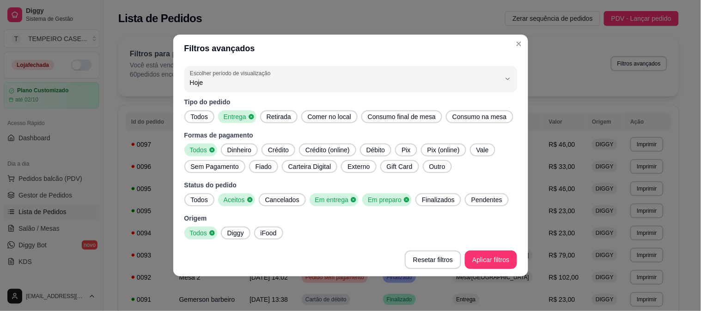
click at [417, 205] on div "Finalizados" at bounding box center [438, 200] width 46 height 13
click at [480, 201] on span "Pendentes" at bounding box center [489, 199] width 38 height 9
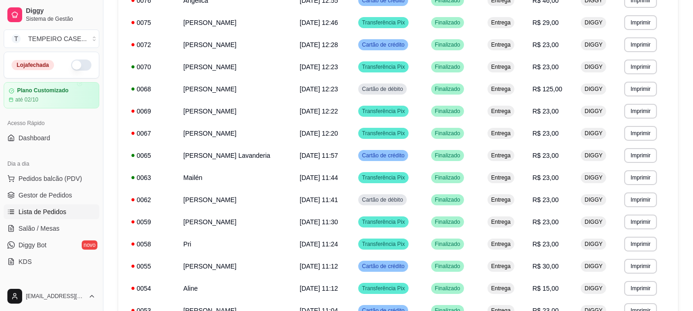
scroll to position [553, 0]
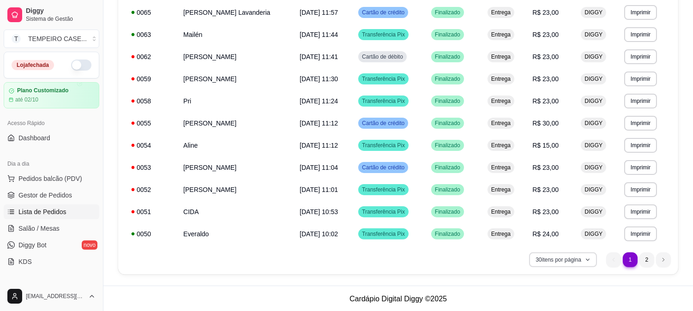
click at [549, 261] on button "30 itens por página" at bounding box center [563, 260] width 68 height 15
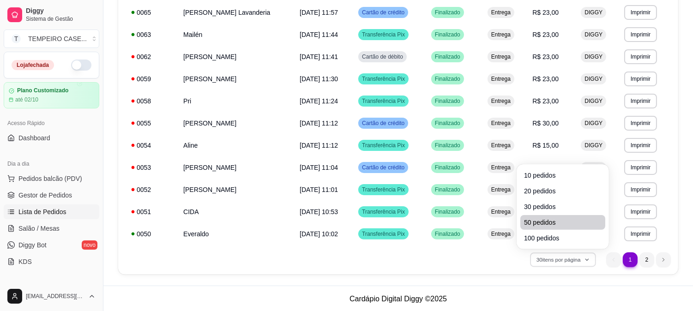
click at [548, 227] on li "50 pedidos" at bounding box center [563, 222] width 85 height 15
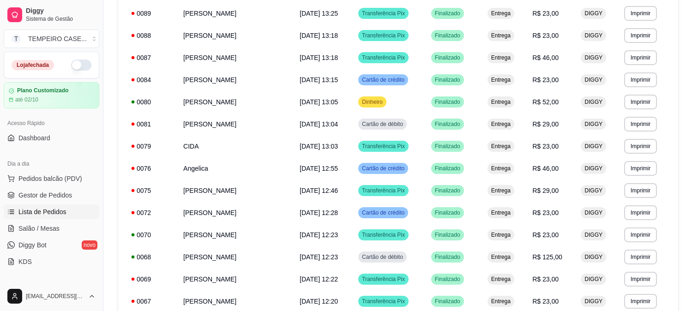
scroll to position [40, 0]
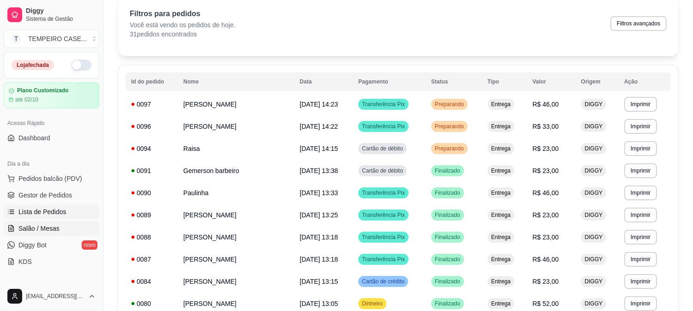
click at [42, 227] on span "Salão / Mesas" at bounding box center [38, 228] width 41 height 9
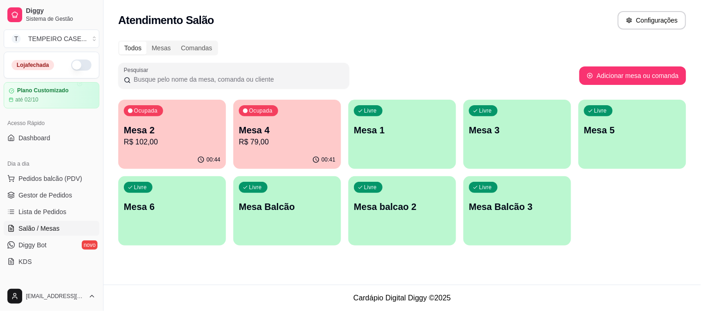
click at [148, 122] on div "Ocupada Mesa 2 R$ 102,00" at bounding box center [172, 125] width 108 height 51
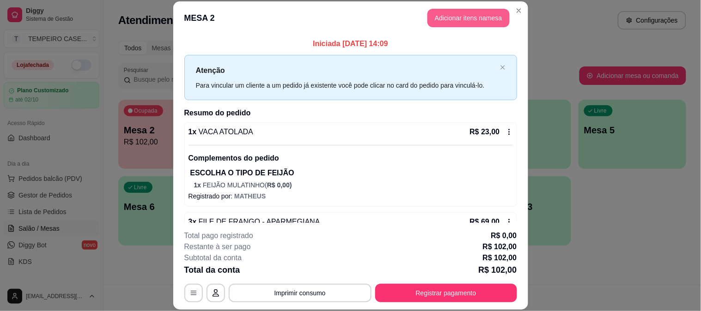
click at [459, 18] on button "Adicionar itens na mesa" at bounding box center [468, 18] width 82 height 18
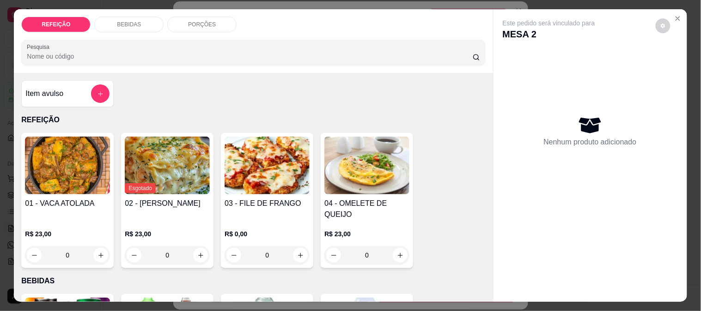
click at [133, 24] on p "BEBIDAS" at bounding box center [129, 24] width 24 height 7
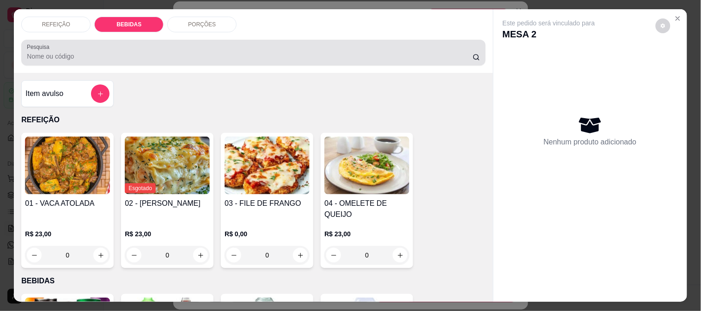
scroll to position [24, 0]
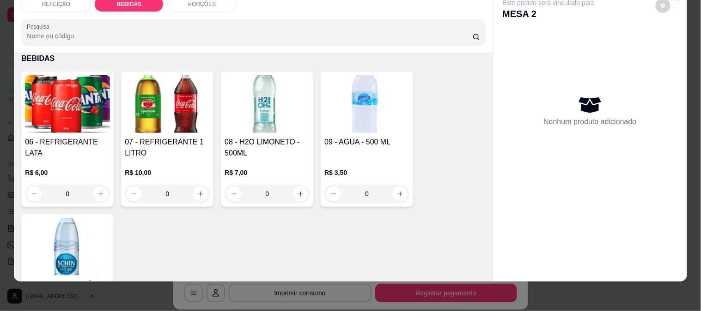
click at [172, 98] on img at bounding box center [167, 104] width 85 height 58
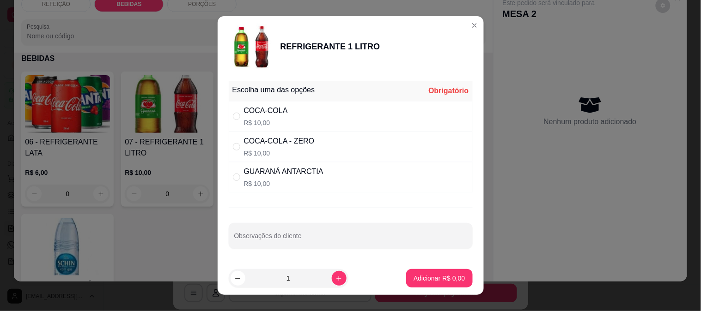
click at [254, 103] on div "COCA-COLA R$ 10,00" at bounding box center [351, 116] width 244 height 30
radio input "true"
click at [437, 280] on p "Adicionar R$ 10,00" at bounding box center [437, 278] width 55 height 9
type input "1"
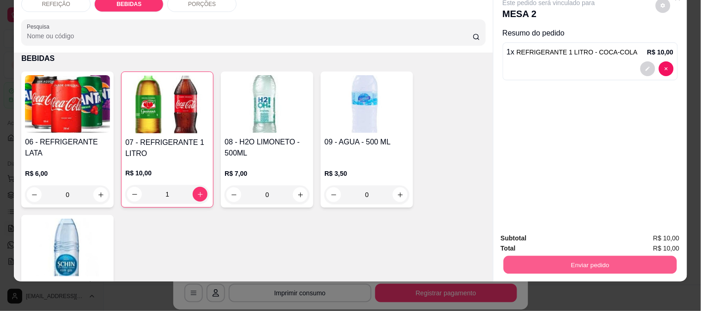
click at [585, 257] on button "Enviar pedido" at bounding box center [589, 265] width 173 height 18
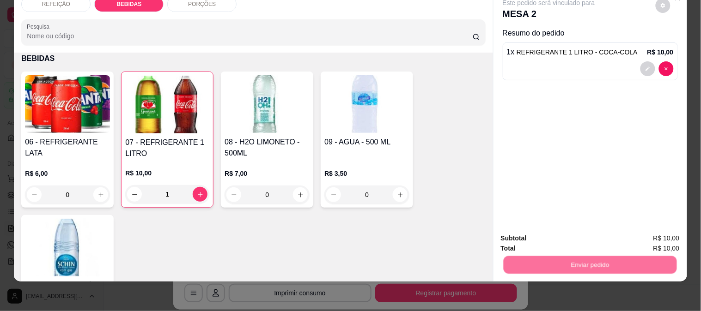
click at [553, 236] on button "Não registrar e enviar pedido" at bounding box center [559, 234] width 93 height 17
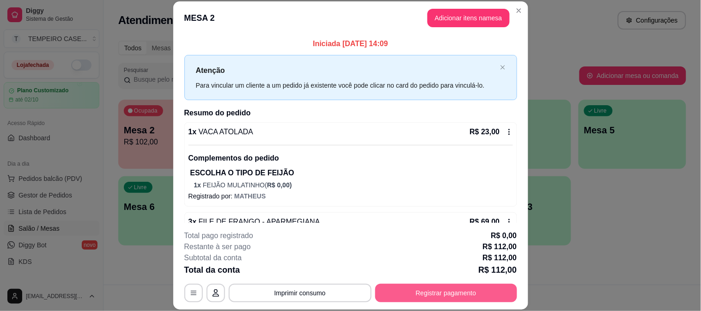
click at [444, 302] on button "Registrar pagamento" at bounding box center [446, 293] width 142 height 18
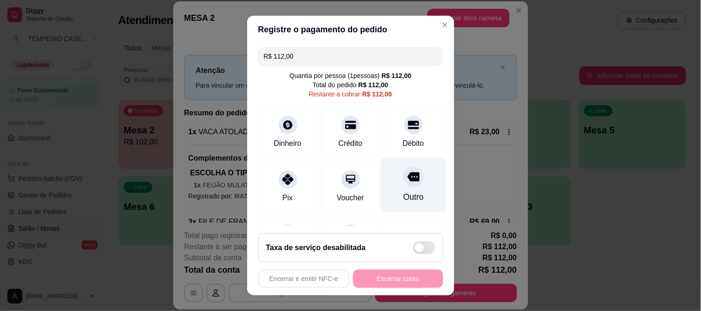
scroll to position [54, 0]
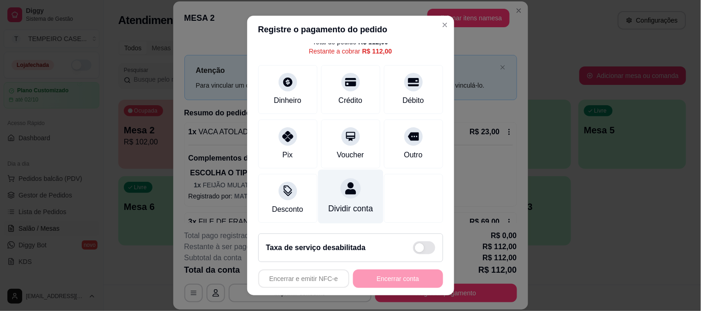
click at [345, 203] on div "Dividir conta" at bounding box center [350, 209] width 45 height 12
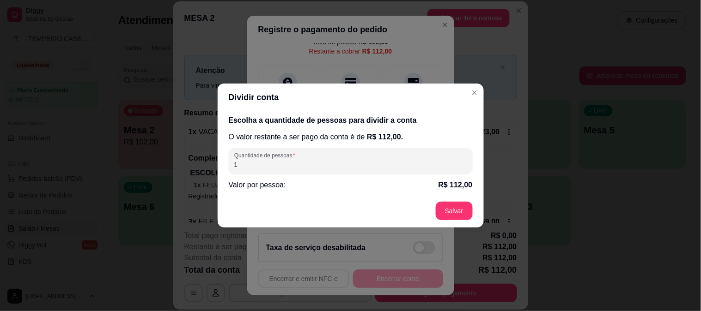
drag, startPoint x: 329, startPoint y: 164, endPoint x: 168, endPoint y: 164, distance: 161.7
click at [168, 164] on div "Dividir conta Escolha a quantidade de pessoas para dividir a conta O valor rest…" at bounding box center [350, 155] width 701 height 311
type input "2"
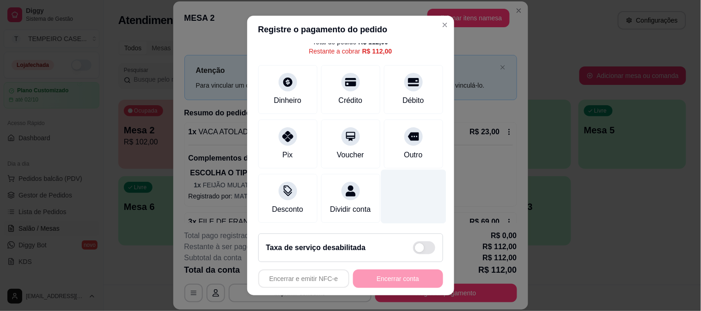
scroll to position [0, 0]
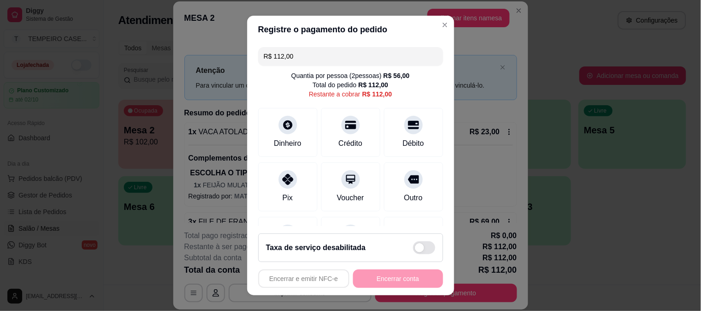
drag, startPoint x: 292, startPoint y: 55, endPoint x: 239, endPoint y: 54, distance: 53.6
click at [239, 54] on div "Registre o pagamento do pedido R$ 112,00 Quantia por pessoa ( 2 pessoas) R$ 56,…" at bounding box center [350, 155] width 701 height 311
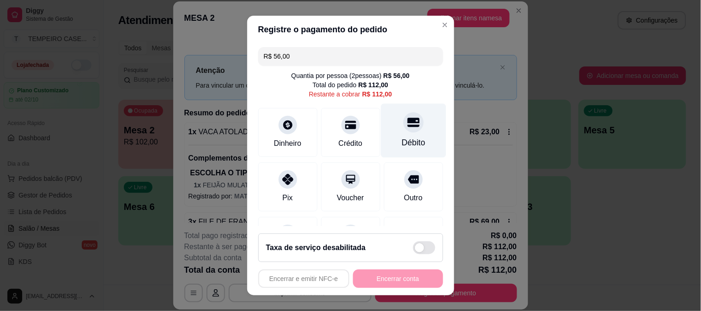
click at [389, 131] on div "Débito" at bounding box center [413, 130] width 65 height 54
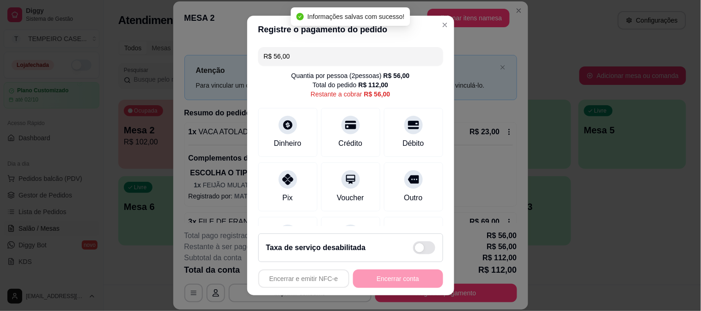
scroll to position [102, 0]
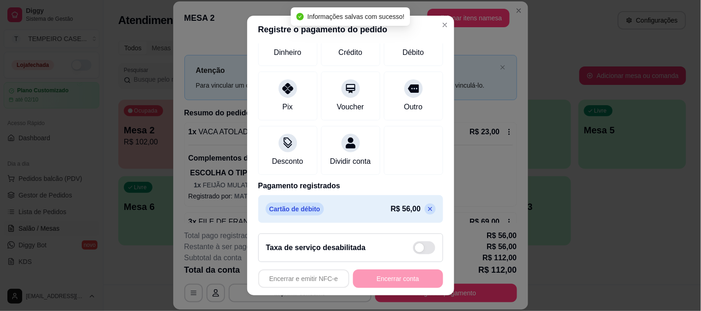
click at [426, 208] on icon at bounding box center [429, 209] width 7 height 7
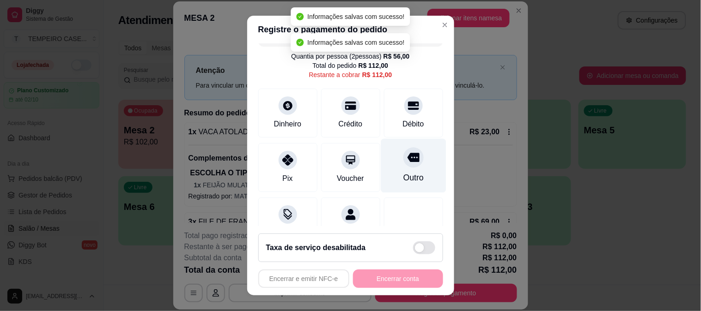
scroll to position [0, 0]
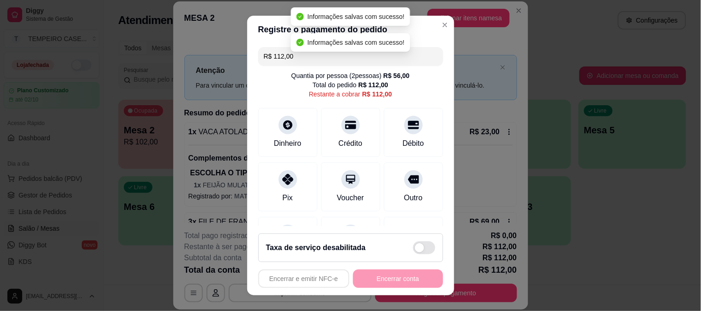
drag, startPoint x: 326, startPoint y: 56, endPoint x: 225, endPoint y: 55, distance: 100.7
click at [225, 55] on div "Registre o pagamento do pedido R$ 112,00 Quantia por pessoa ( 2 pessoas) R$ 56,…" at bounding box center [350, 155] width 701 height 311
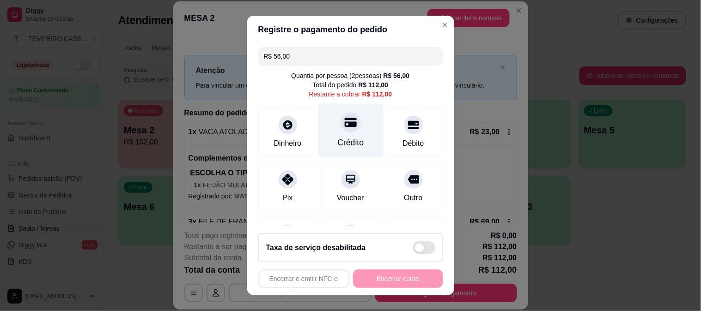
click at [335, 134] on div "Crédito" at bounding box center [350, 130] width 65 height 54
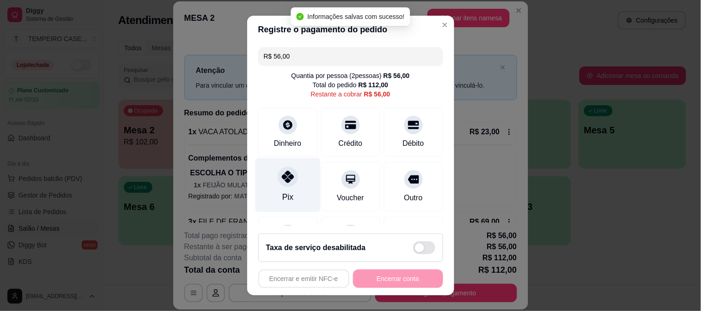
click at [285, 187] on div "Pix" at bounding box center [287, 185] width 65 height 54
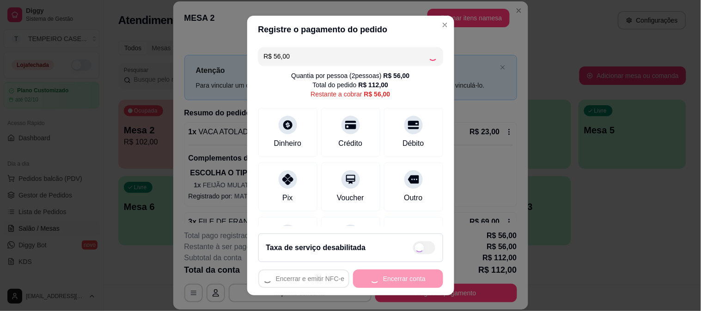
type input "R$ 0,00"
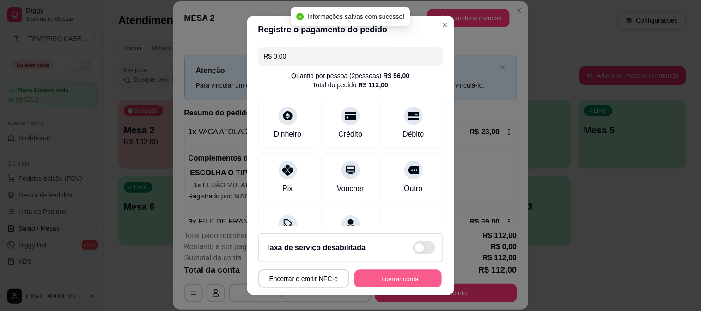
click at [389, 283] on button "Encerrar conta" at bounding box center [397, 279] width 87 height 18
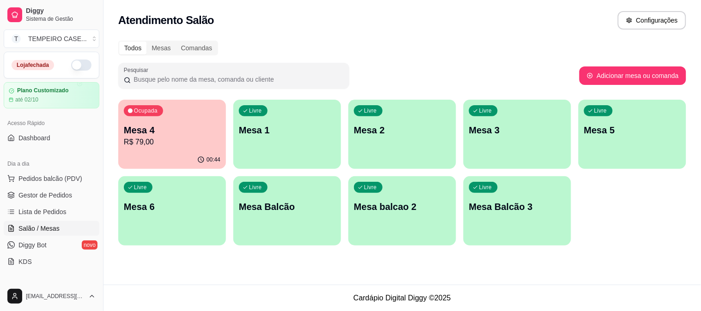
click at [149, 149] on div "Ocupada Mesa 4 R$ 79,00" at bounding box center [172, 125] width 108 height 51
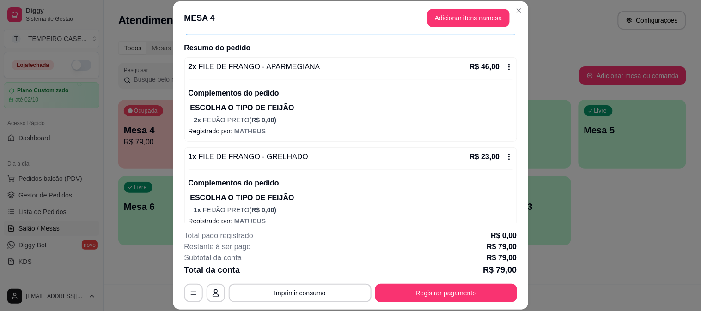
scroll to position [115, 0]
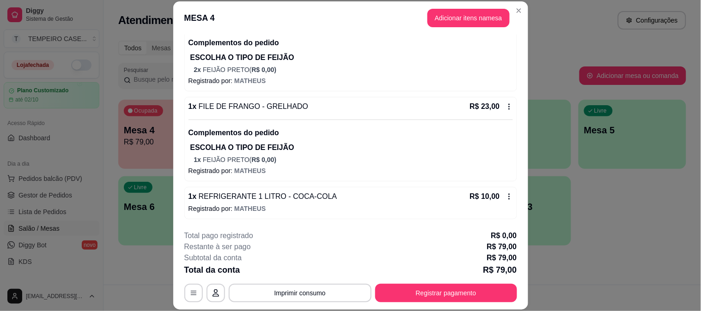
click at [379, 299] on button "Registrar pagamento" at bounding box center [446, 293] width 142 height 18
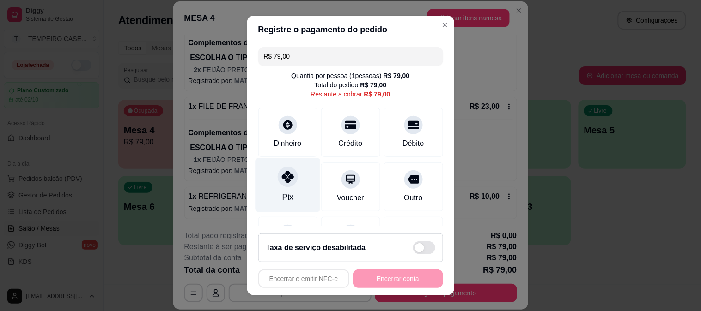
click at [264, 182] on div "Pix" at bounding box center [287, 185] width 65 height 54
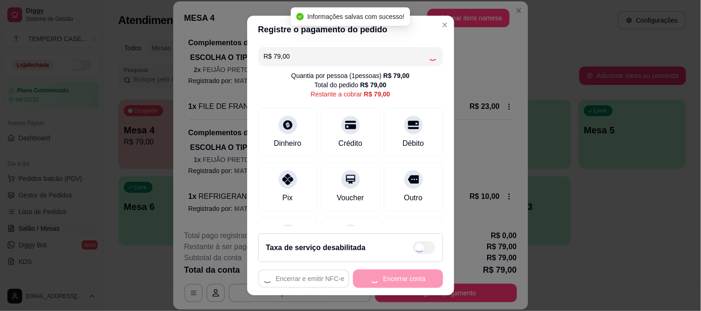
type input "R$ 0,00"
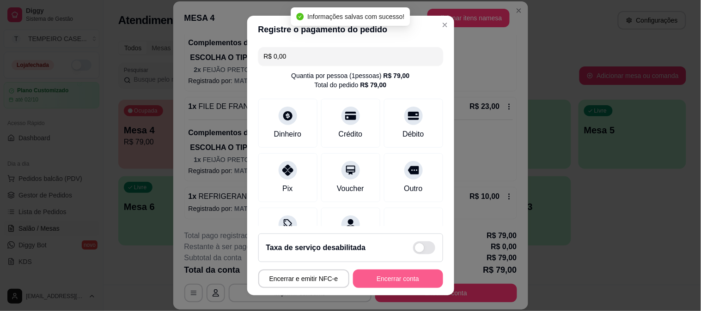
click at [387, 276] on button "Encerrar conta" at bounding box center [398, 279] width 90 height 18
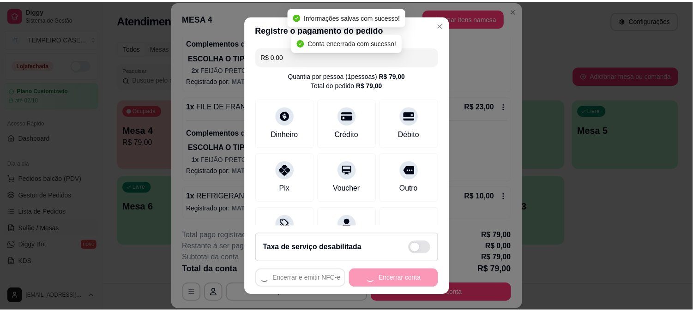
scroll to position [0, 0]
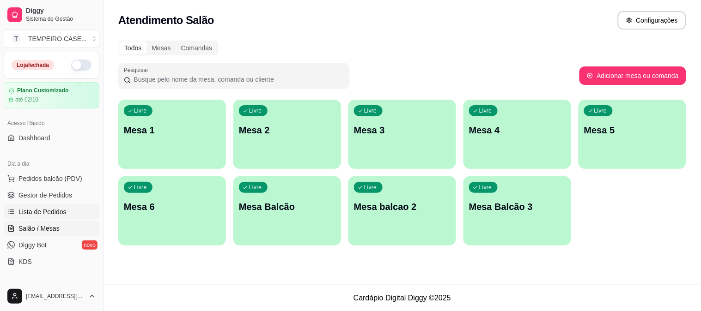
click at [17, 213] on link "Lista de Pedidos" at bounding box center [52, 212] width 96 height 15
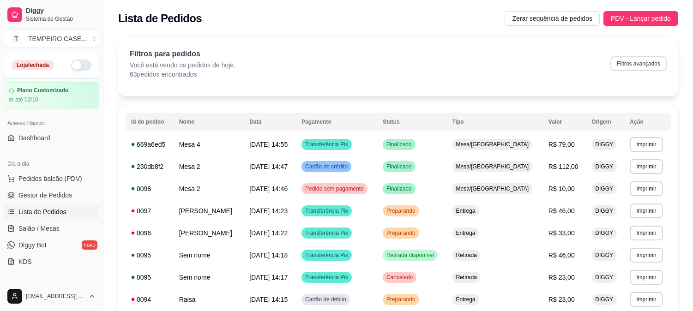
click at [638, 62] on button "Filtros avançados" at bounding box center [639, 63] width 56 height 15
select select "0"
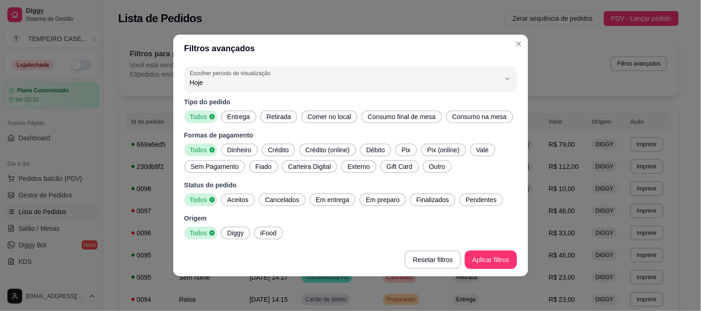
click at [247, 117] on span "Entrega" at bounding box center [239, 116] width 30 height 9
click at [244, 208] on div "Tipo do pedido Todos Entrega Retirada Comer no local Consumo final de mesa Cons…" at bounding box center [350, 168] width 333 height 142
click at [249, 197] on span "Aceitos" at bounding box center [238, 199] width 29 height 9
drag, startPoint x: 317, startPoint y: 197, endPoint x: 415, endPoint y: 206, distance: 97.9
click at [320, 196] on span "Em entrega" at bounding box center [332, 199] width 41 height 9
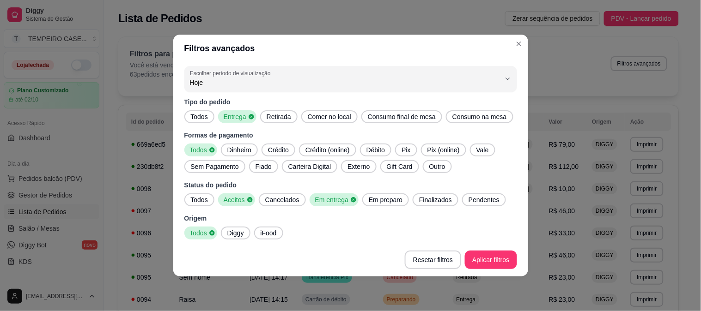
click at [415, 206] on div "Finalizados" at bounding box center [436, 200] width 46 height 13
drag, startPoint x: 385, startPoint y: 205, endPoint x: 414, endPoint y: 205, distance: 29.1
click at [386, 205] on div "Em preparo" at bounding box center [385, 200] width 47 height 13
drag, startPoint x: 473, startPoint y: 195, endPoint x: 474, endPoint y: 227, distance: 31.4
click at [474, 195] on span "Pendentes" at bounding box center [489, 199] width 38 height 9
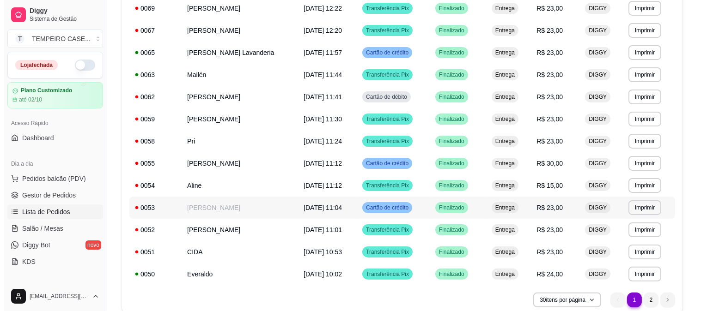
scroll to position [553, 0]
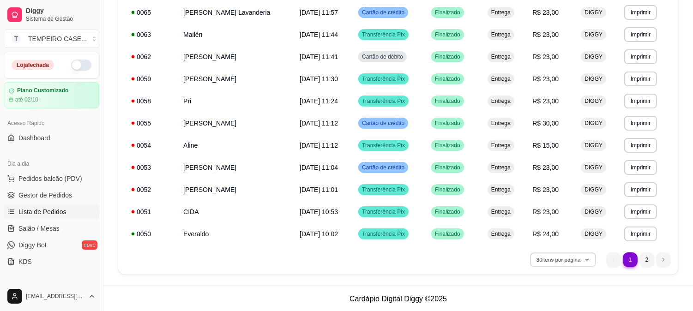
click at [581, 263] on button "30 itens por página" at bounding box center [563, 260] width 66 height 14
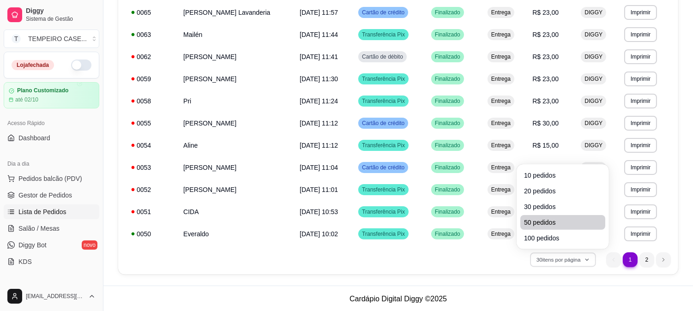
click at [543, 215] on li "50 pedidos" at bounding box center [563, 222] width 85 height 15
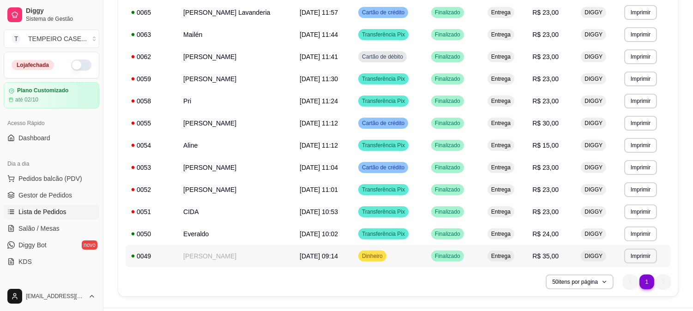
click at [219, 249] on td "[PERSON_NAME]" at bounding box center [236, 256] width 116 height 22
click at [229, 253] on td "[PERSON_NAME]" at bounding box center [236, 256] width 116 height 22
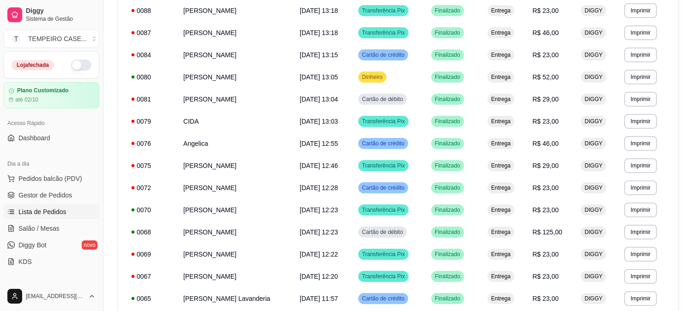
scroll to position [252, 0]
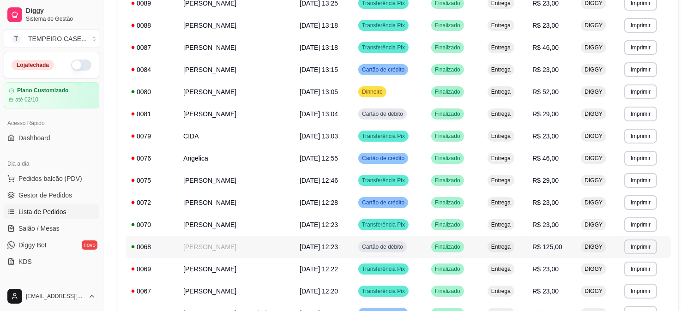
click at [203, 255] on td "[PERSON_NAME]" at bounding box center [236, 247] width 116 height 22
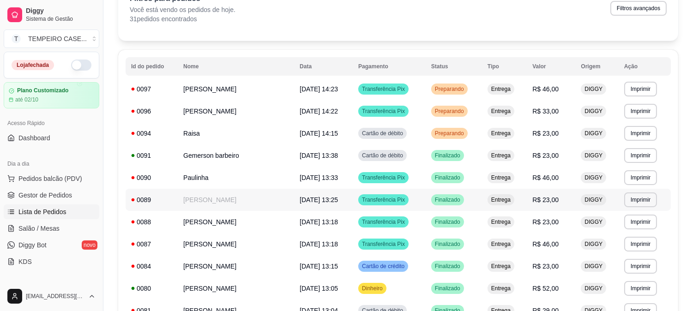
scroll to position [54, 0]
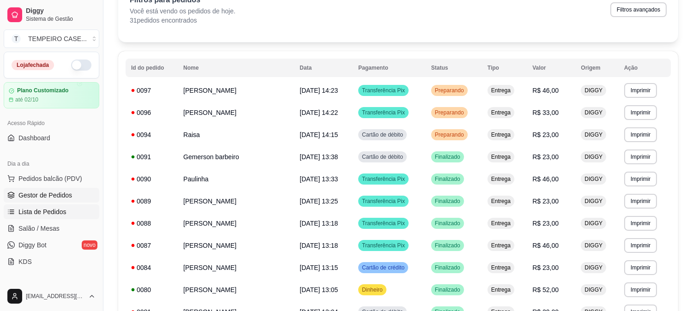
click at [56, 194] on span "Gestor de Pedidos" at bounding box center [45, 195] width 54 height 9
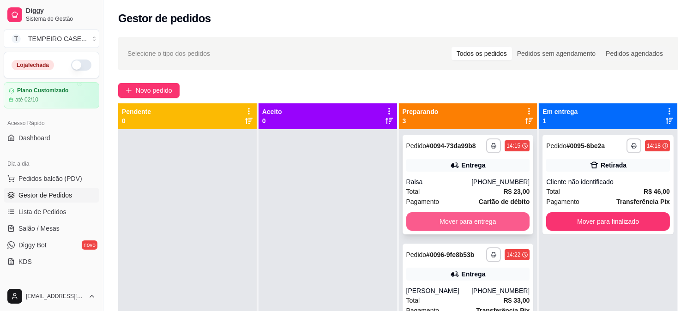
click at [482, 225] on button "Mover para entrega" at bounding box center [469, 222] width 124 height 18
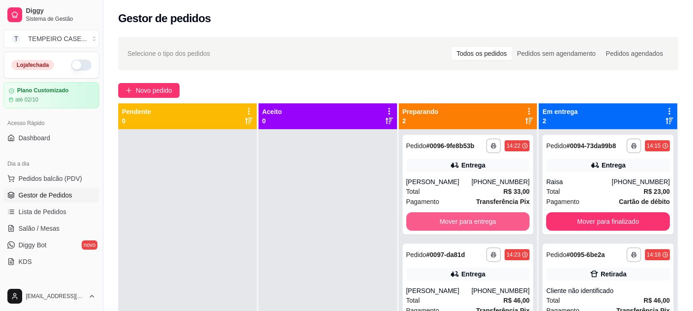
click at [482, 223] on button "Mover para entrega" at bounding box center [469, 222] width 124 height 18
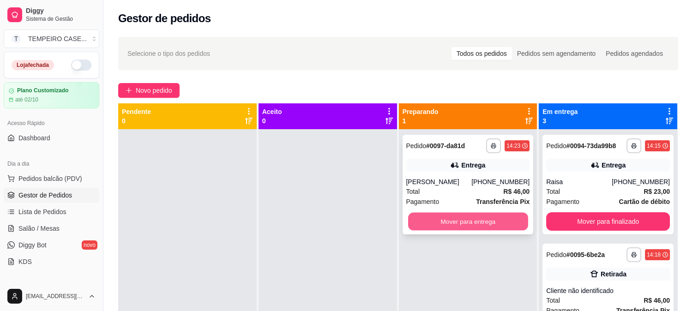
click at [485, 222] on button "Mover para entrega" at bounding box center [468, 222] width 120 height 18
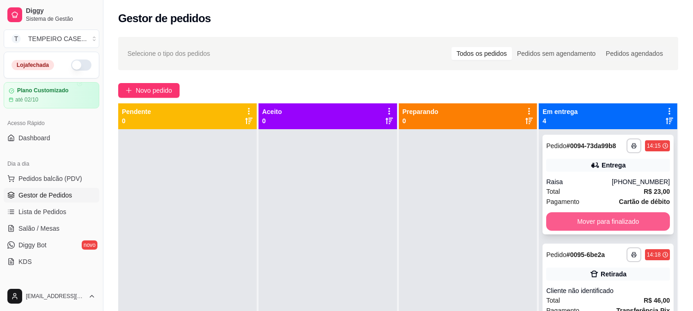
click at [594, 223] on button "Mover para finalizado" at bounding box center [609, 222] width 124 height 18
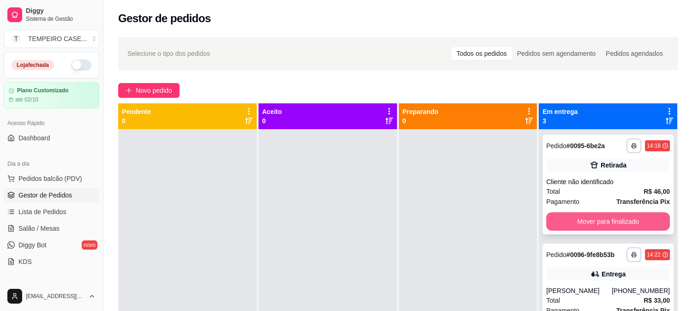
click at [604, 222] on button "Mover para finalizado" at bounding box center [609, 222] width 124 height 18
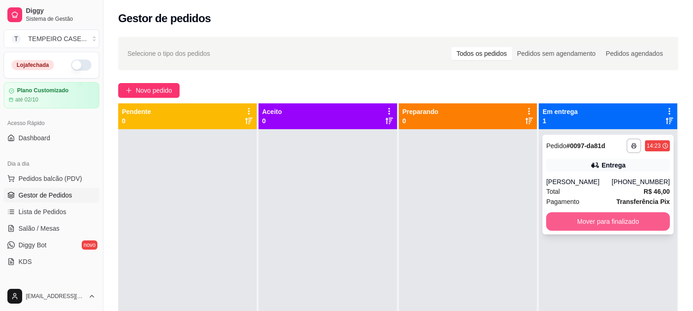
click at [597, 222] on button "Mover para finalizado" at bounding box center [609, 222] width 124 height 18
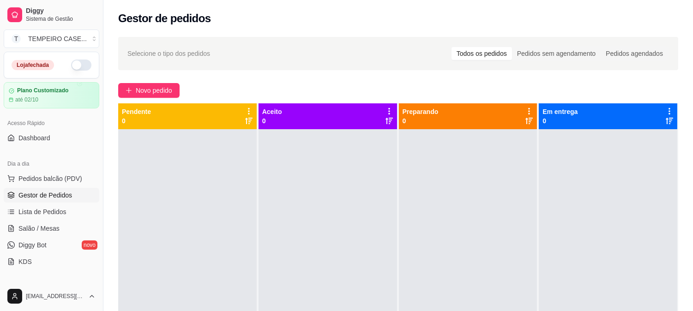
scroll to position [103, 0]
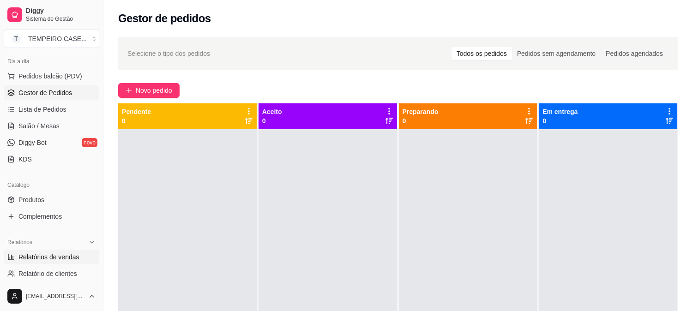
click at [48, 253] on span "Relatórios de vendas" at bounding box center [48, 257] width 61 height 9
select select "ALL"
select select "0"
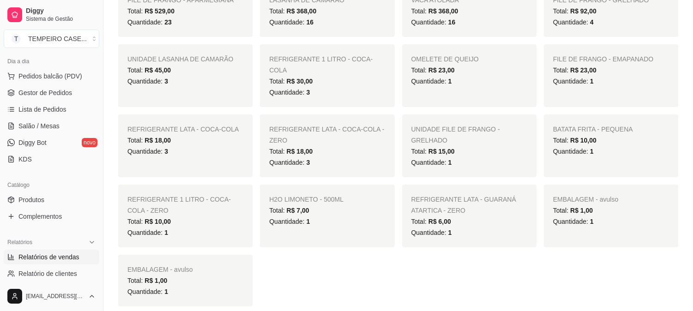
scroll to position [513, 0]
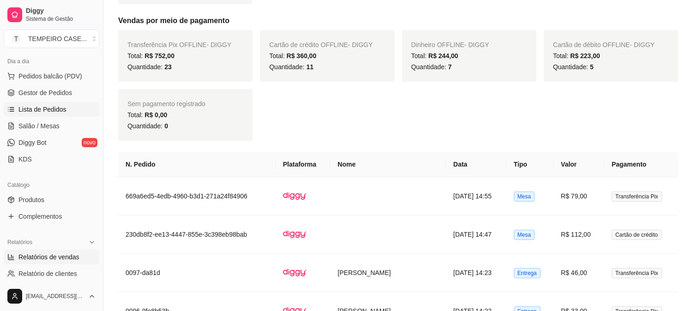
click at [31, 109] on span "Lista de Pedidos" at bounding box center [42, 109] width 48 height 9
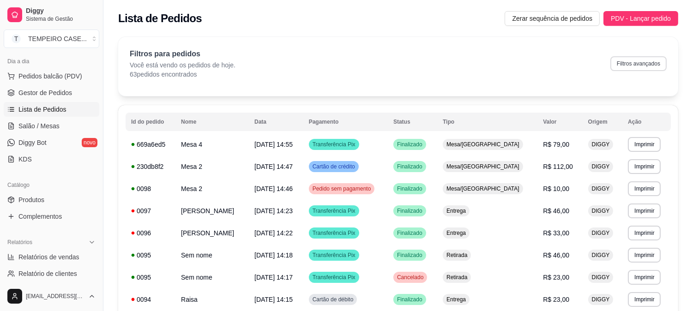
click at [630, 65] on button "Filtros avançados" at bounding box center [639, 63] width 56 height 15
select select "0"
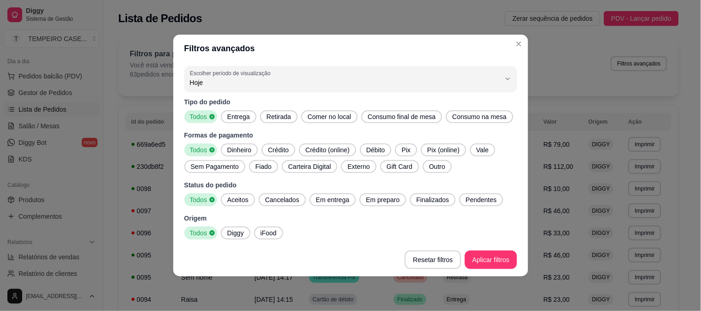
click at [237, 116] on span "Entrega" at bounding box center [239, 116] width 30 height 9
click at [237, 201] on span "Aceitos" at bounding box center [238, 199] width 29 height 9
drag, startPoint x: 334, startPoint y: 200, endPoint x: 445, endPoint y: 213, distance: 112.1
click at [336, 200] on span "Em entrega" at bounding box center [332, 199] width 41 height 9
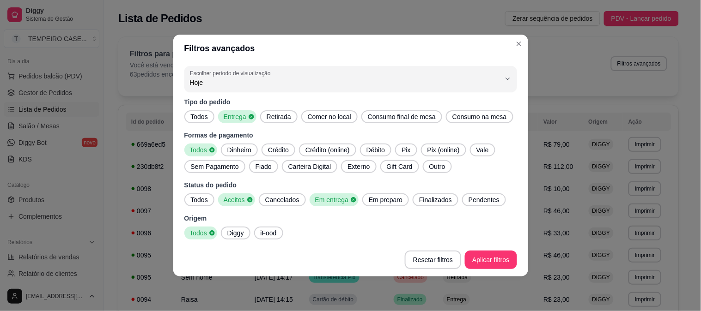
drag, startPoint x: 371, startPoint y: 197, endPoint x: 419, endPoint y: 200, distance: 47.2
click at [373, 197] on span "Em preparo" at bounding box center [385, 199] width 41 height 9
click at [419, 200] on span "Finalizados" at bounding box center [438, 199] width 40 height 9
click at [472, 198] on span "Pendentes" at bounding box center [489, 199] width 38 height 9
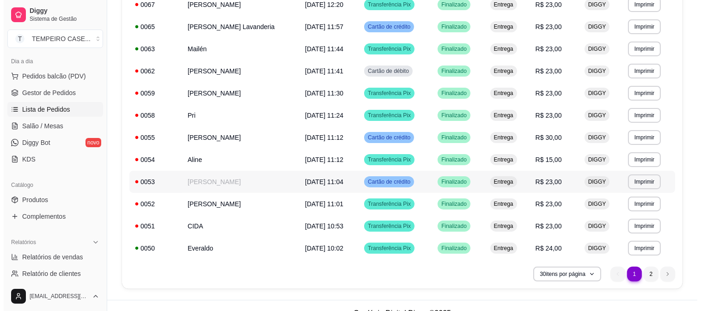
scroll to position [553, 0]
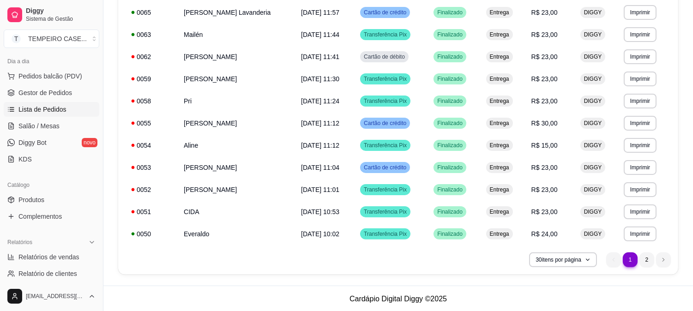
click at [542, 260] on button "30 itens por página" at bounding box center [563, 260] width 68 height 15
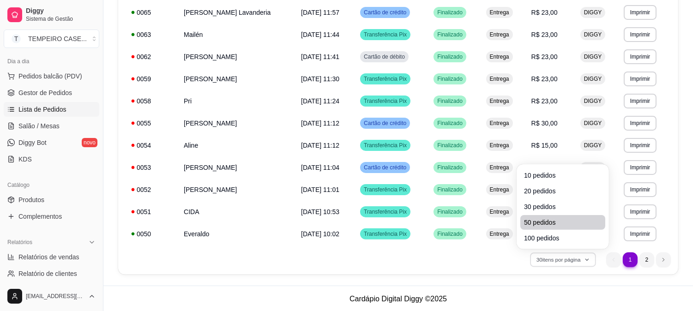
click at [538, 229] on li "50 pedidos" at bounding box center [563, 222] width 85 height 15
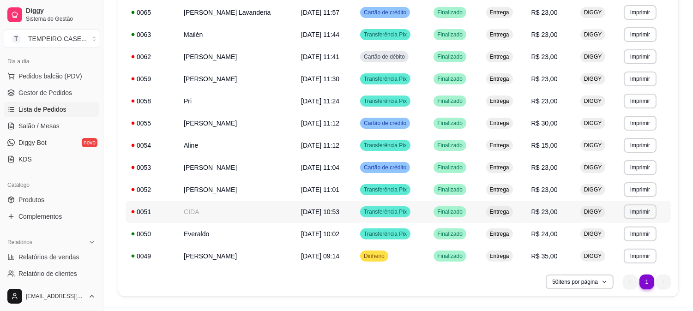
click at [538, 220] on td "R$ 23,00" at bounding box center [550, 212] width 49 height 22
click at [268, 256] on td "[PERSON_NAME]" at bounding box center [236, 256] width 117 height 22
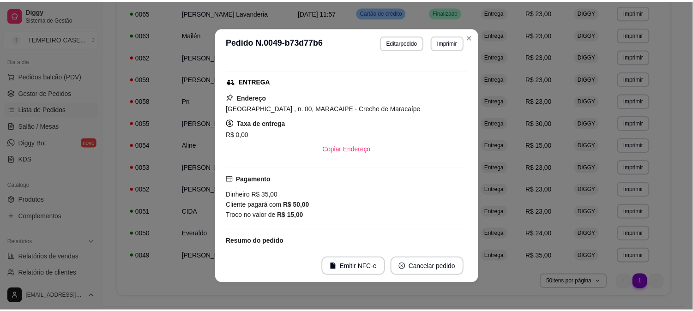
scroll to position [75, 0]
